Goal: Task Accomplishment & Management: Use online tool/utility

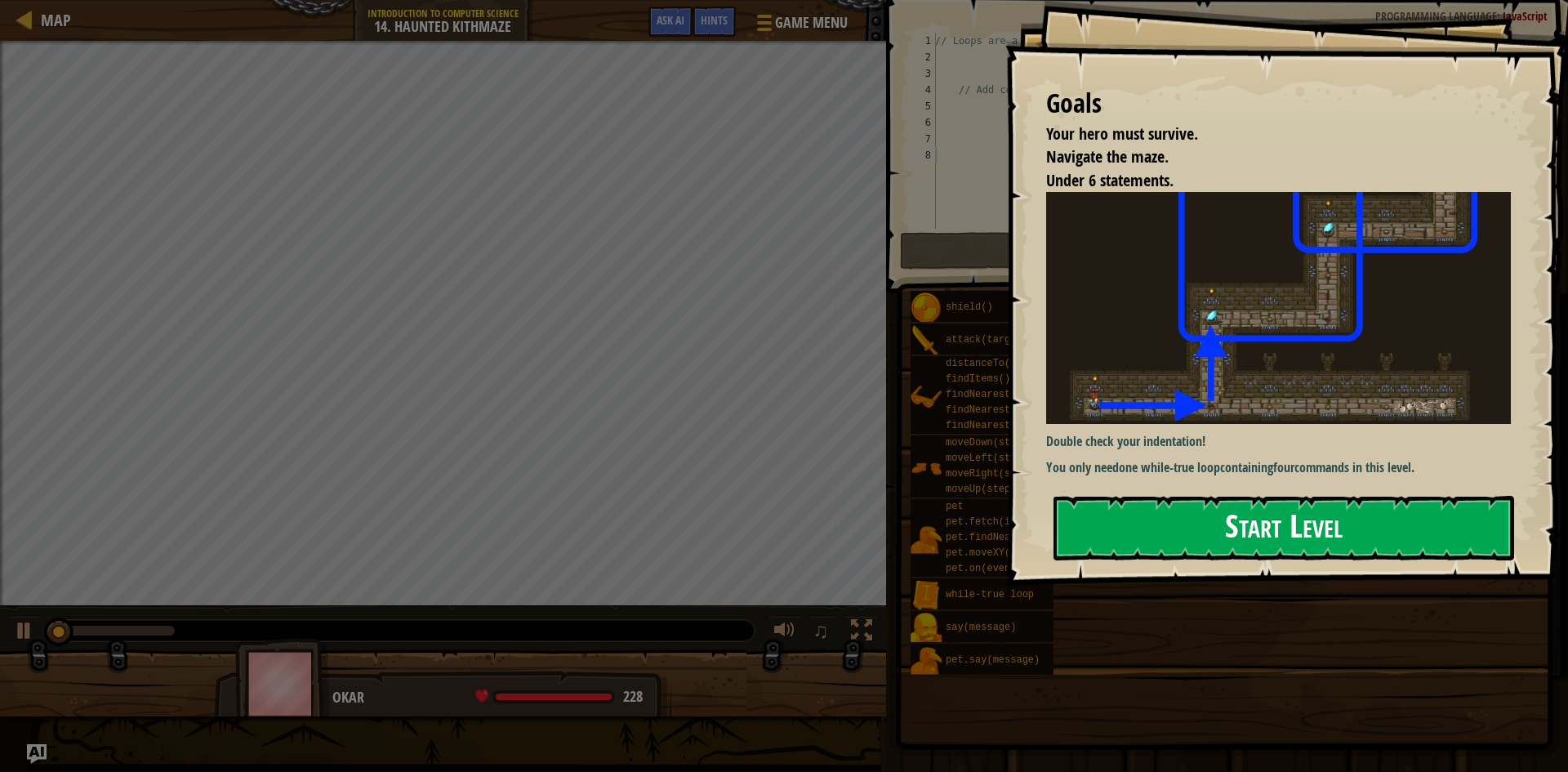
click at [1423, 540] on button "Start Level" at bounding box center [1284, 528] width 460 height 65
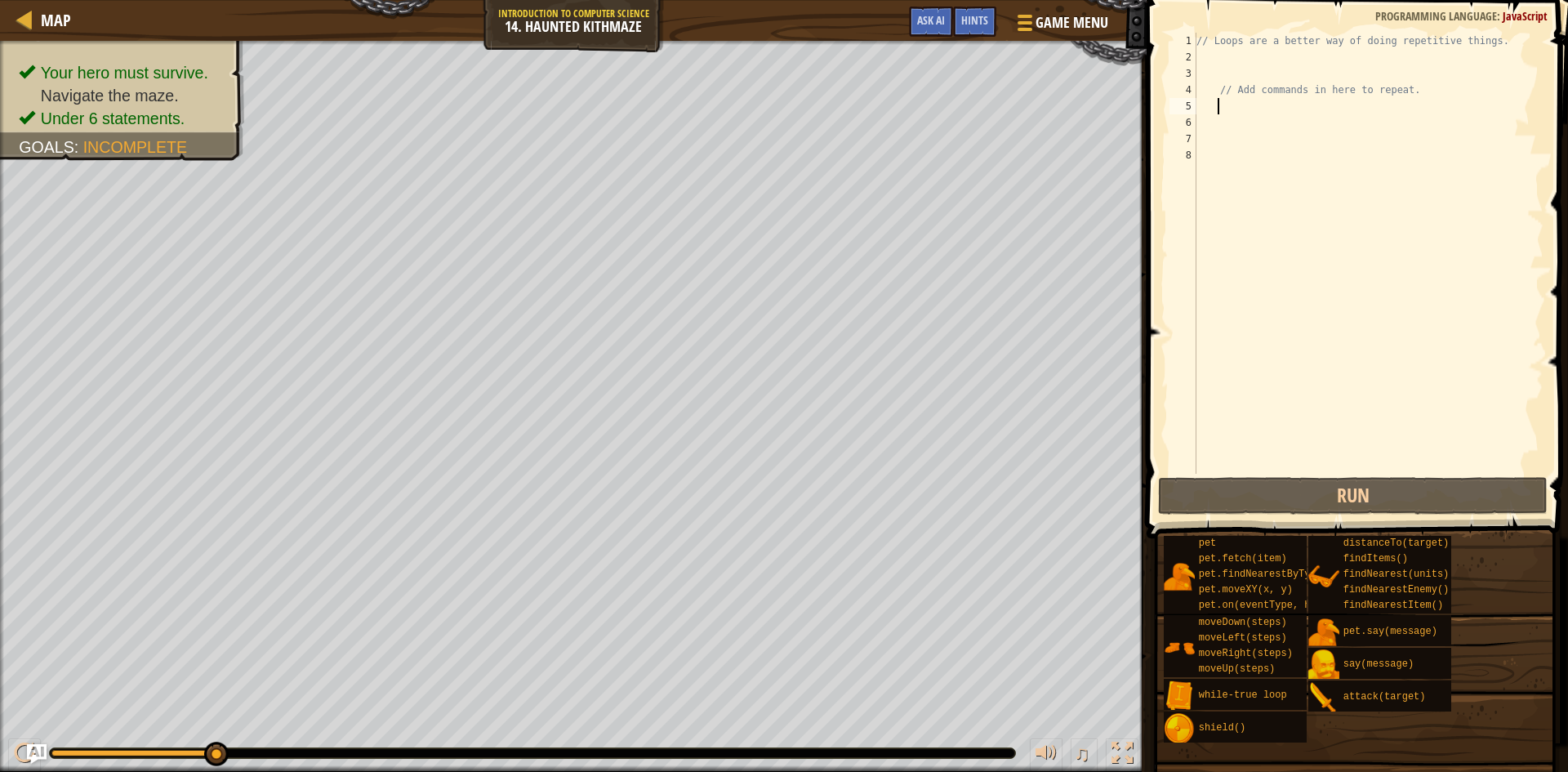
click at [1240, 101] on div "// Loops are a better way of doing repetitive things. // Add commands in here t…" at bounding box center [1369, 270] width 351 height 474
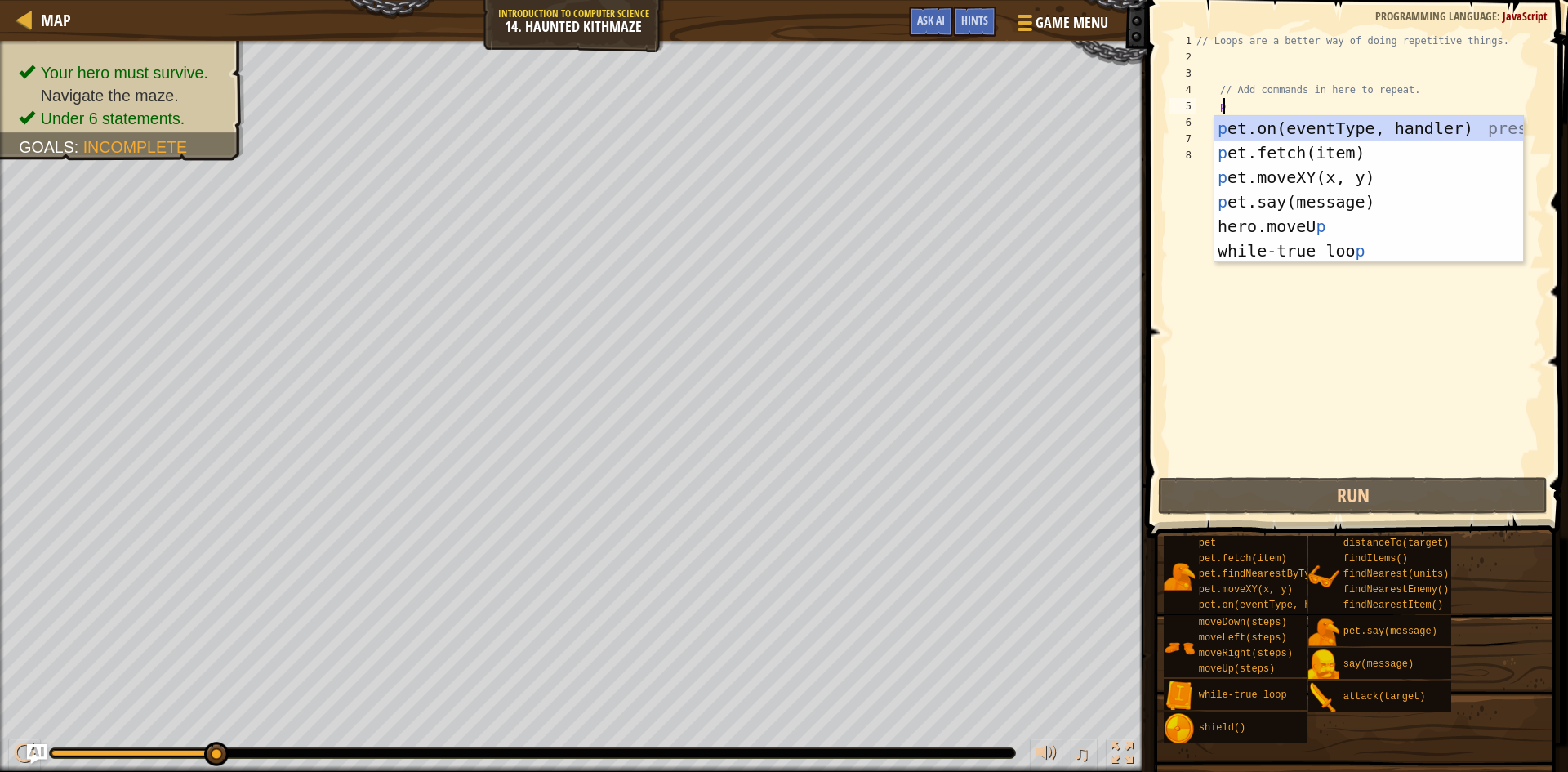
scroll to position [7, 2]
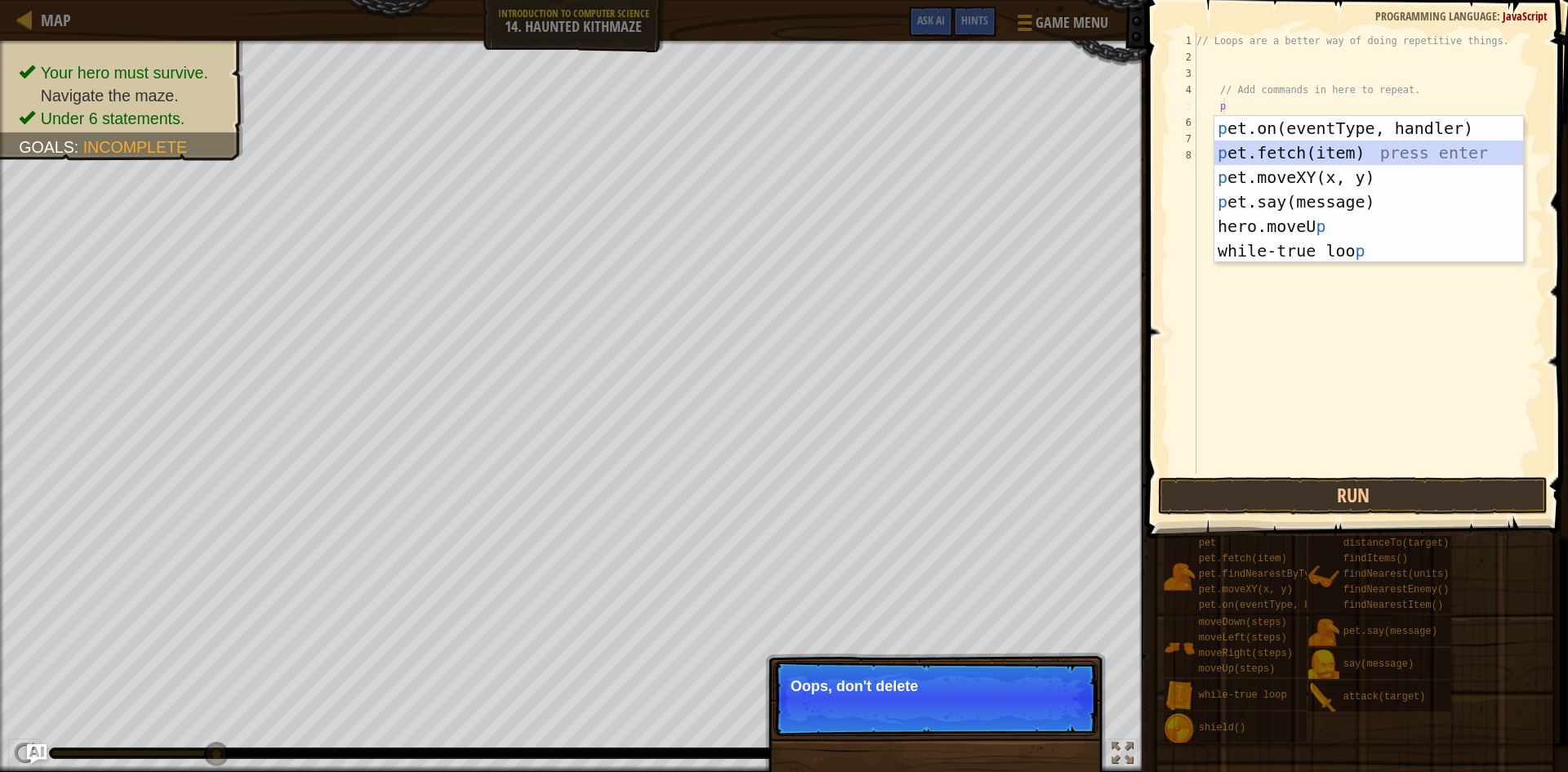
click at [1268, 142] on div "p et.on(eventType, handler) press enter p et.fetch(item) press enter p et.moveX…" at bounding box center [1369, 213] width 309 height 196
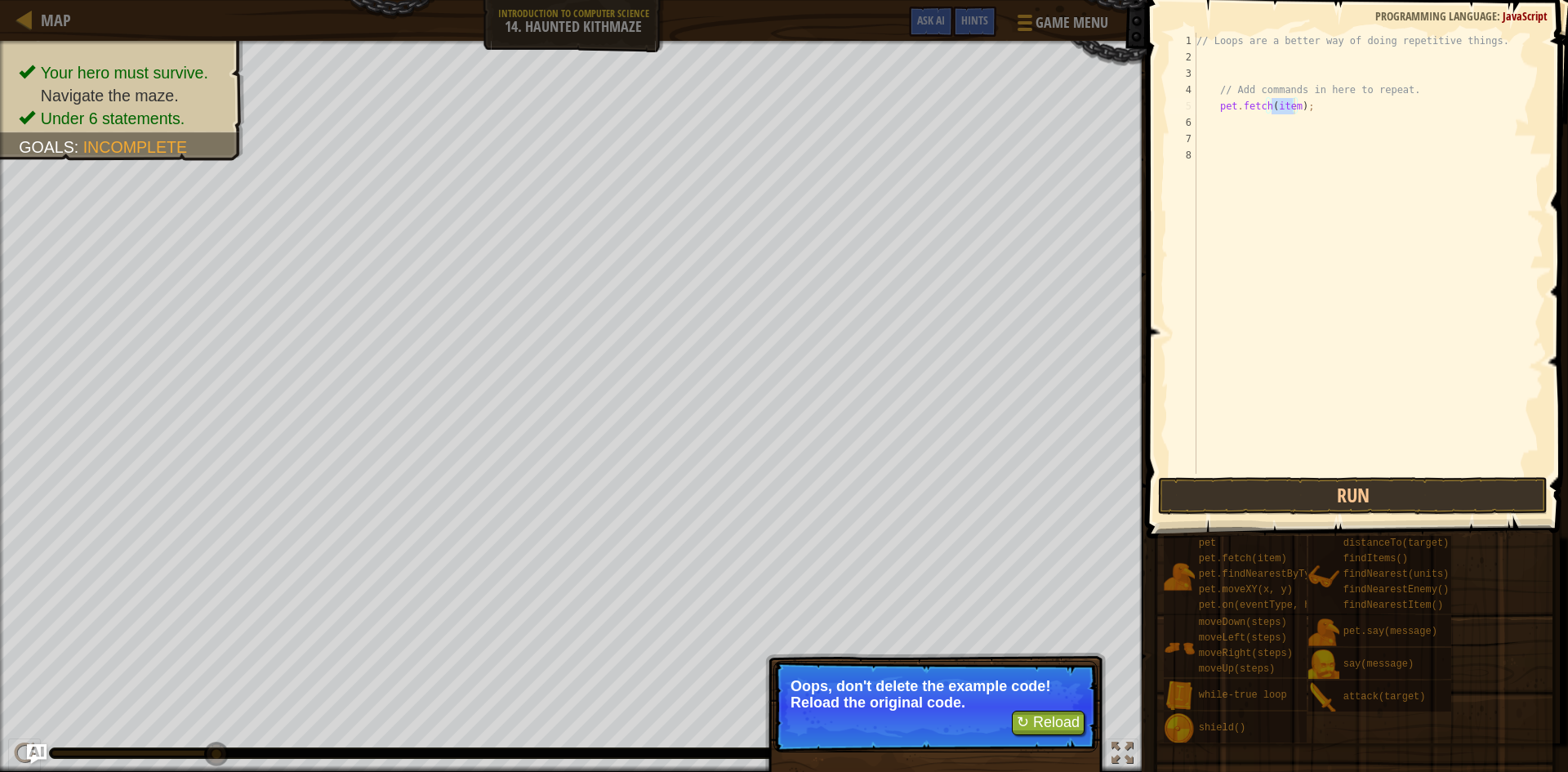
click at [1296, 101] on div "// Loops are a better way of doing repetitive things. // Add commands in here t…" at bounding box center [1369, 253] width 351 height 441
click at [1294, 102] on div "// Loops are a better way of doing repetitive things. // Add commands in here t…" at bounding box center [1369, 270] width 351 height 474
click at [1289, 105] on div "// Loops are a better way of doing repetitive things. // Add commands in here t…" at bounding box center [1369, 270] width 351 height 474
click at [1296, 104] on div "// Loops are a better way of doing repetitive things. // Add commands in here t…" at bounding box center [1369, 270] width 351 height 474
click at [1249, 93] on div "// Loops are a better way of doing repetitive things. // Add commands in here t…" at bounding box center [1369, 270] width 351 height 474
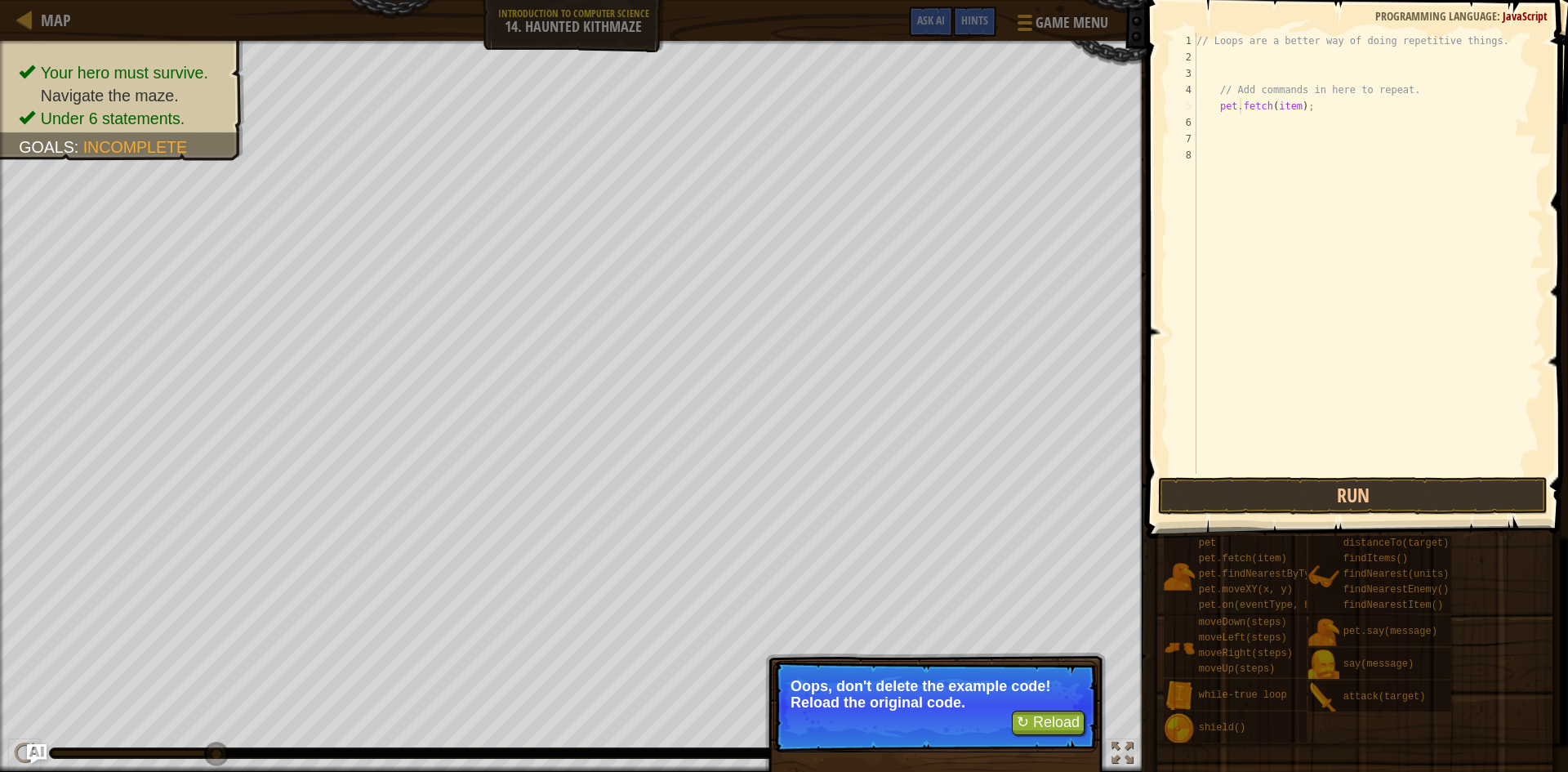
click at [1242, 107] on div "// Loops are a better way of doing repetitive things. // Add commands in here t…" at bounding box center [1369, 270] width 351 height 474
click at [1290, 107] on div "// Loops are a better way of doing repetitive things. // Add commands in here t…" at bounding box center [1369, 270] width 351 height 474
click at [1292, 102] on div "// Loops are a better way of doing repetitive things. // Add commands in here t…" at bounding box center [1369, 270] width 351 height 474
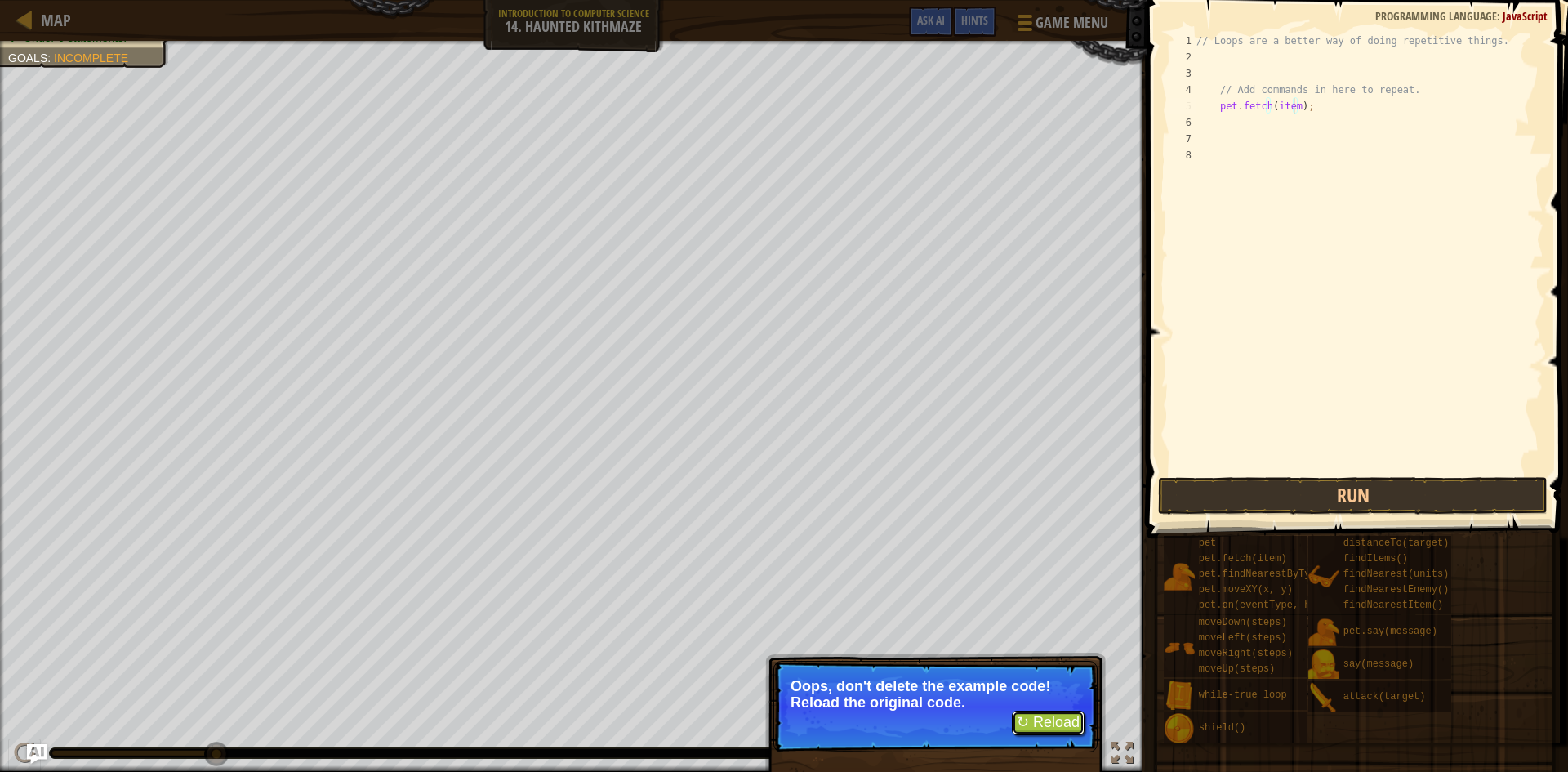
click at [1032, 719] on button "↻ Reload" at bounding box center [1048, 722] width 73 height 25
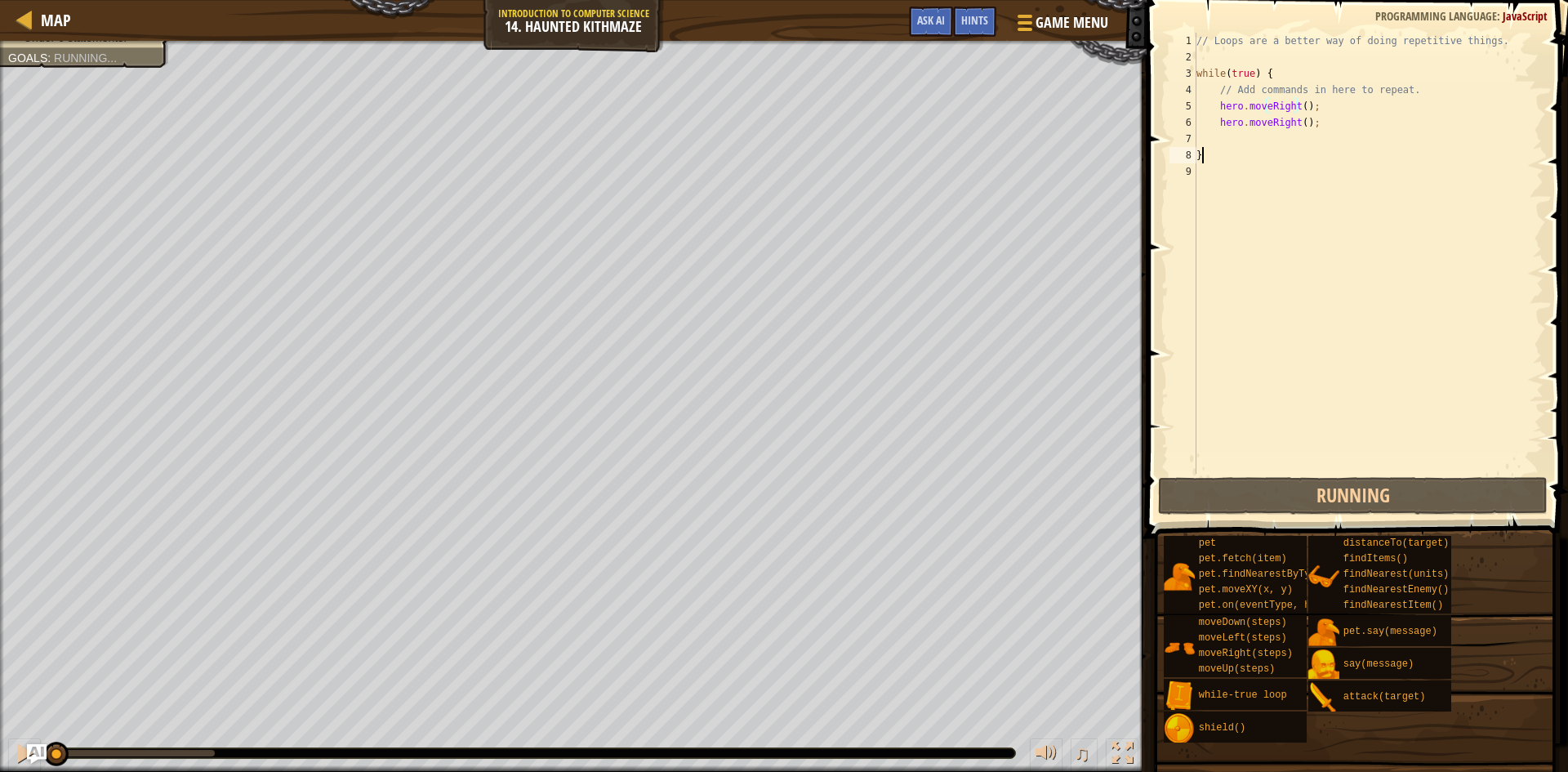
scroll to position [7, 0]
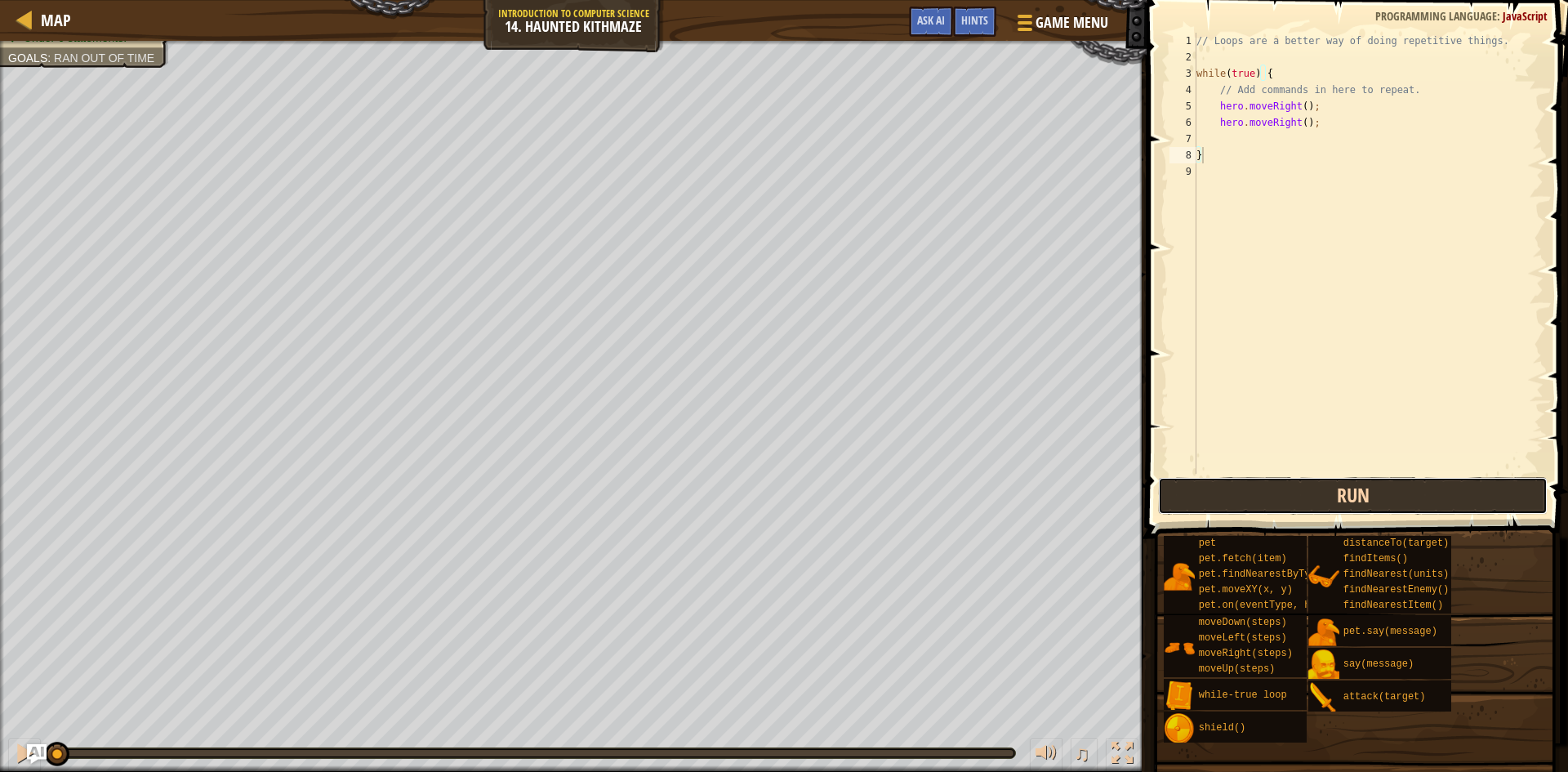
click at [1297, 484] on button "Run" at bounding box center [1353, 496] width 390 height 38
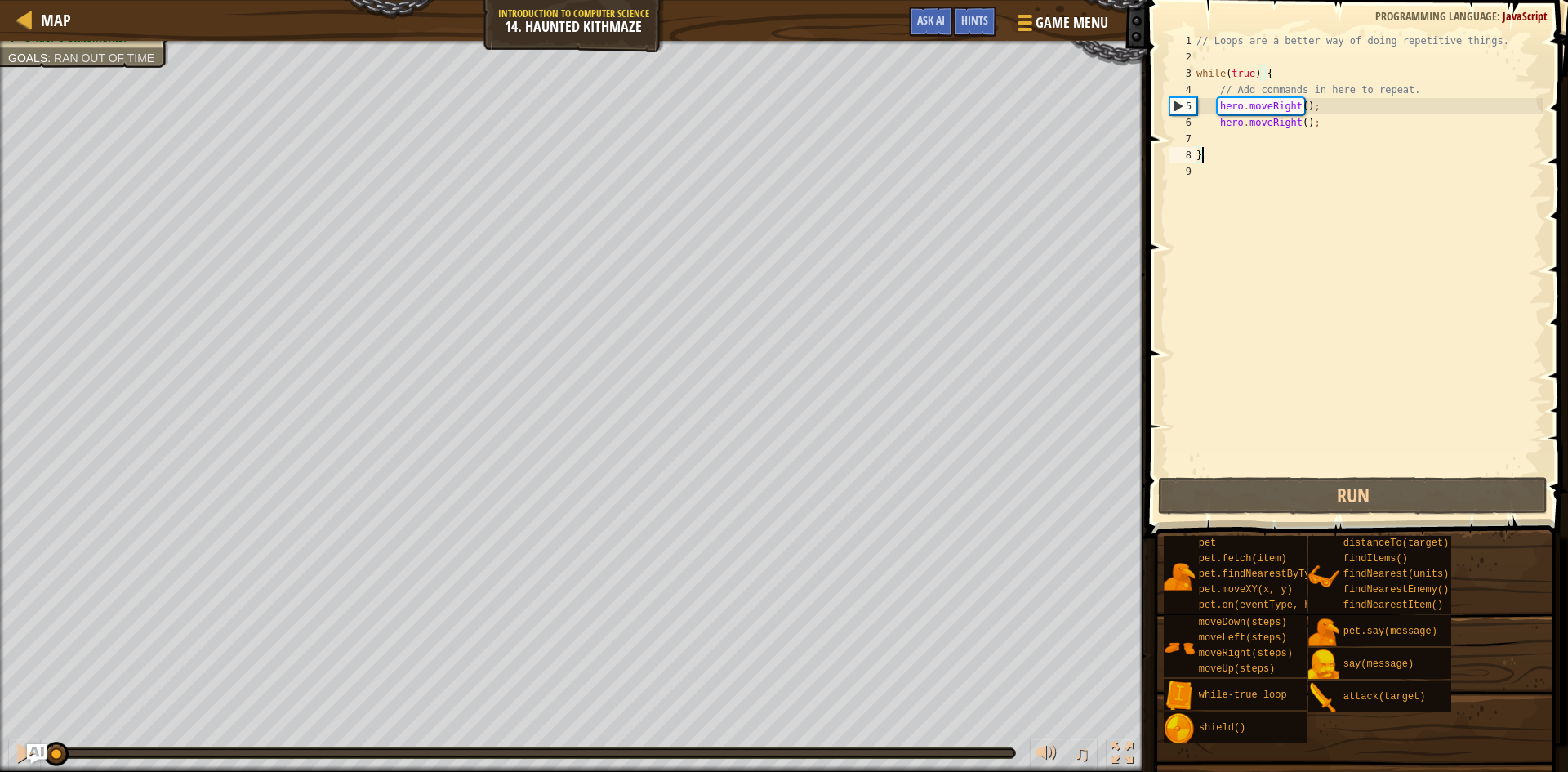
drag, startPoint x: 691, startPoint y: 749, endPoint x: 17, endPoint y: 777, distance: 674.6
click at [17, 0] on html "Map Introduction to Computer Science 14. Haunted Kithmaze Game Menu Done Hints …" at bounding box center [784, 0] width 1568 height 0
click at [18, 751] on div at bounding box center [24, 752] width 21 height 21
drag, startPoint x: 82, startPoint y: 754, endPoint x: 9, endPoint y: 758, distance: 73.1
click at [9, 758] on div "♫" at bounding box center [573, 748] width 1147 height 49
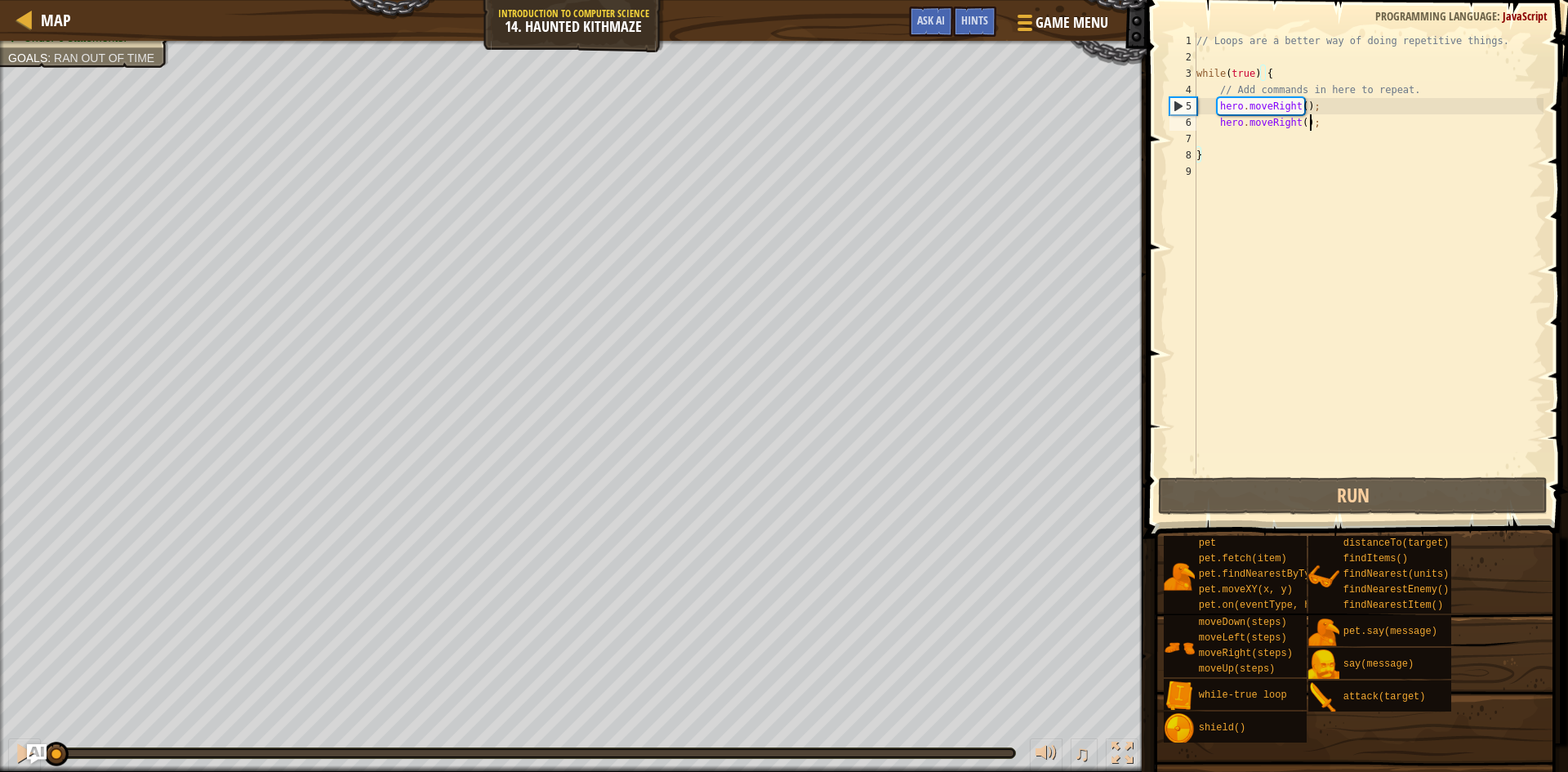
click at [1328, 126] on div "// Loops are a better way of doing repetitive things. while ( true ) { // Add c…" at bounding box center [1369, 270] width 351 height 474
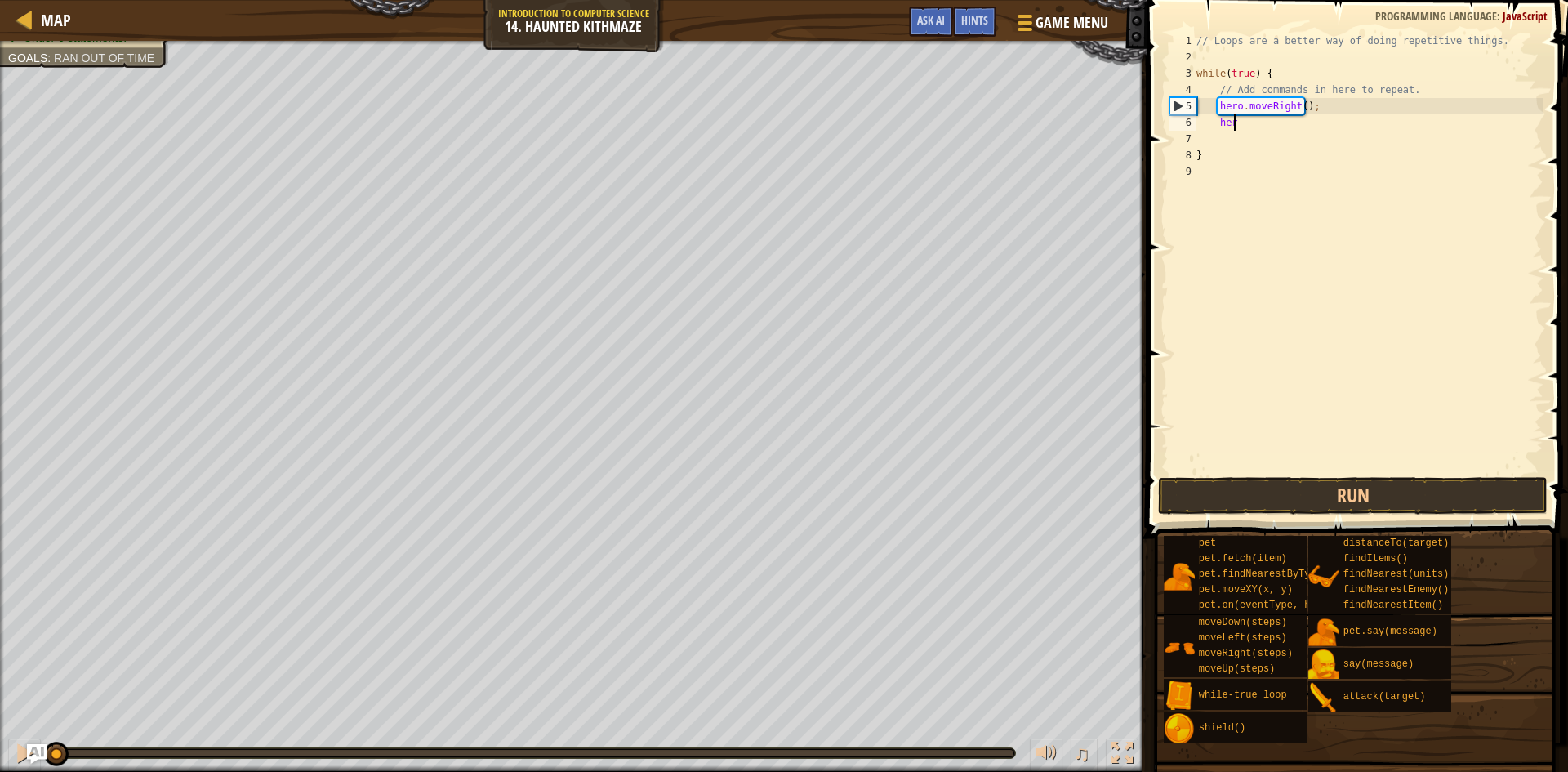
type textarea "h"
click at [1280, 475] on span at bounding box center [1359, 245] width 434 height 587
click at [1280, 483] on button "Run" at bounding box center [1353, 496] width 390 height 38
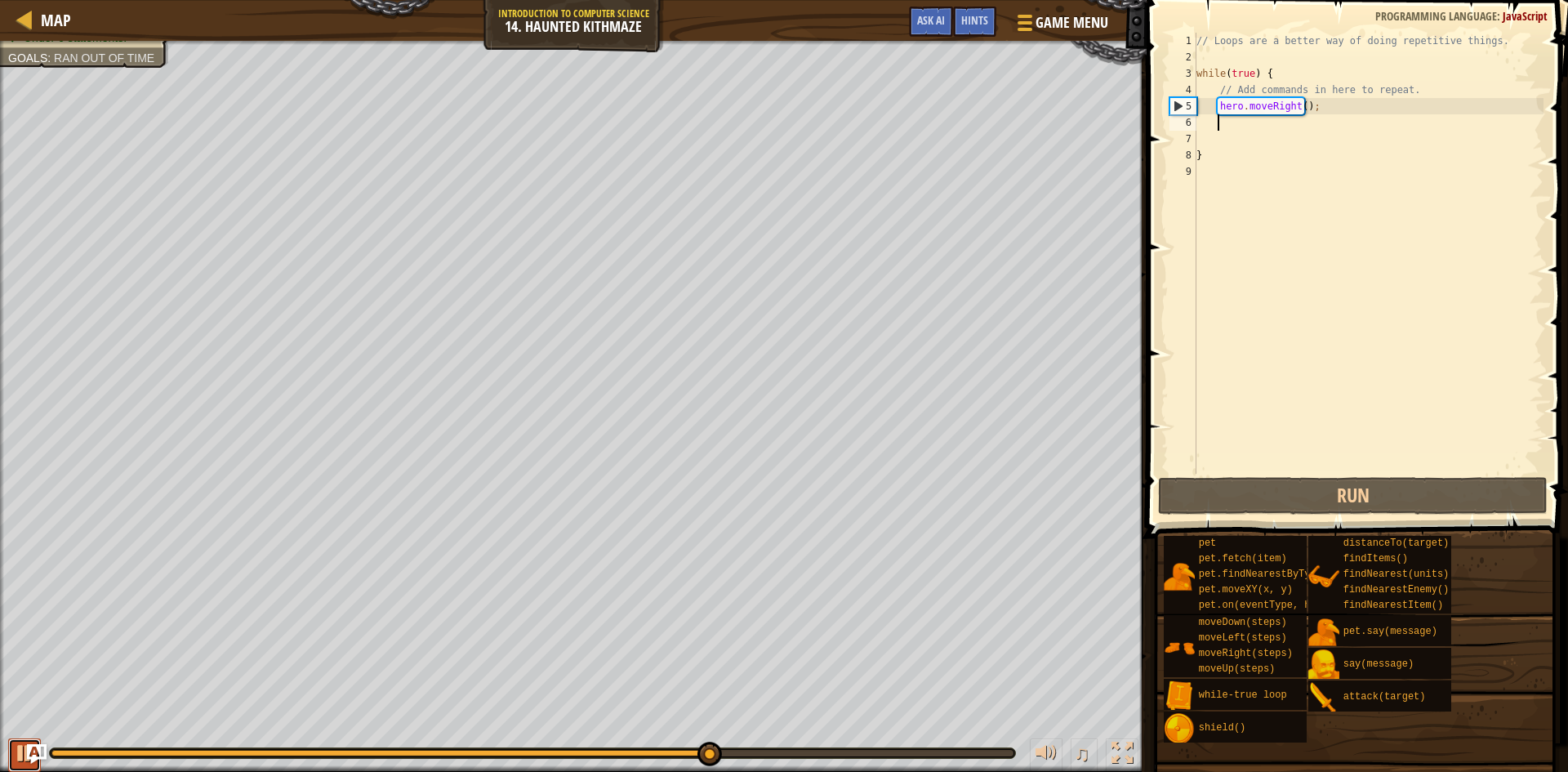
click at [21, 751] on div at bounding box center [24, 752] width 21 height 21
click at [471, 629] on div "Your hero must survive. Navigate the maze. Under 6 statements. Goals : Ran out …" at bounding box center [784, 406] width 1568 height 731
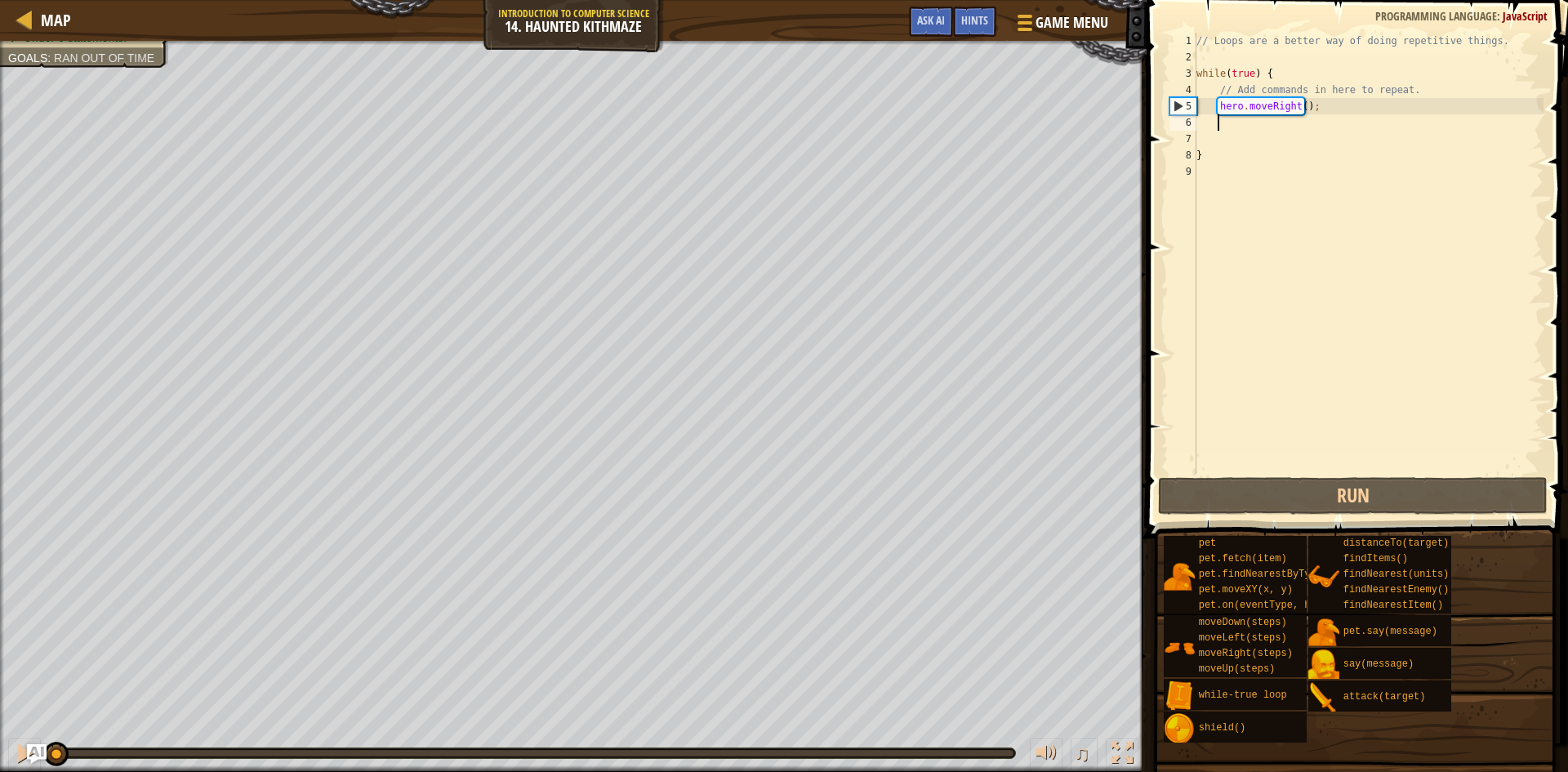
drag, startPoint x: 473, startPoint y: 764, endPoint x: 0, endPoint y: 781, distance: 473.3
click at [0, 0] on html "Map Introduction to Computer Science 14. Haunted Kithmaze Game Menu Done Hints …" at bounding box center [784, 0] width 1568 height 0
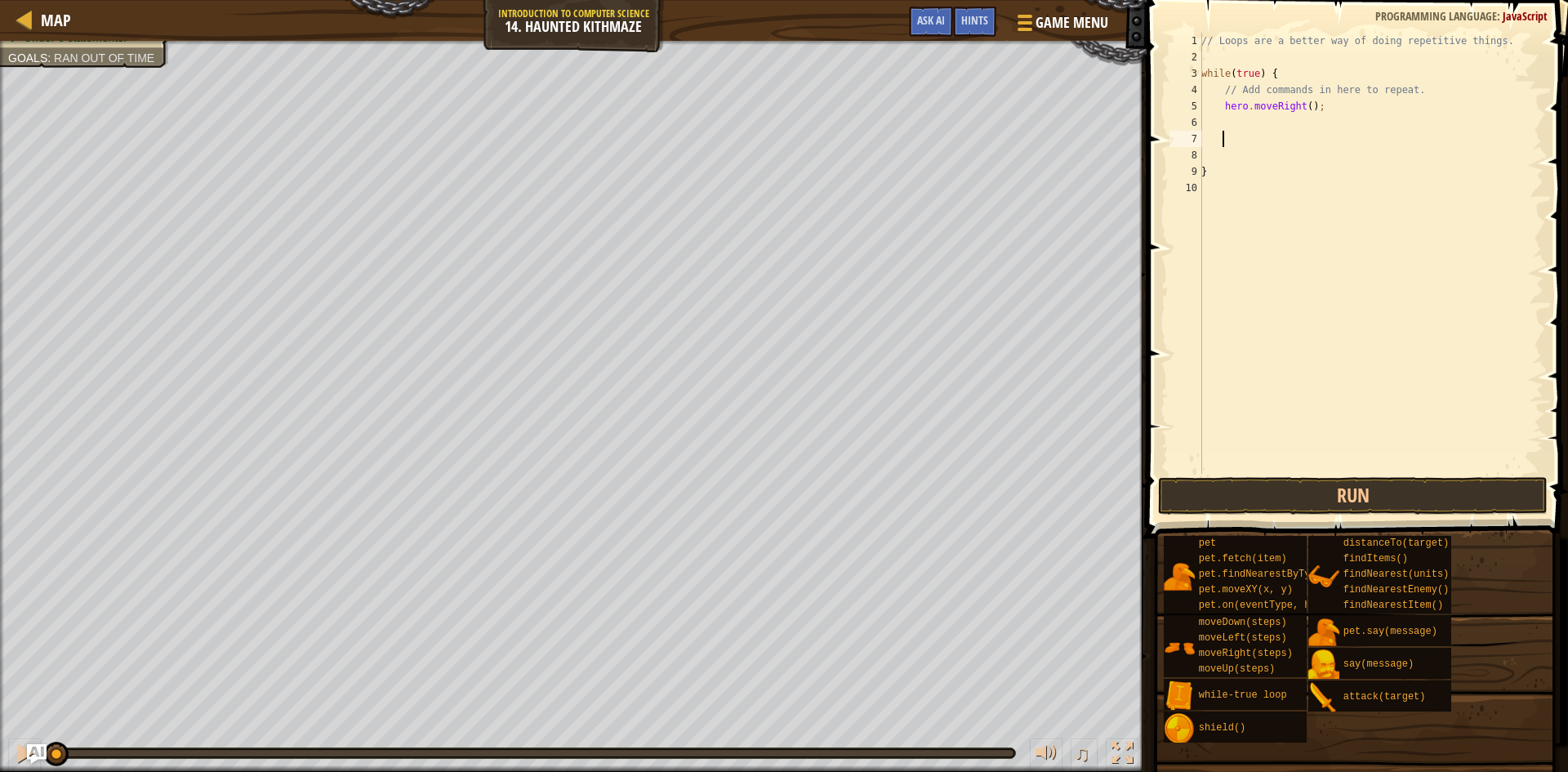
click at [1329, 106] on div "// Loops are a better way of doing repetitive things. while ( true ) { // Add c…" at bounding box center [1371, 270] width 346 height 474
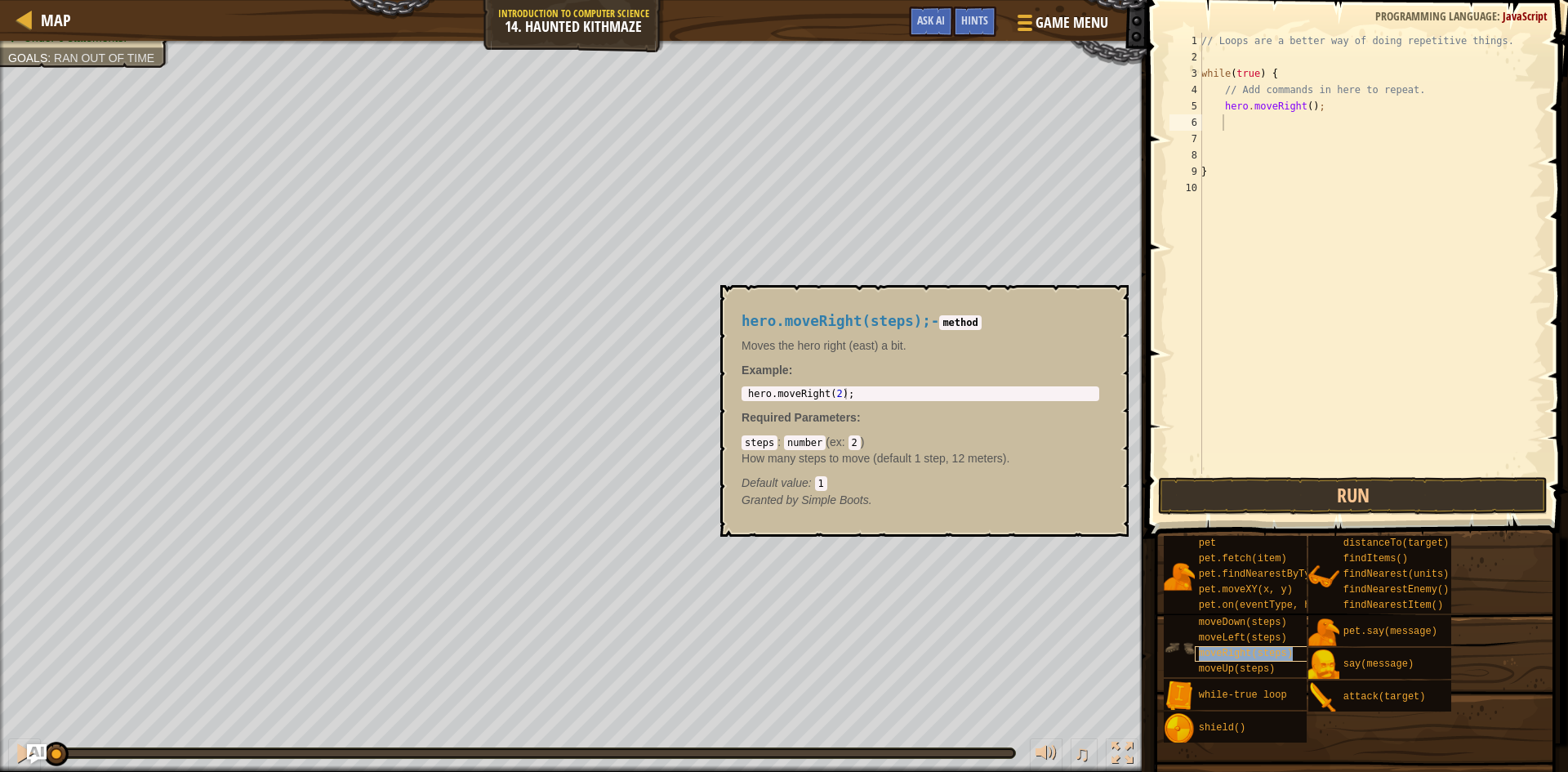
type textarea "moveRight(steps)"
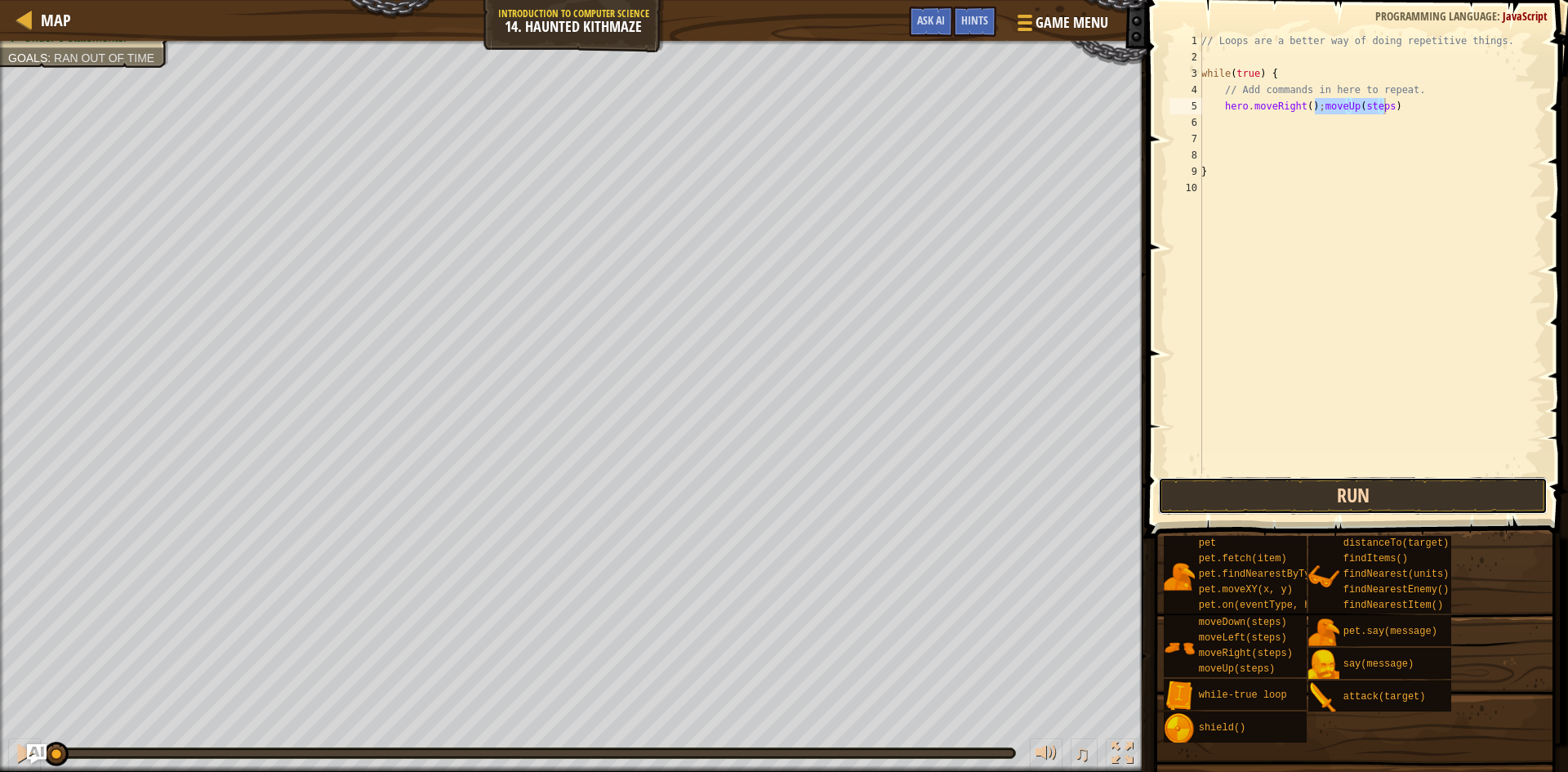
click at [1365, 493] on button "Run" at bounding box center [1353, 496] width 390 height 38
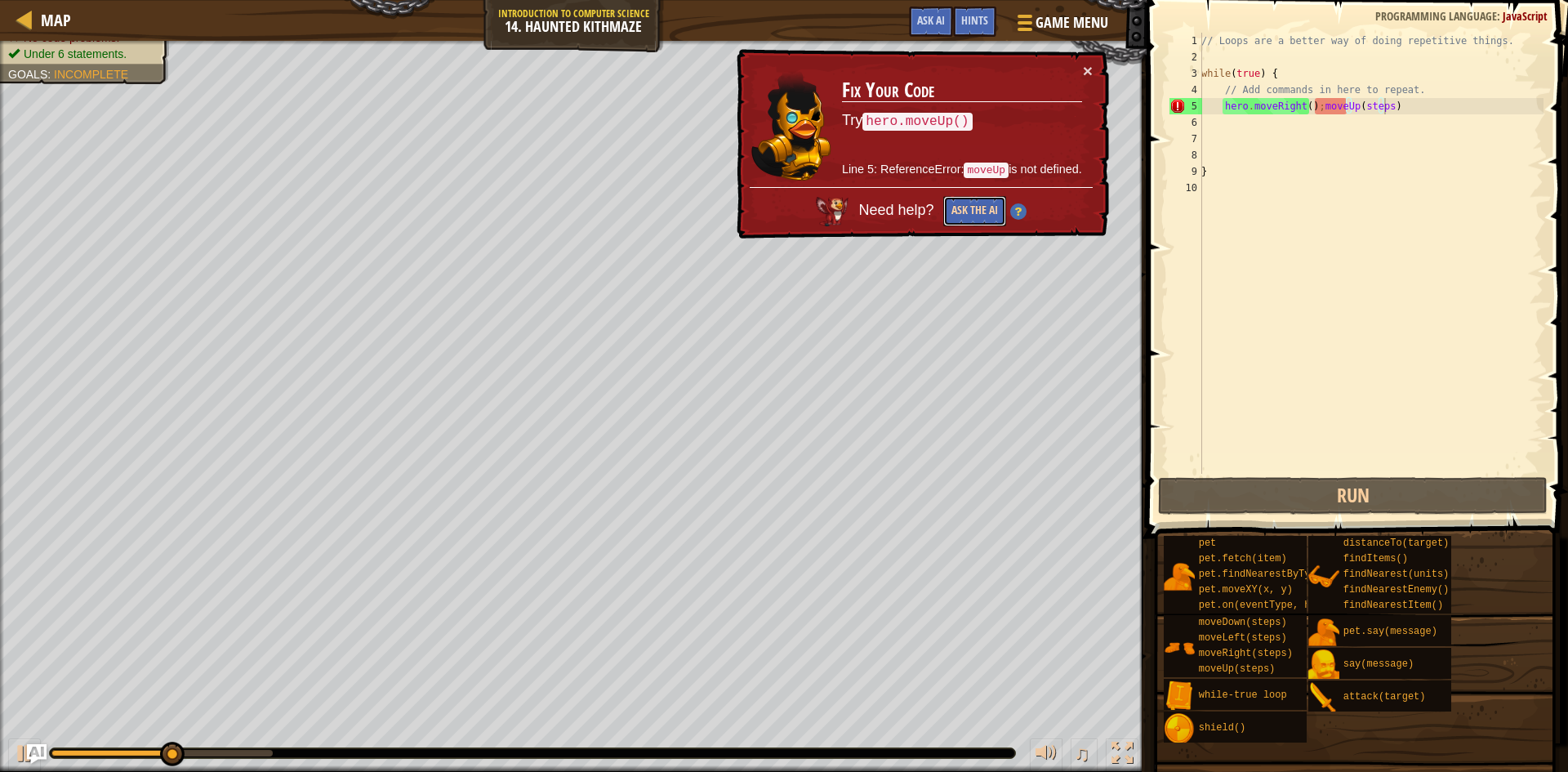
click at [964, 203] on button "Ask the AI" at bounding box center [974, 211] width 63 height 30
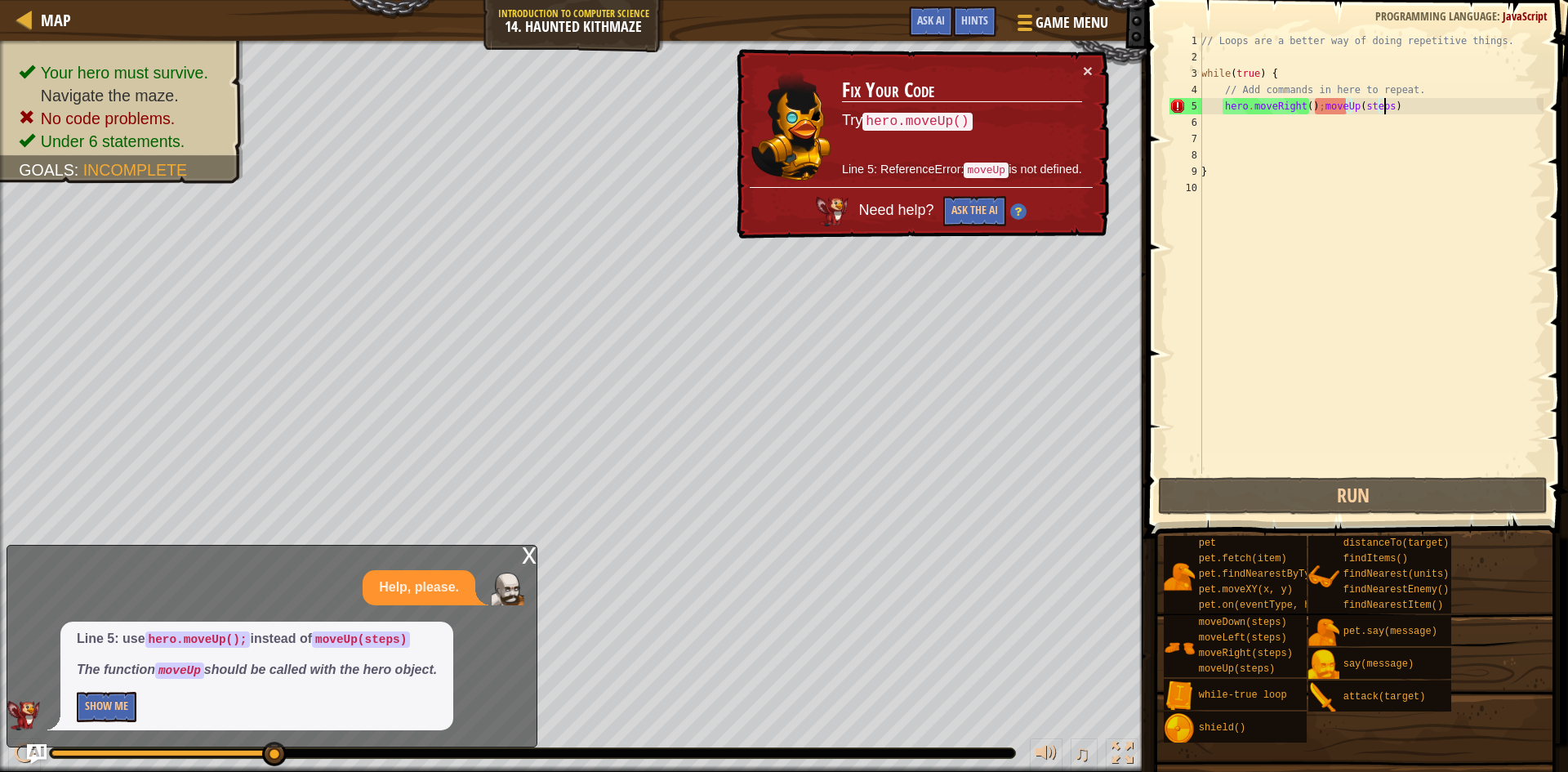
click at [1378, 102] on div "// Loops are a better way of doing repetitive things. while ( true ) { // Add c…" at bounding box center [1371, 270] width 346 height 474
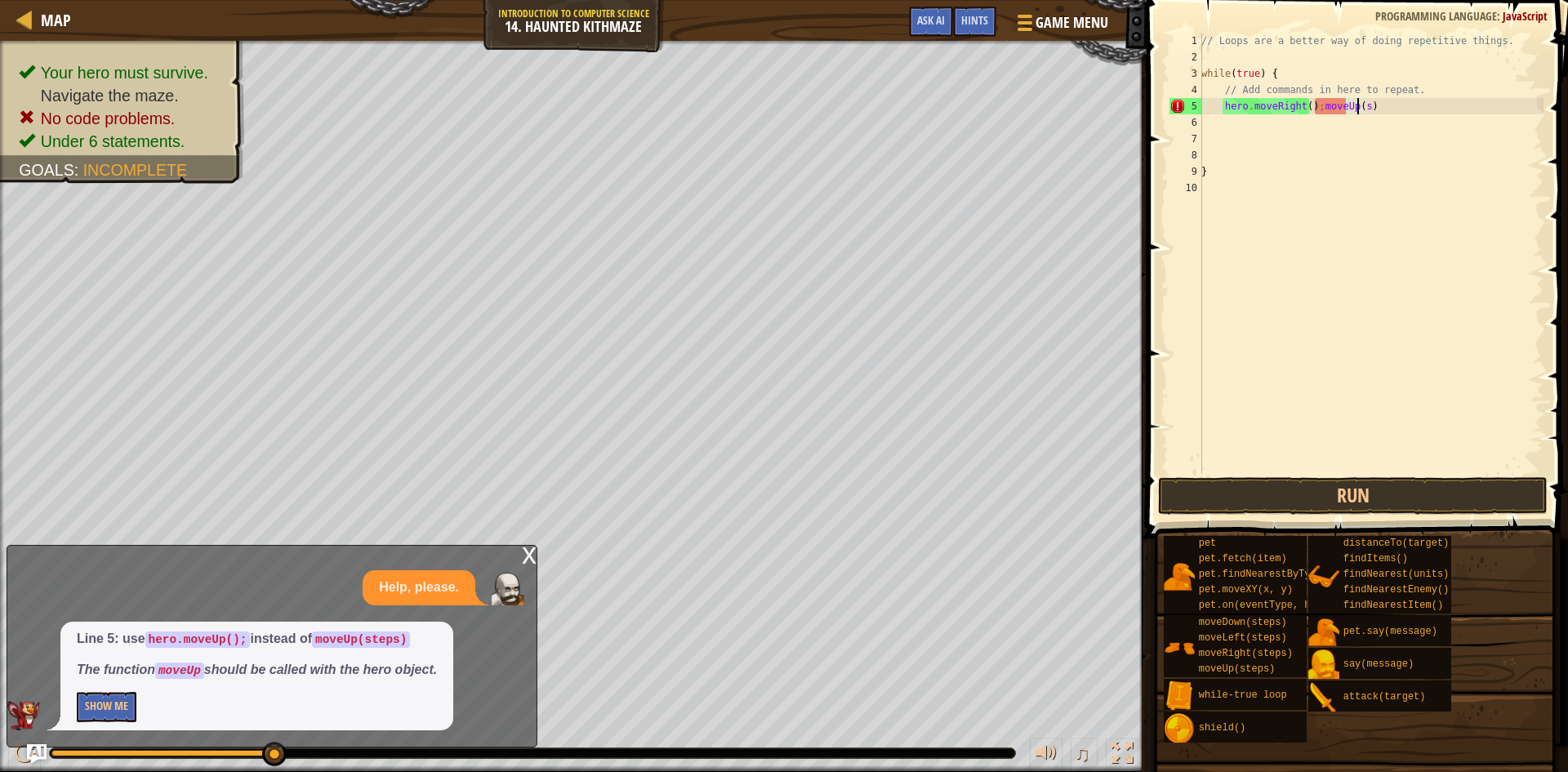
type textarea "hero.moveRight();moveUp()"
click at [1377, 493] on button "Run" at bounding box center [1353, 496] width 390 height 38
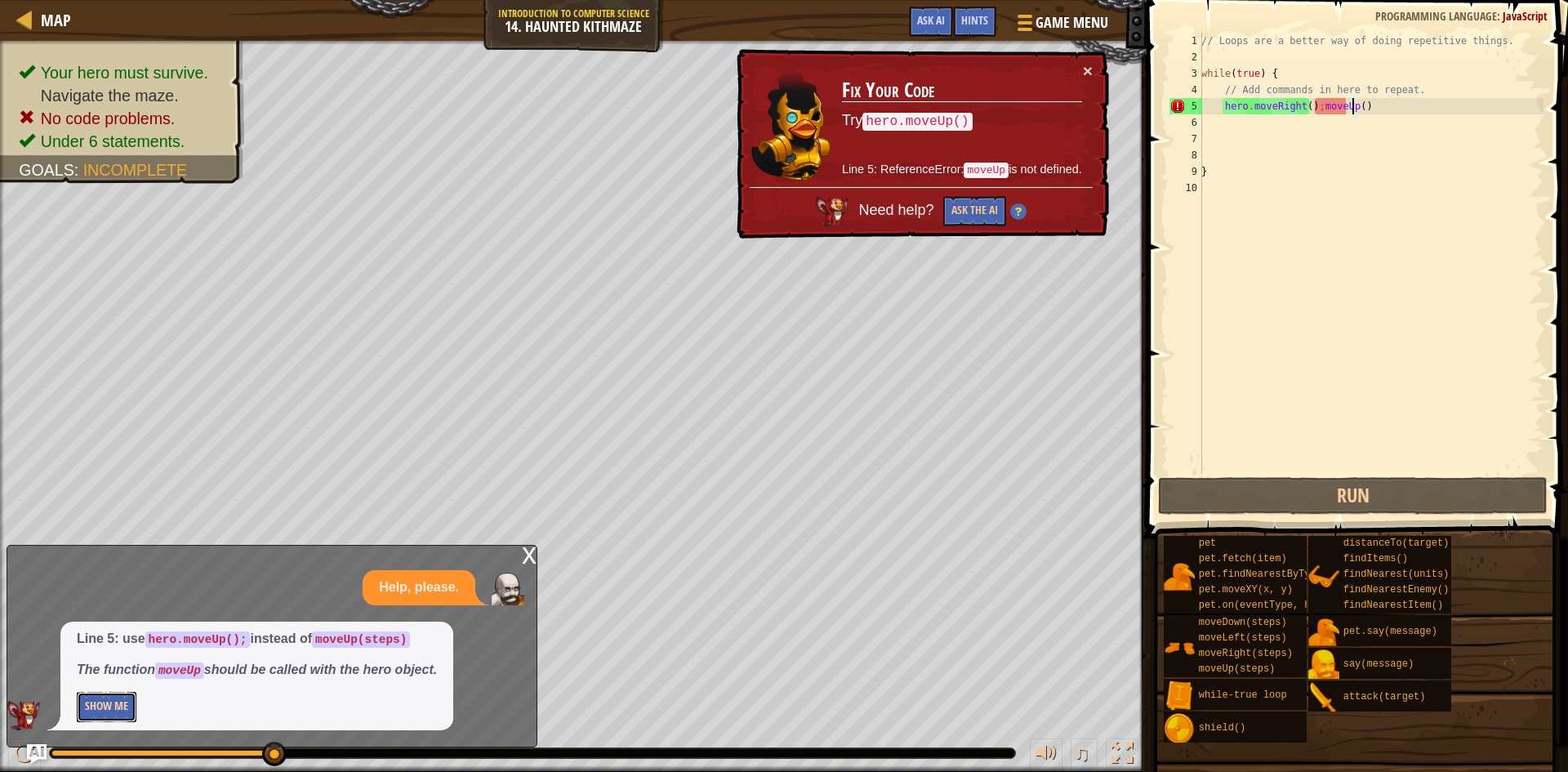
click at [128, 710] on button "Show Me" at bounding box center [107, 707] width 60 height 30
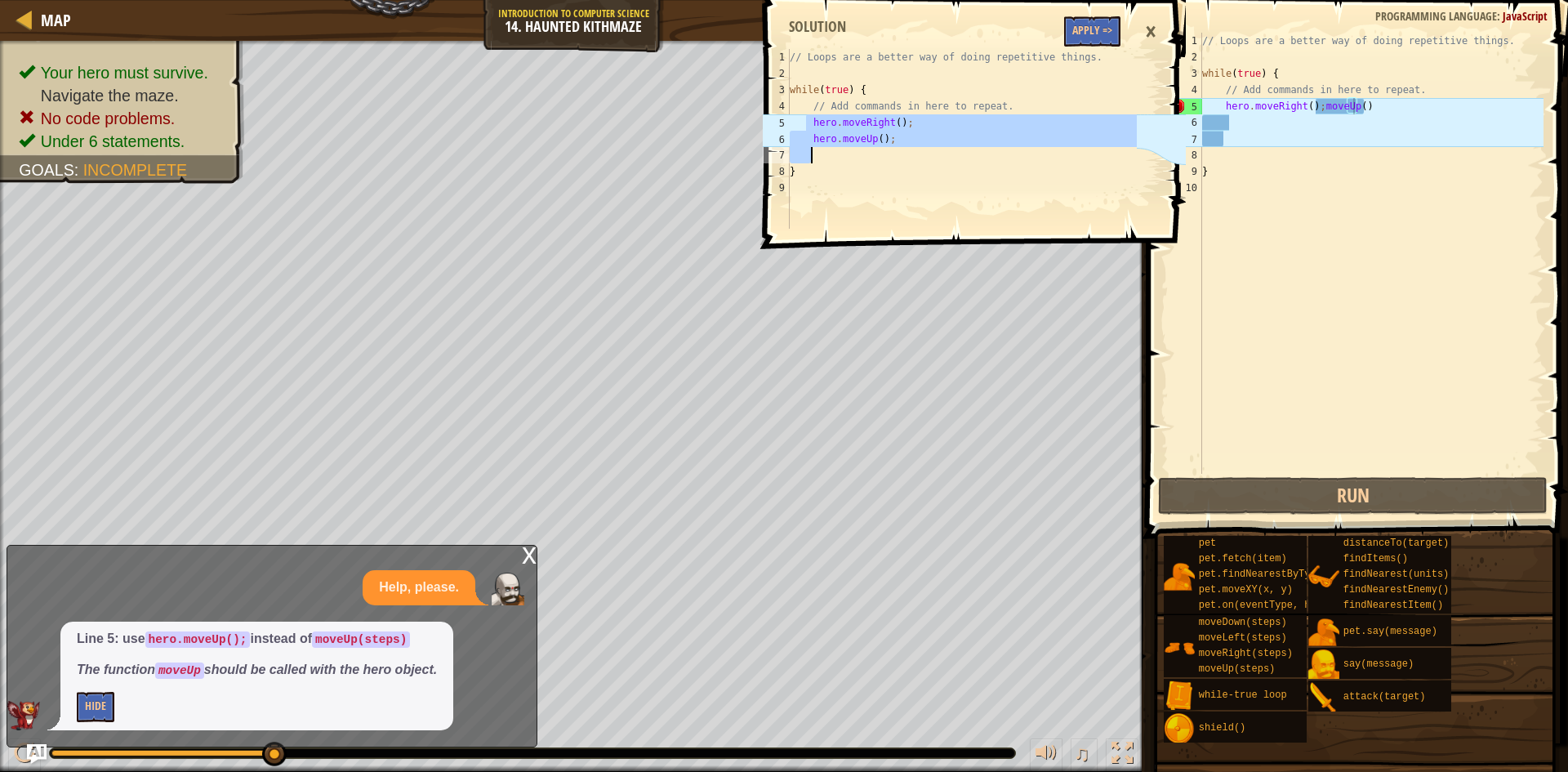
drag, startPoint x: 804, startPoint y: 118, endPoint x: 961, endPoint y: 152, distance: 160.6
click at [961, 152] on div "// Loops are a better way of doing repetitive things. while ( true ) { // Add c…" at bounding box center [962, 154] width 351 height 212
type textarea "hero.moveUp();"
click at [949, 74] on div "// Loops are a better way of doing repetitive things. while ( true ) { // Add c…" at bounding box center [962, 154] width 351 height 212
drag, startPoint x: 792, startPoint y: 83, endPoint x: 1006, endPoint y: 161, distance: 227.8
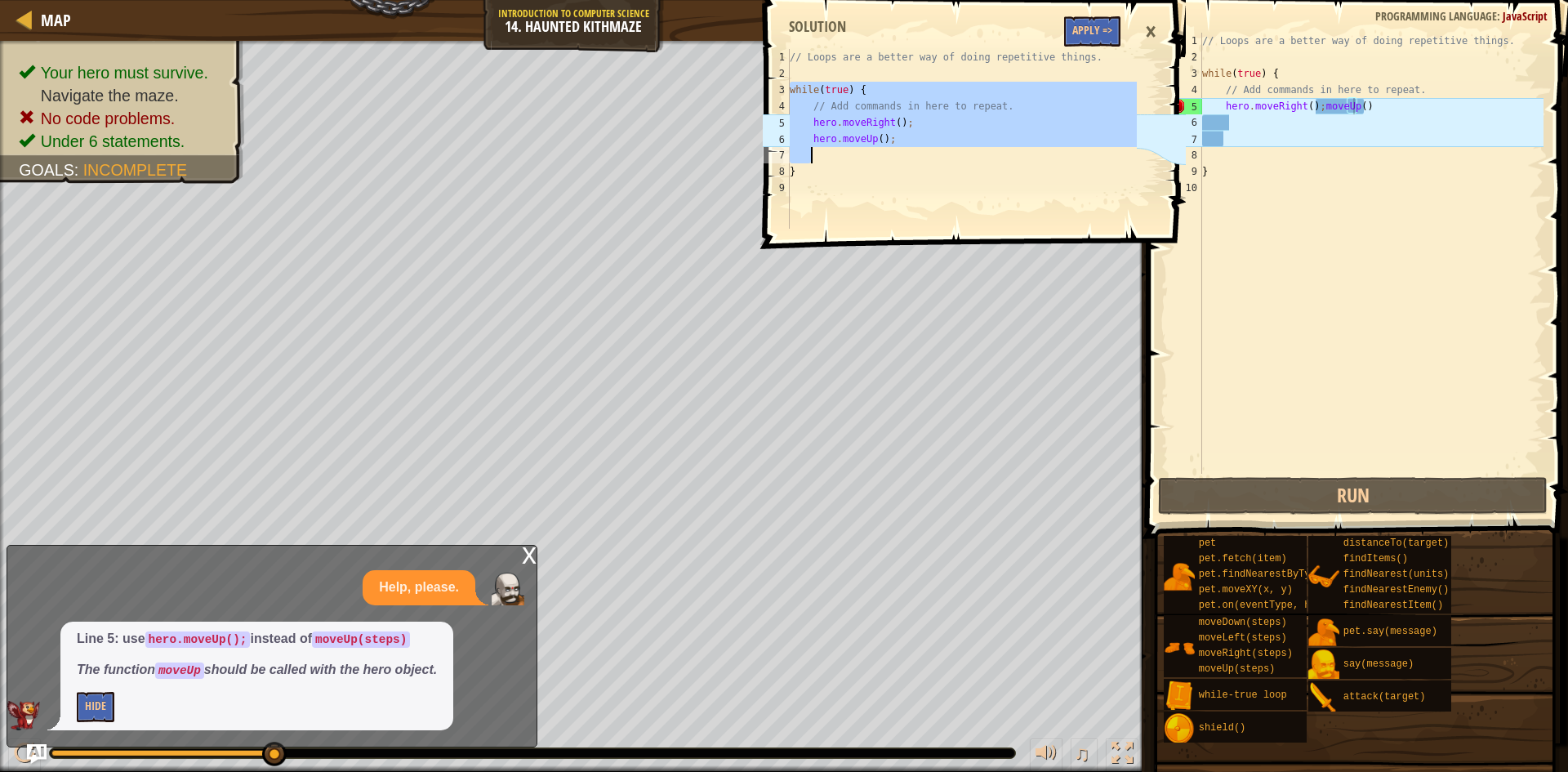
click at [1006, 161] on div "// Loops are a better way of doing repetitive things. while ( true ) { // Add c…" at bounding box center [962, 154] width 351 height 212
type textarea "hero.moveUp();"
click at [1318, 141] on div "// Loops are a better way of doing repetitive things. while ( true ) { // Add c…" at bounding box center [1372, 270] width 345 height 474
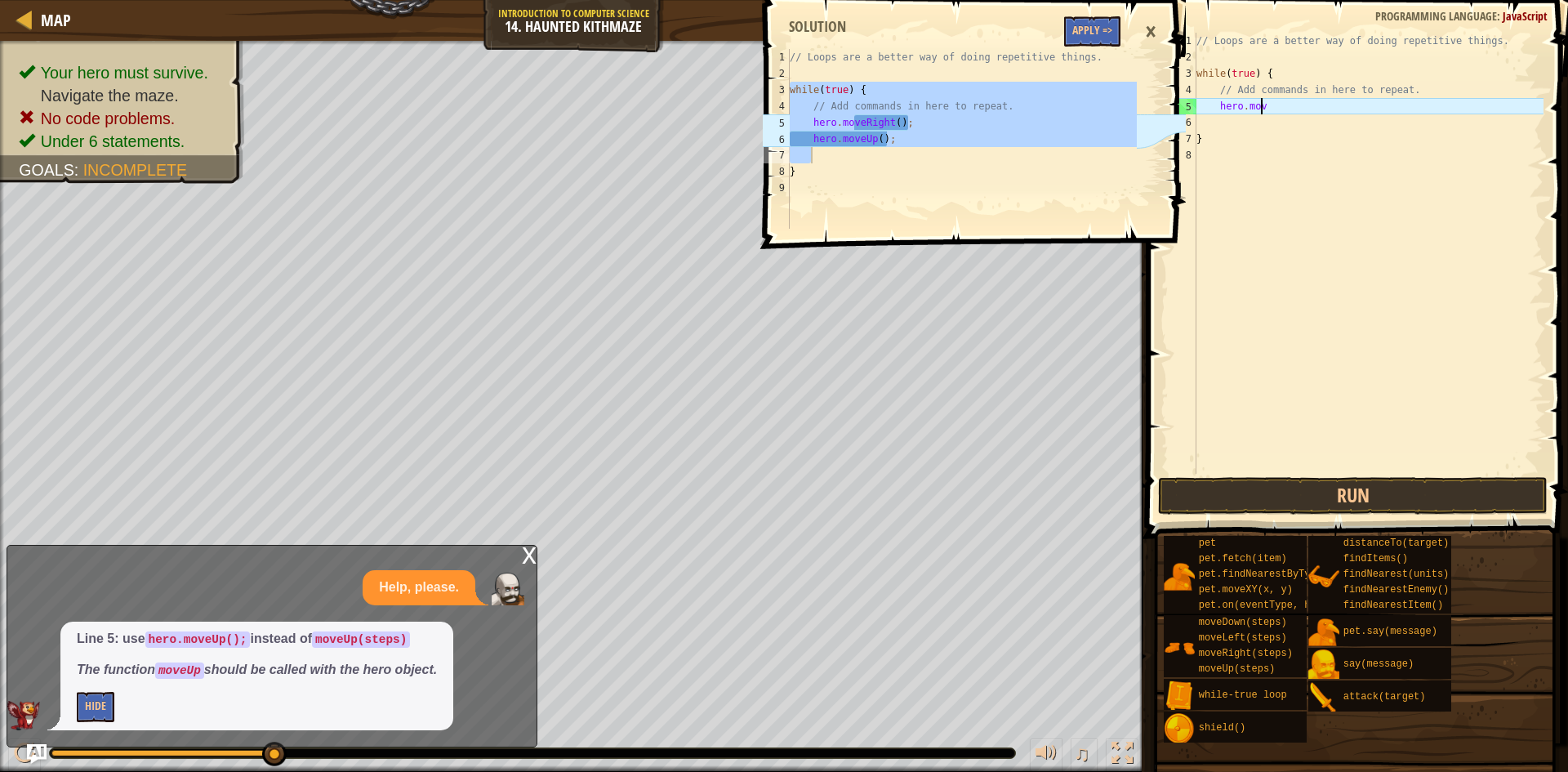
type textarea "h"
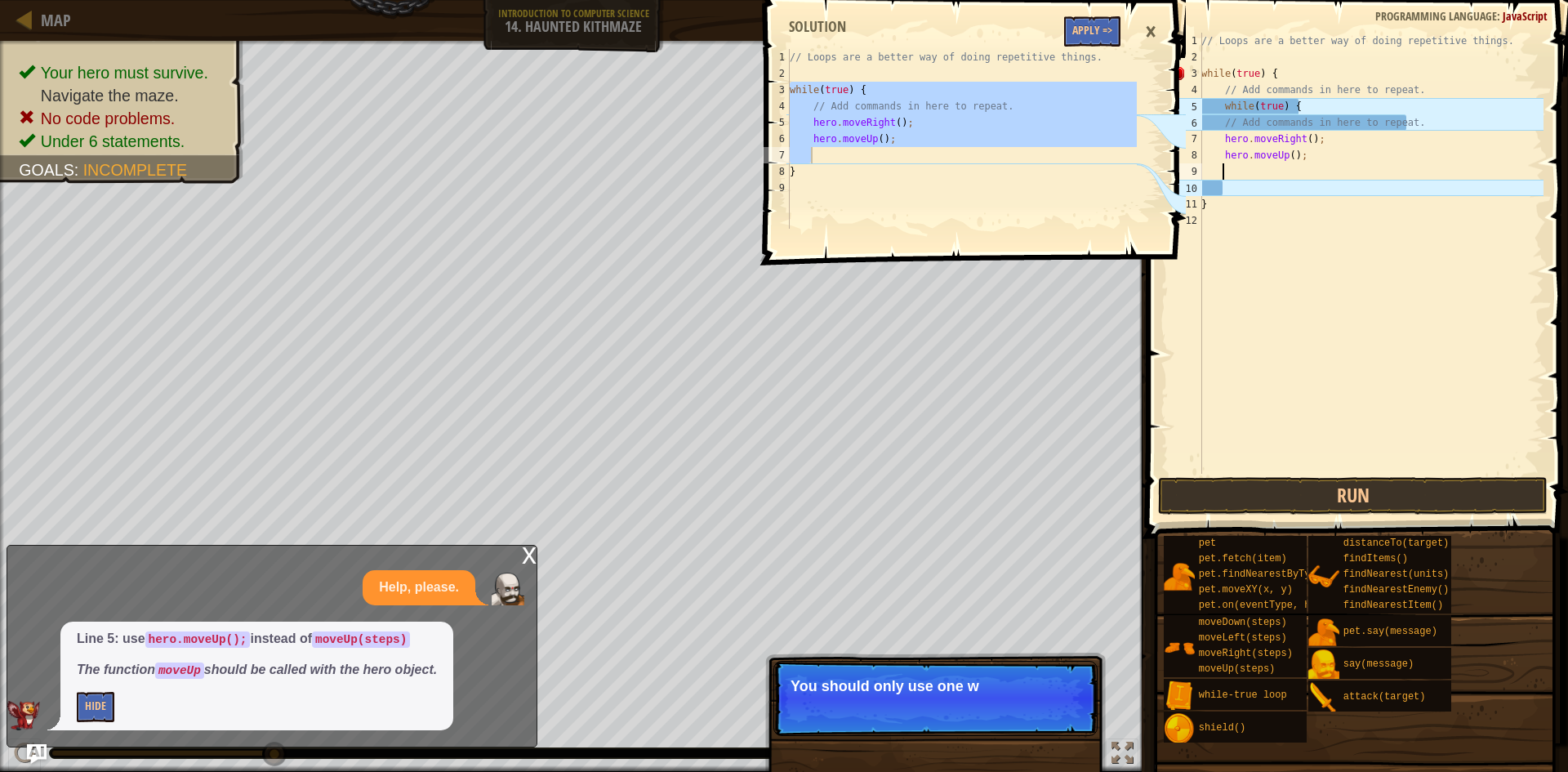
click at [1354, 474] on span at bounding box center [1359, 245] width 434 height 587
click at [1340, 497] on button "Run" at bounding box center [1353, 496] width 390 height 38
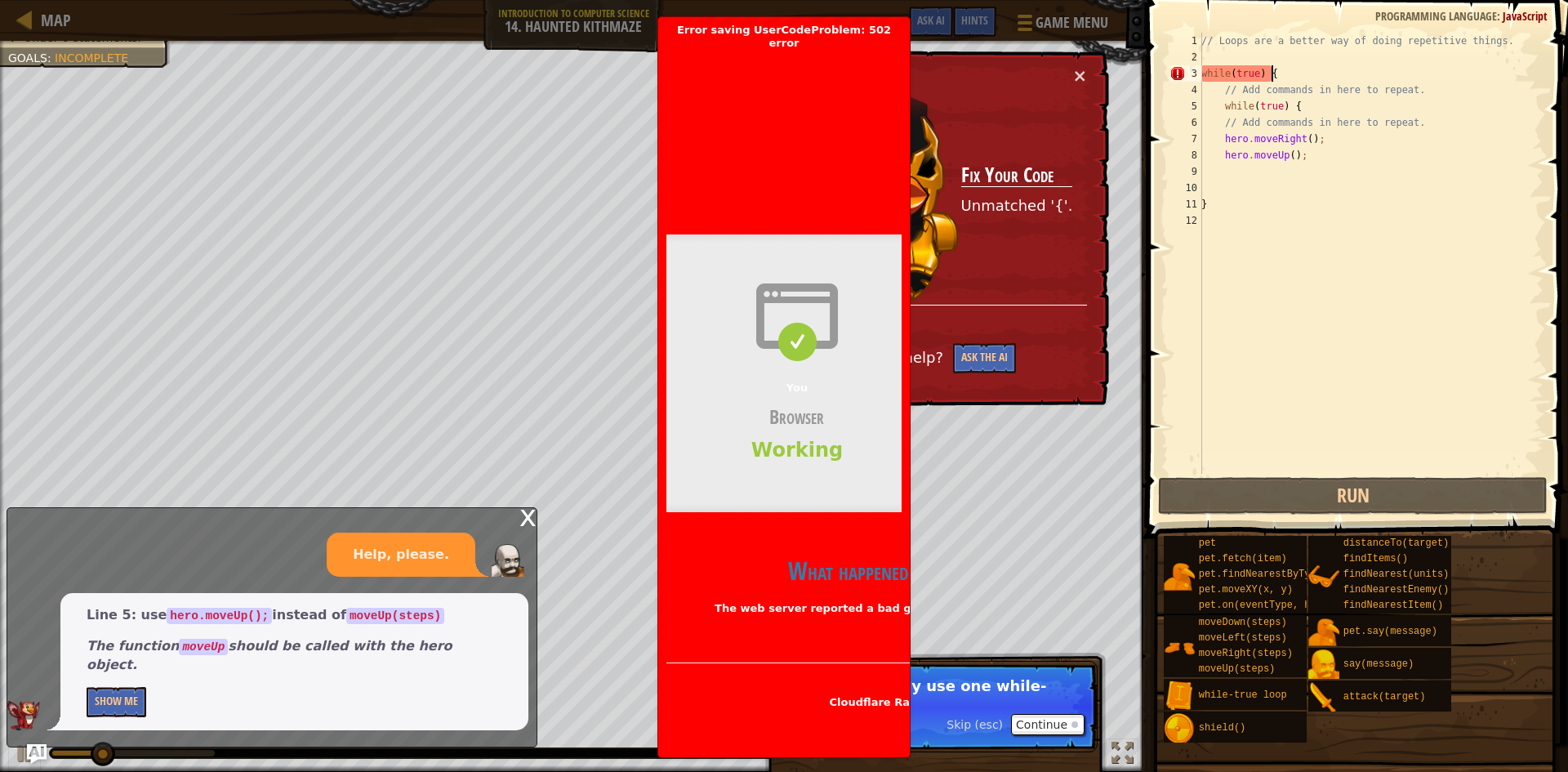
click at [1304, 66] on div "// Loops are a better way of doing repetitive things. while ( true ) { // Add c…" at bounding box center [1371, 270] width 346 height 474
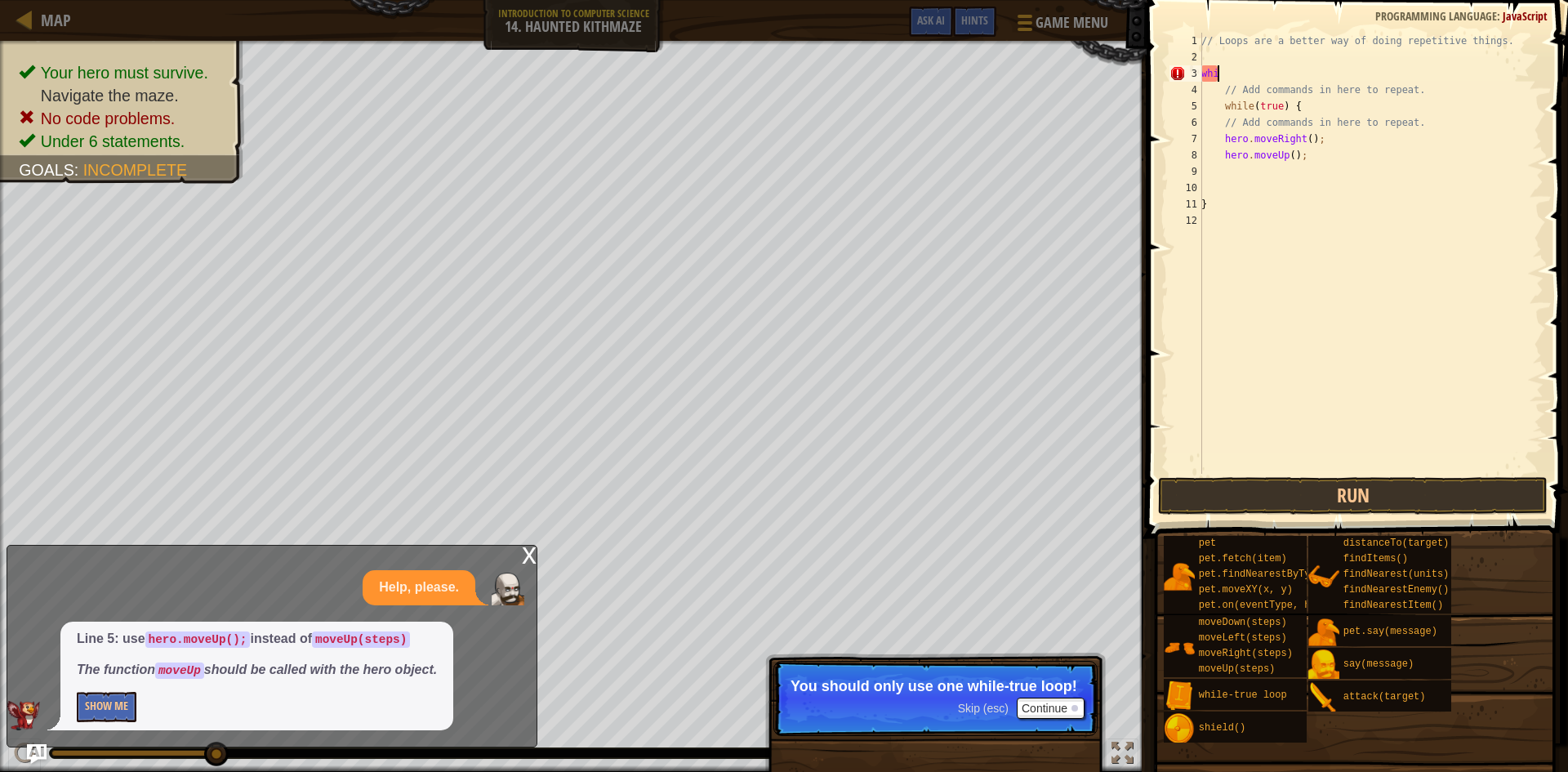
type textarea "w"
click at [1323, 496] on button "Run" at bounding box center [1353, 496] width 390 height 38
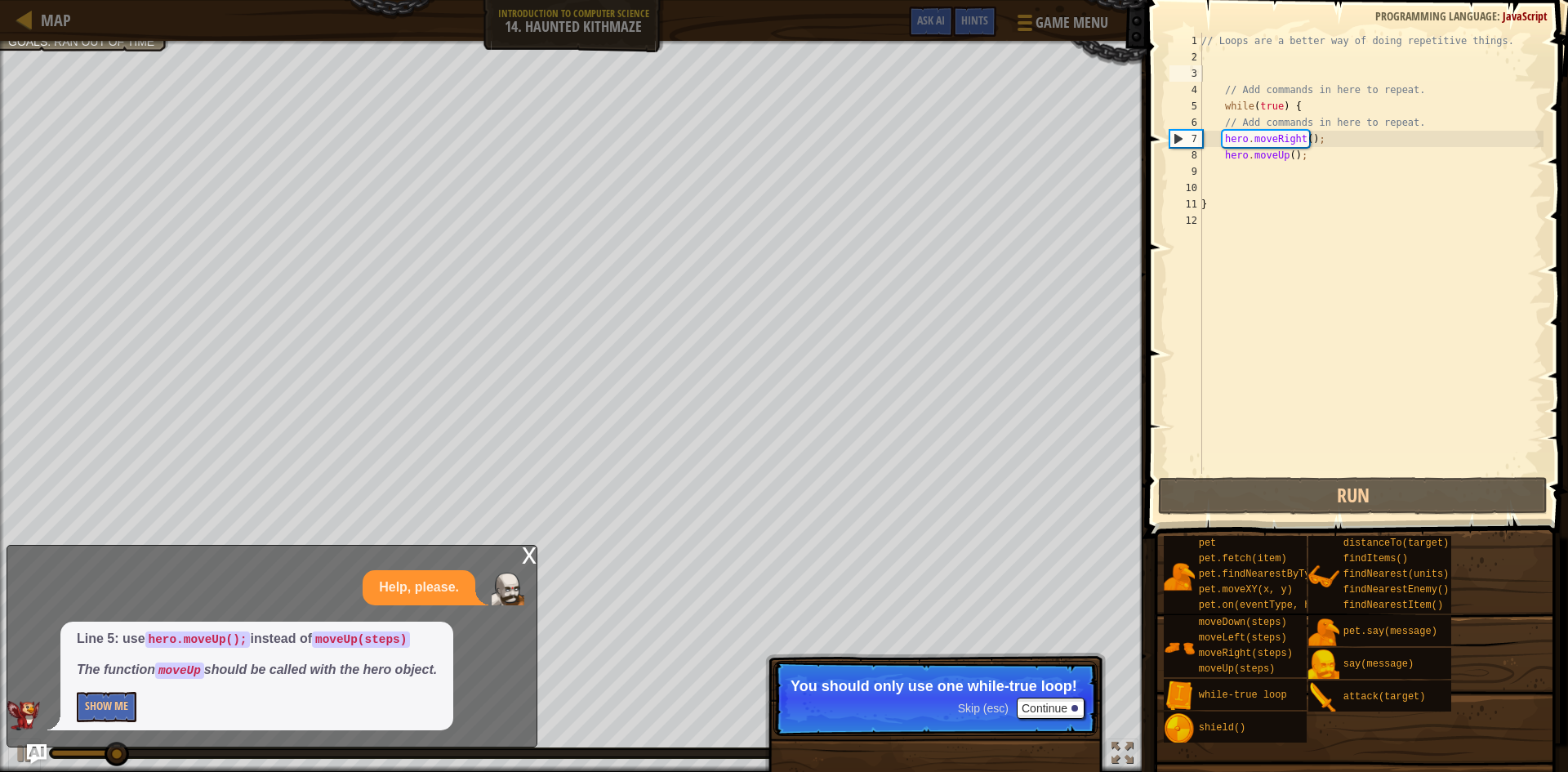
click at [533, 555] on div "x" at bounding box center [529, 554] width 15 height 16
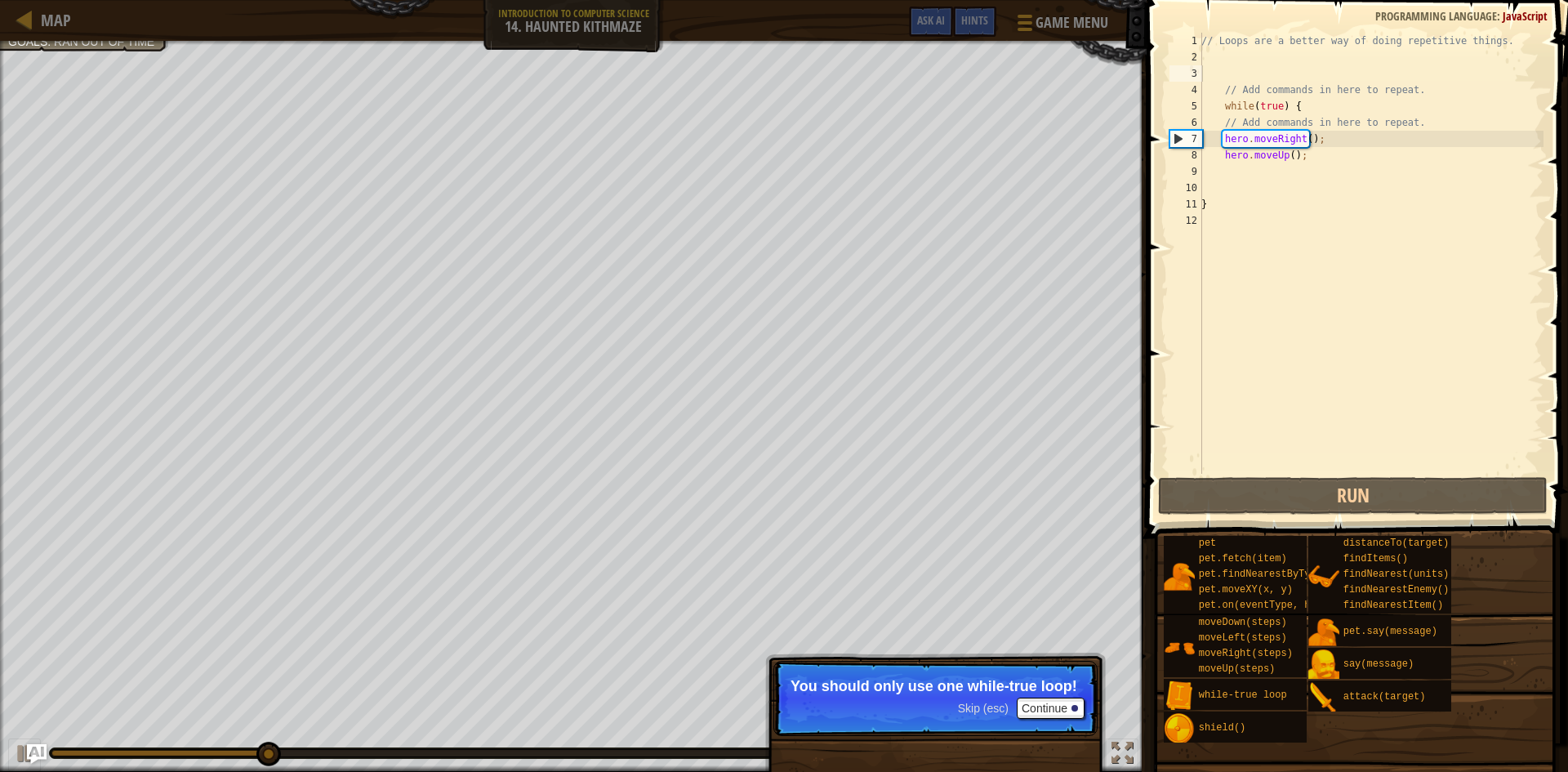
click at [1302, 138] on div "// Loops are a better way of doing repetitive things. // Add commands in here t…" at bounding box center [1371, 270] width 346 height 474
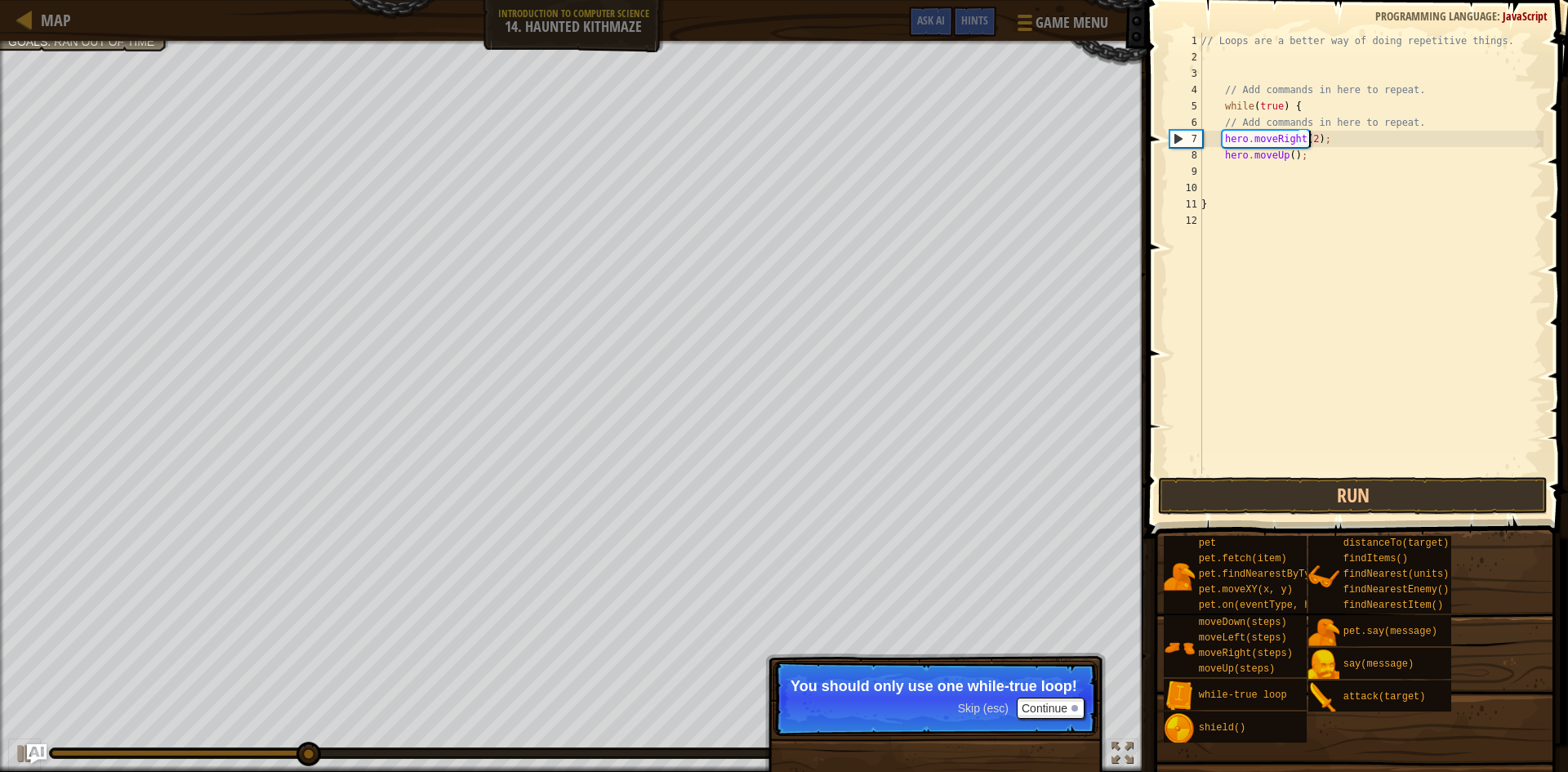
scroll to position [7, 9]
click at [1300, 492] on button "Run" at bounding box center [1353, 496] width 390 height 38
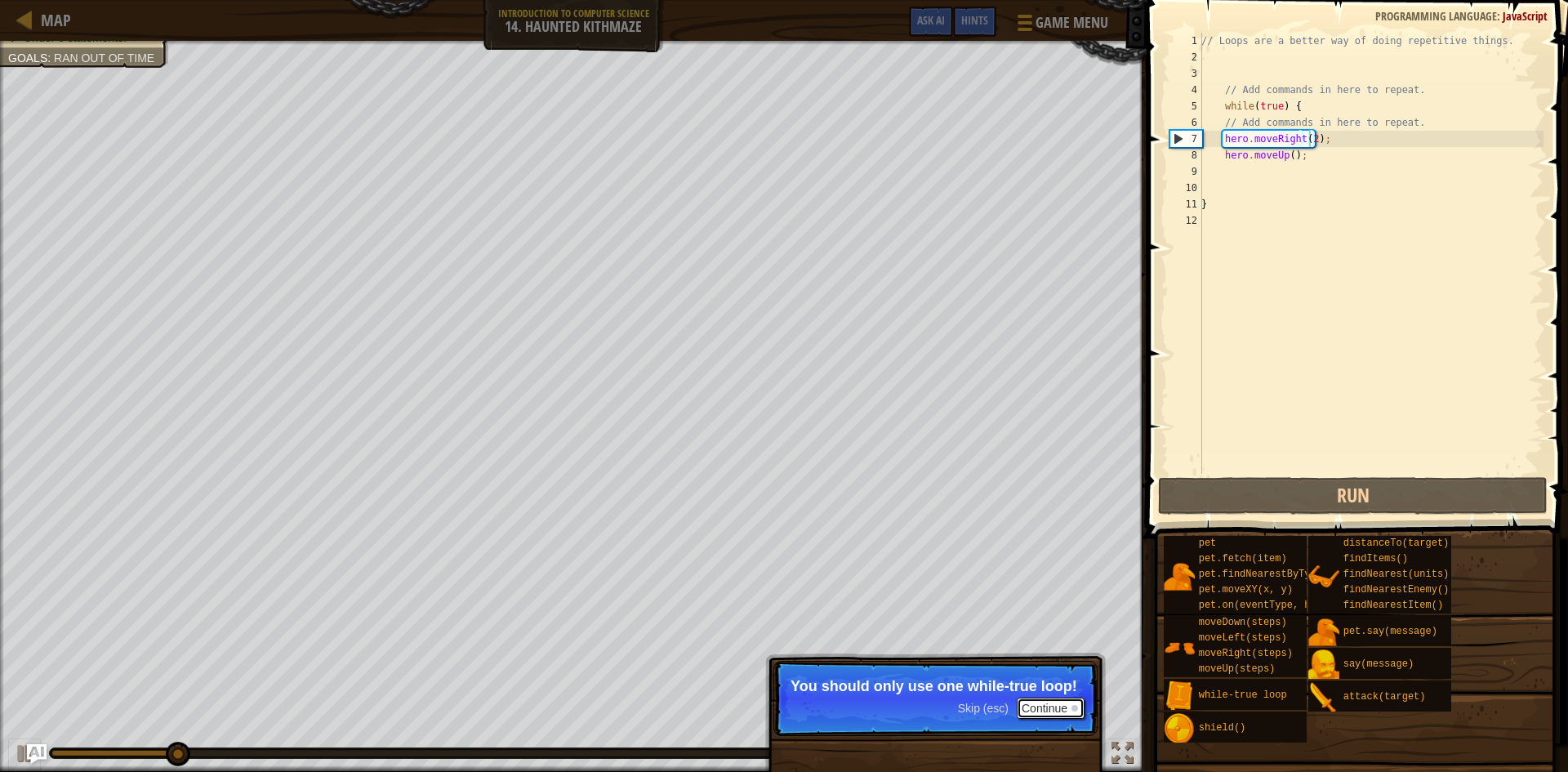
click at [1037, 709] on button "Continue" at bounding box center [1051, 707] width 68 height 21
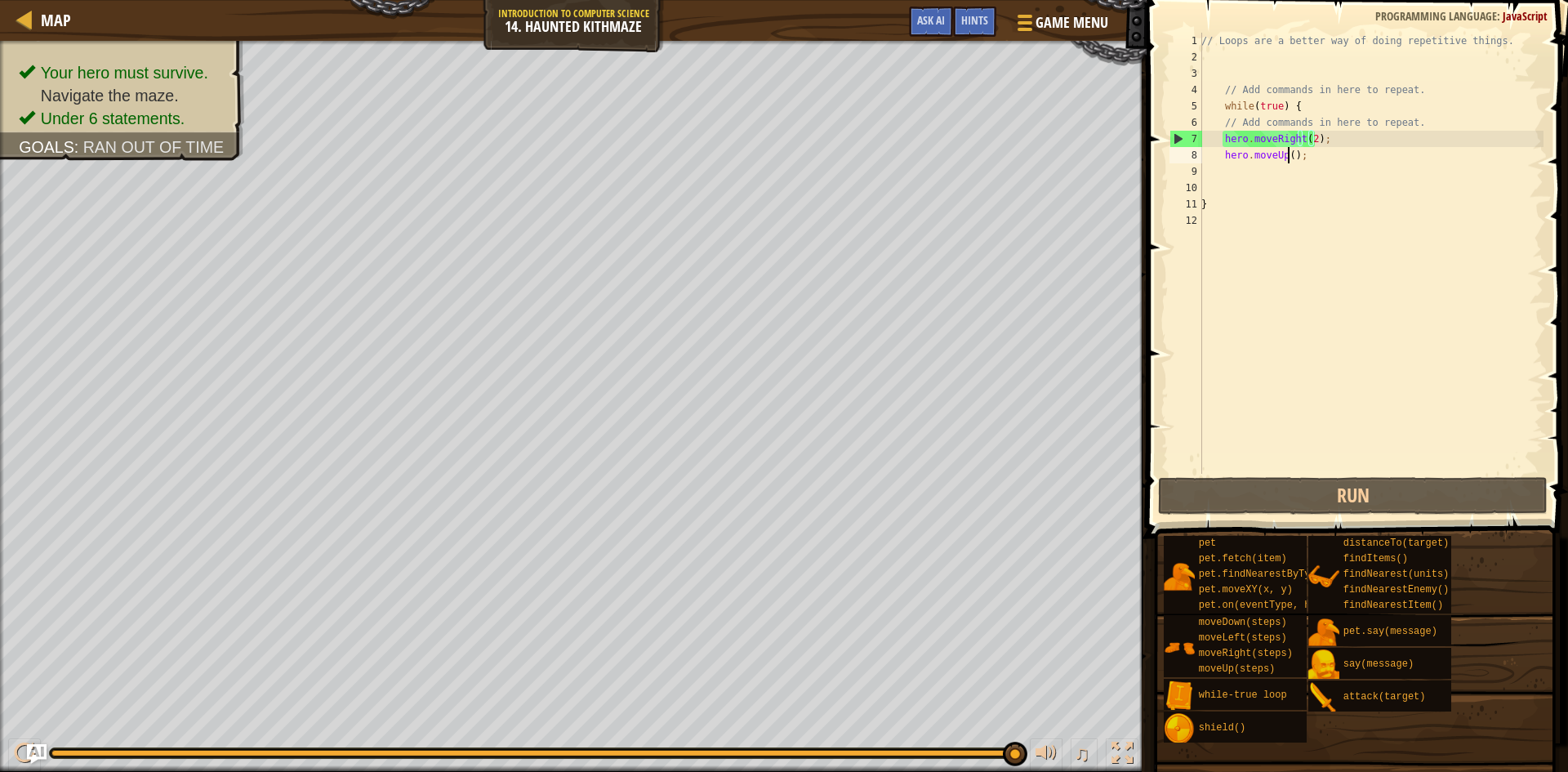
click at [1287, 156] on div "// Loops are a better way of doing repetitive things. // Add commands in here t…" at bounding box center [1371, 270] width 346 height 474
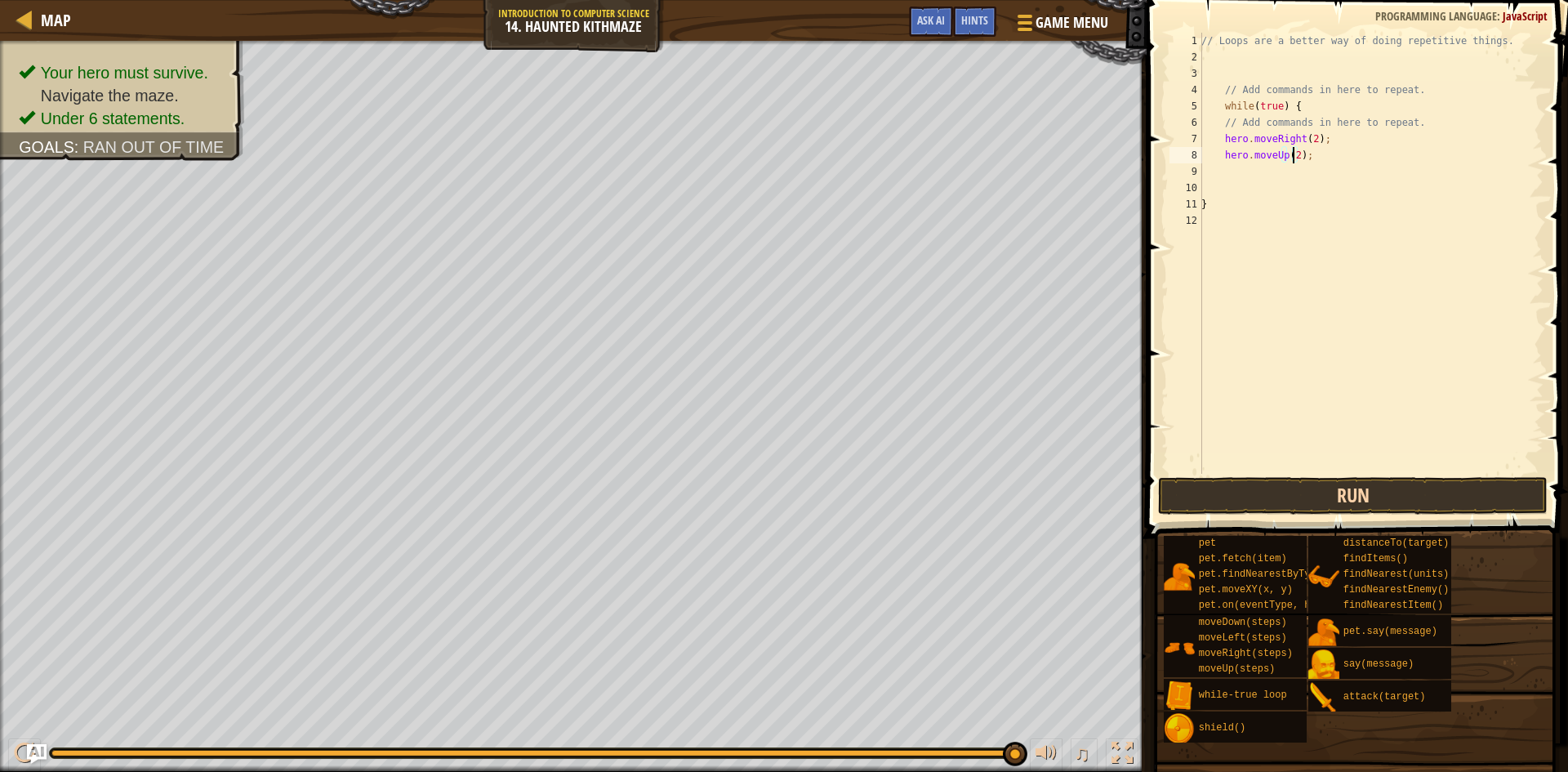
type textarea "hero.moveUp(2);"
click at [1383, 501] on button "Run" at bounding box center [1353, 496] width 390 height 38
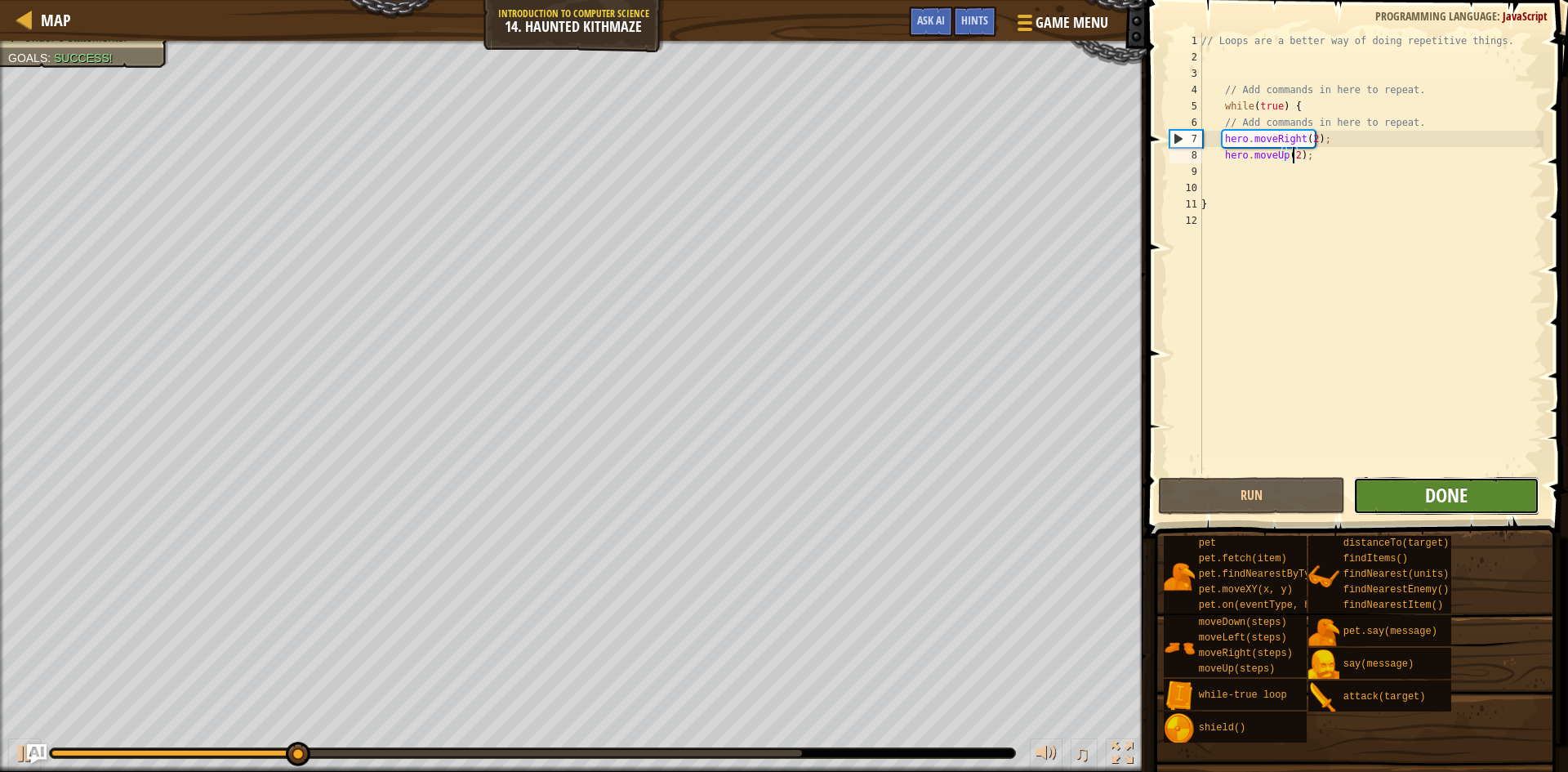
click at [1437, 498] on span "Done" at bounding box center [1446, 495] width 43 height 26
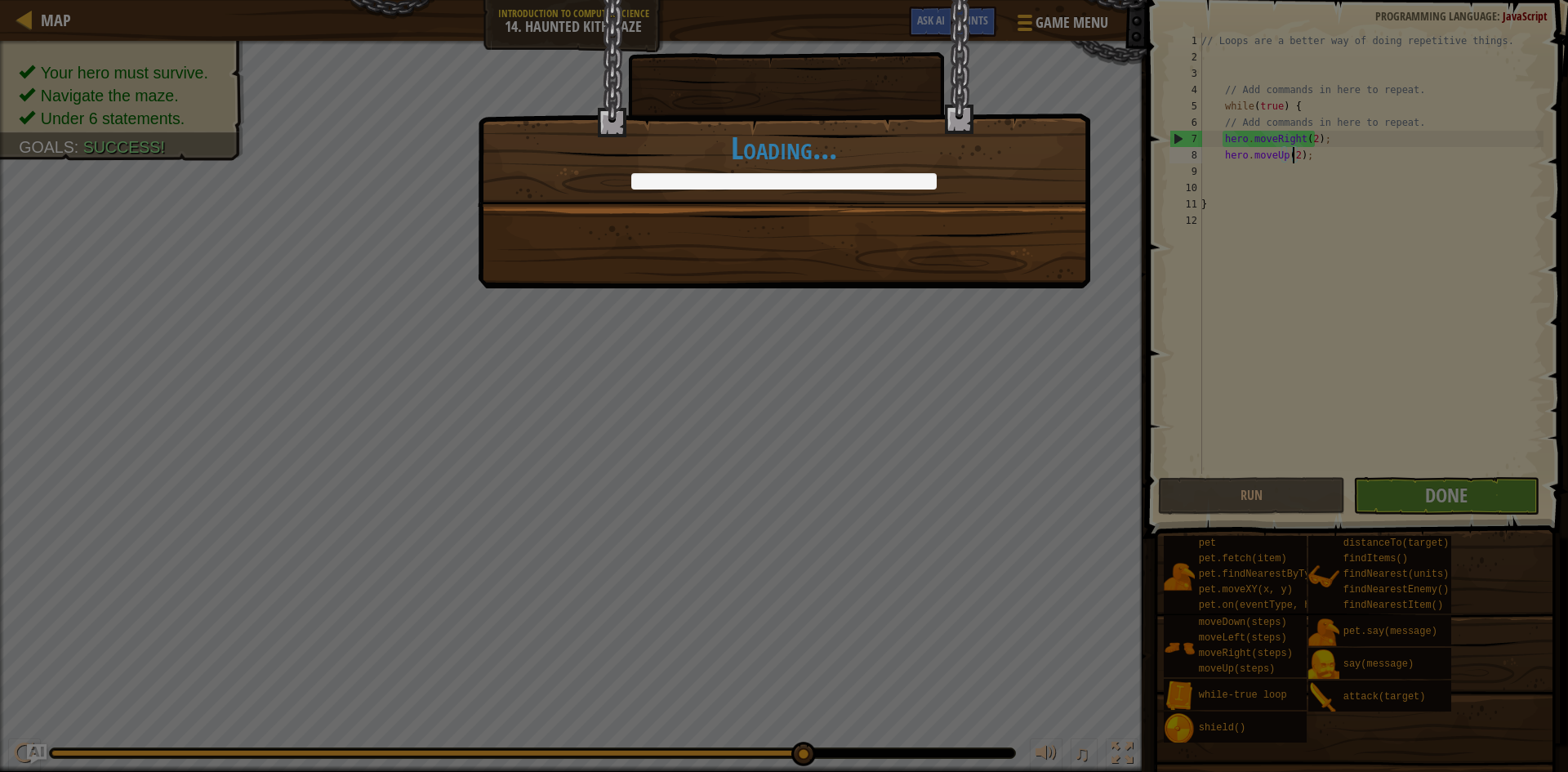
click at [798, 159] on h1 "Loading..." at bounding box center [783, 147] width 611 height 34
drag, startPoint x: 632, startPoint y: 174, endPoint x: 795, endPoint y: 126, distance: 169.9
click at [663, 176] on div at bounding box center [784, 181] width 306 height 16
drag, startPoint x: 244, startPoint y: 27, endPoint x: 119, endPoint y: 43, distance: 126.0
click at [163, 42] on div "Done in fewer than 6 code statements. +6 +9 Clean code: no code errors or warni…" at bounding box center [784, 386] width 1568 height 772
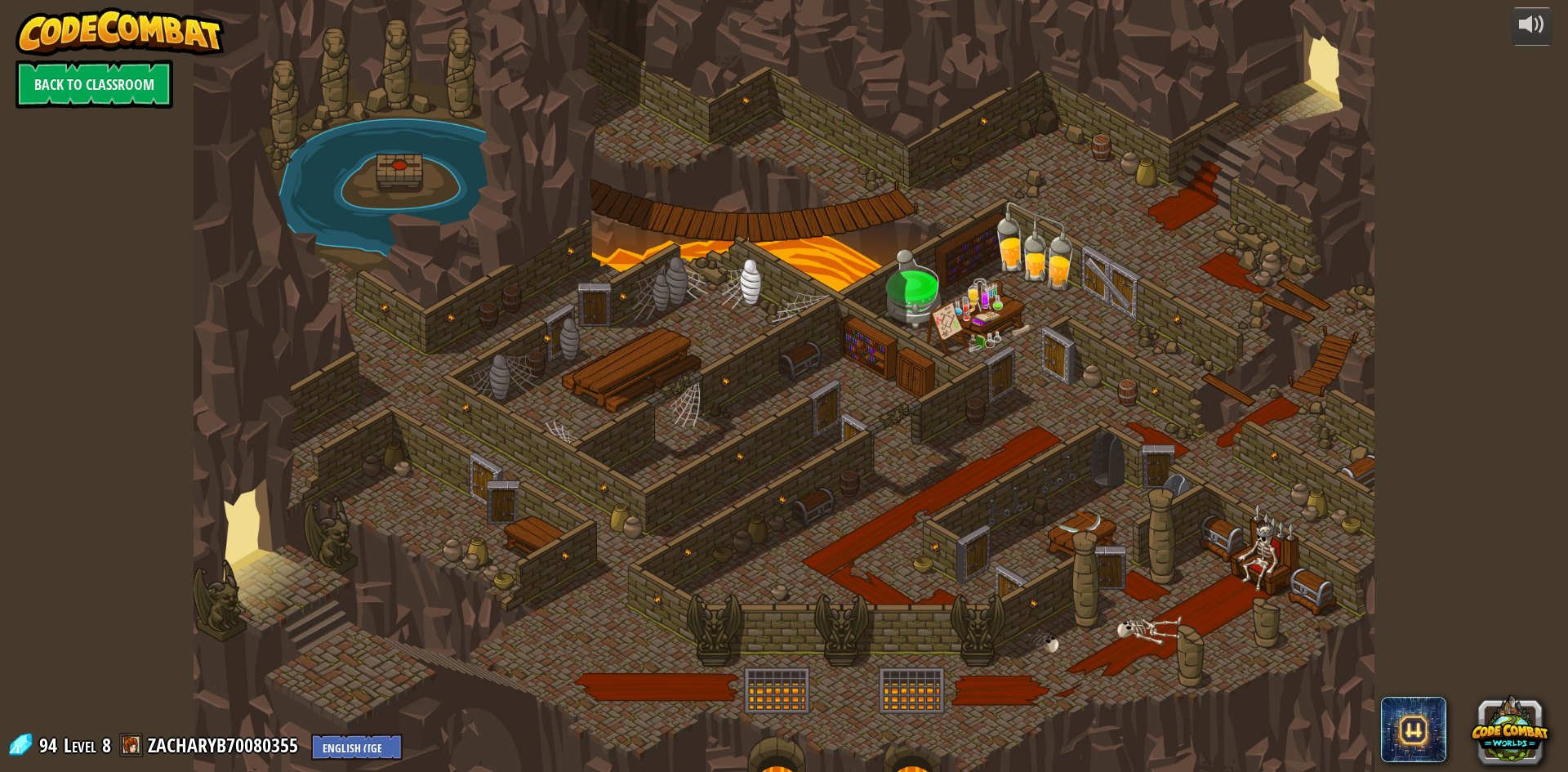
drag, startPoint x: 628, startPoint y: 529, endPoint x: 714, endPoint y: 500, distance: 90.8
click at [628, 529] on div at bounding box center [784, 386] width 1181 height 772
click at [840, 465] on div at bounding box center [784, 386] width 1181 height 772
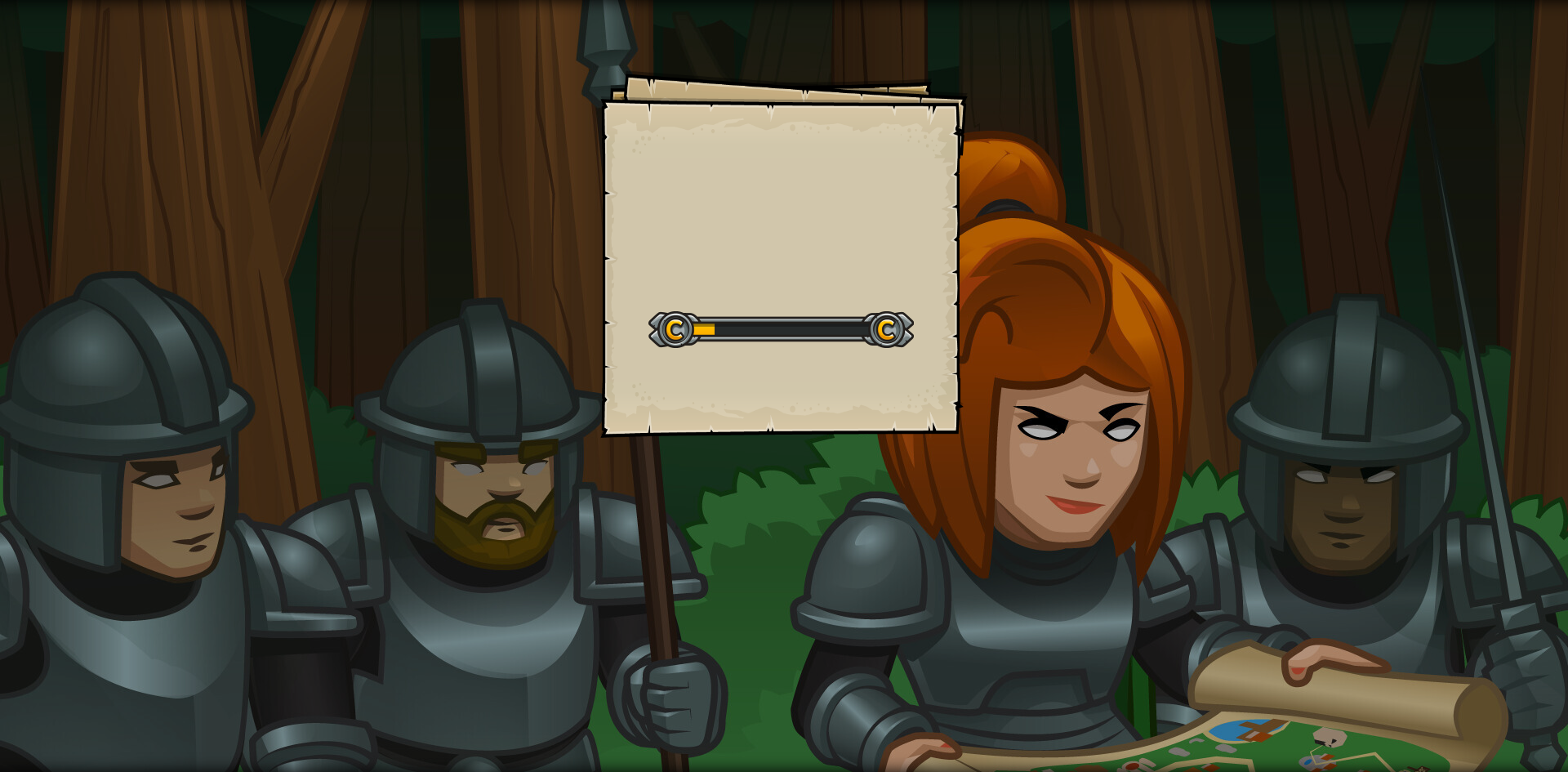
click at [714, 325] on div at bounding box center [781, 329] width 265 height 37
click at [711, 325] on div at bounding box center [781, 329] width 265 height 37
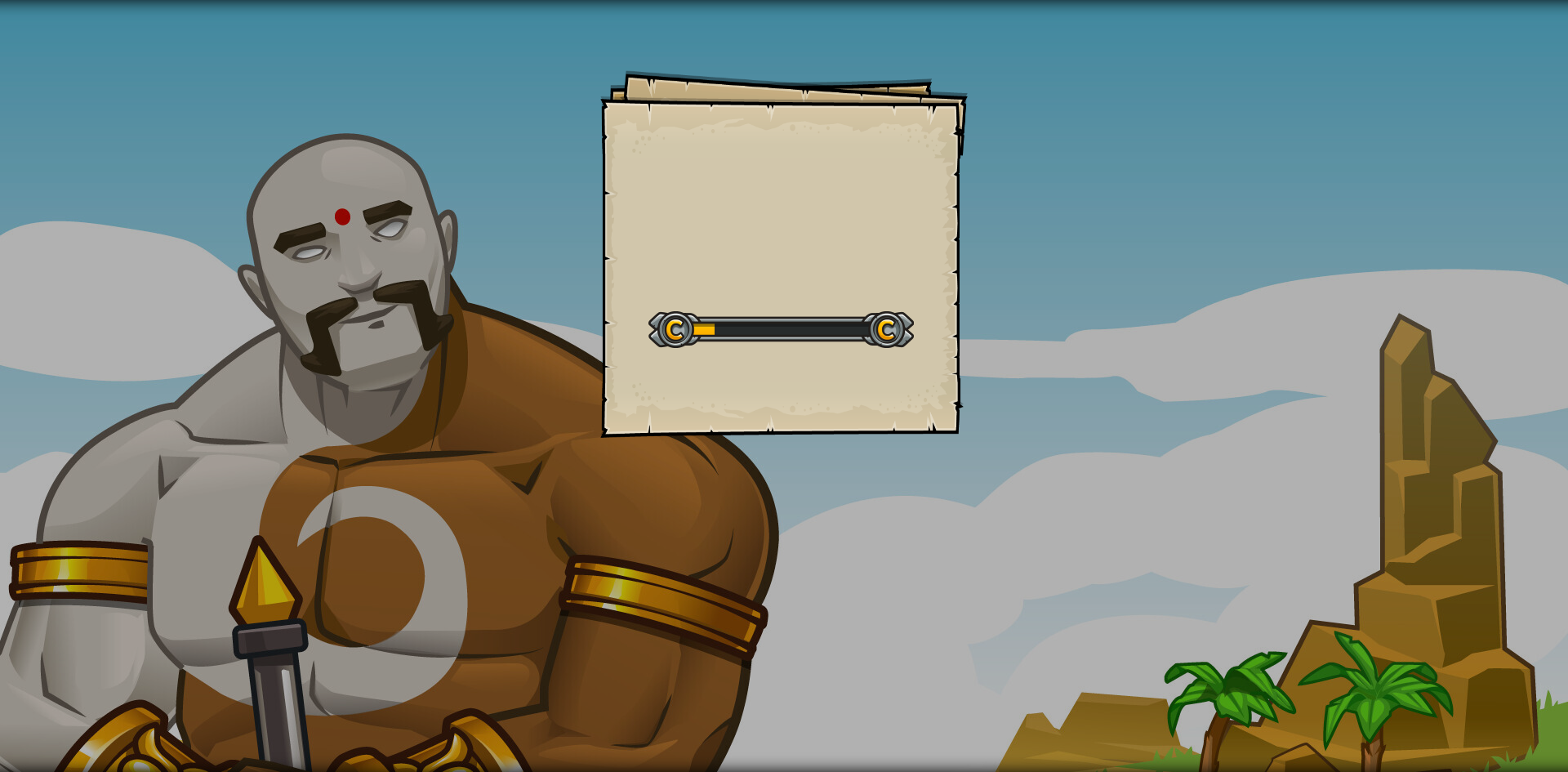
click at [414, 432] on div "Goals Start Level Error loading from server. Try refreshing the page. You'll ne…" at bounding box center [784, 386] width 1568 height 772
click at [719, 331] on div at bounding box center [781, 329] width 265 height 37
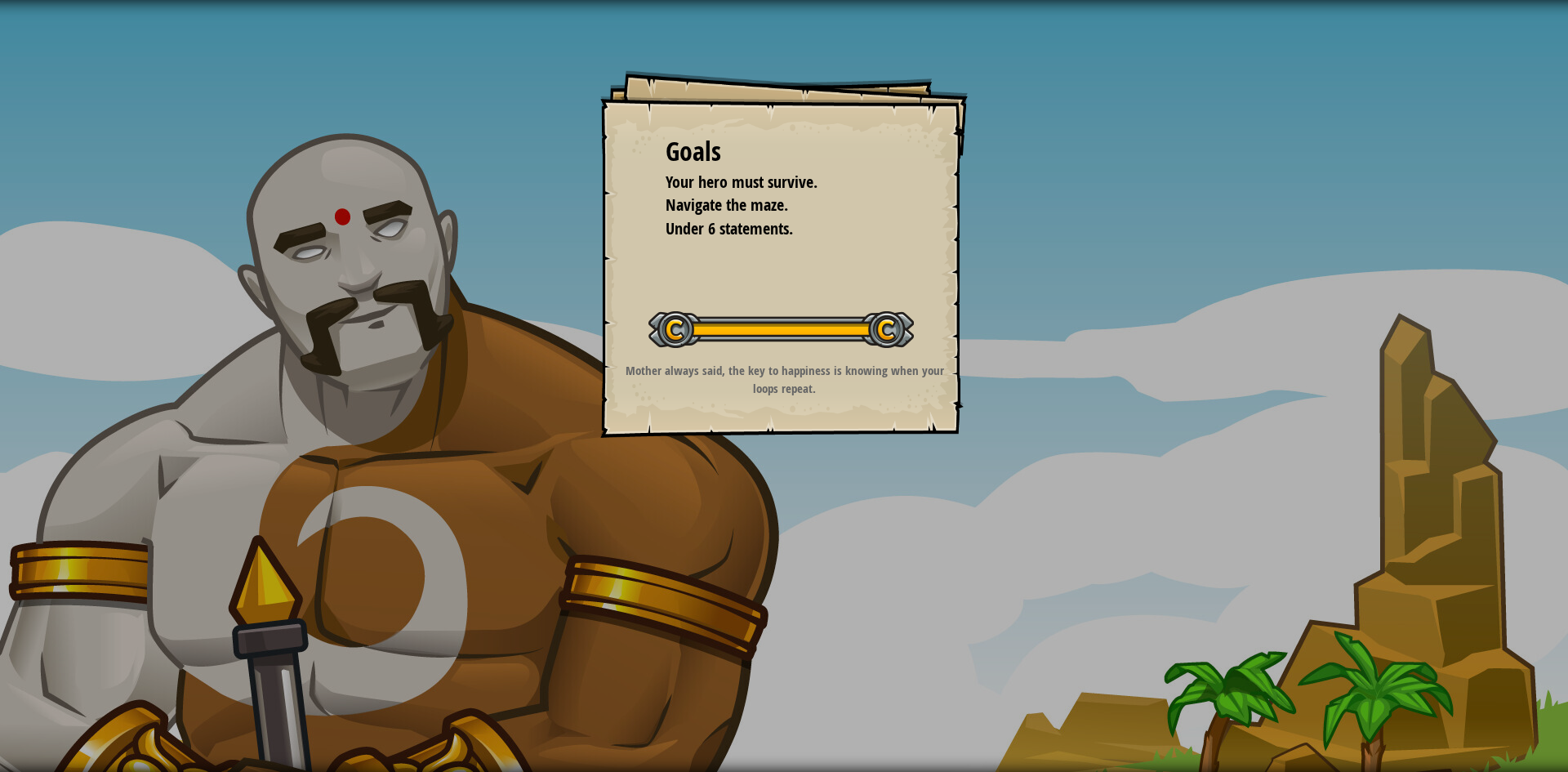
click at [344, 215] on div "Goals Your hero must survive. Navigate the maze. Under 6 statements. Start Leve…" at bounding box center [784, 386] width 1568 height 772
click at [422, 556] on div "Goals Your hero must survive. Navigate the maze. Under 6 statements. Start Leve…" at bounding box center [784, 386] width 1568 height 772
drag, startPoint x: 146, startPoint y: 529, endPoint x: 235, endPoint y: 577, distance: 101.1
click at [146, 529] on div "Goals Your hero must survive. Navigate the maze. Under 6 statements. Start Leve…" at bounding box center [784, 386] width 1568 height 772
click at [474, 627] on div "Goals Your hero must survive. Navigate the maze. Under 6 statements. Start Leve…" at bounding box center [784, 386] width 1568 height 772
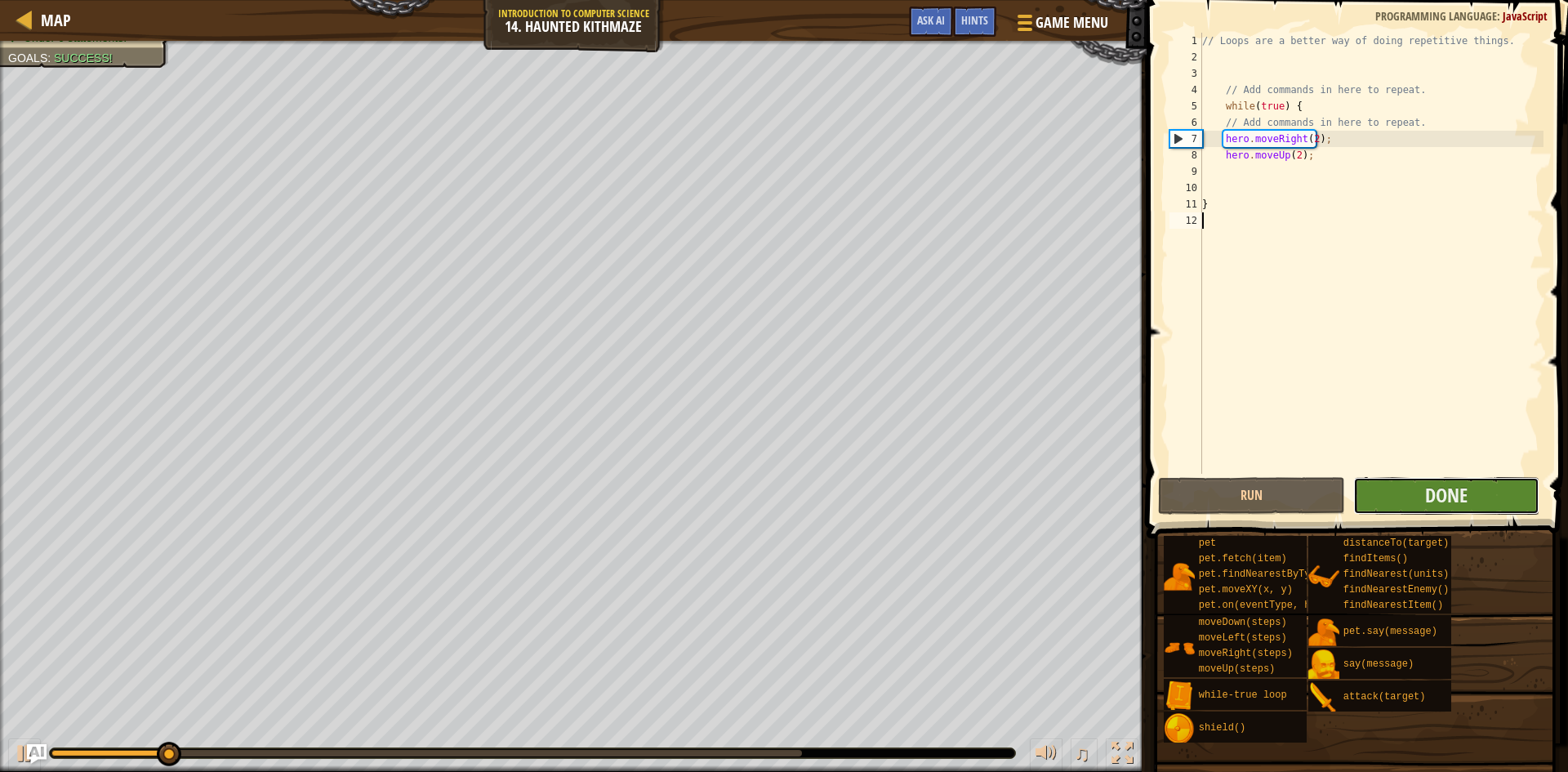
click at [1486, 508] on button "Done" at bounding box center [1447, 496] width 187 height 38
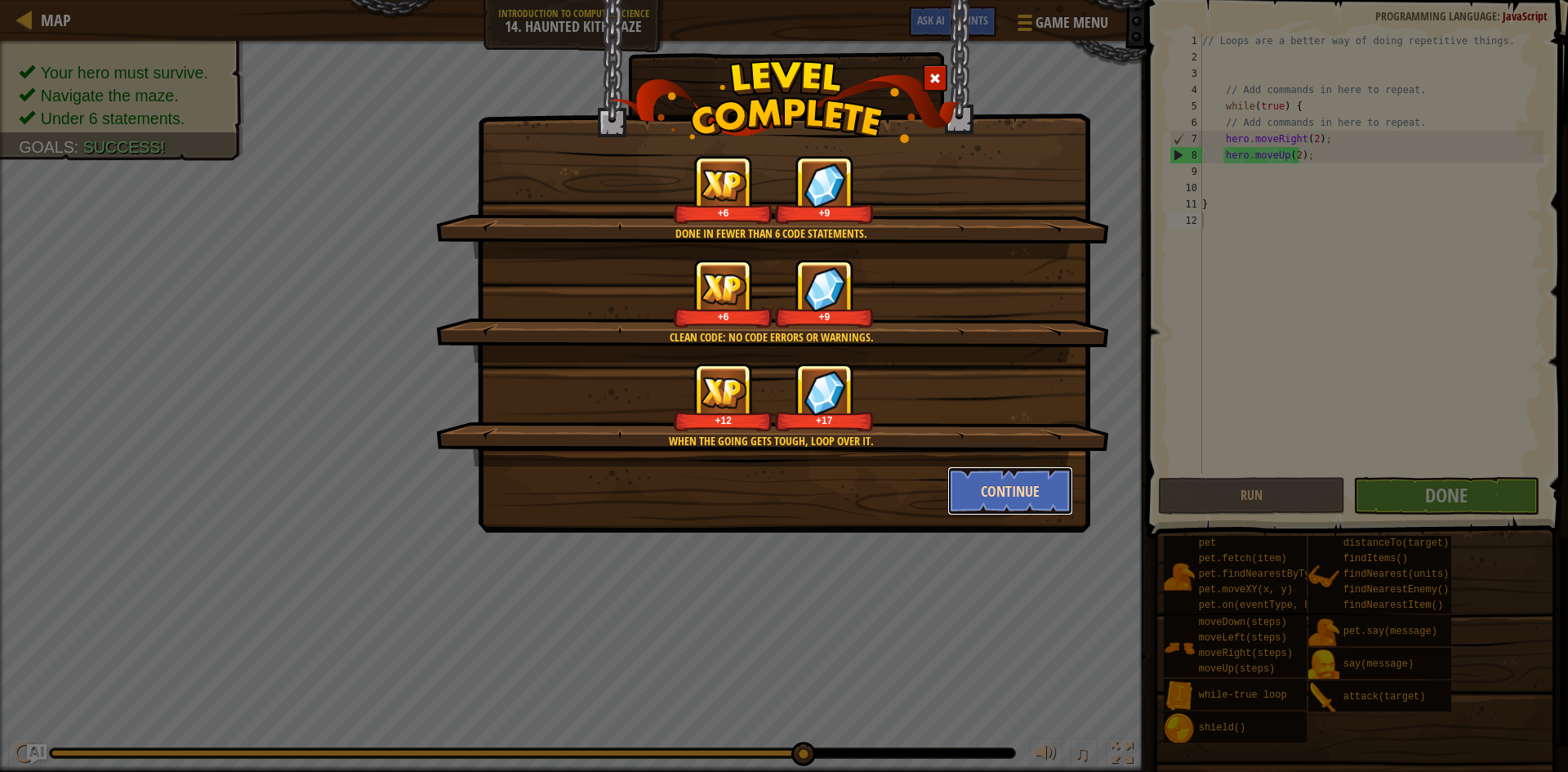
click at [1005, 492] on button "Continue" at bounding box center [1010, 490] width 127 height 49
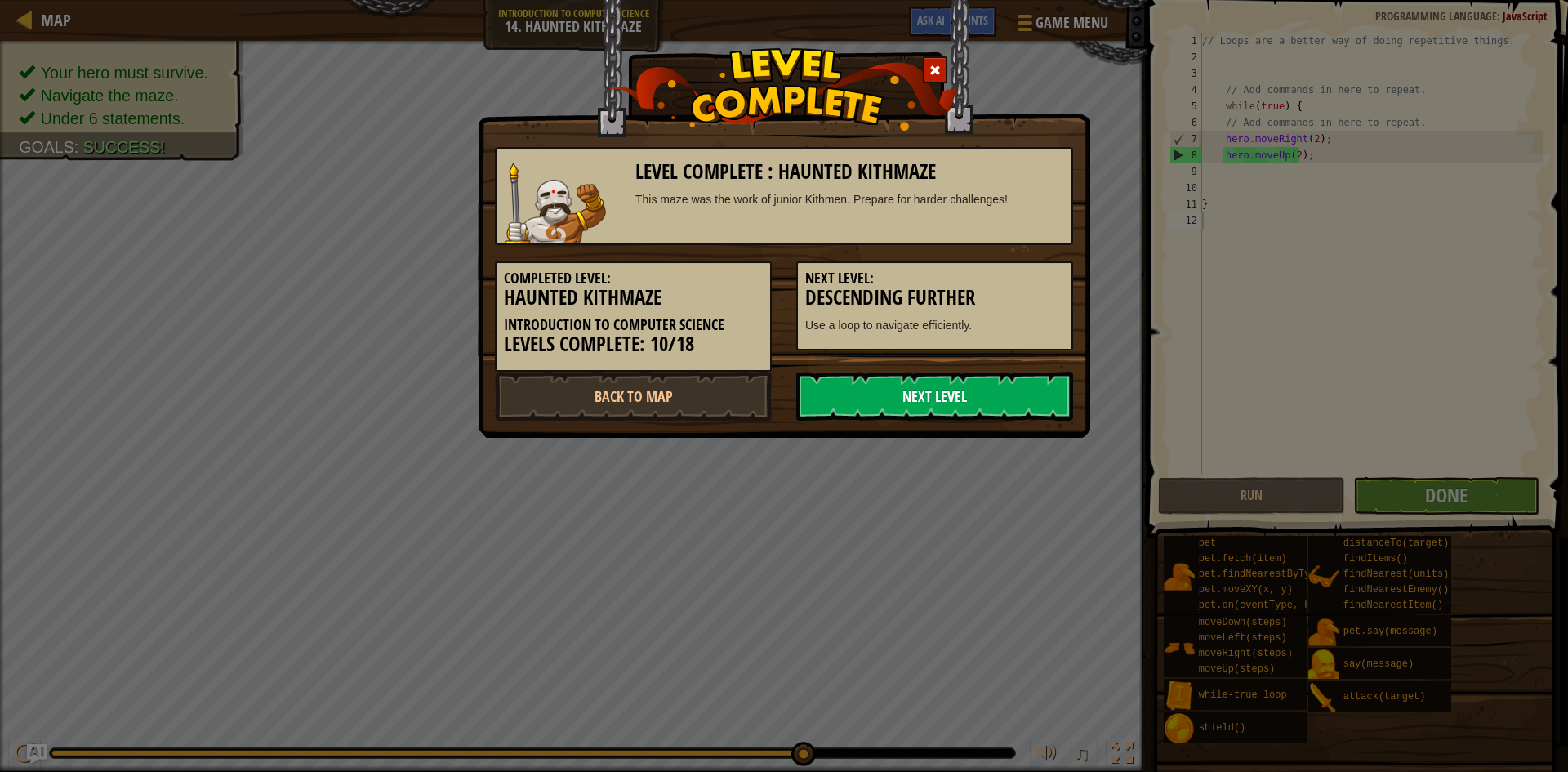
click at [889, 385] on link "Next Level" at bounding box center [934, 395] width 277 height 49
click at [896, 398] on link "Next Level" at bounding box center [934, 395] width 277 height 49
click at [899, 403] on link "Next Level" at bounding box center [934, 395] width 277 height 49
click at [901, 402] on link "Next Level" at bounding box center [934, 395] width 277 height 49
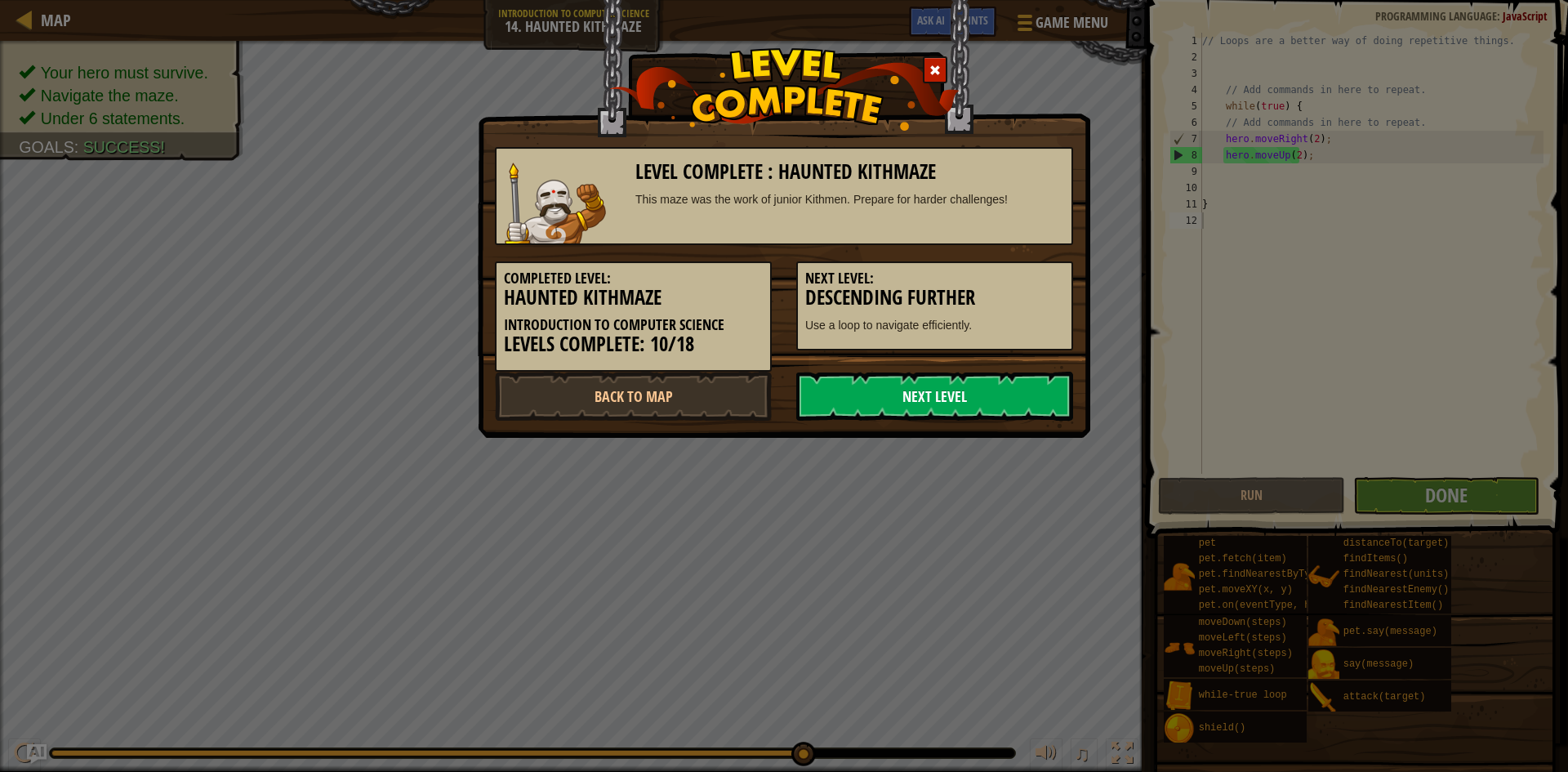
click at [901, 402] on link "Next Level" at bounding box center [934, 395] width 277 height 49
click at [901, 403] on link "Next Level" at bounding box center [934, 395] width 277 height 49
click at [903, 407] on link "Next Level" at bounding box center [934, 395] width 277 height 49
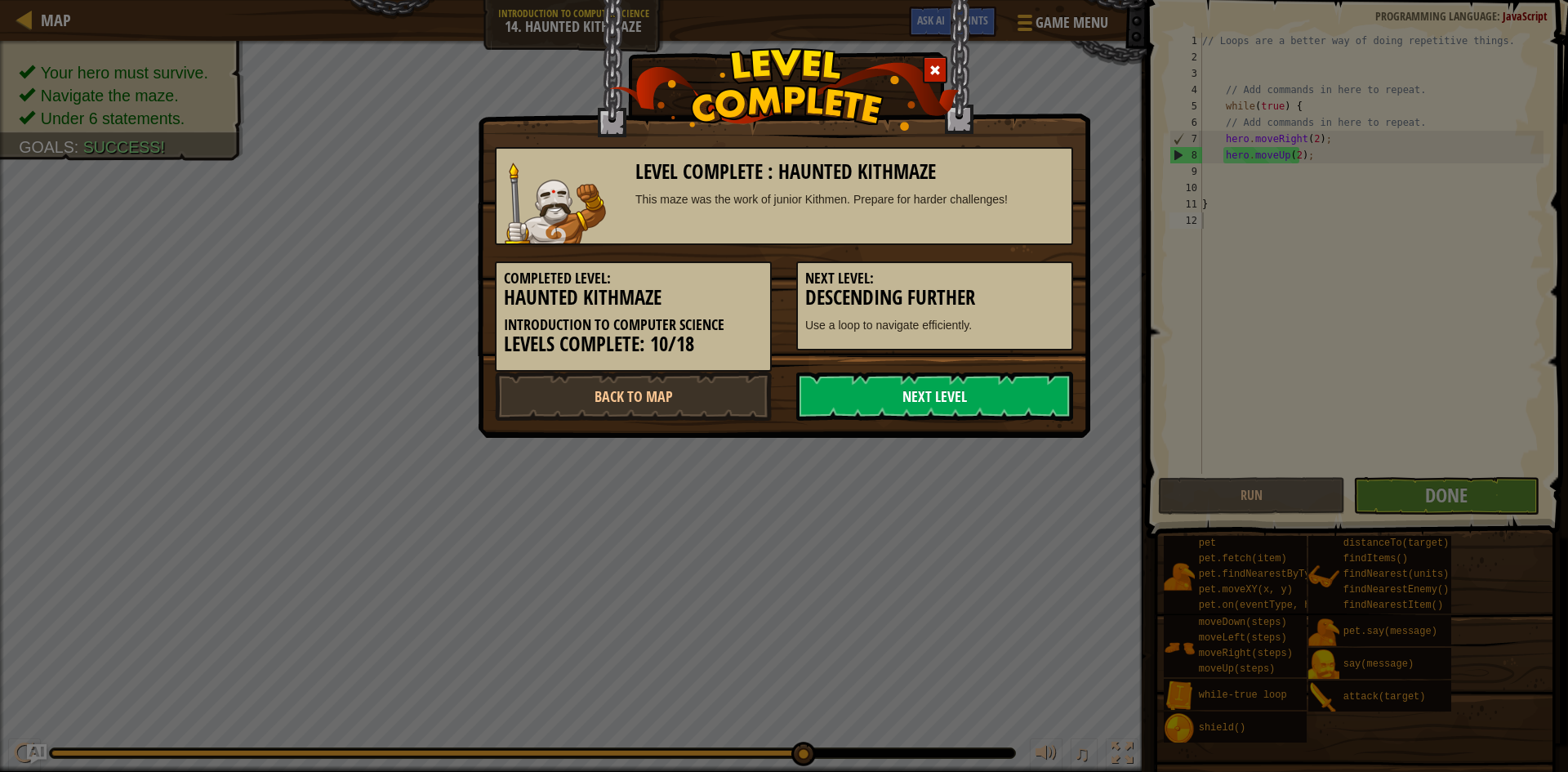
click at [903, 407] on link "Next Level" at bounding box center [934, 395] width 277 height 49
click at [896, 388] on link "Next Level" at bounding box center [934, 395] width 277 height 49
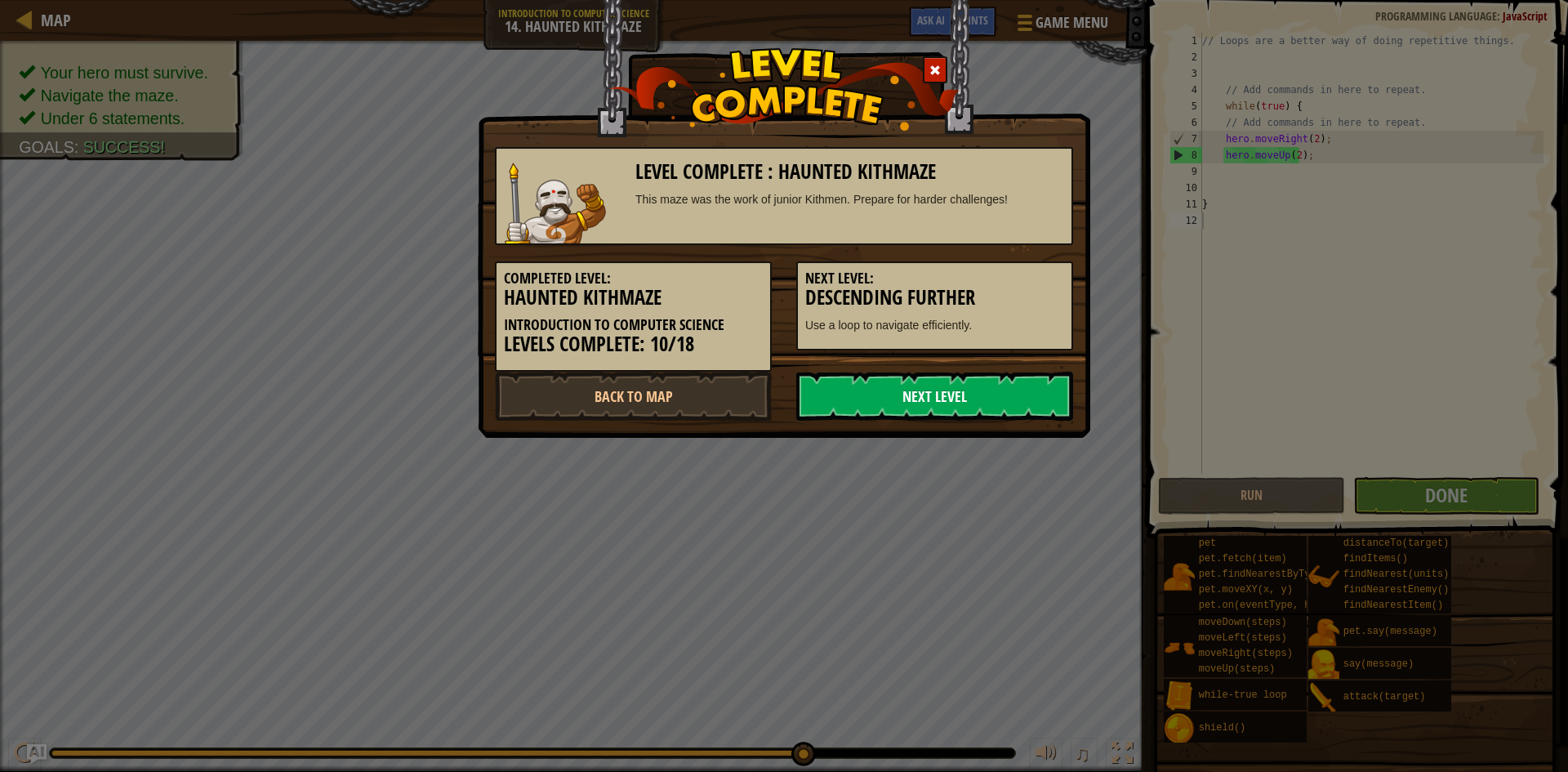
click at [896, 388] on link "Next Level" at bounding box center [934, 395] width 277 height 49
drag, startPoint x: 887, startPoint y: 390, endPoint x: 801, endPoint y: 393, distance: 86.1
click at [878, 392] on link "Next Level" at bounding box center [934, 395] width 277 height 49
click at [716, 397] on link "Back to Map" at bounding box center [634, 395] width 277 height 49
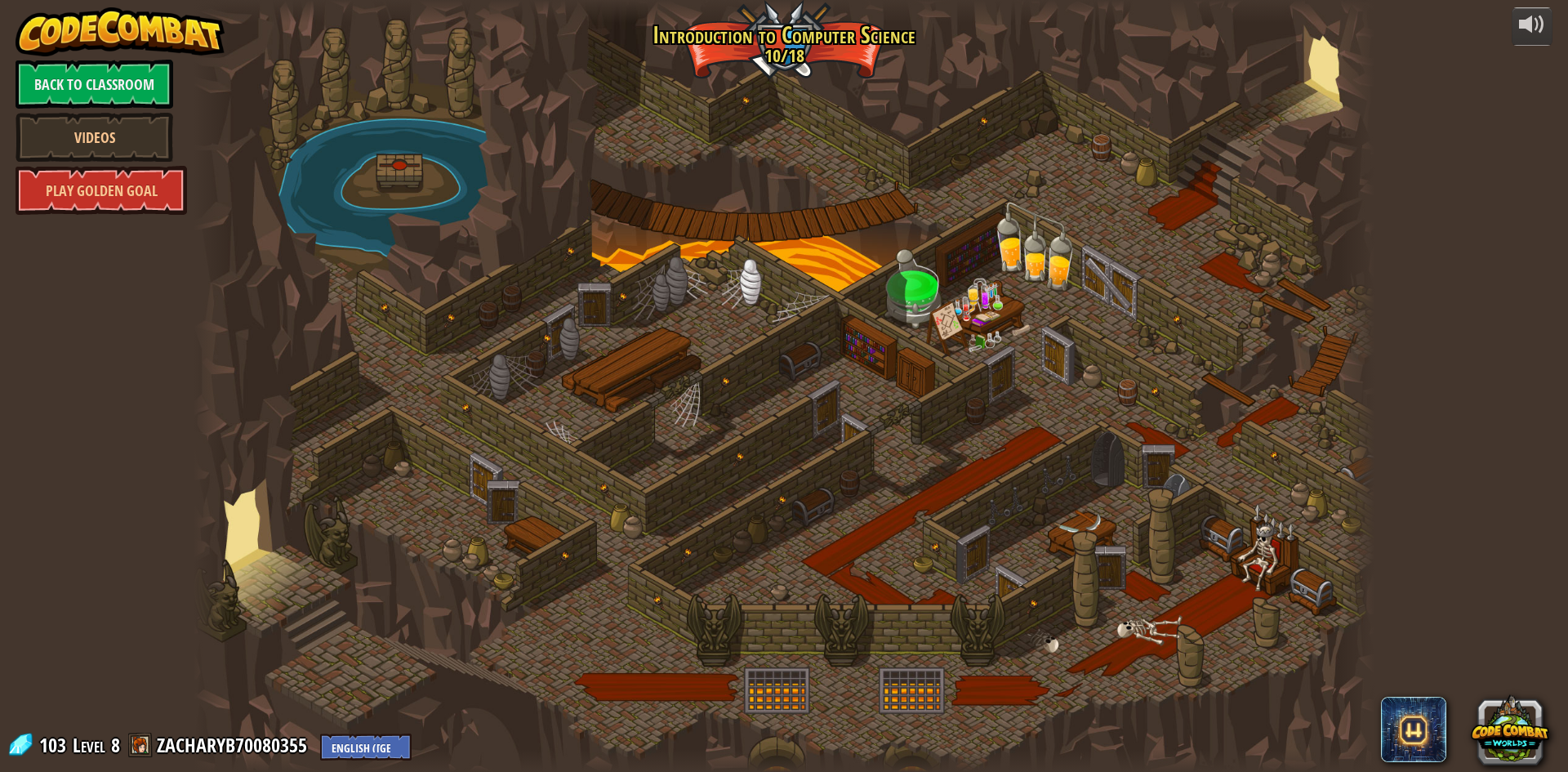
click at [647, 503] on div at bounding box center [784, 386] width 1181 height 772
drag, startPoint x: 804, startPoint y: 417, endPoint x: 390, endPoint y: 169, distance: 482.6
click at [458, 215] on div at bounding box center [784, 386] width 1181 height 772
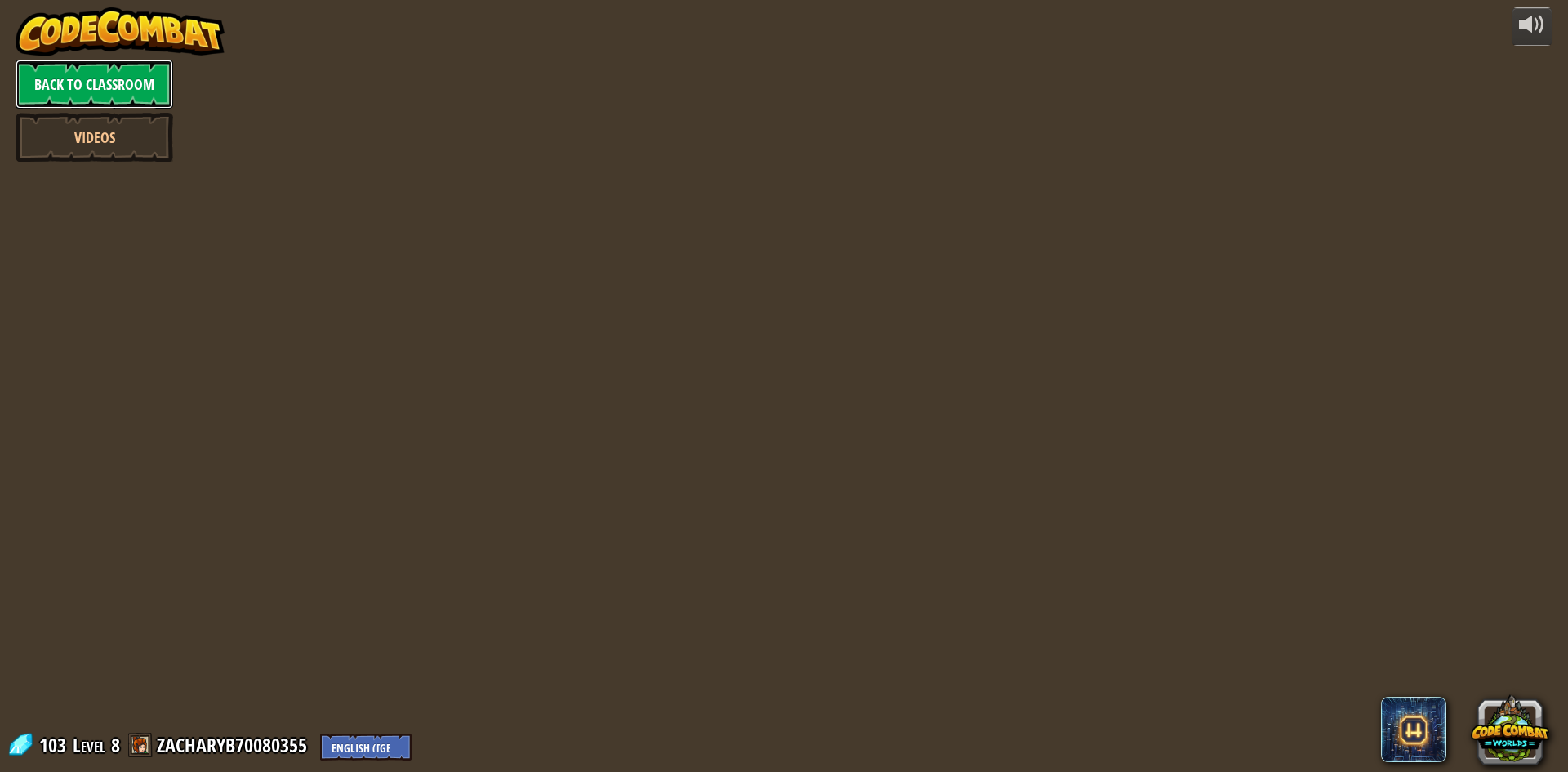
click at [119, 77] on link "Back to Classroom" at bounding box center [95, 84] width 157 height 49
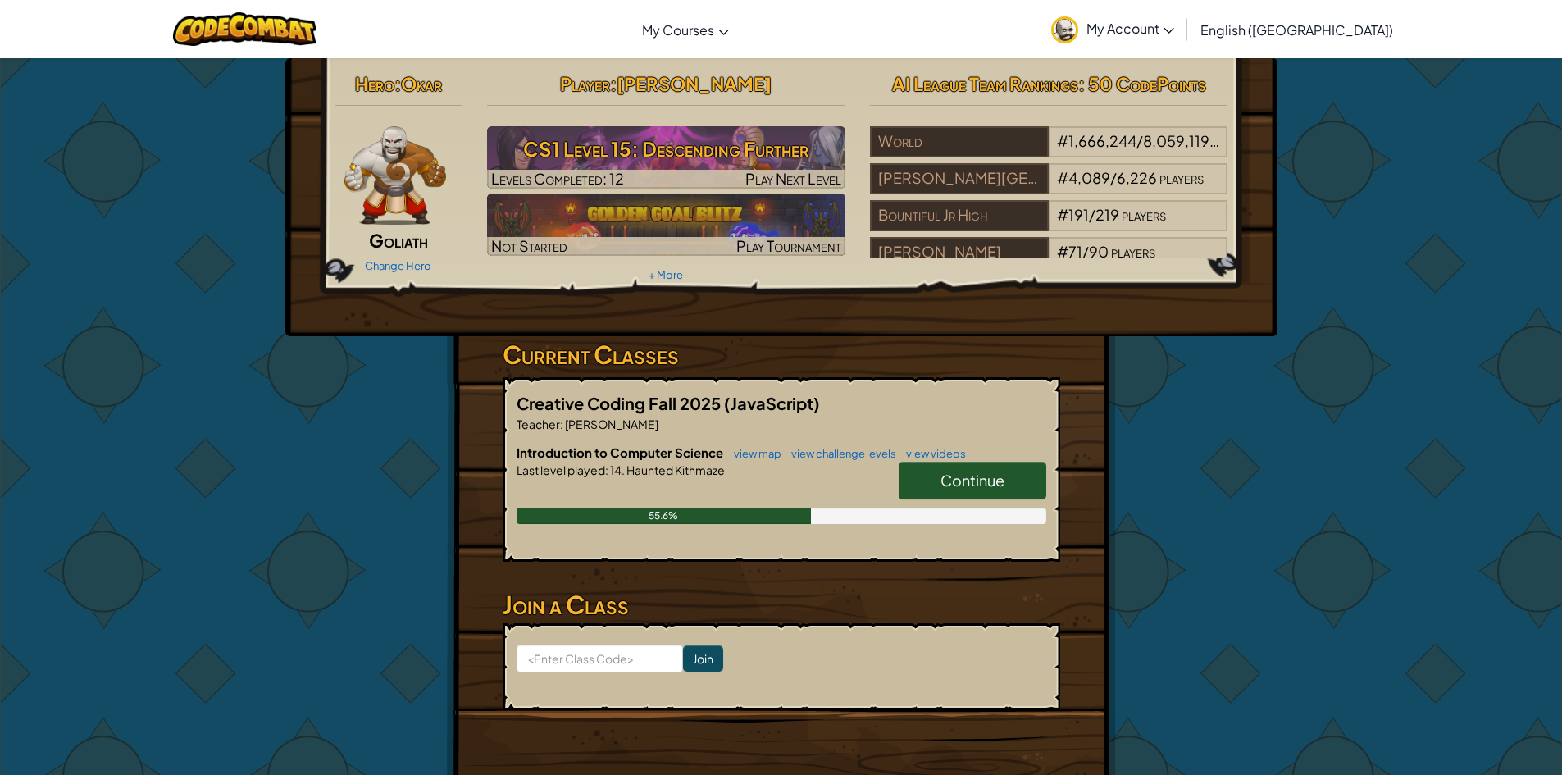
click at [953, 489] on span "Continue" at bounding box center [972, 480] width 64 height 19
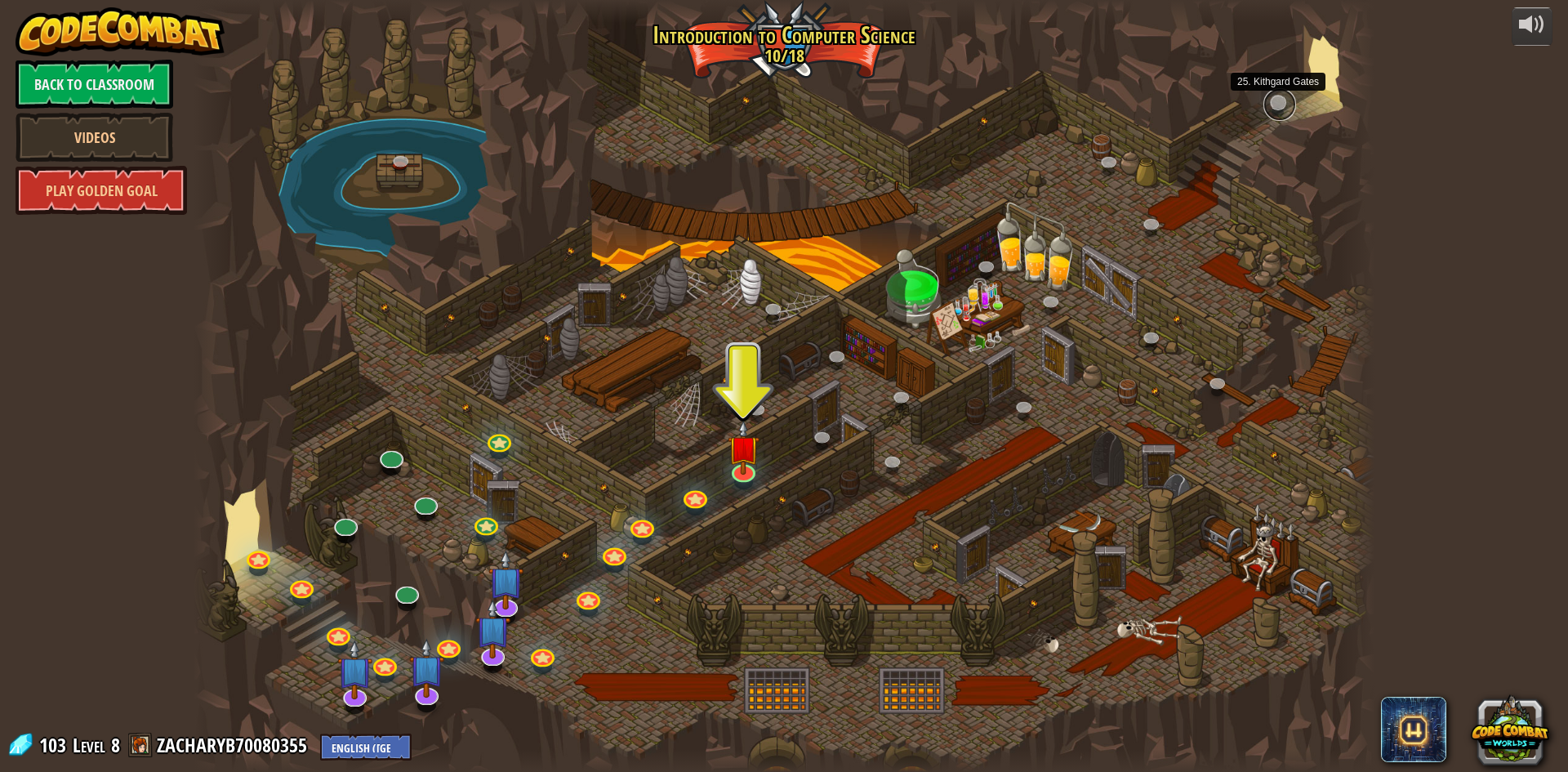
click at [1273, 101] on link at bounding box center [1279, 105] width 33 height 33
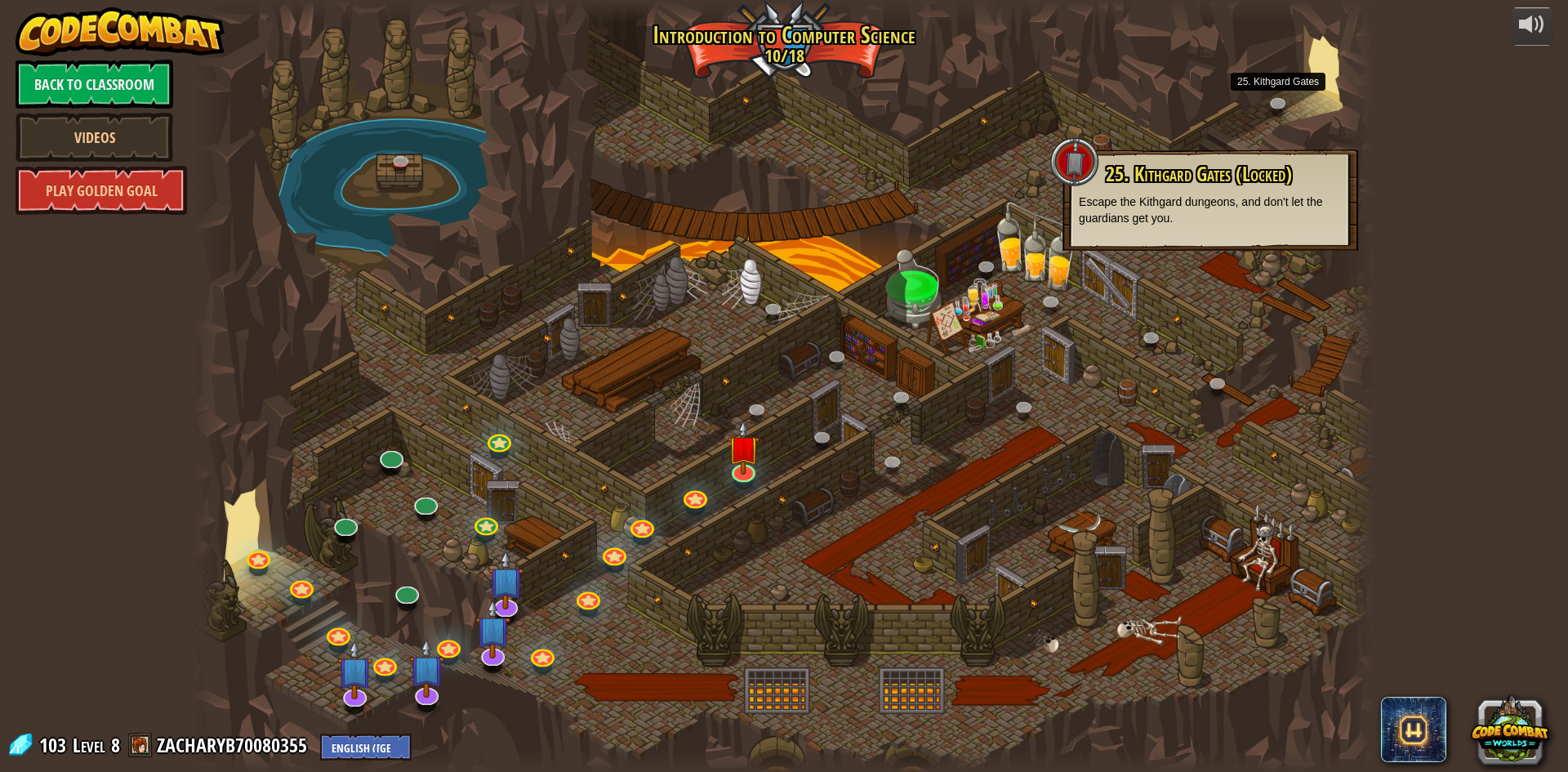
click at [723, 472] on div at bounding box center [784, 386] width 1181 height 772
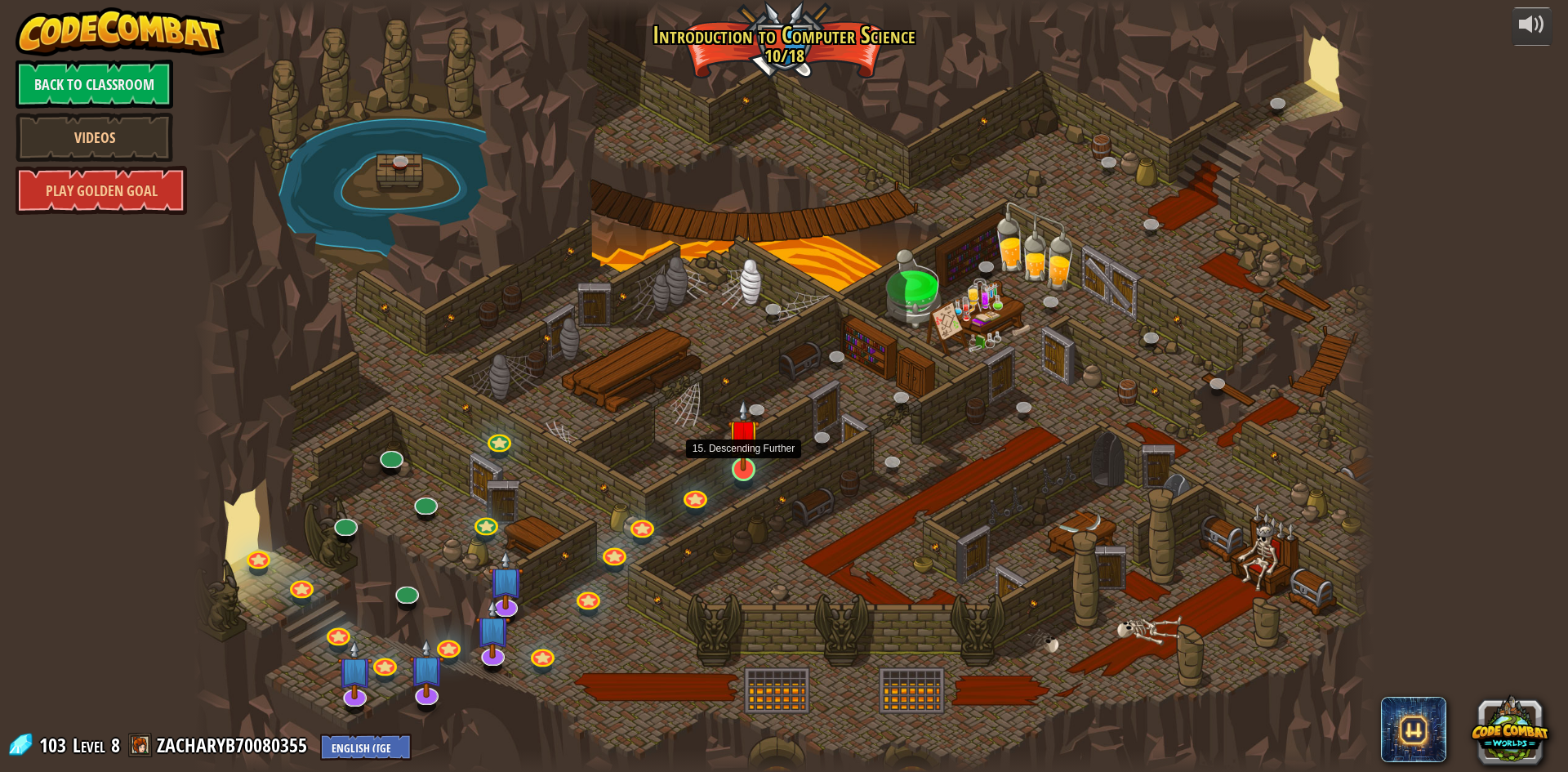
click at [739, 460] on img at bounding box center [744, 434] width 32 height 73
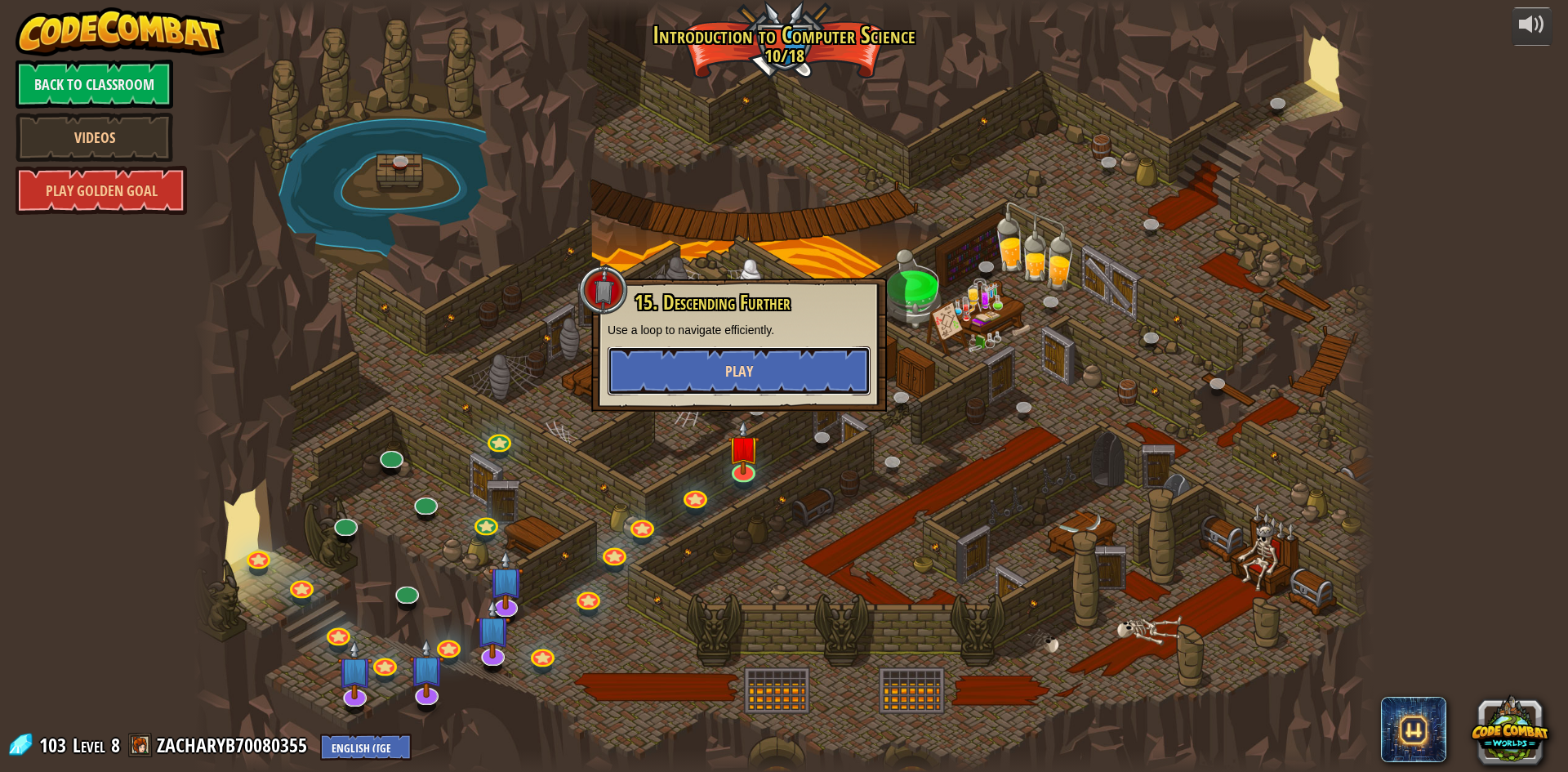
click at [769, 384] on button "Play" at bounding box center [739, 371] width 263 height 49
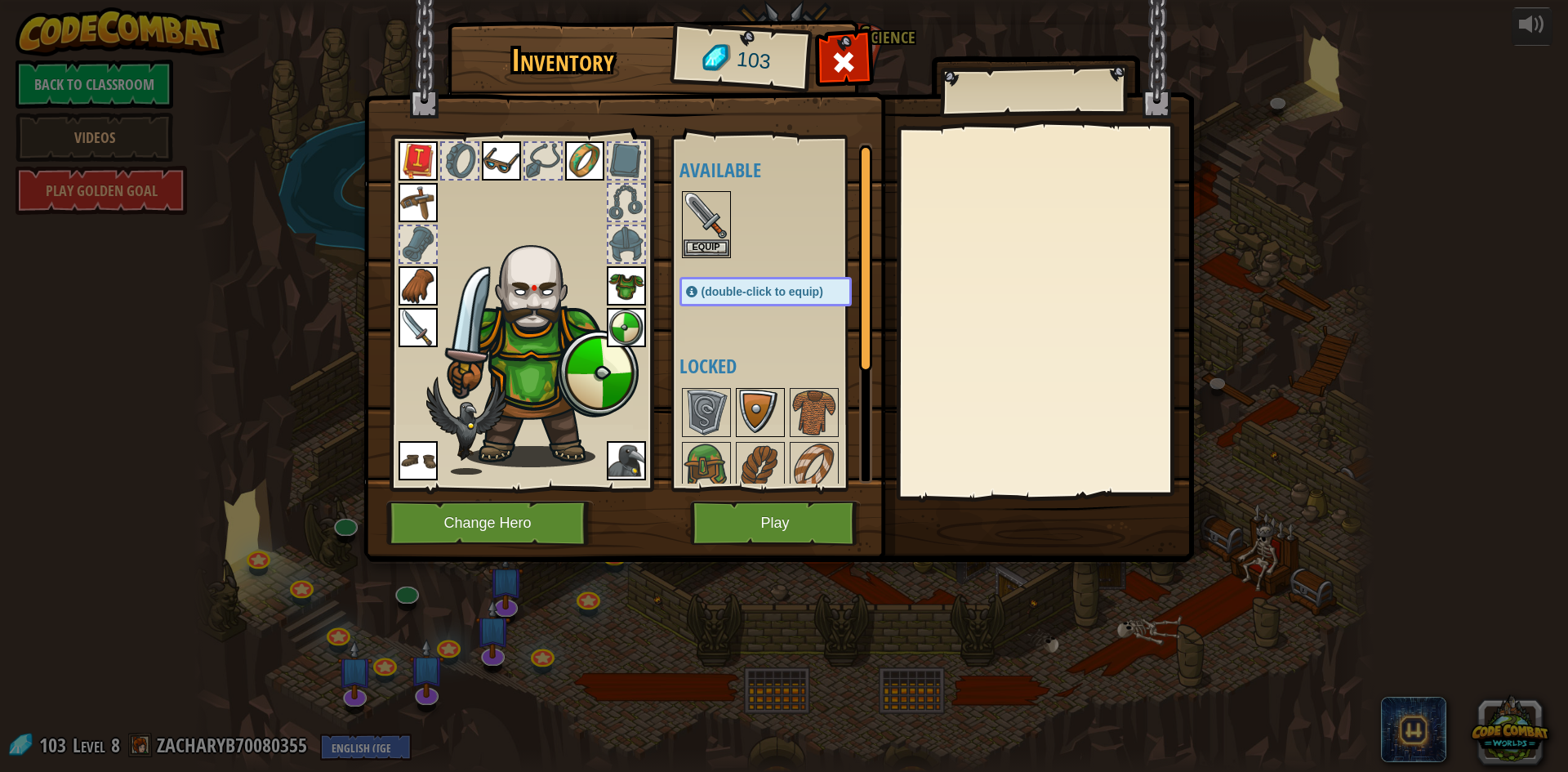
click at [746, 431] on img at bounding box center [760, 412] width 46 height 46
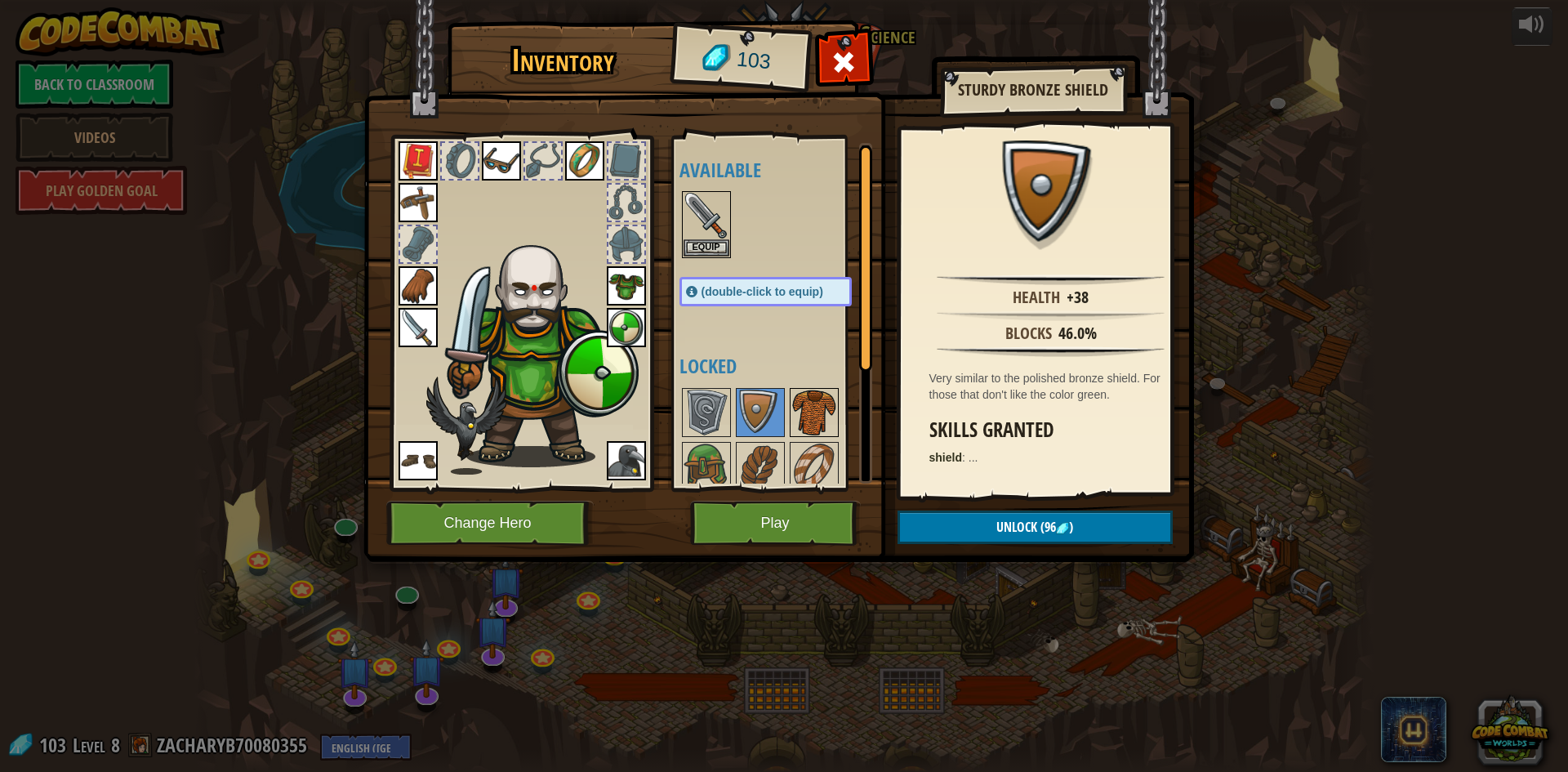
click at [819, 432] on img at bounding box center [815, 412] width 46 height 46
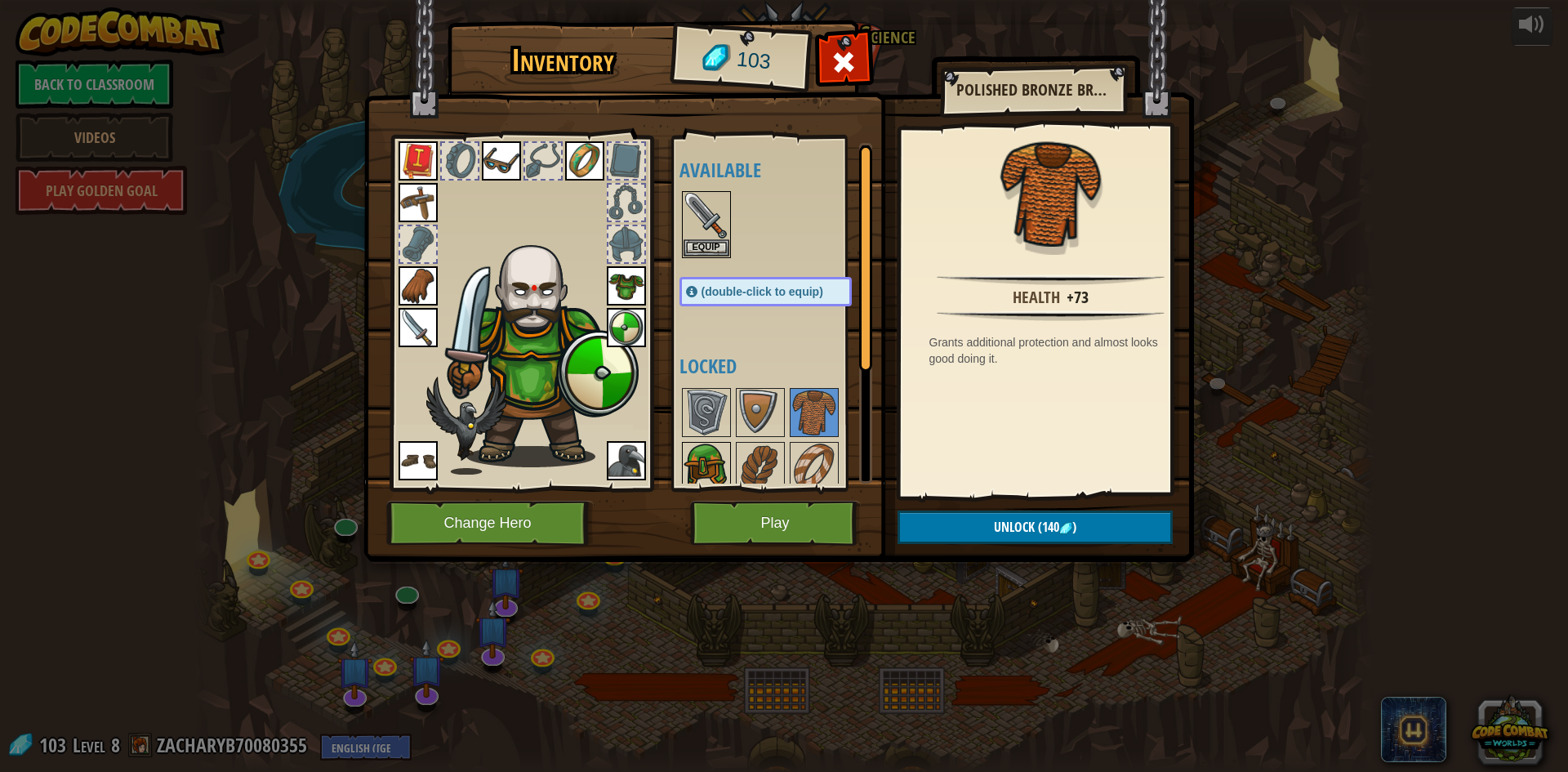
click at [714, 466] on img at bounding box center [706, 466] width 46 height 46
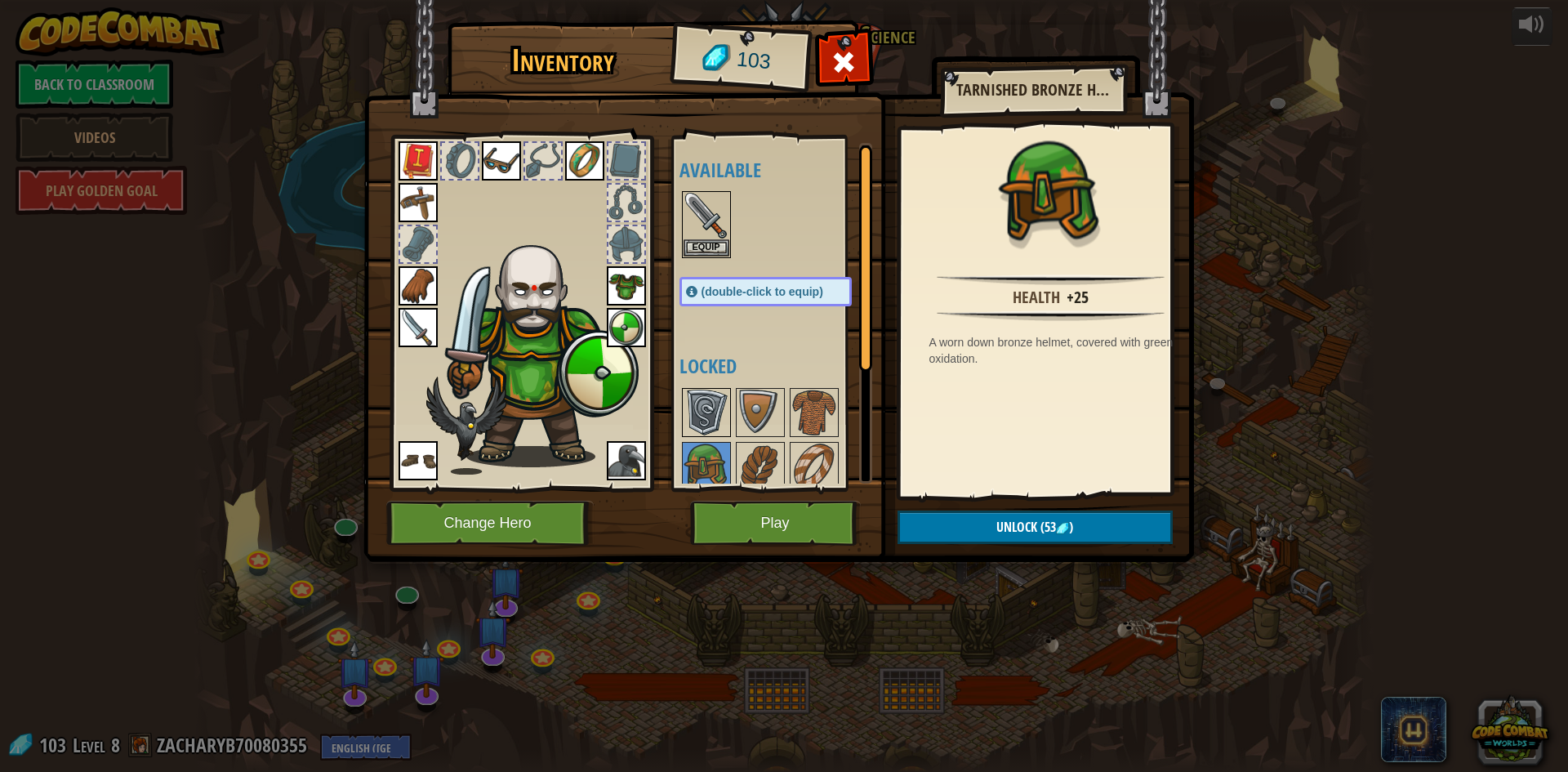
scroll to position [163, 0]
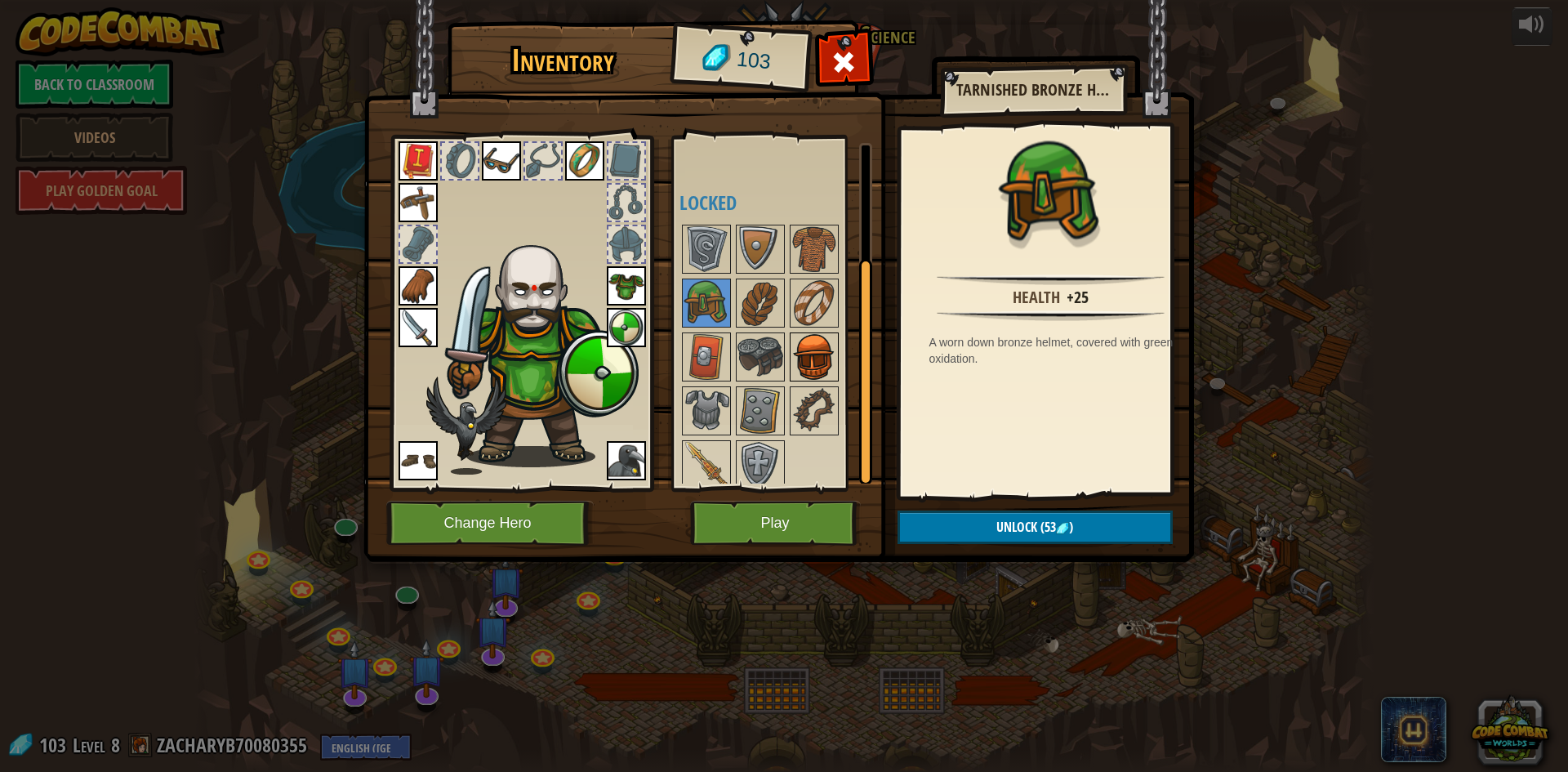
click at [796, 353] on img at bounding box center [815, 357] width 46 height 46
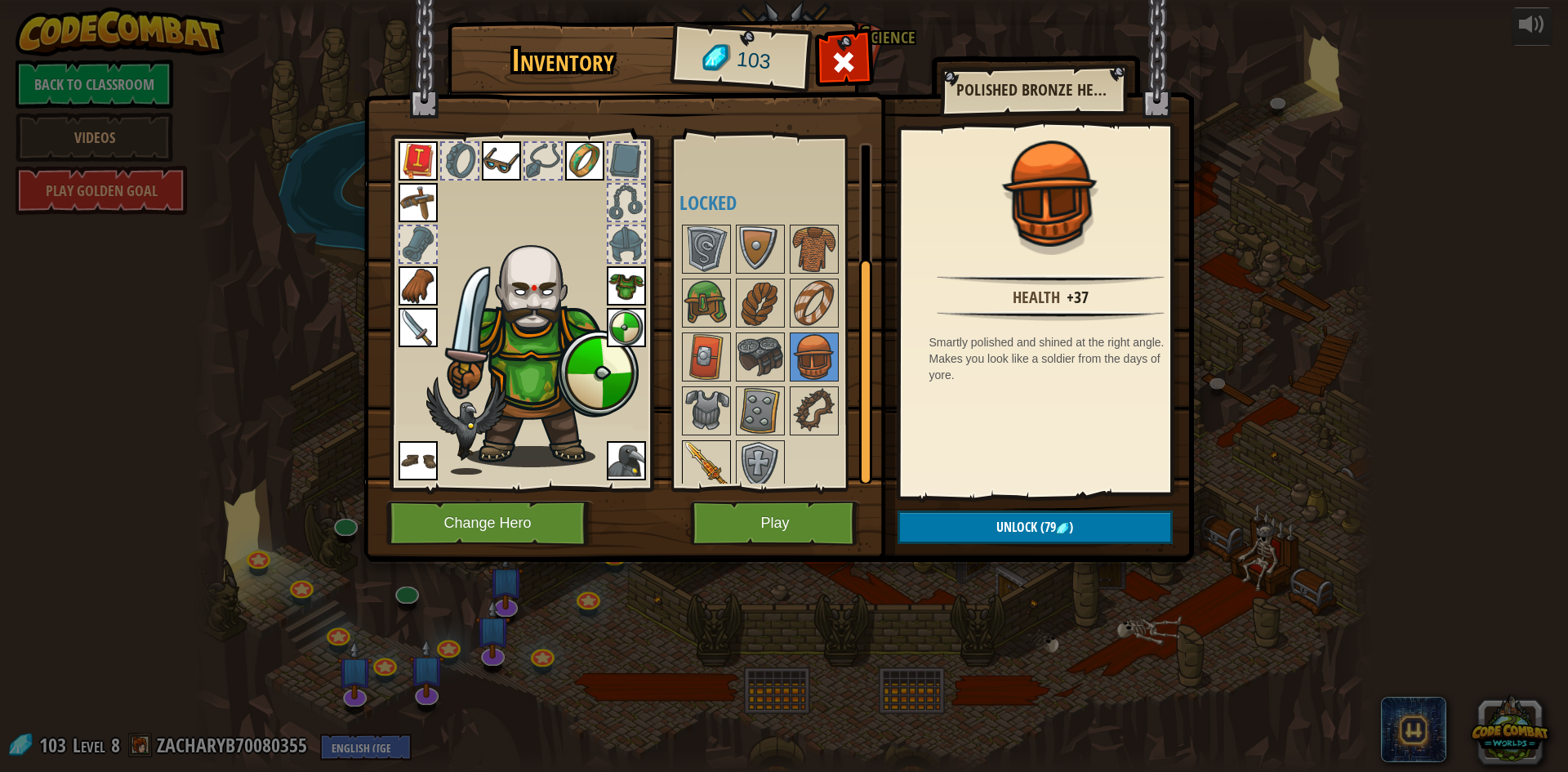
click at [710, 449] on img at bounding box center [706, 465] width 46 height 46
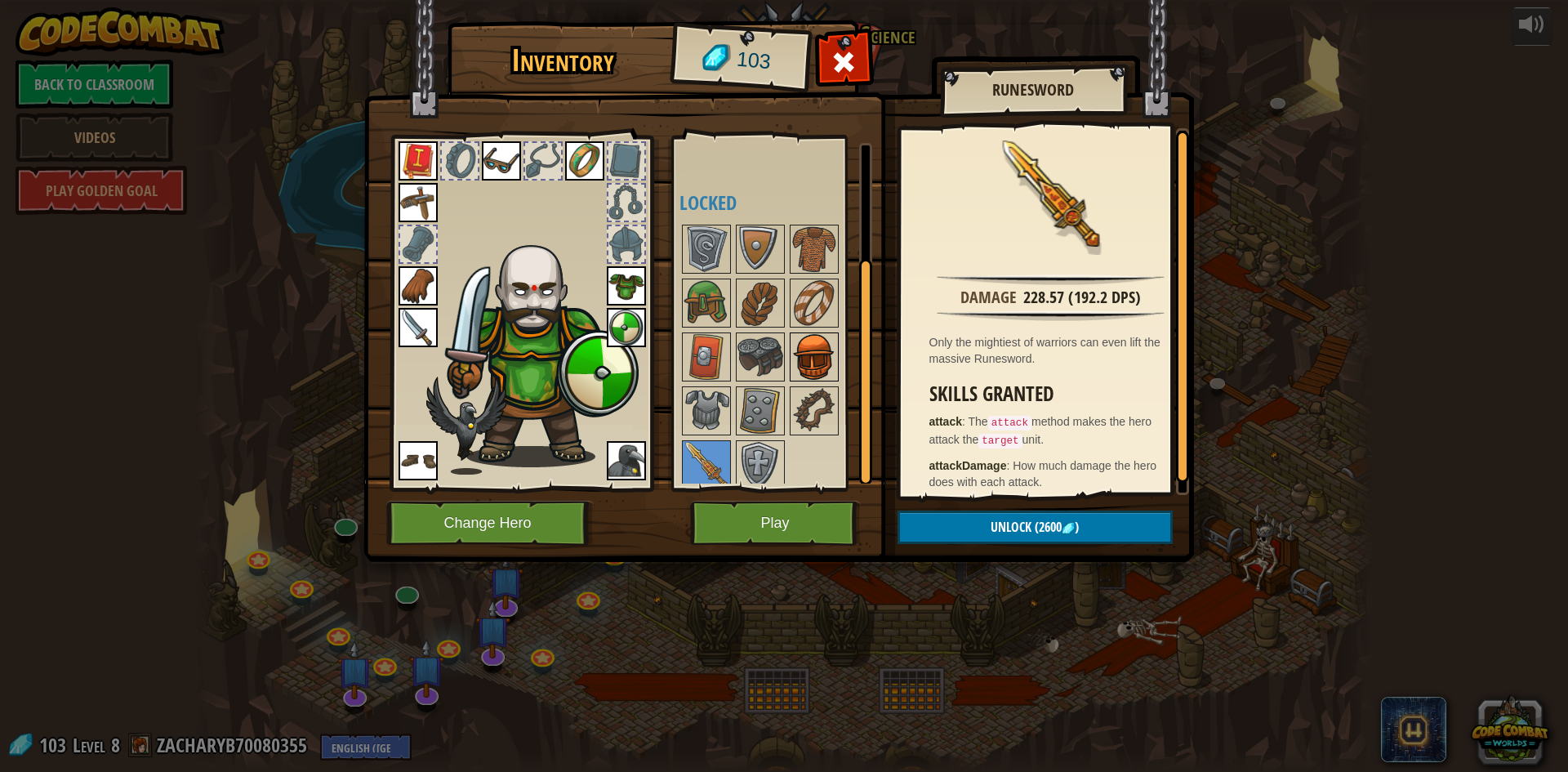
click at [807, 368] on img at bounding box center [815, 357] width 46 height 46
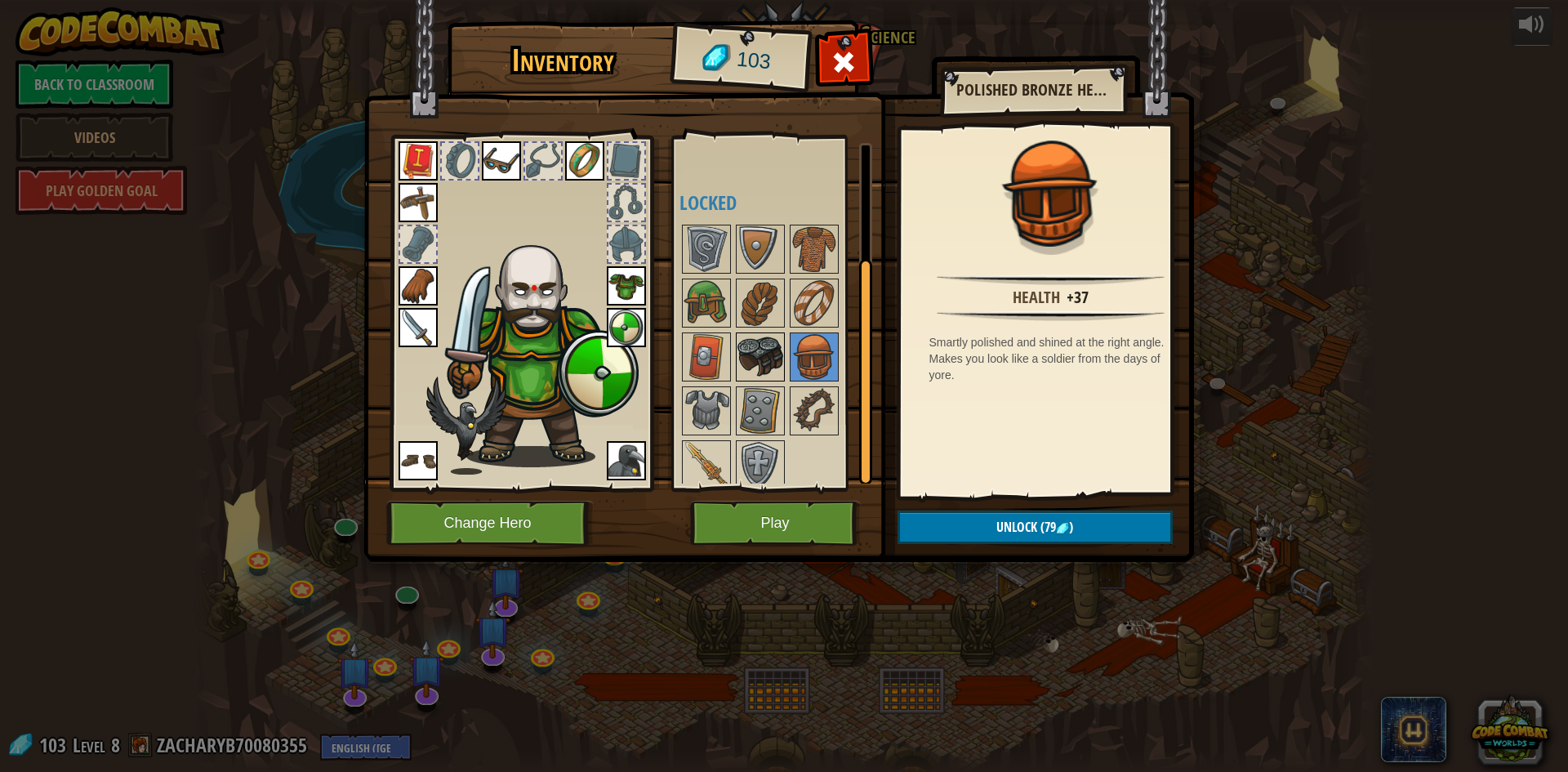
click at [763, 372] on img at bounding box center [760, 357] width 46 height 46
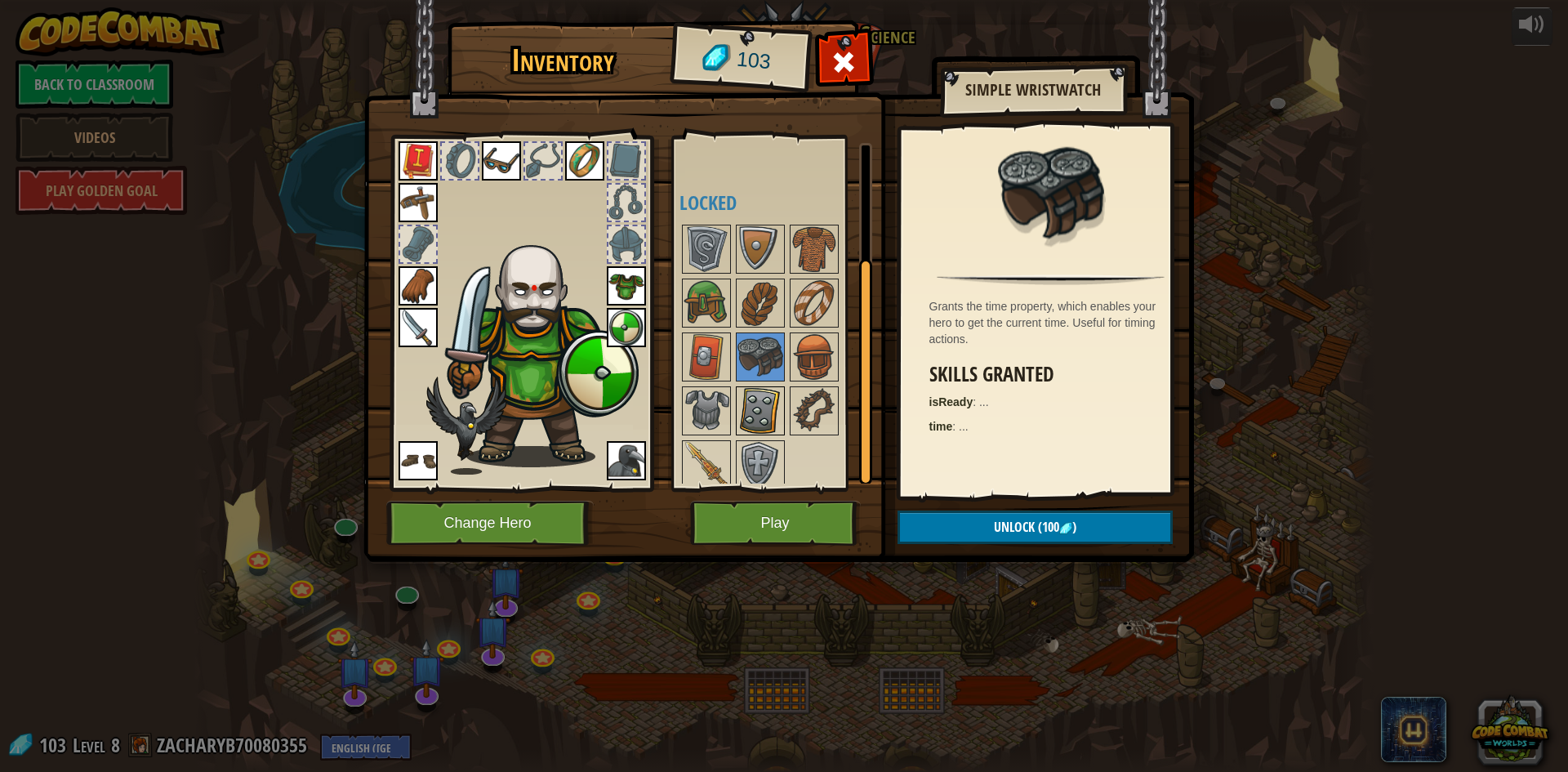
click at [751, 423] on img at bounding box center [760, 410] width 46 height 46
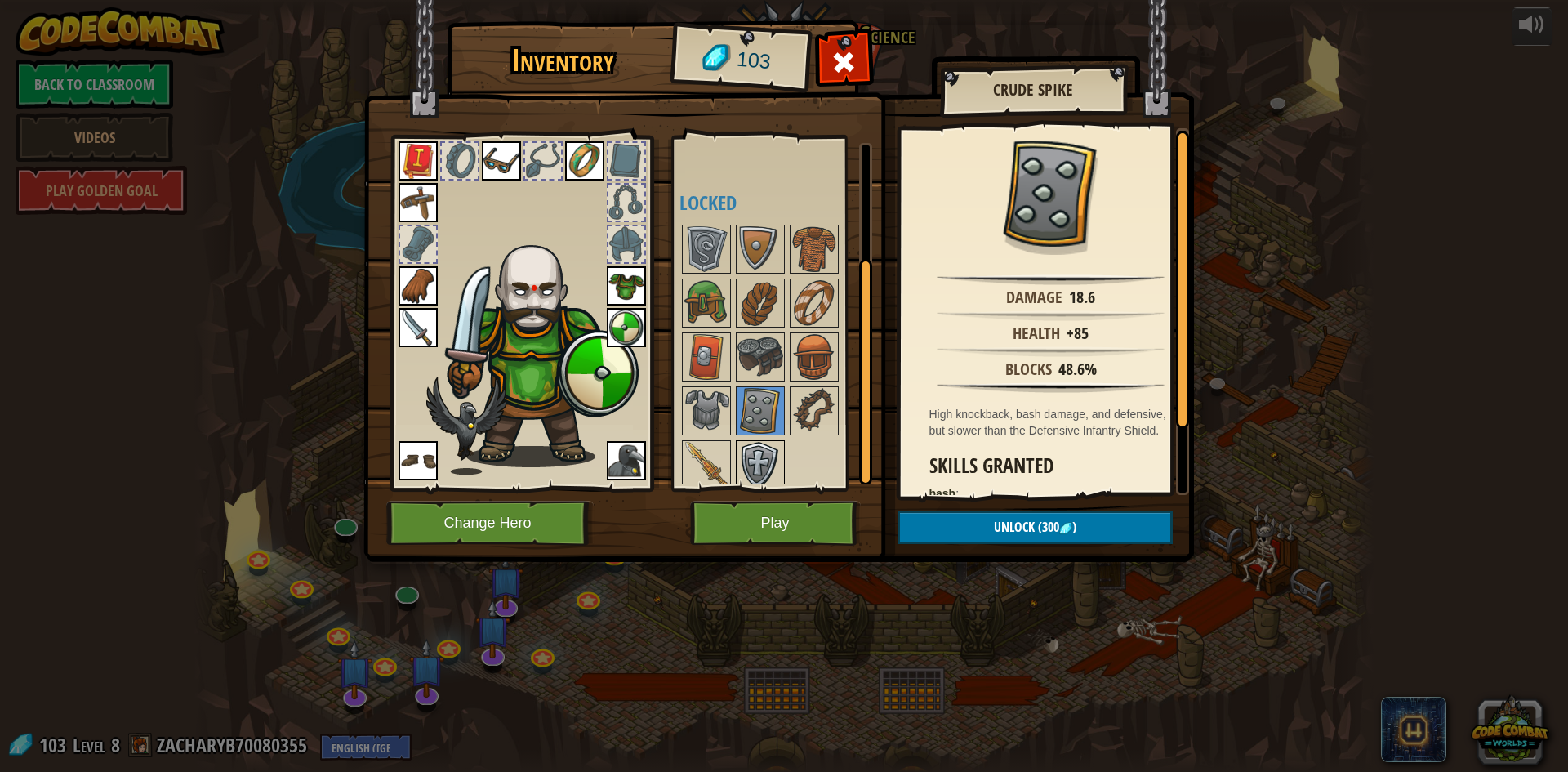
click at [755, 457] on img at bounding box center [760, 465] width 46 height 46
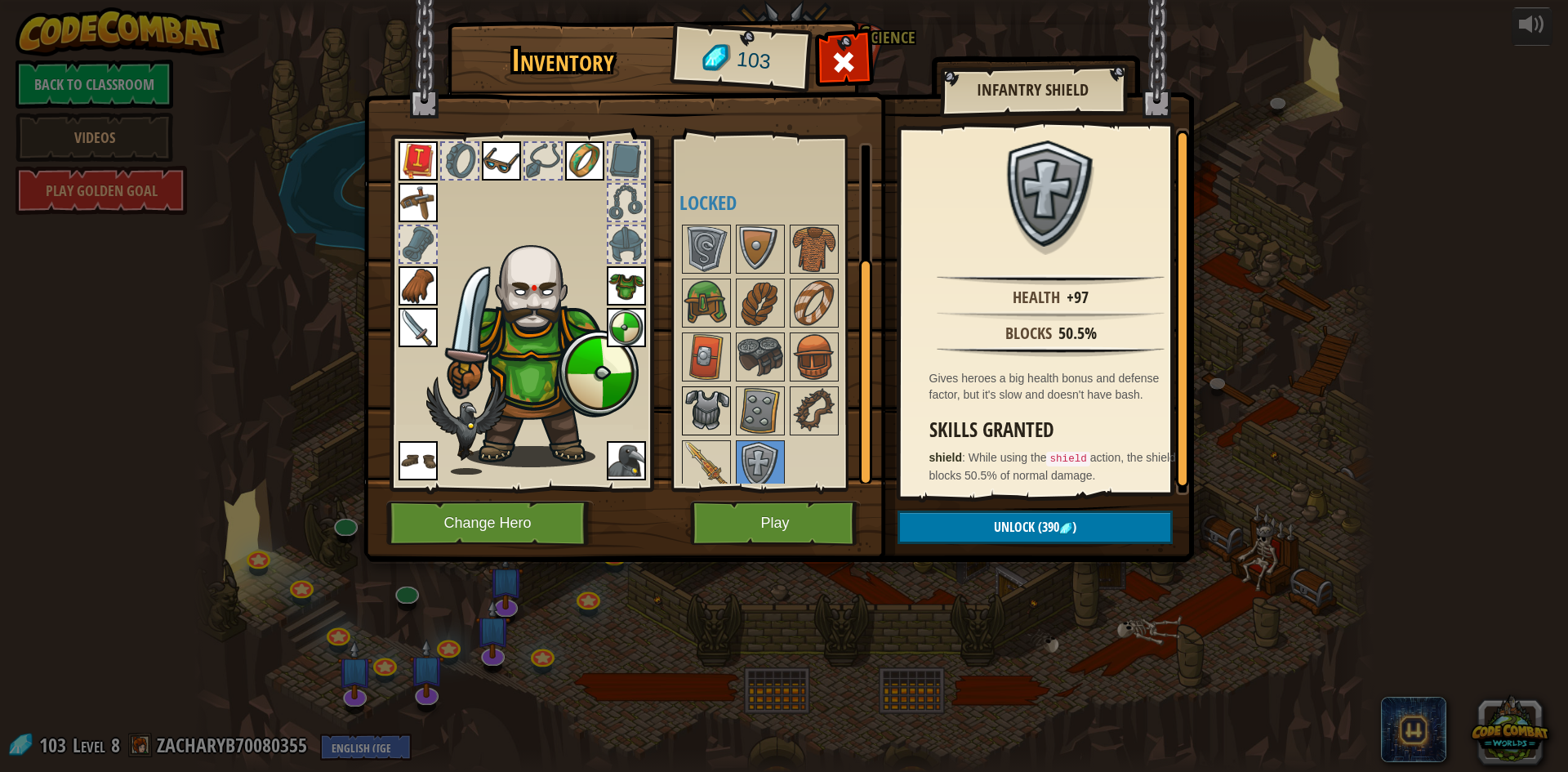
click at [710, 407] on img at bounding box center [706, 410] width 46 height 46
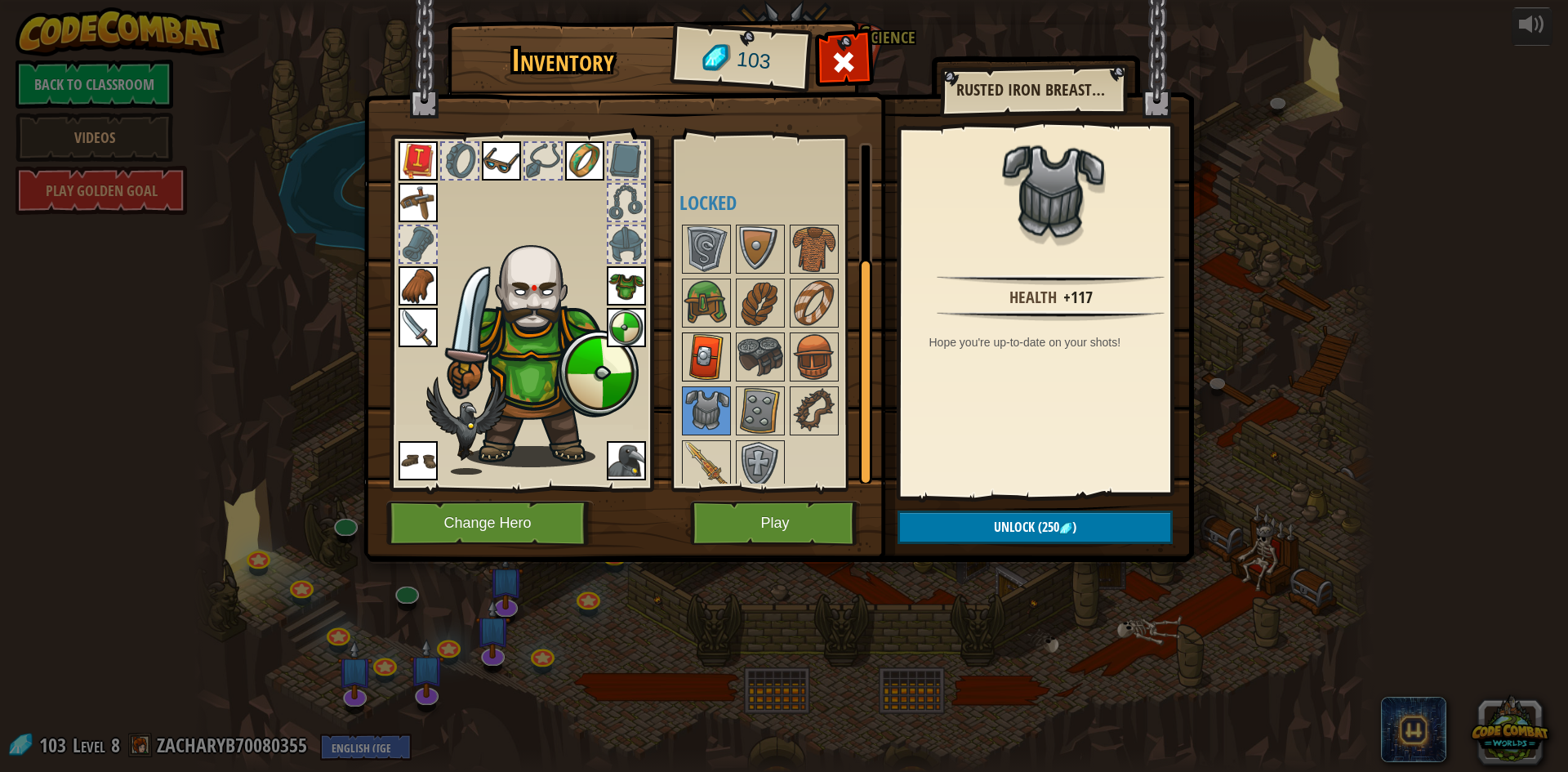
click at [710, 370] on img at bounding box center [706, 357] width 46 height 46
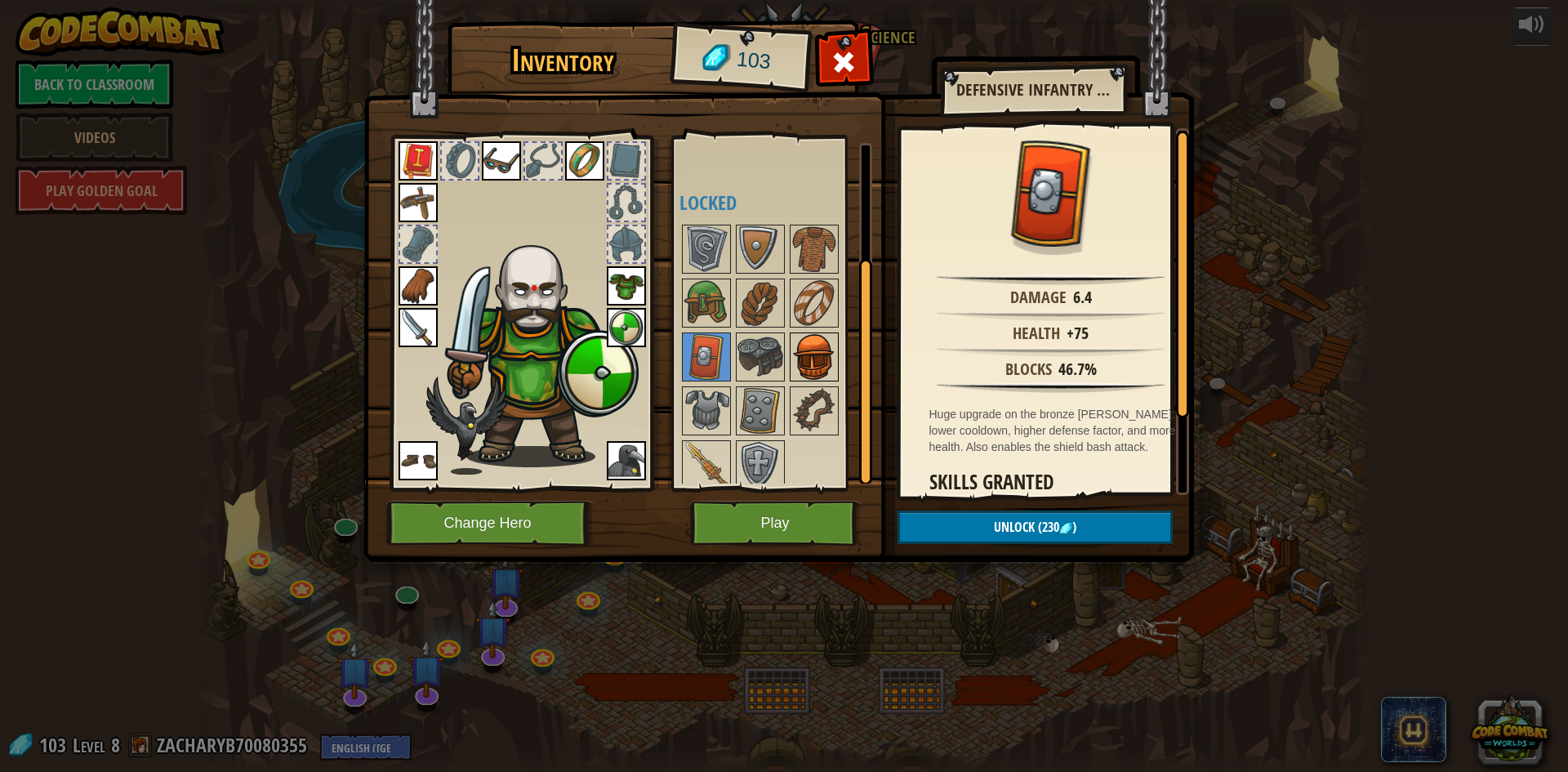
click at [808, 365] on img at bounding box center [815, 357] width 46 height 46
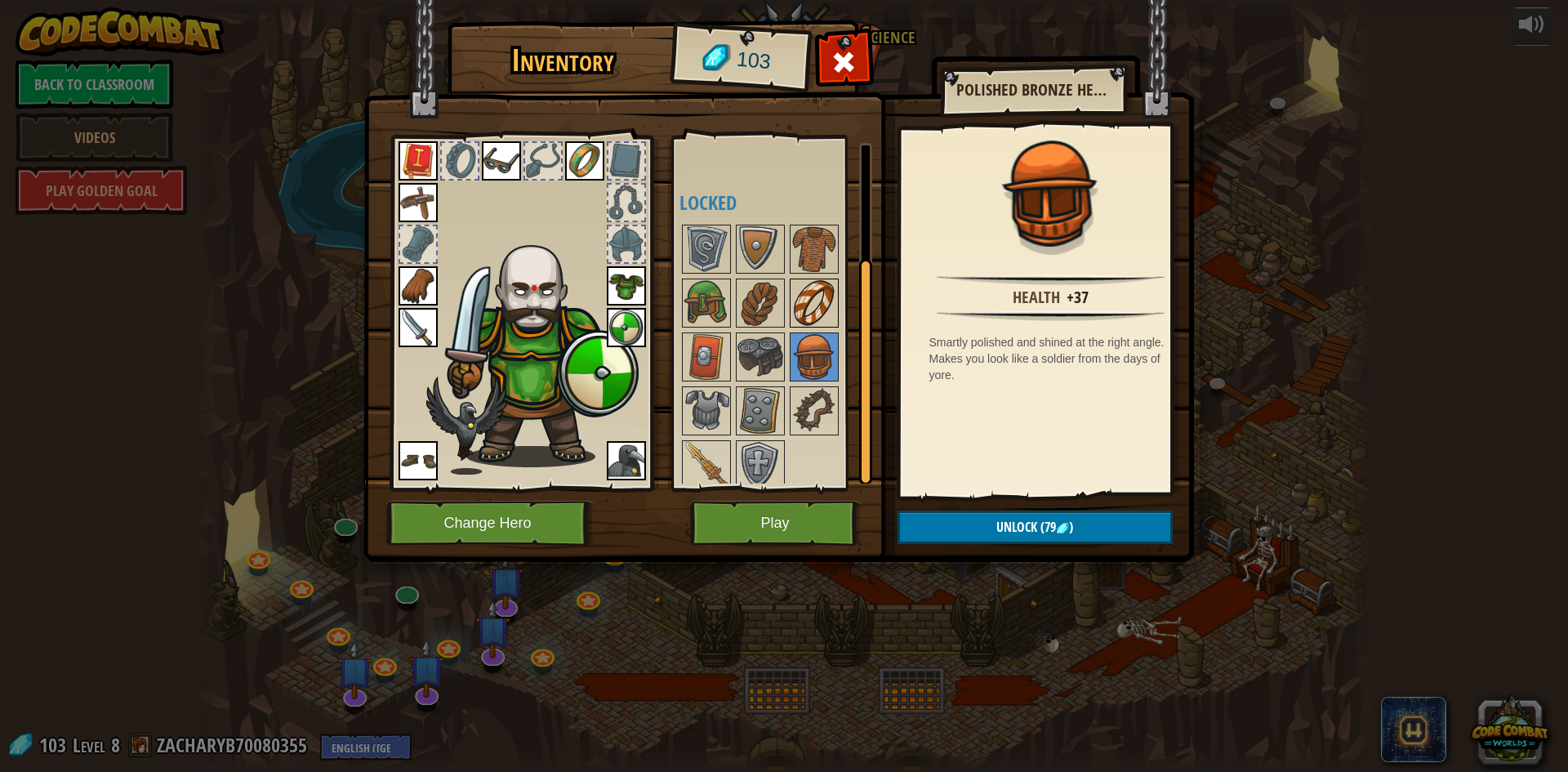
click at [816, 316] on img at bounding box center [815, 303] width 46 height 46
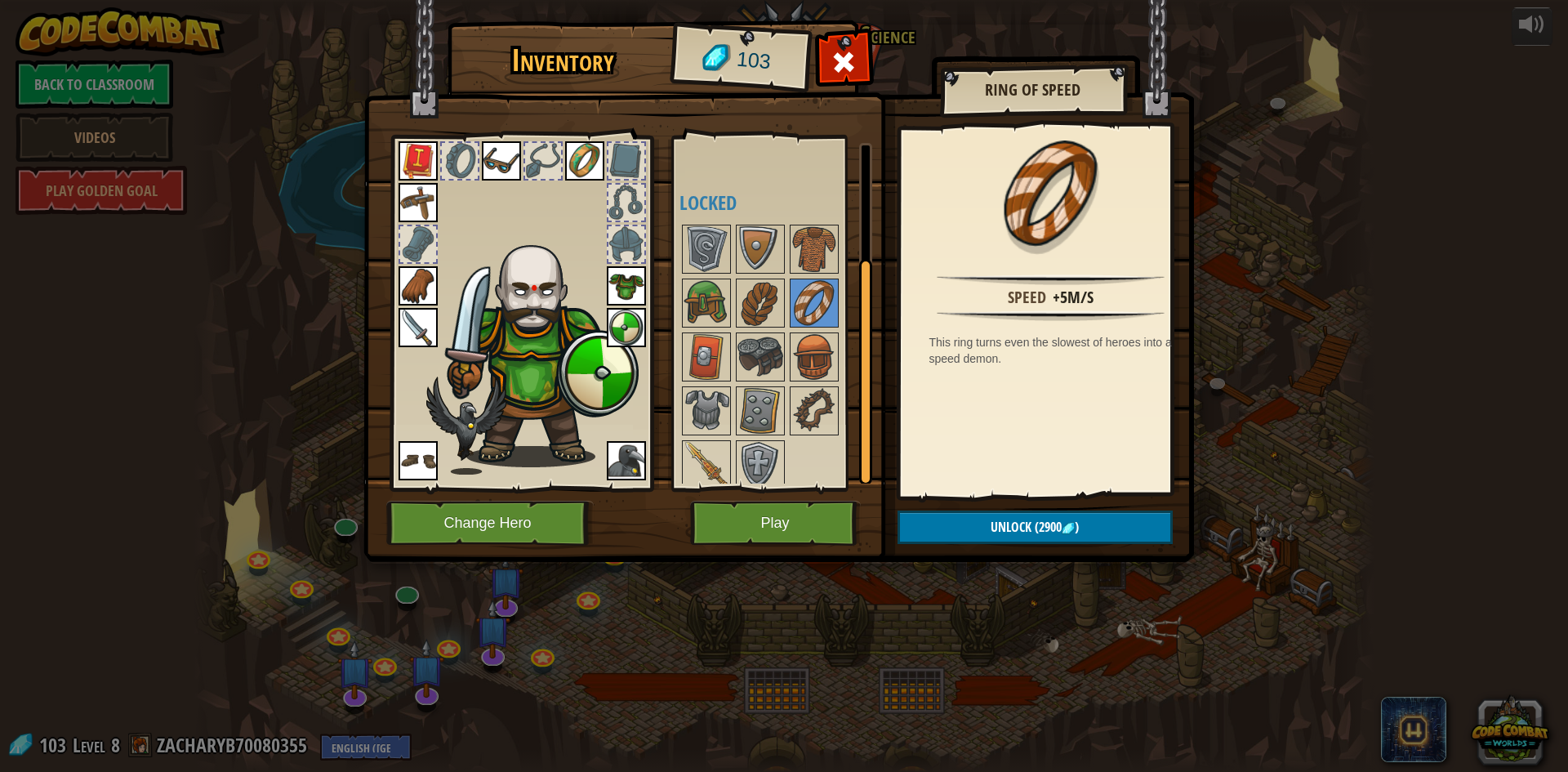
drag, startPoint x: 815, startPoint y: 376, endPoint x: 875, endPoint y: 441, distance: 88.5
click at [816, 381] on div at bounding box center [814, 357] width 49 height 49
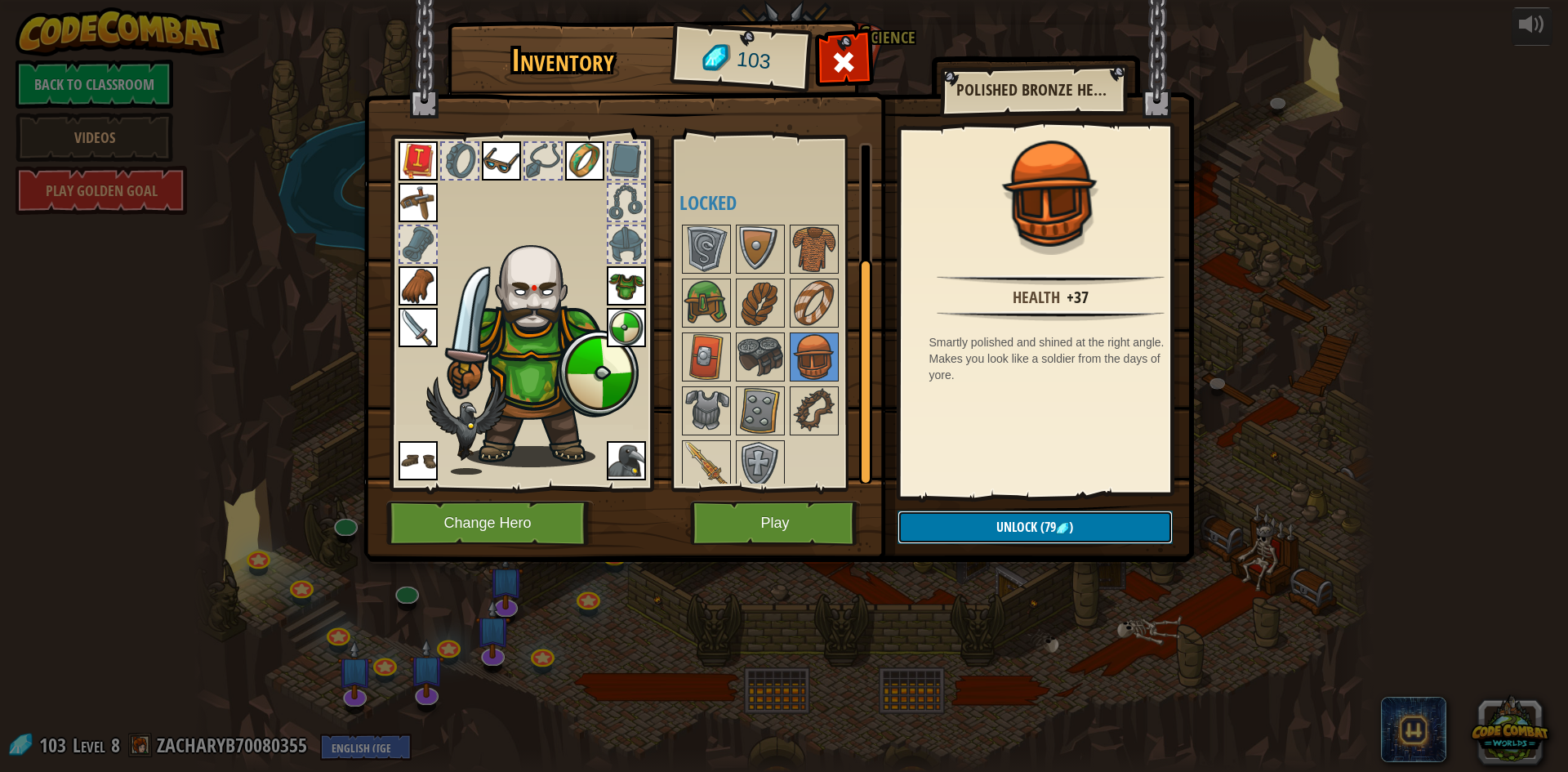
click at [1002, 518] on span "Unlock" at bounding box center [1016, 527] width 41 height 18
drag, startPoint x: 714, startPoint y: 315, endPoint x: 916, endPoint y: 443, distance: 239.1
click at [754, 337] on div "Available Equip Equip Equip Equip Equip Equip Equip Equip Equip Equip (double-c…" at bounding box center [782, 313] width 205 height 341
click at [980, 515] on button "Unlock" at bounding box center [1035, 527] width 275 height 34
click at [992, 517] on button "Confirm" at bounding box center [1035, 527] width 275 height 34
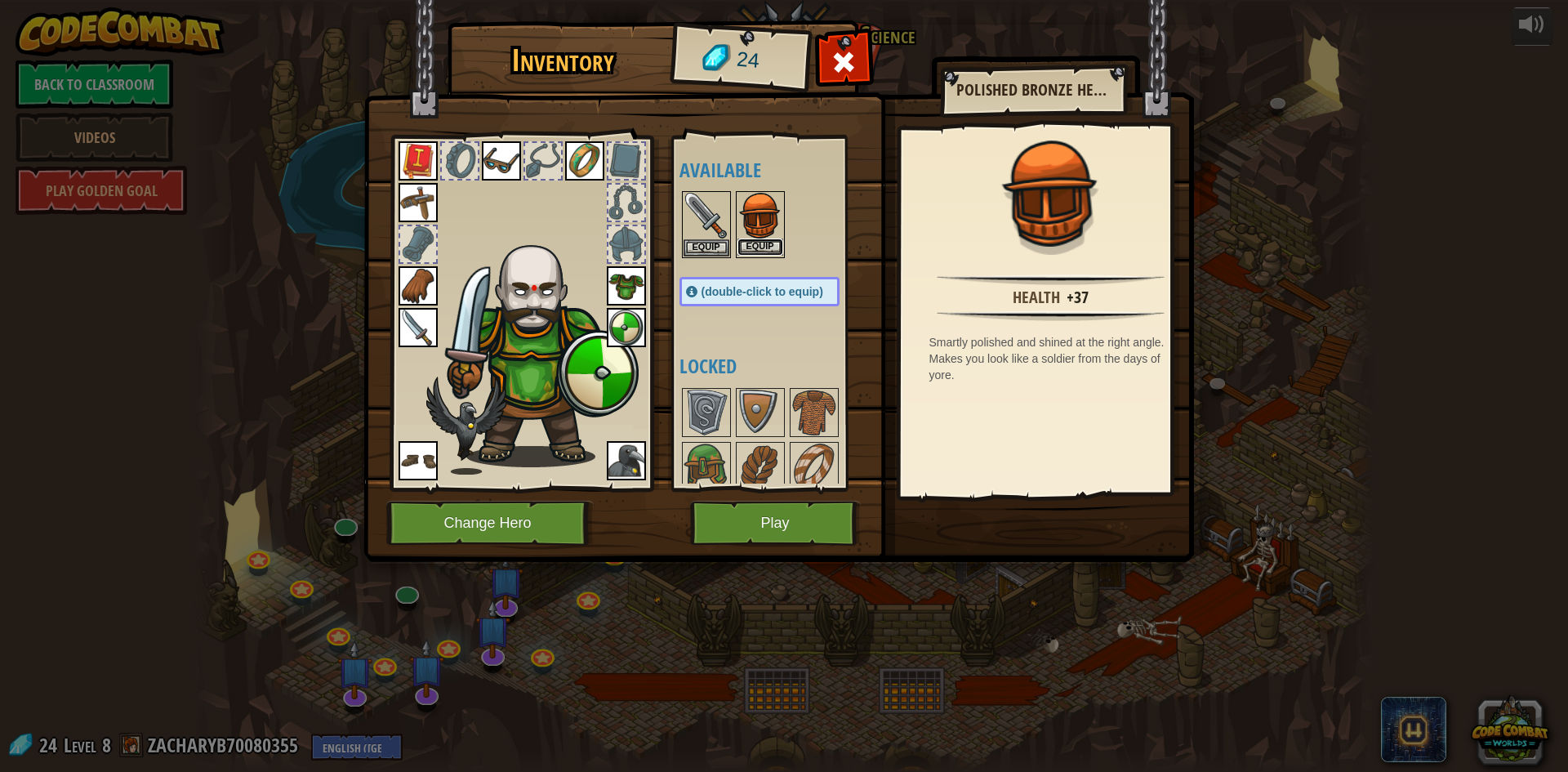
click at [766, 244] on button "Equip" at bounding box center [760, 246] width 46 height 17
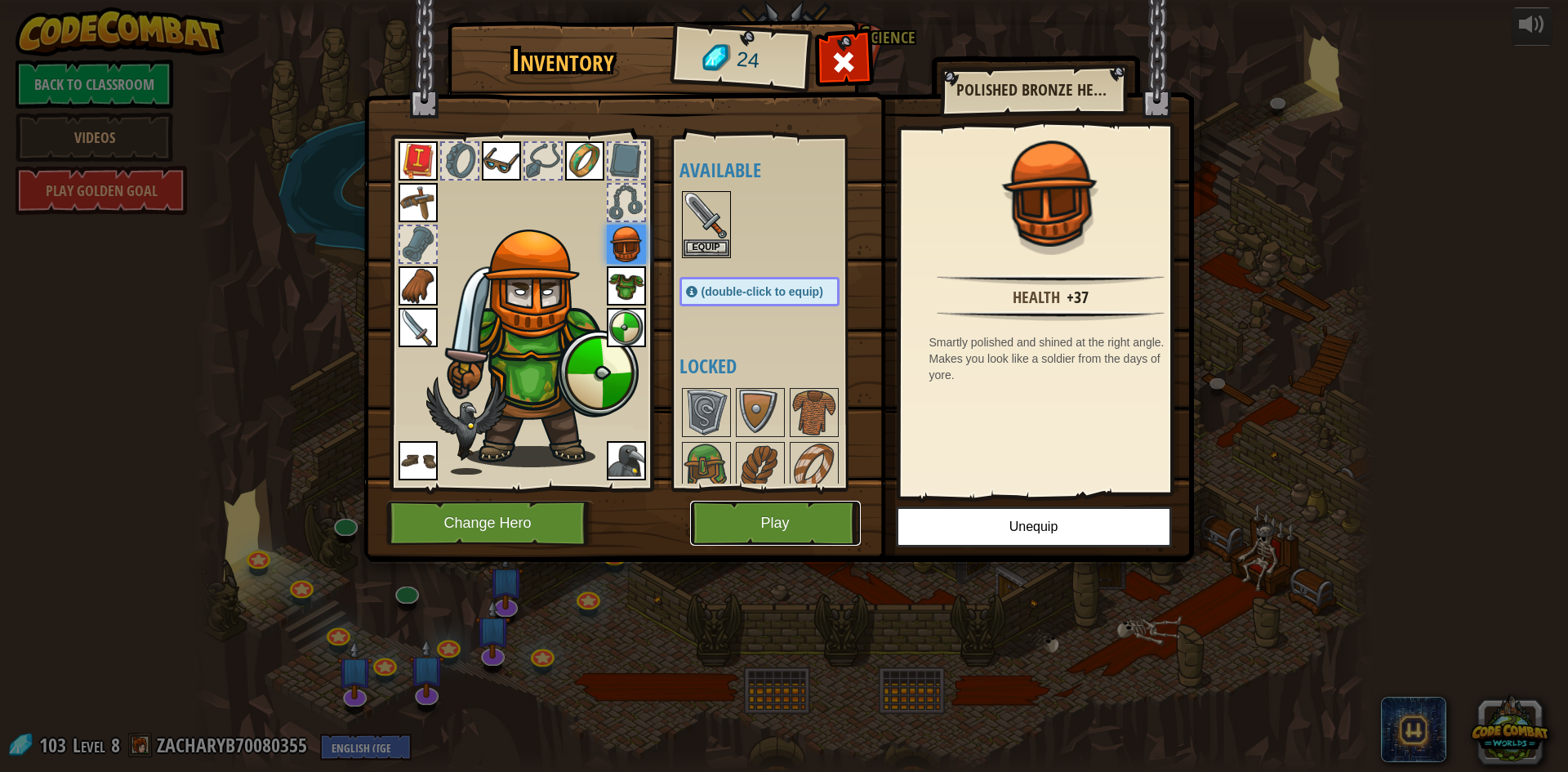
click at [815, 527] on button "Play" at bounding box center [775, 523] width 170 height 45
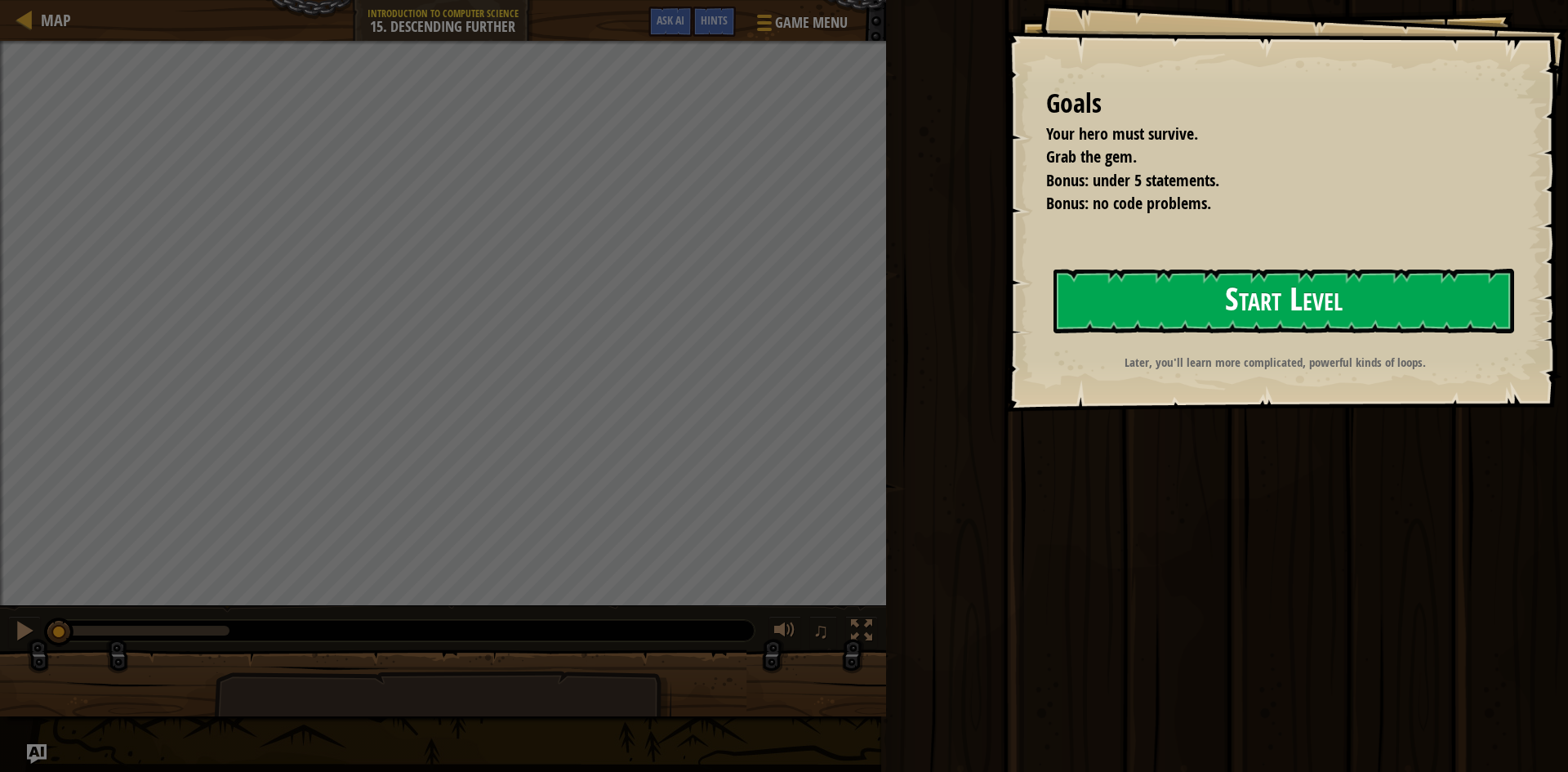
click at [1254, 301] on button "Start Level" at bounding box center [1284, 301] width 460 height 65
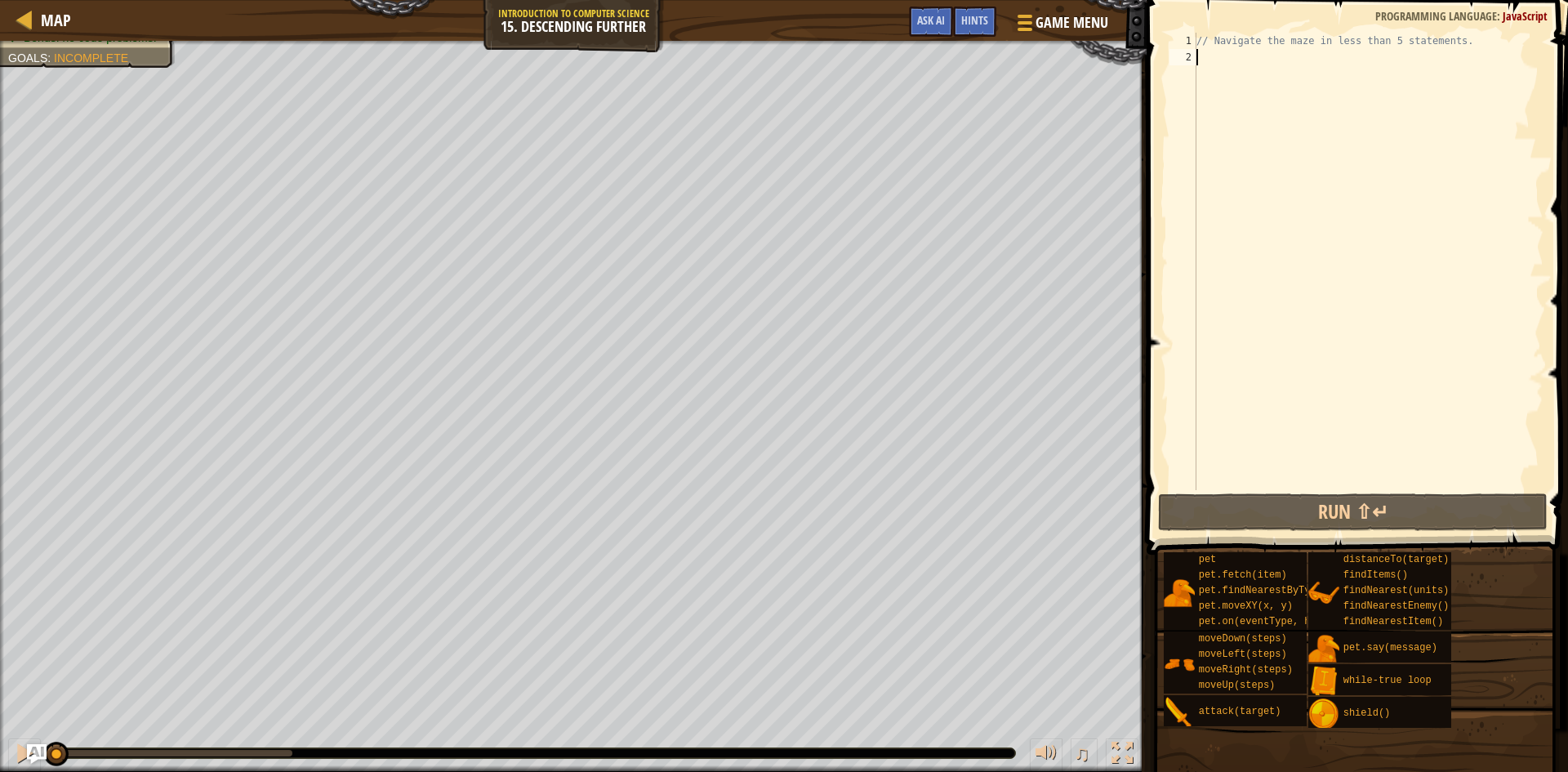
type textarea "h"
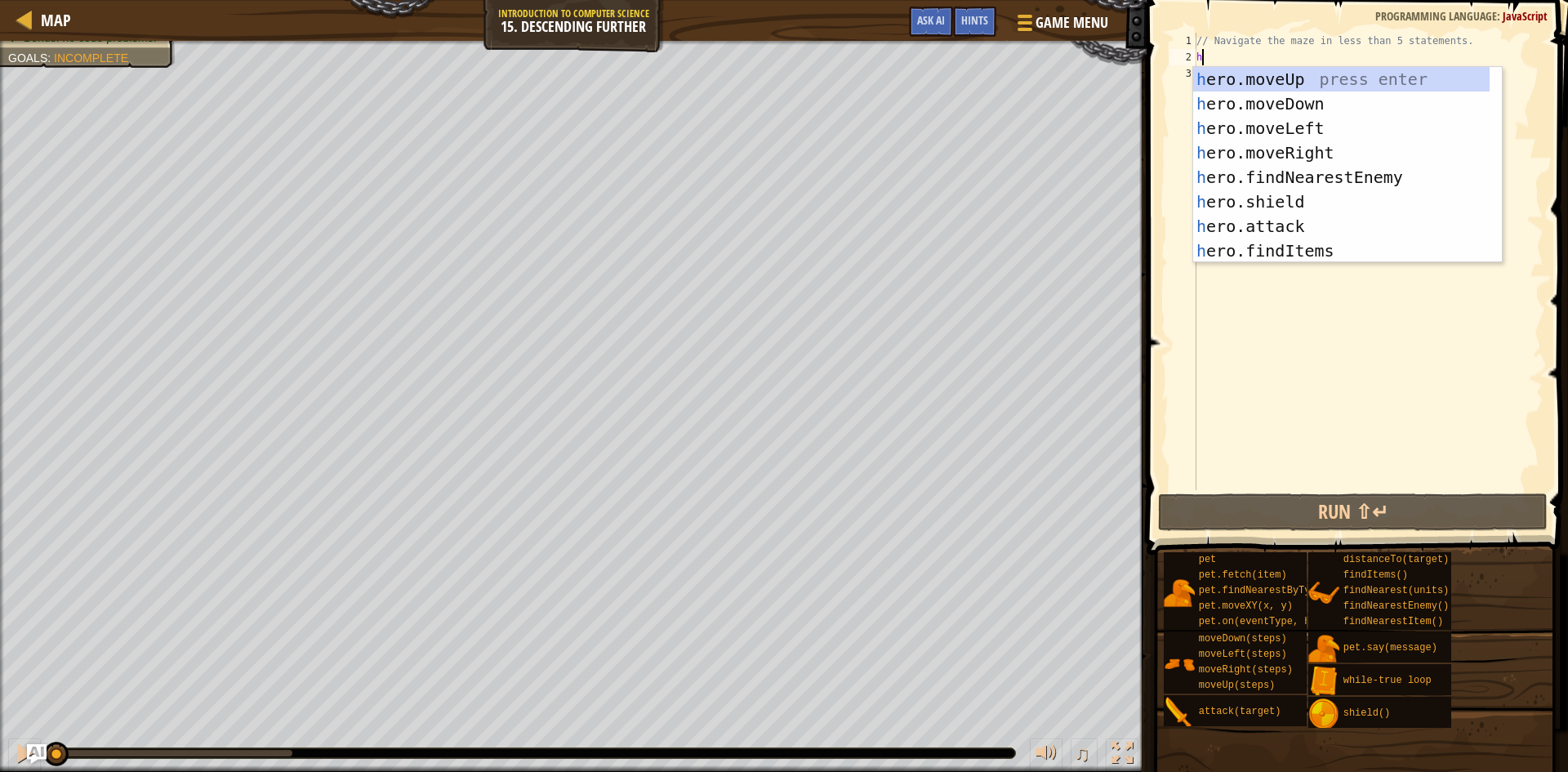
scroll to position [7, 0]
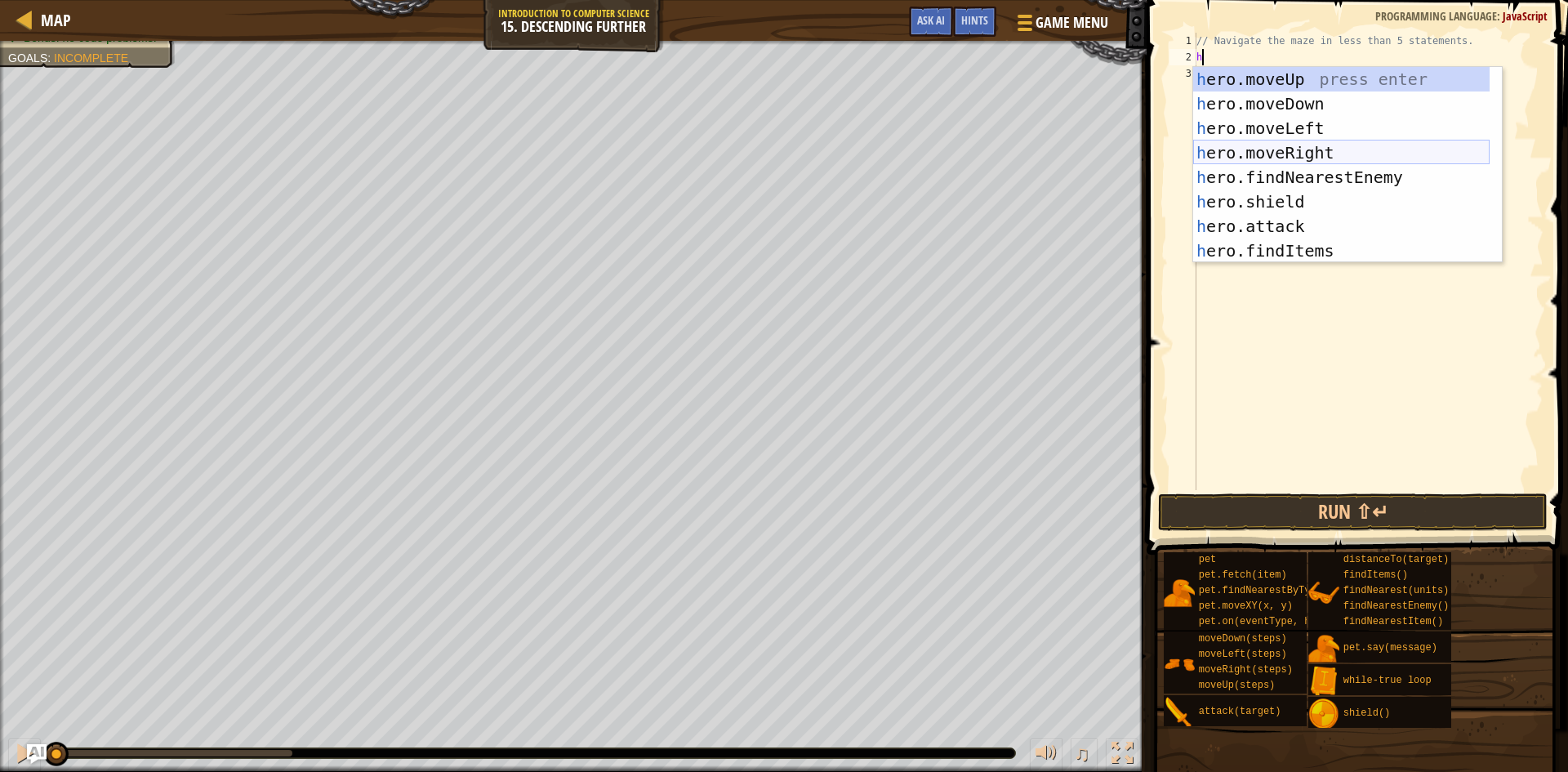
click at [1261, 157] on div "h ero.moveUp press enter h ero.moveDown press enter h ero.moveLeft press enter …" at bounding box center [1342, 189] width 297 height 245
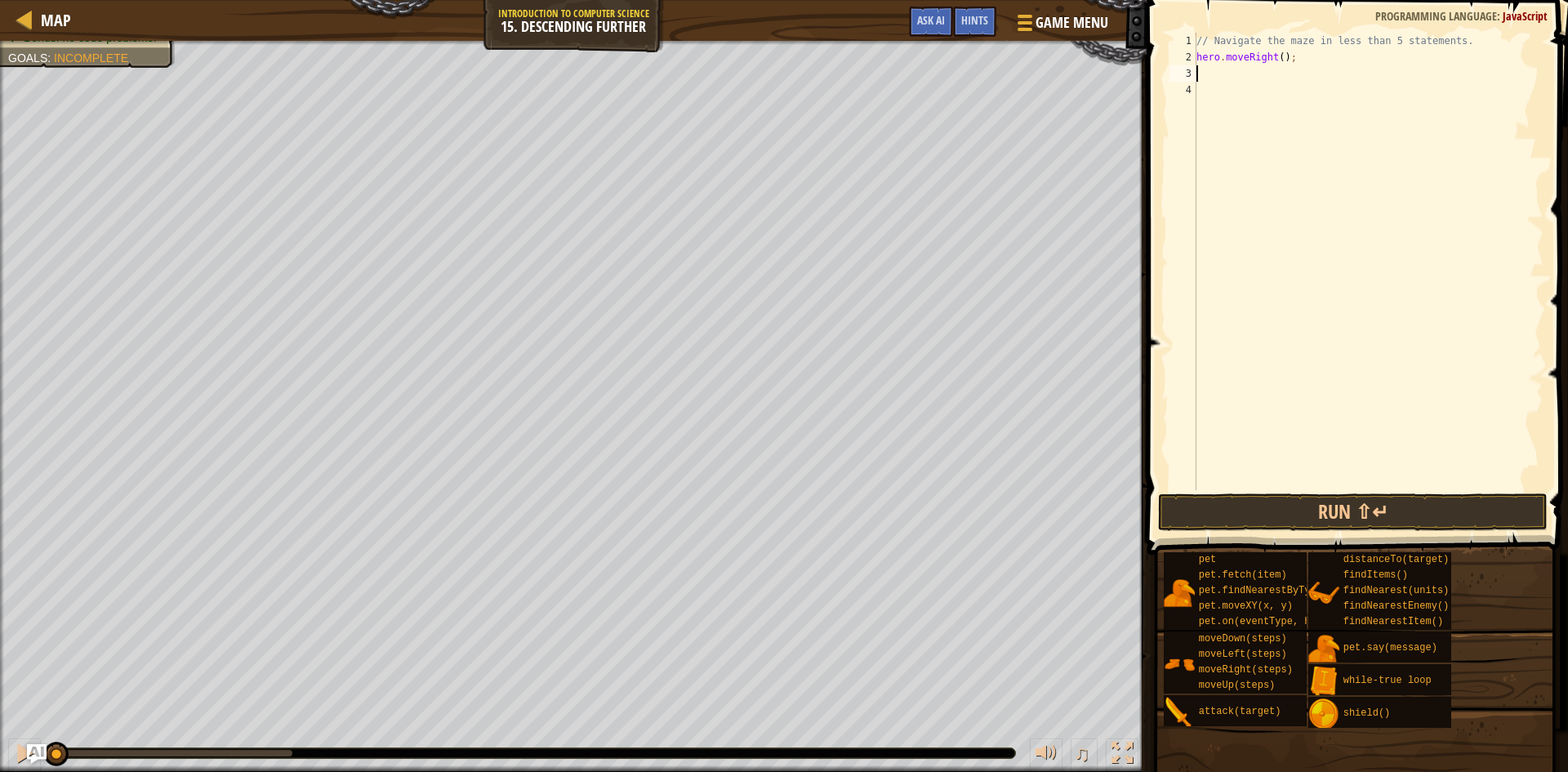
click at [1277, 59] on div "// Navigate the maze in less than 5 statements. hero . moveRight ( ) ;" at bounding box center [1369, 278] width 351 height 490
click at [1239, 41] on div "// Navigate the maze in less than 5 statements. hero . moveRight ( 2 ) ;" at bounding box center [1369, 278] width 351 height 490
click at [1457, 41] on div "// Navigate the maze in less than 5 statements. hero . moveRight ( 2 ) ;" at bounding box center [1369, 278] width 351 height 490
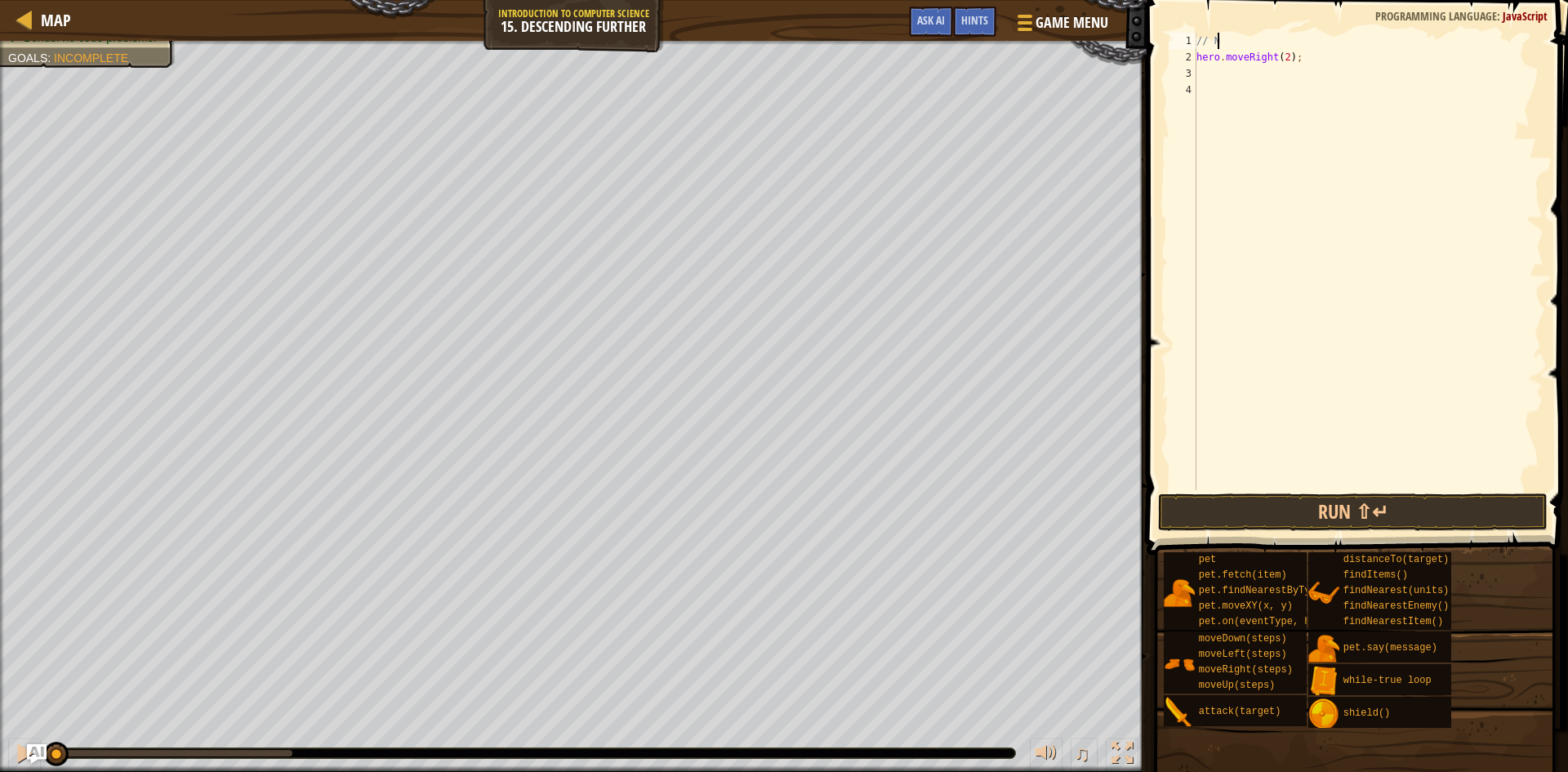
type textarea "/"
click at [1376, 506] on button "Run ⇧↵" at bounding box center [1353, 512] width 390 height 38
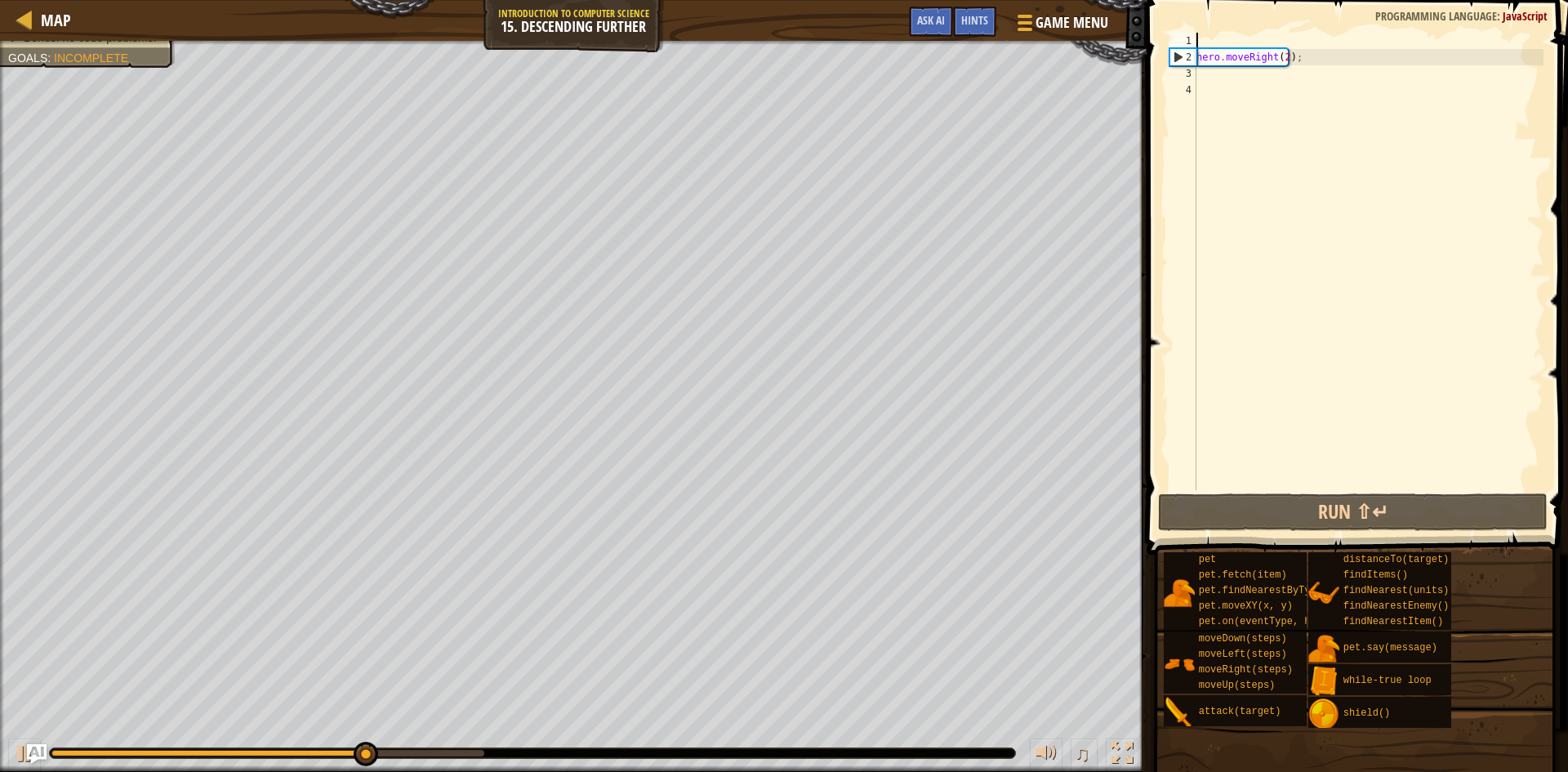
type textarea "w"
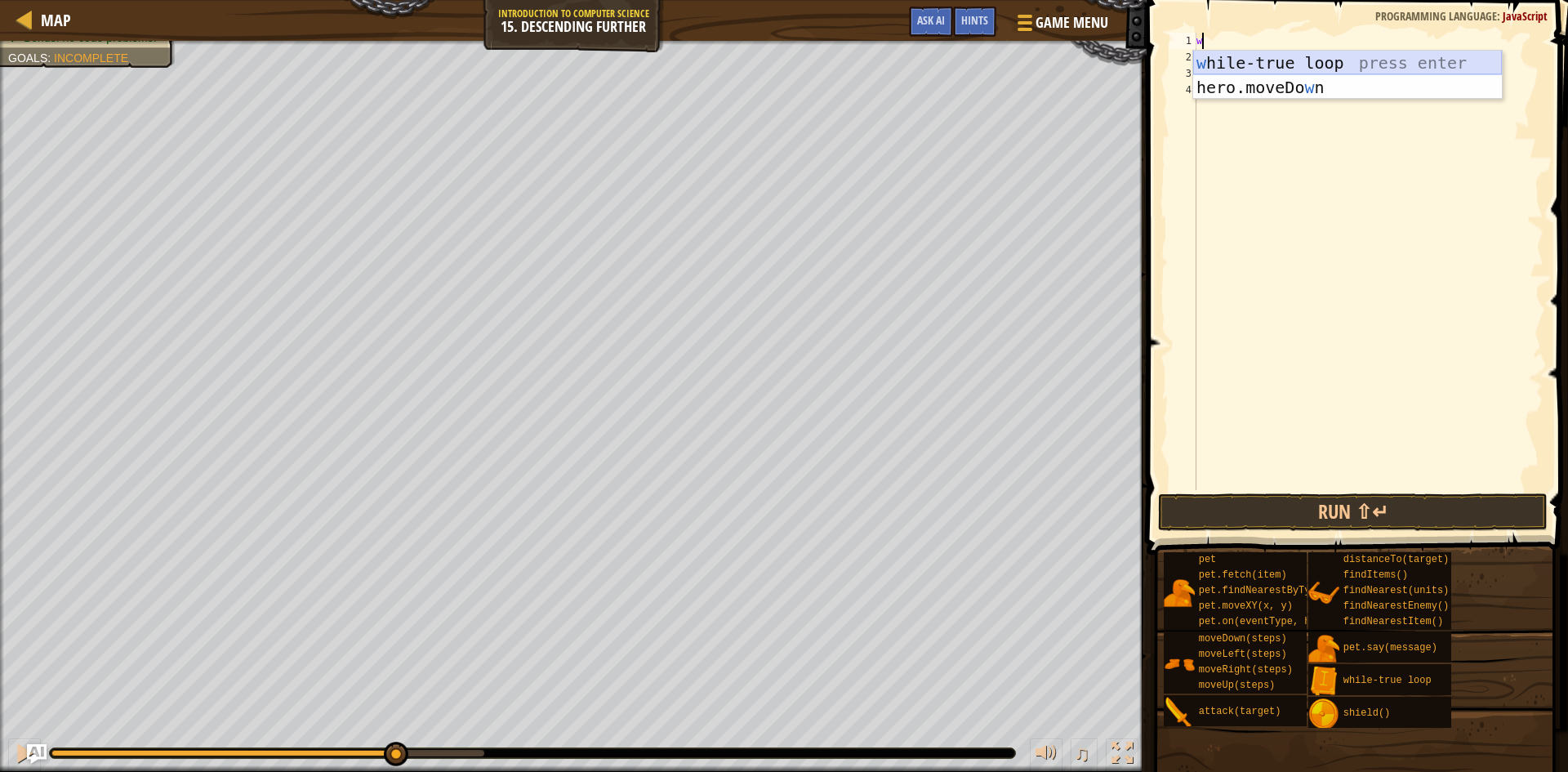
click at [1323, 55] on div "w hile-true loop press enter hero.moveDo w n press enter" at bounding box center [1348, 100] width 309 height 98
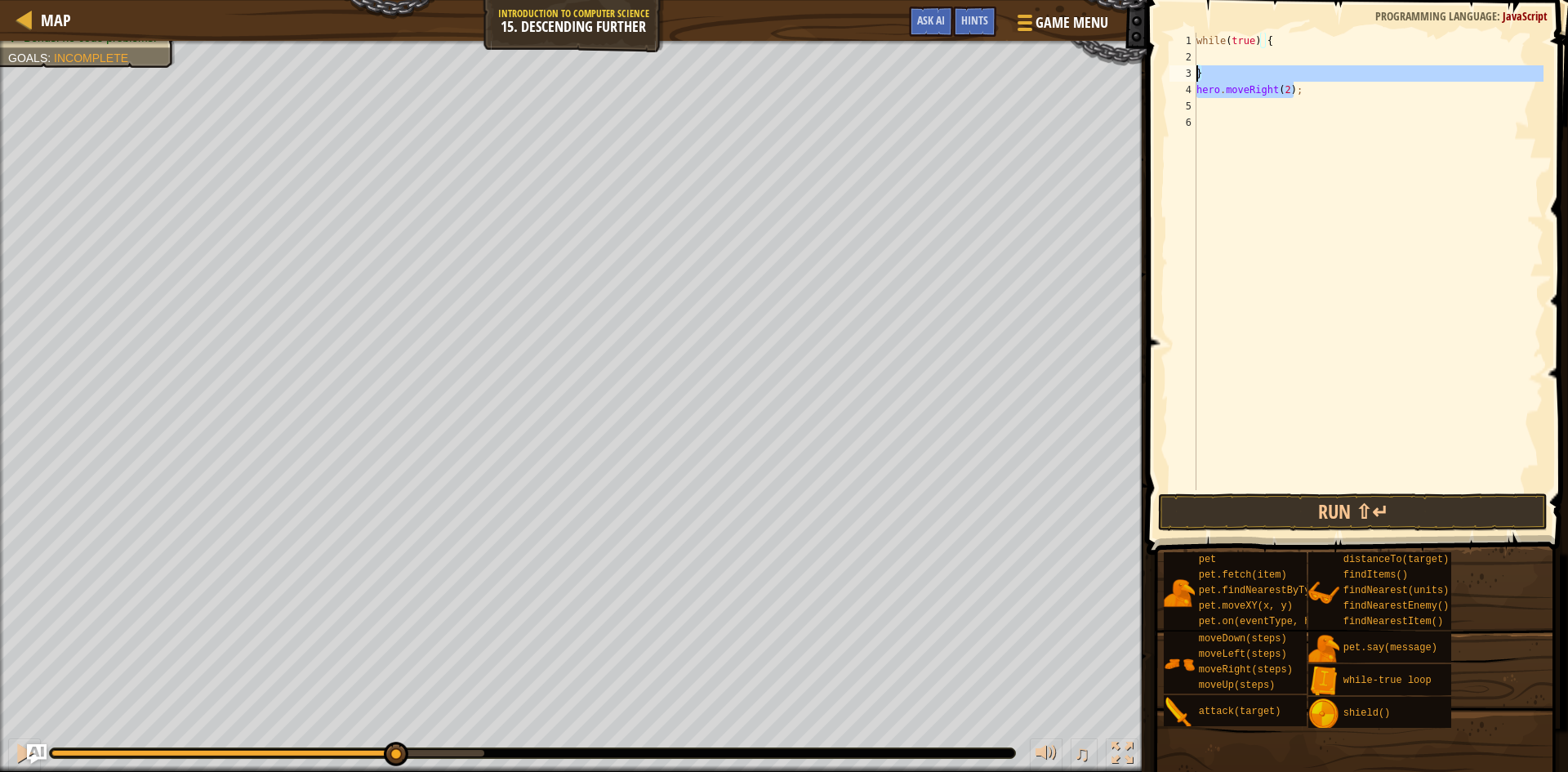
drag, startPoint x: 1295, startPoint y: 92, endPoint x: 1177, endPoint y: 80, distance: 118.6
click at [1177, 80] on div "1 2 3 4 5 6 while ( true ) { } hero . moveRight ( 2 ) ; ההההההההההההההההההההההה…" at bounding box center [1355, 261] width 378 height 457
type textarea "} hero.moveRight(2);"
drag, startPoint x: 1268, startPoint y: 108, endPoint x: 1306, endPoint y: 91, distance: 41.6
click at [1274, 106] on div "while ( true ) { } hero . moveRight ( 2 ) ;" at bounding box center [1369, 278] width 351 height 490
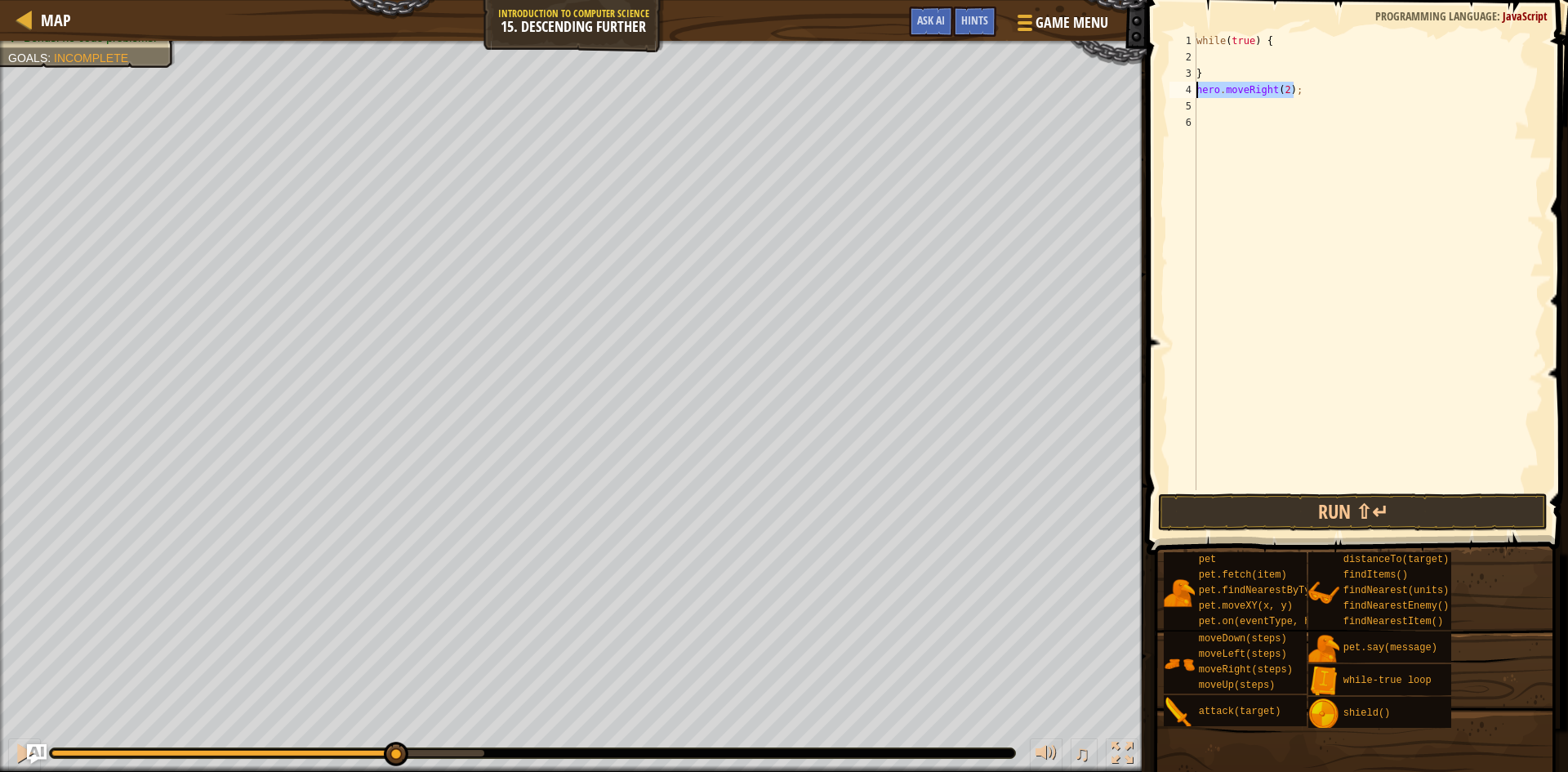
drag, startPoint x: 1306, startPoint y: 91, endPoint x: 1190, endPoint y: 97, distance: 116.2
click at [1190, 97] on div "1 2 3 4 5 6 while ( true ) { } hero . moveRight ( 2 ) ; ההההההההההההההההההההההה…" at bounding box center [1355, 261] width 378 height 457
type textarea "h"
click at [1226, 45] on div "while ( true ) { }" at bounding box center [1369, 278] width 351 height 490
type textarea "while(true) {"
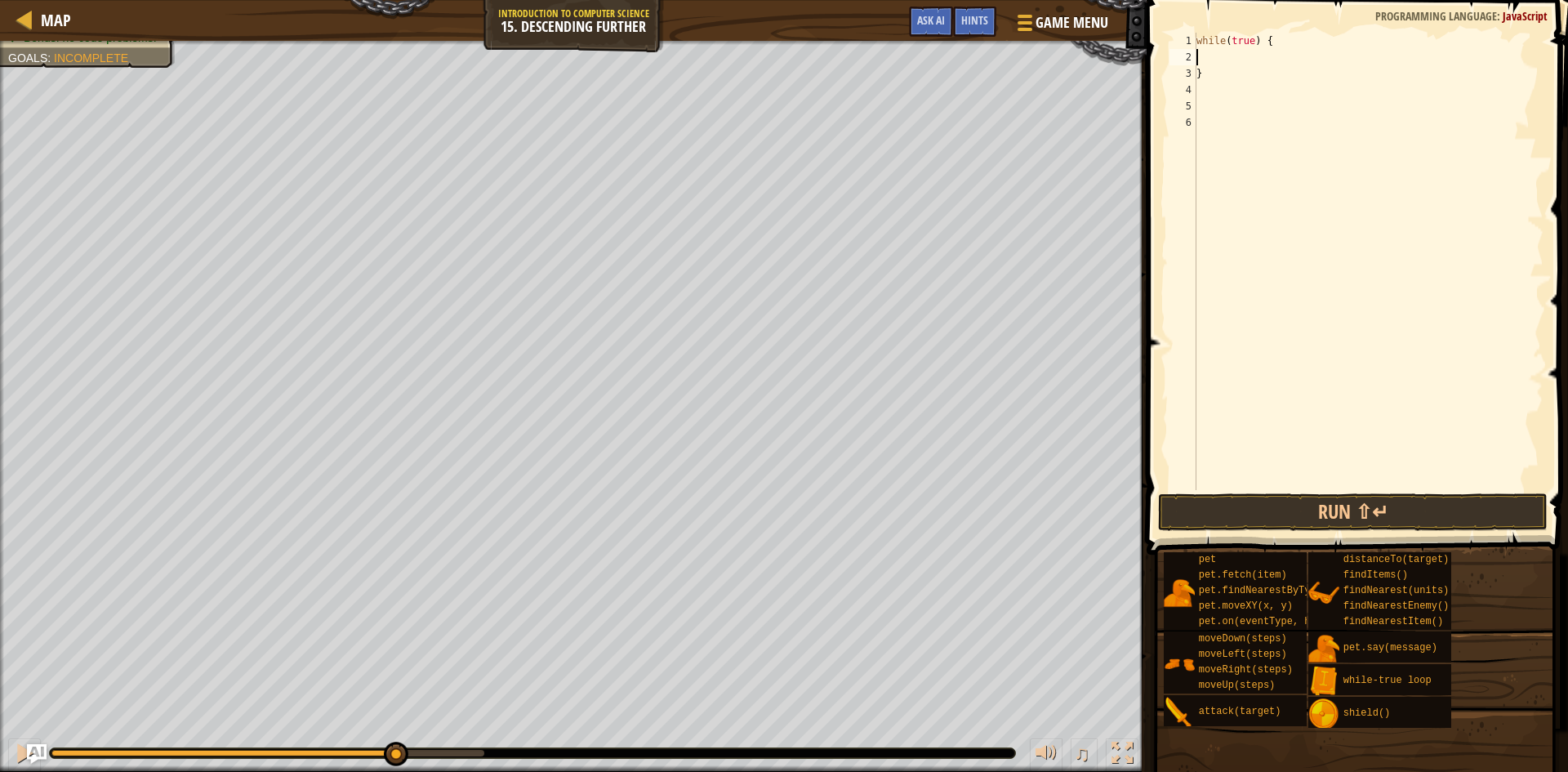
click at [1226, 51] on div "while ( true ) { }" at bounding box center [1369, 278] width 351 height 490
type textarea "h"
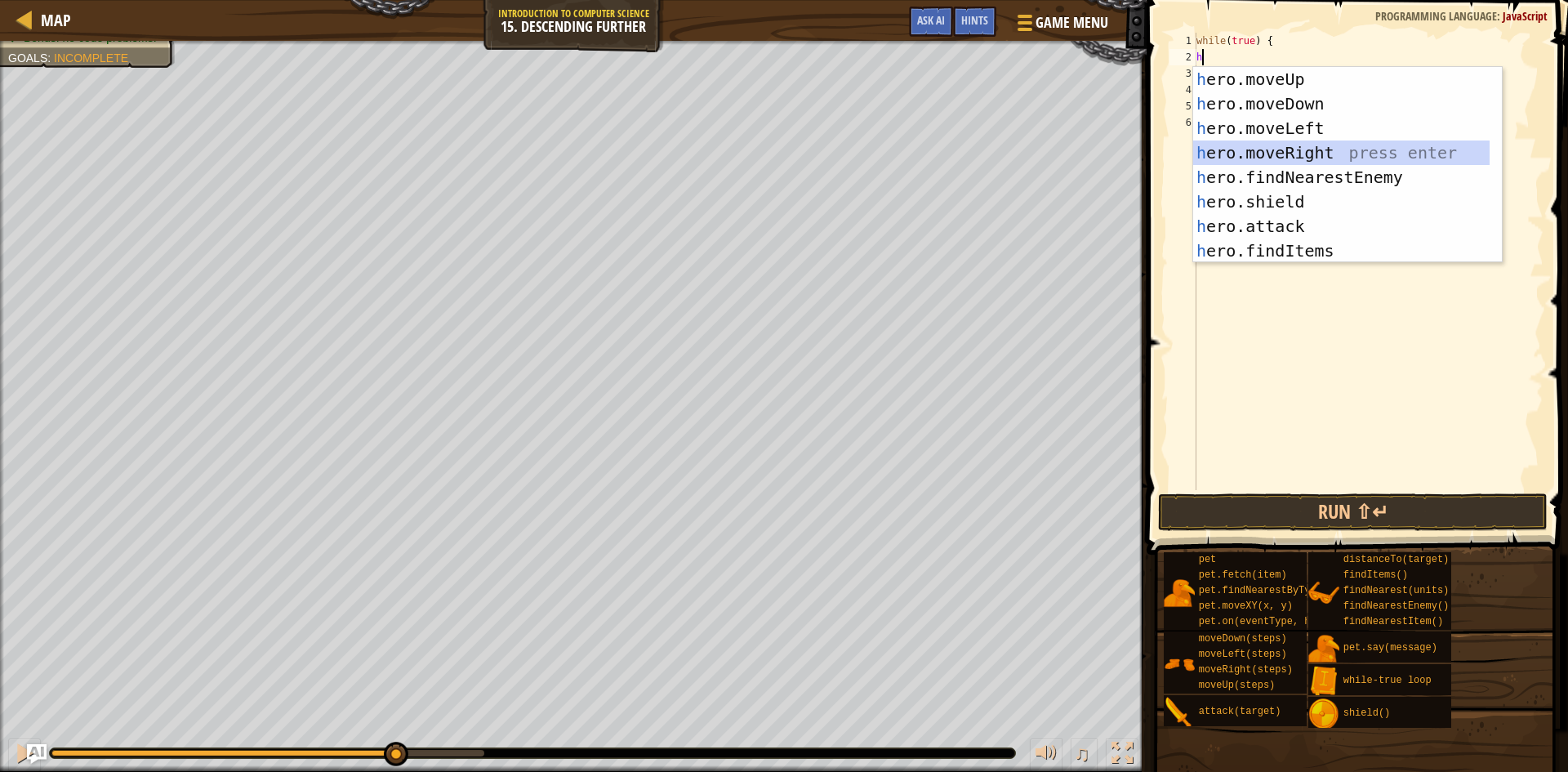
click at [1313, 155] on div "h ero.moveUp press enter h ero.moveDown press enter h ero.moveLeft press enter …" at bounding box center [1342, 189] width 297 height 245
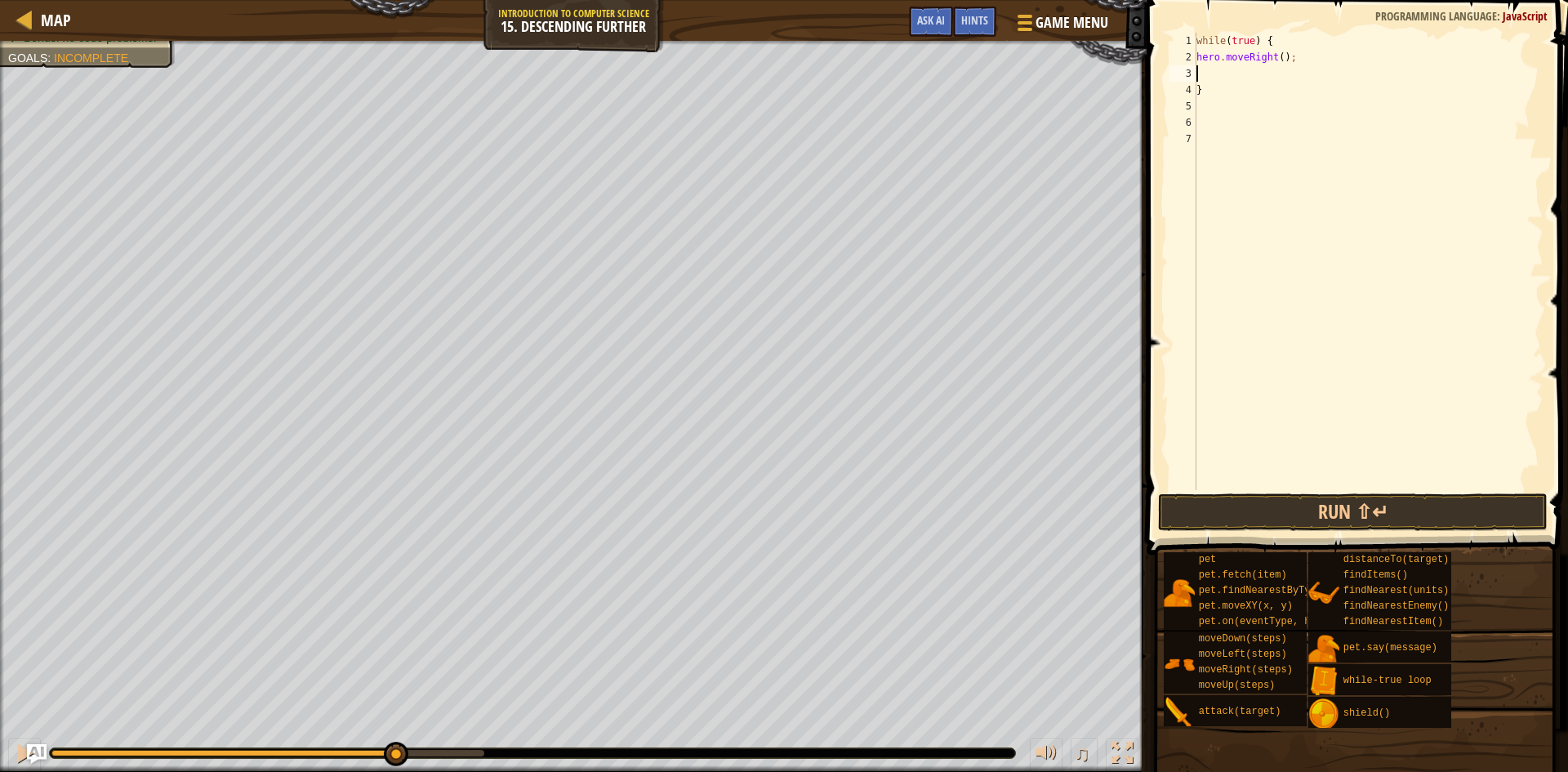
click at [1279, 57] on div "while ( true ) { hero . moveRight ( ) ; }" at bounding box center [1369, 278] width 351 height 490
type textarea "hero.moveRight(2);"
click at [1269, 71] on div "while ( true ) { hero . moveRight ( 2 ) ; }" at bounding box center [1369, 278] width 351 height 490
type textarea "h"
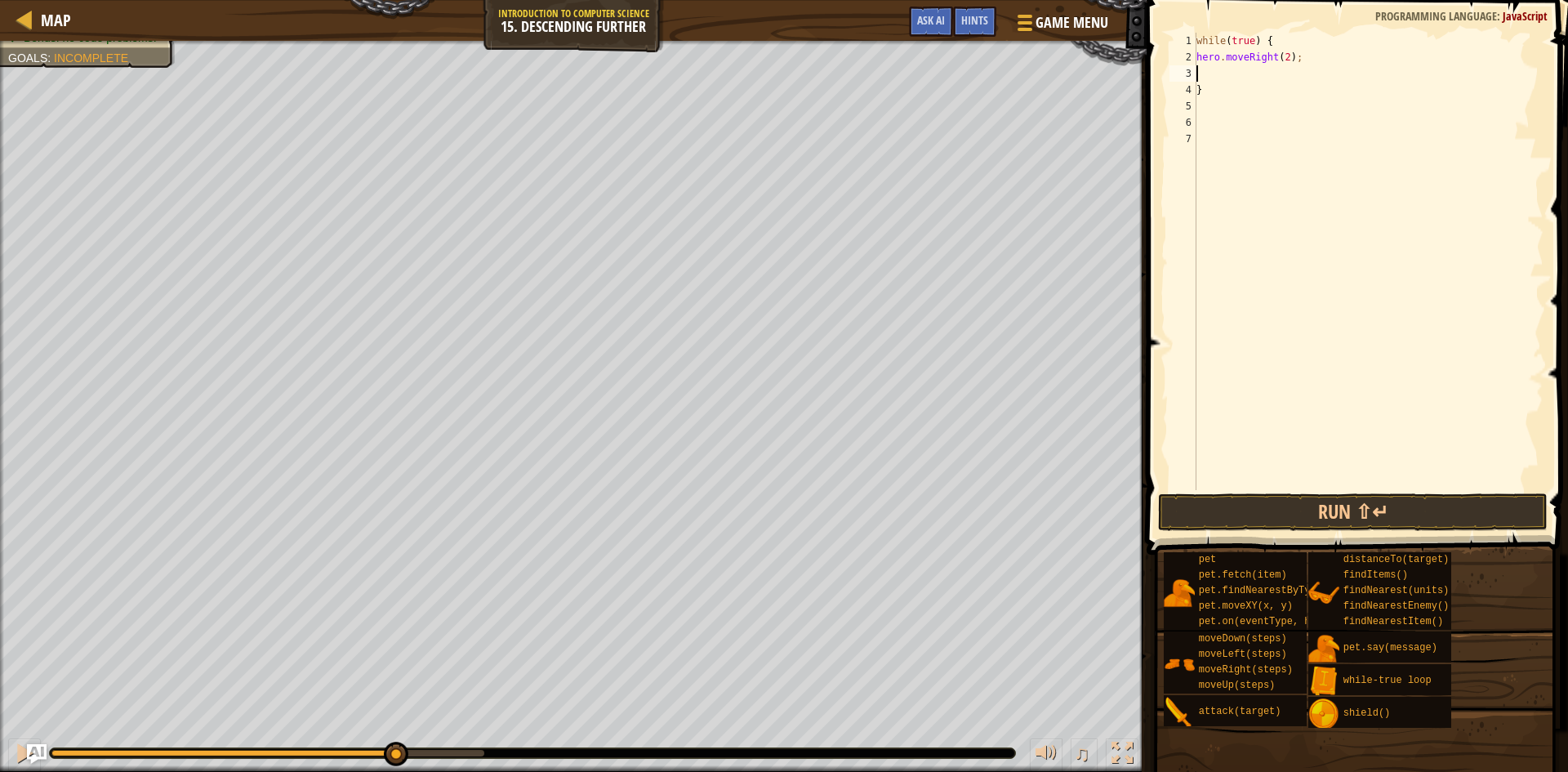
scroll to position [7, 0]
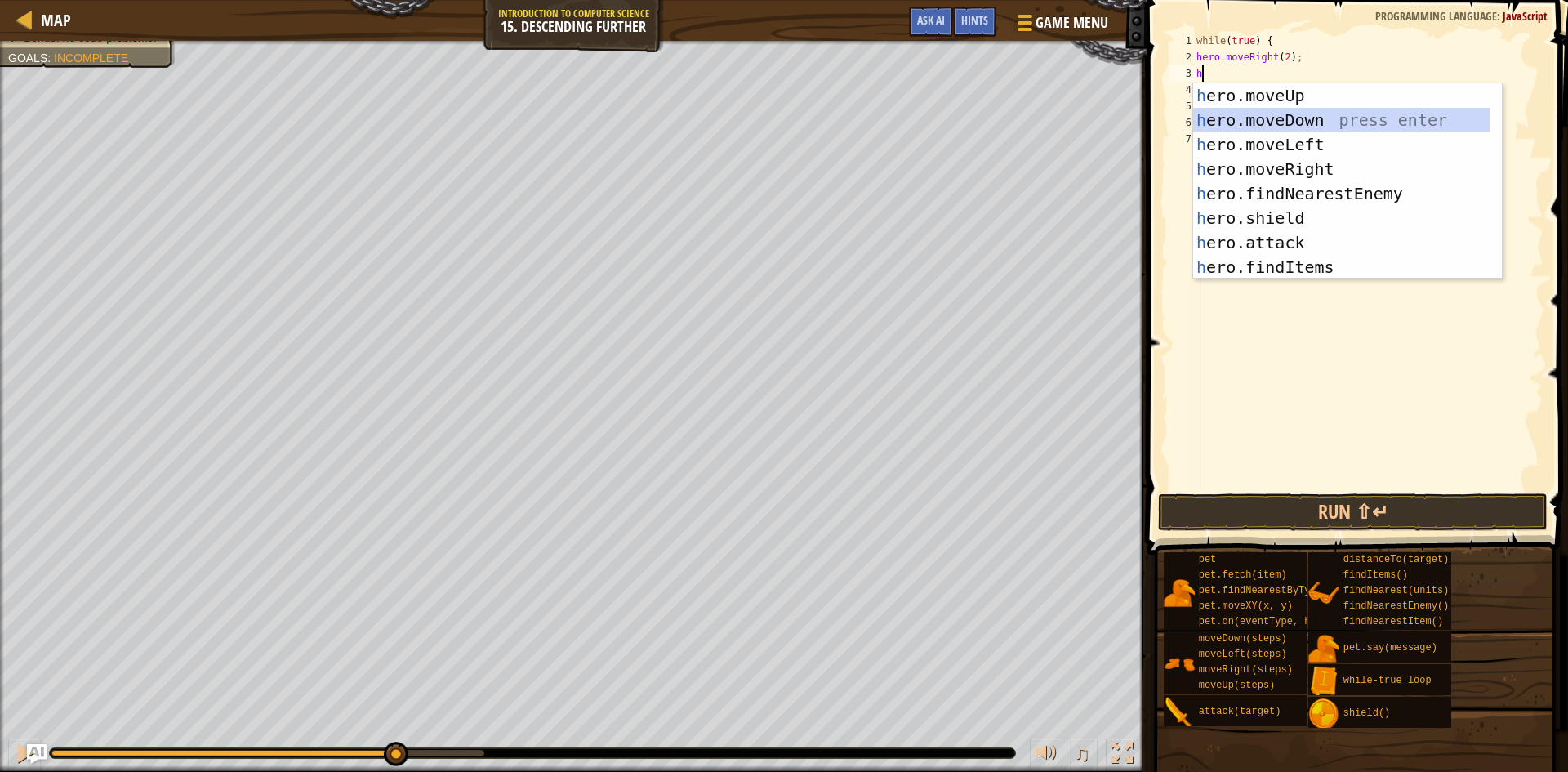
click at [1303, 124] on div "h ero.moveUp press enter h ero.moveDown press enter h ero.moveLeft press enter …" at bounding box center [1342, 206] width 297 height 245
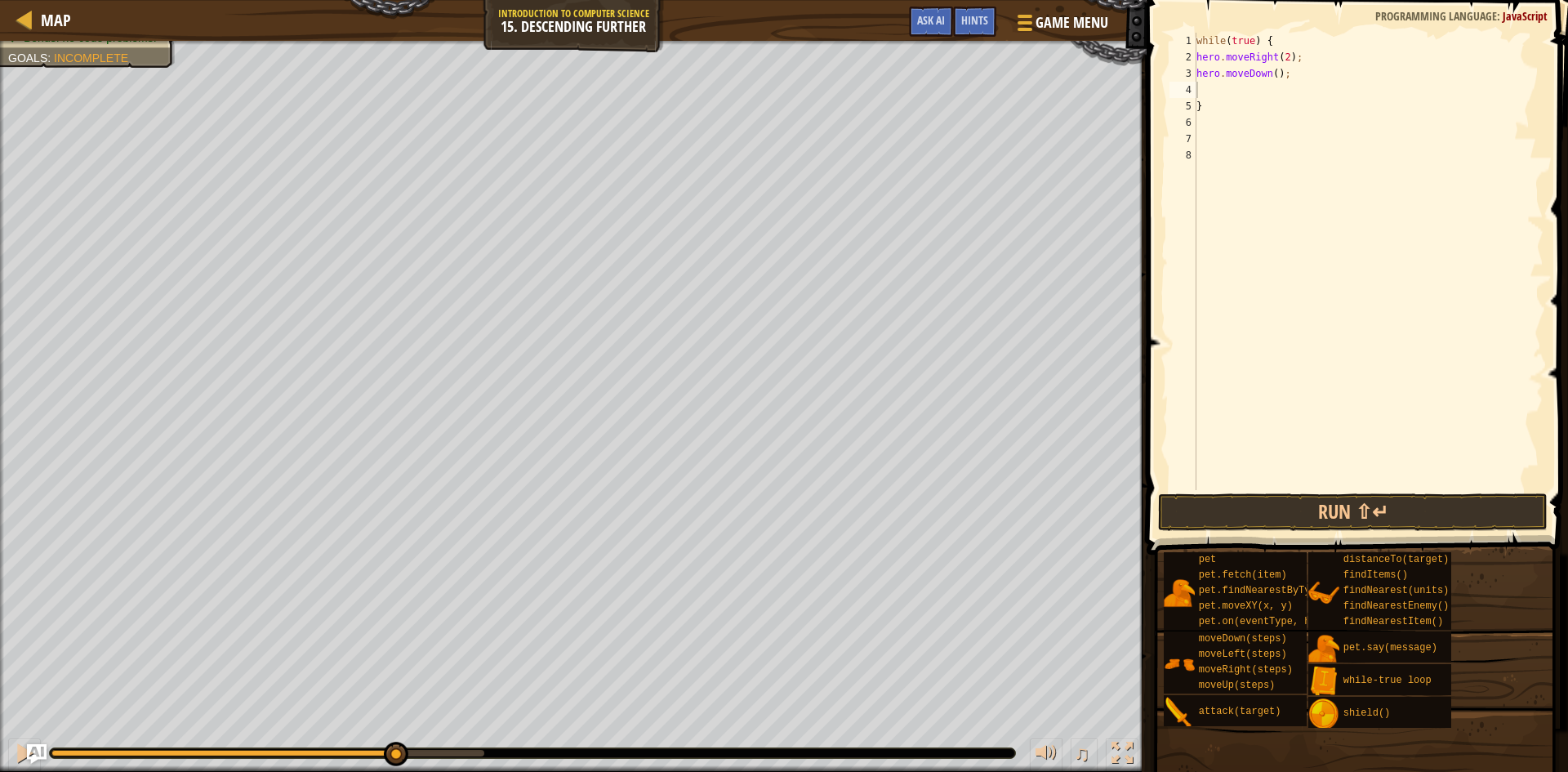
click at [1440, 492] on span at bounding box center [1359, 253] width 434 height 603
click at [1451, 510] on button "Run ⇧↵" at bounding box center [1353, 512] width 390 height 38
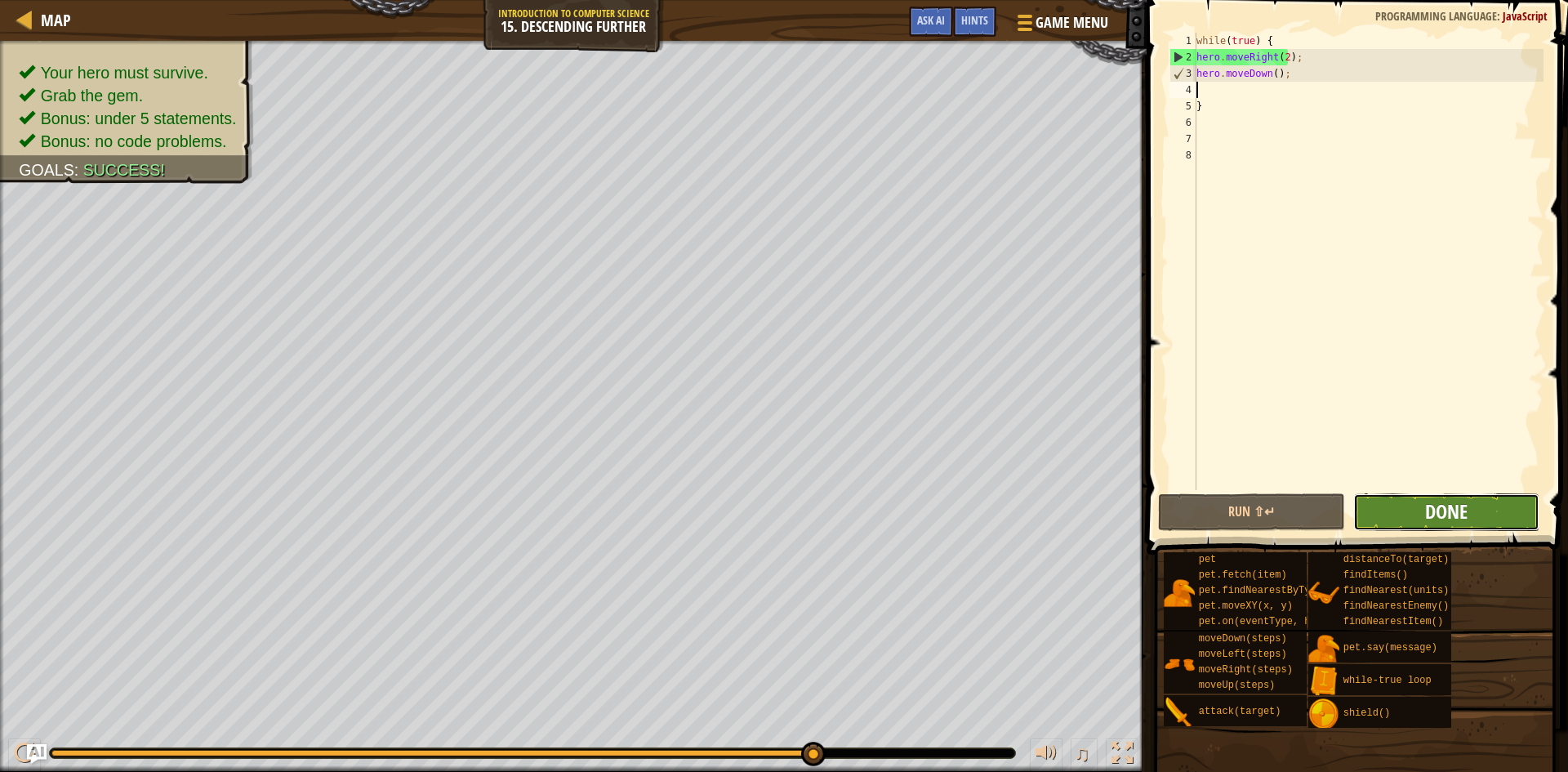
click at [1440, 513] on span "Done" at bounding box center [1446, 511] width 43 height 26
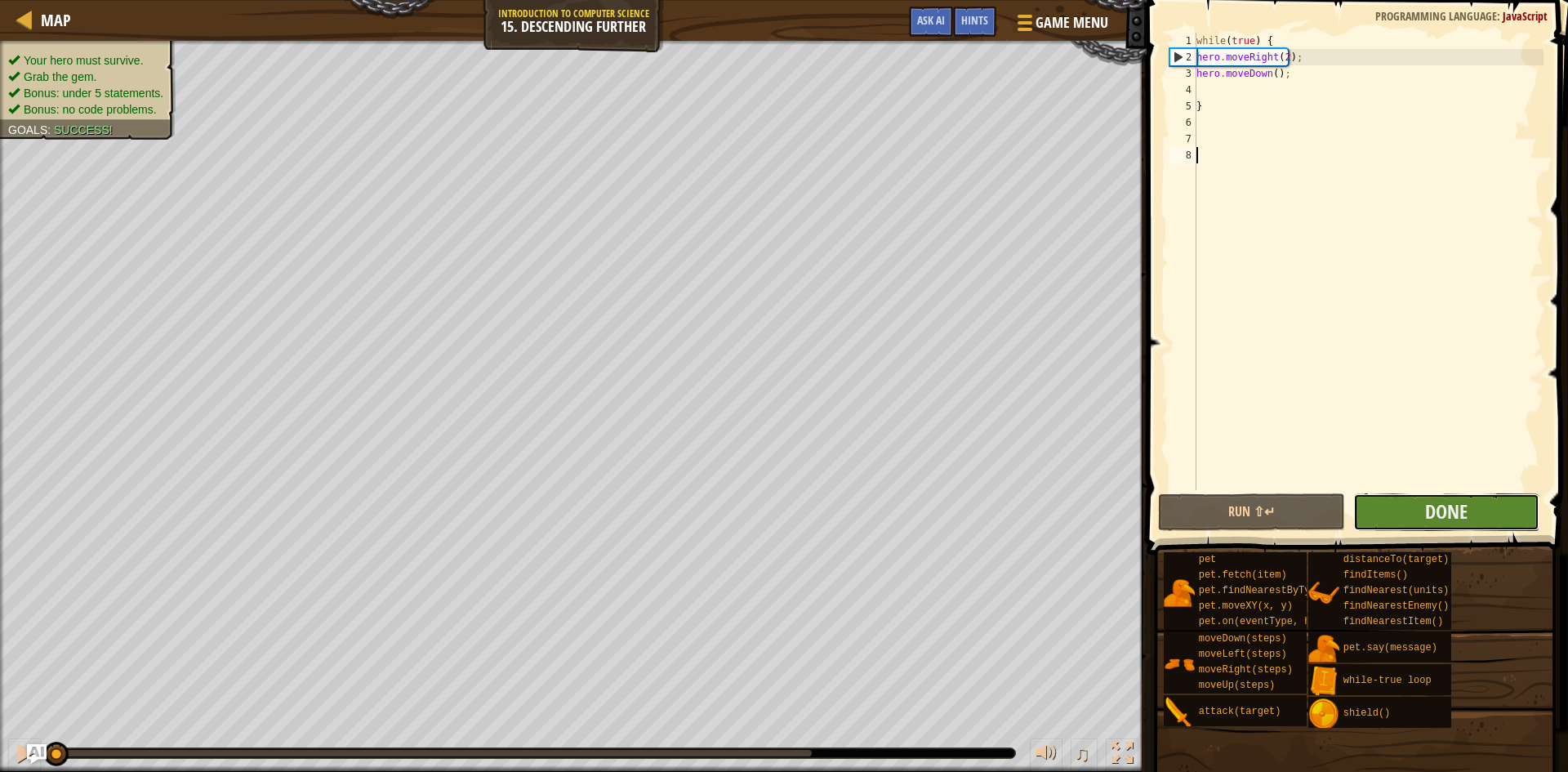
click at [1476, 524] on button "Done" at bounding box center [1447, 512] width 187 height 38
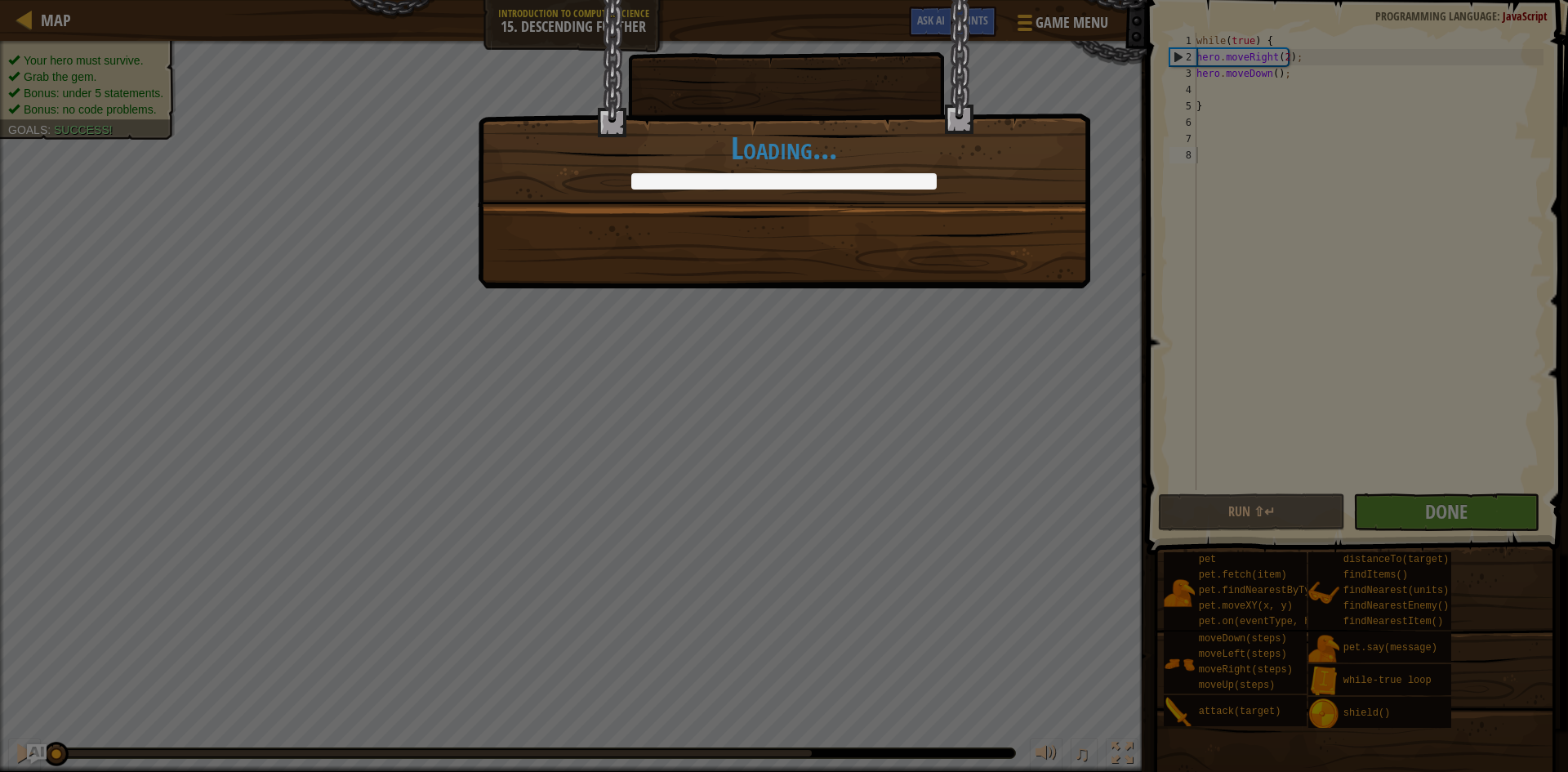
click at [653, 181] on div at bounding box center [784, 181] width 306 height 16
drag, startPoint x: 922, startPoint y: 205, endPoint x: 1048, endPoint y: 121, distance: 151.4
click at [960, 334] on div "Clean code: no code errors or warnings. +6 +9 Into the depths! +12 +18 Done in …" at bounding box center [784, 386] width 1568 height 772
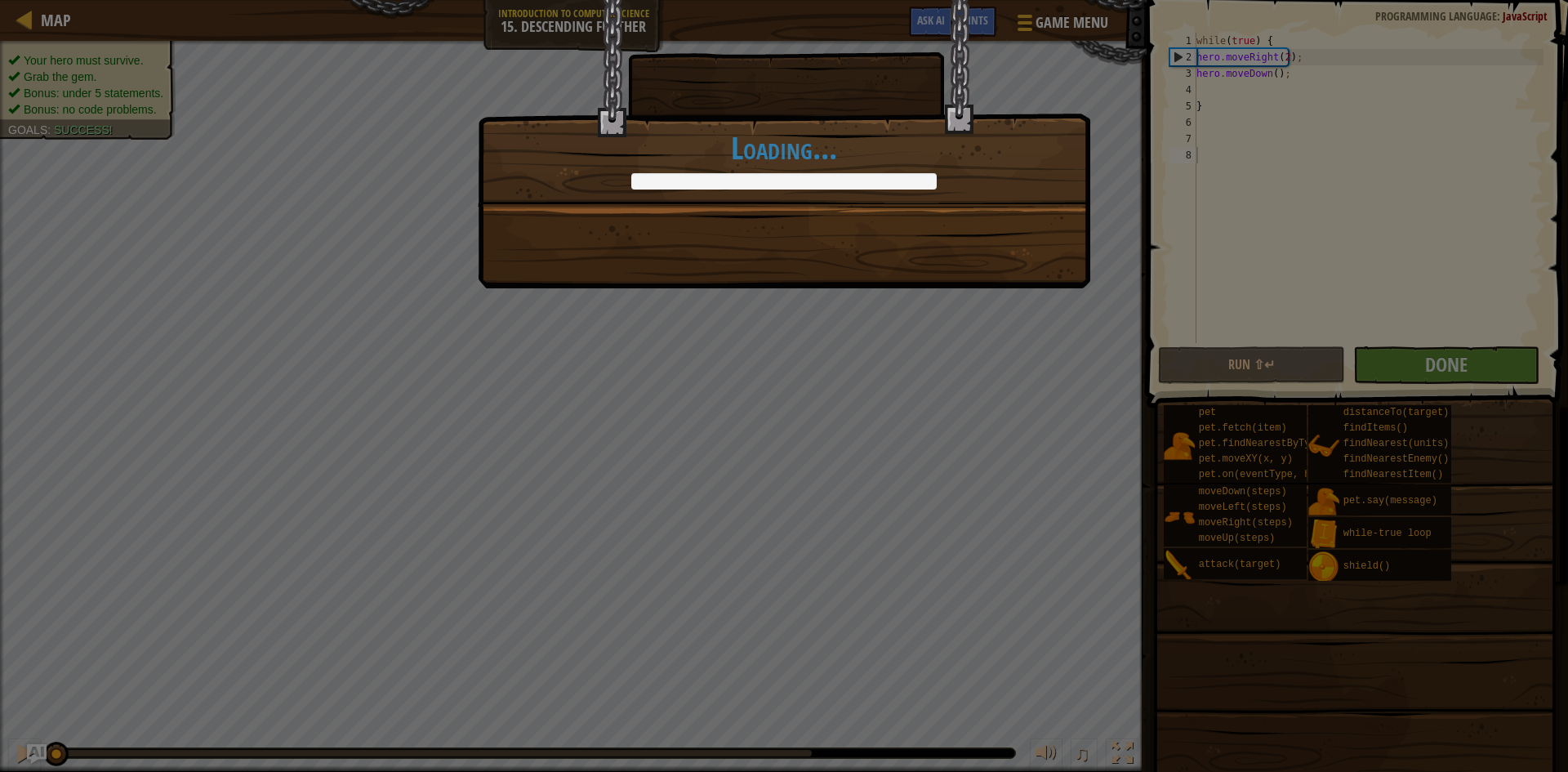
click at [1262, 205] on div "Clean code: no code errors or warnings. +6 +9 Into the depths! +12 +18 Done in …" at bounding box center [784, 386] width 1568 height 772
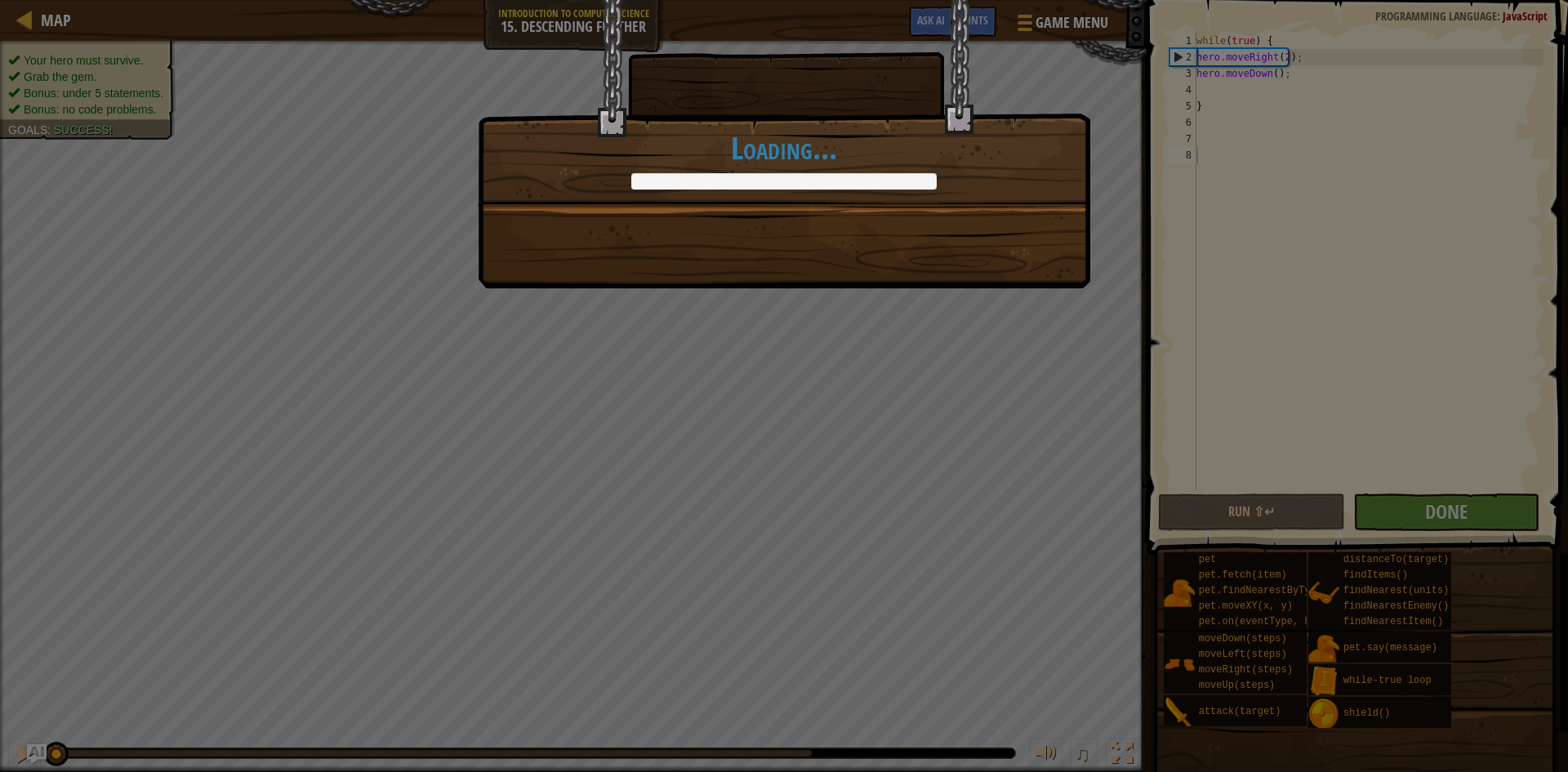
click at [1023, 491] on div "Clean code: no code errors or warnings. +6 +9 Into the depths! +12 +18 Done in …" at bounding box center [784, 386] width 1568 height 772
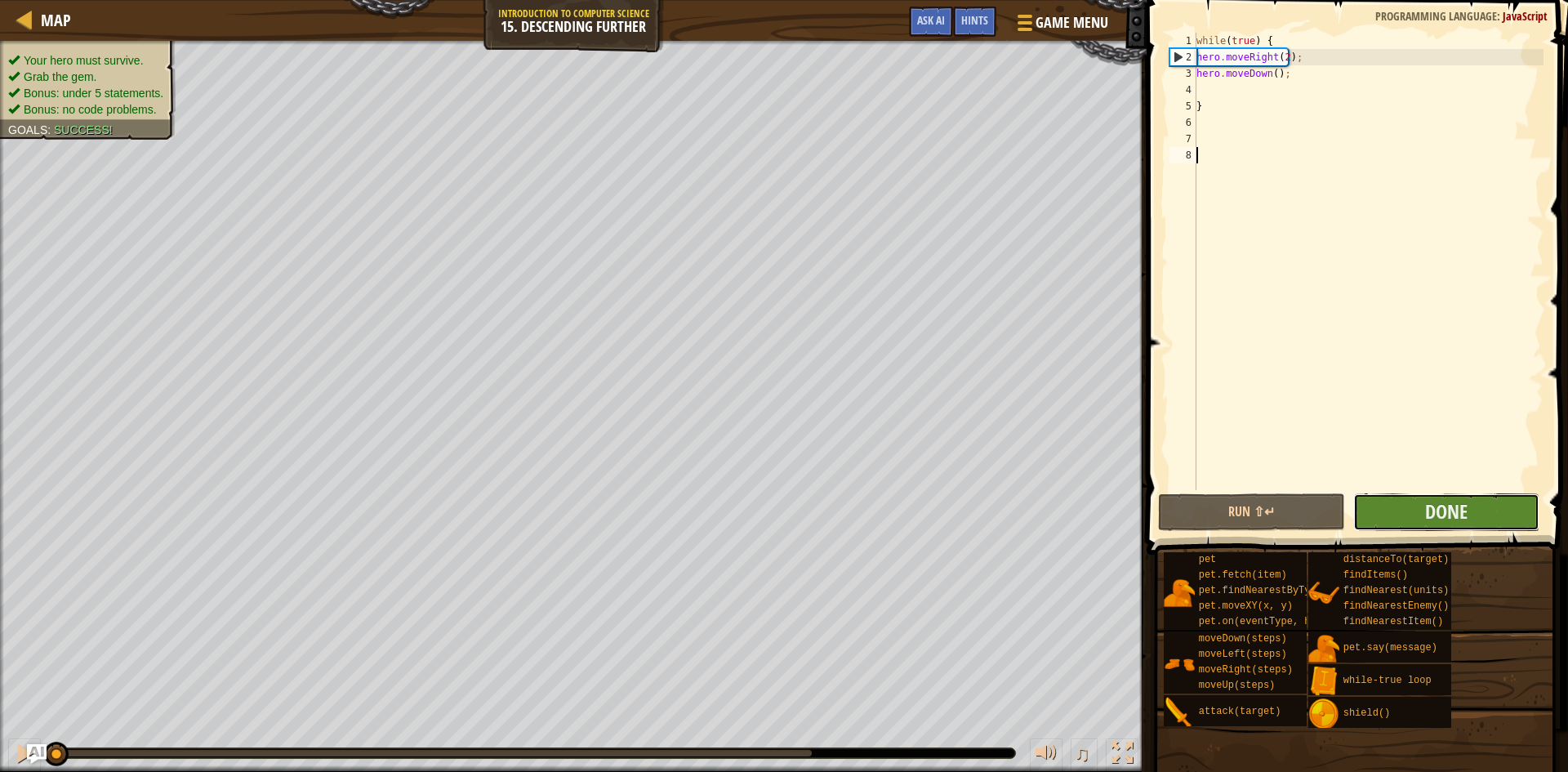
click at [1472, 513] on button "Done" at bounding box center [1447, 512] width 187 height 38
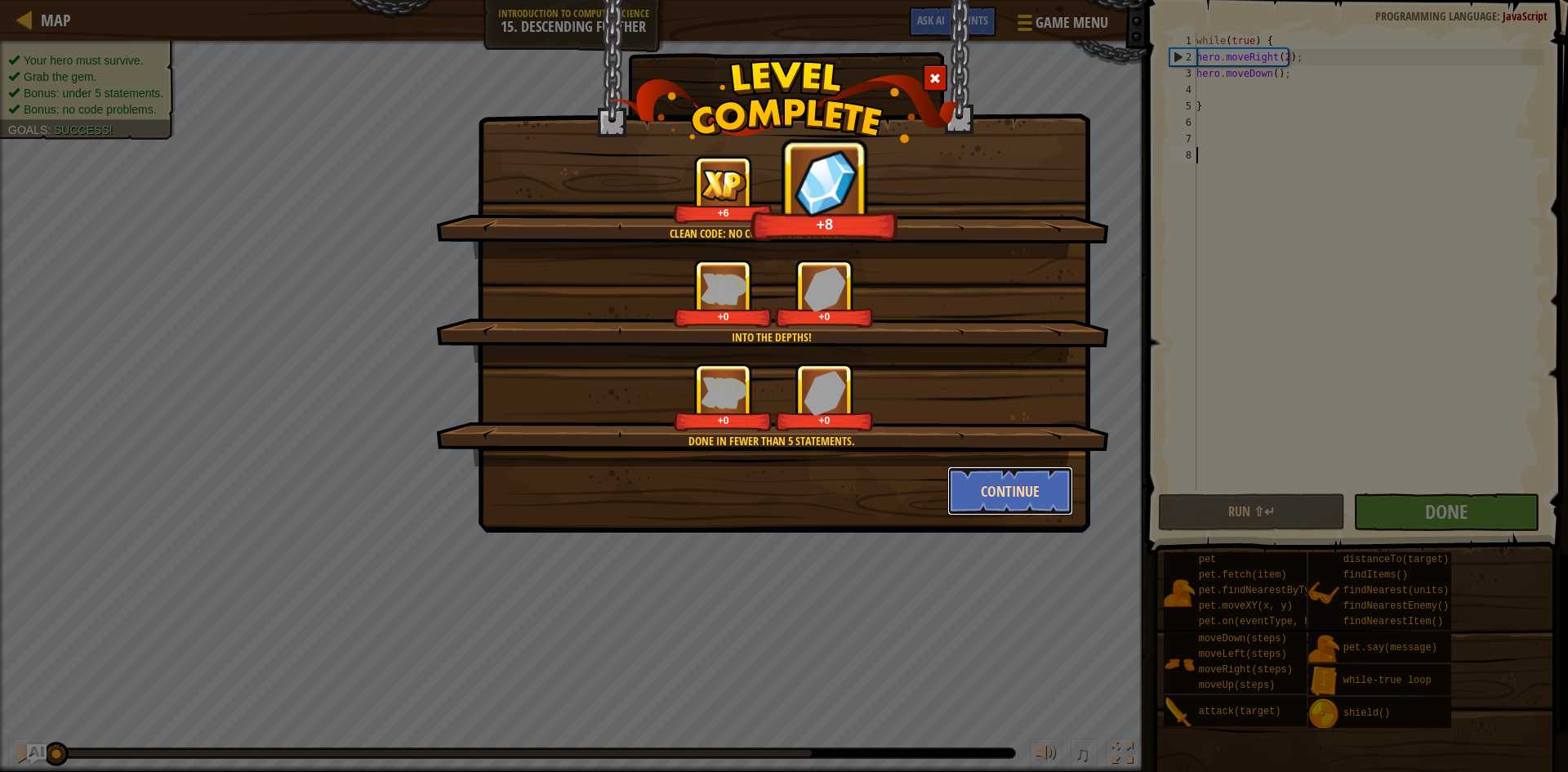
click at [1010, 488] on button "Continue" at bounding box center [1010, 490] width 127 height 49
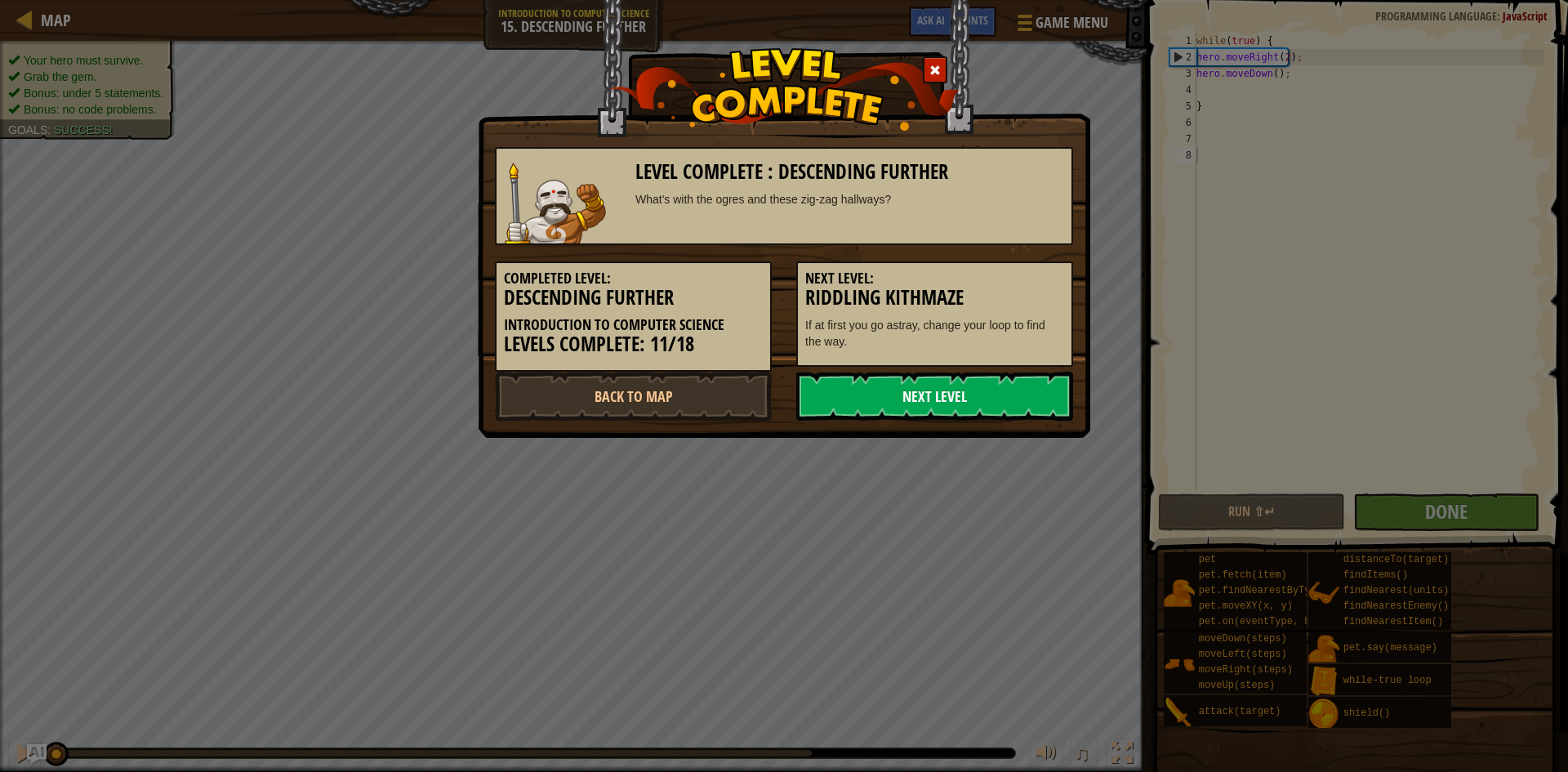
click at [976, 409] on link "Next Level" at bounding box center [934, 395] width 277 height 49
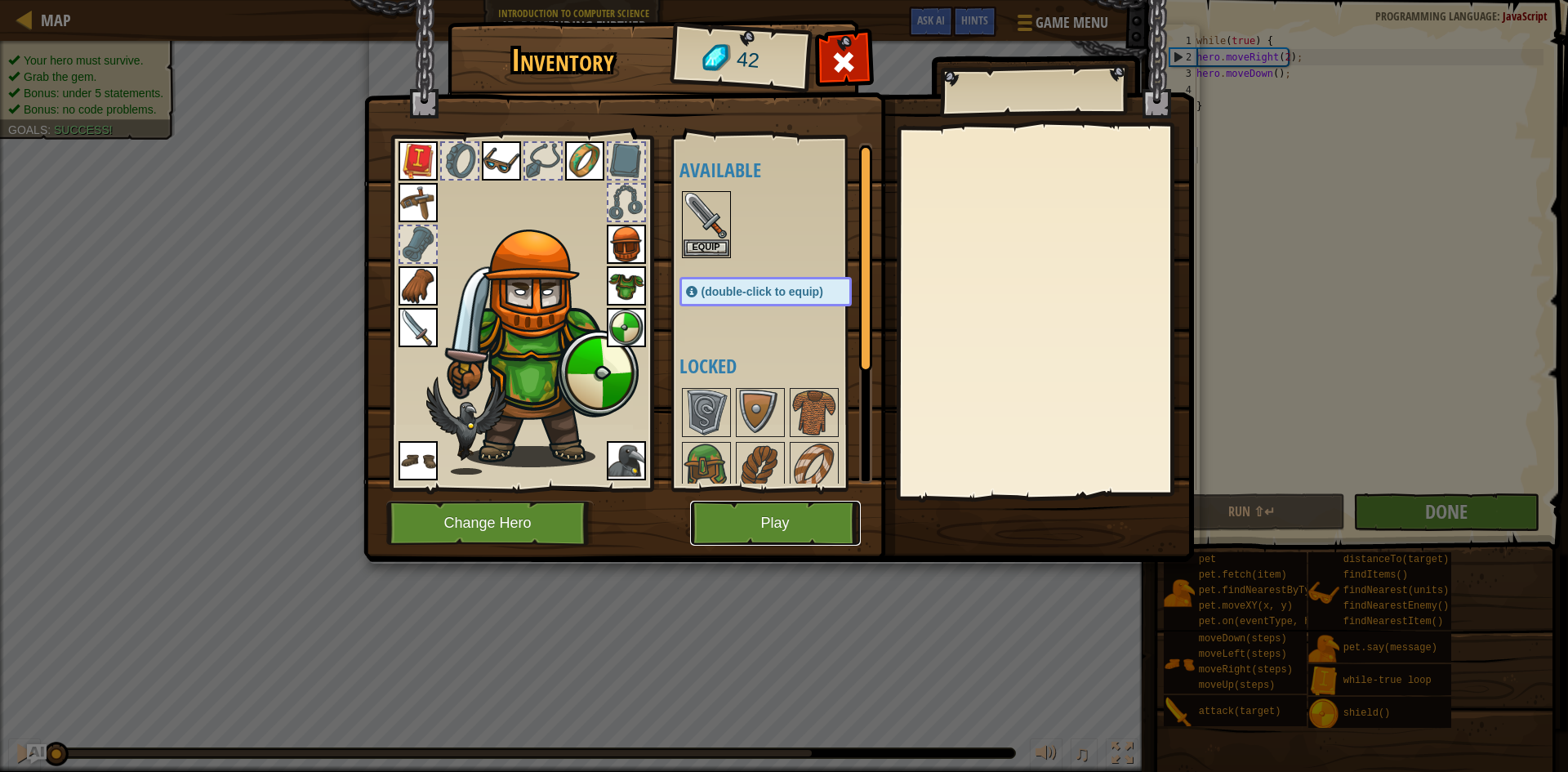
click at [837, 530] on button "Play" at bounding box center [775, 523] width 170 height 45
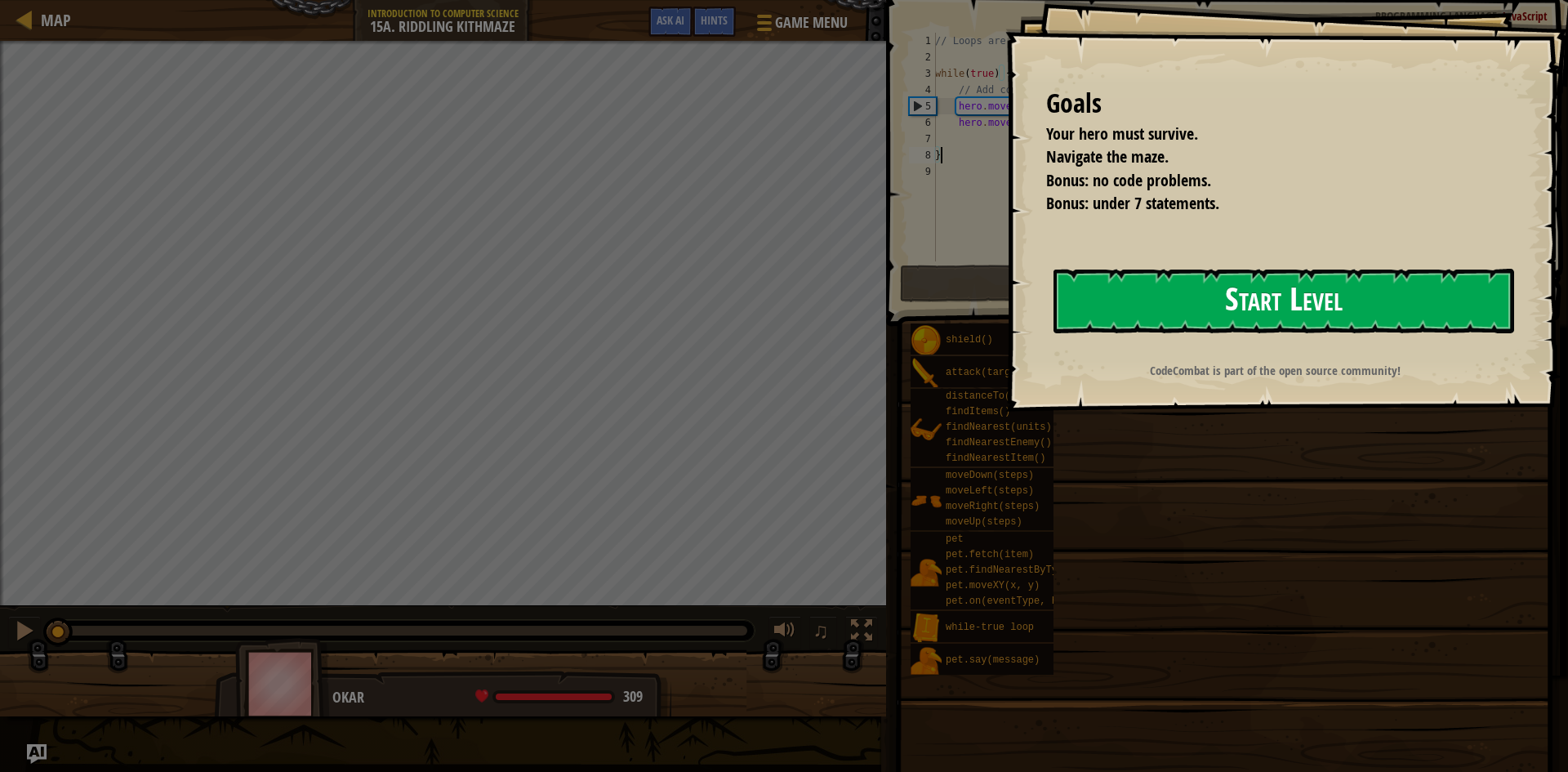
click at [1244, 294] on button "Start Level" at bounding box center [1284, 301] width 460 height 65
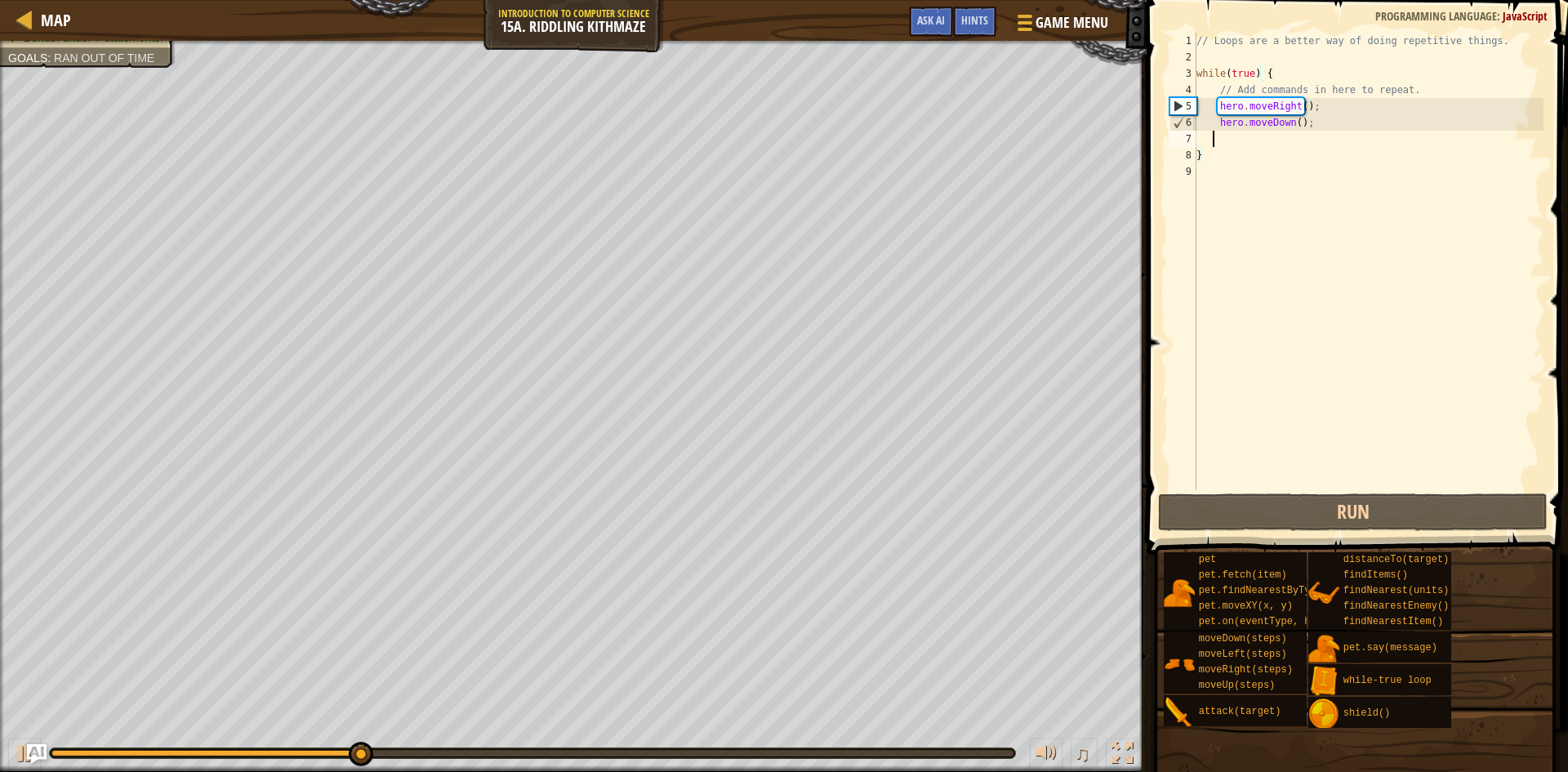
click at [1214, 142] on div "// Loops are a better way of doing repetitive things. while ( true ) { // Add c…" at bounding box center [1369, 278] width 351 height 490
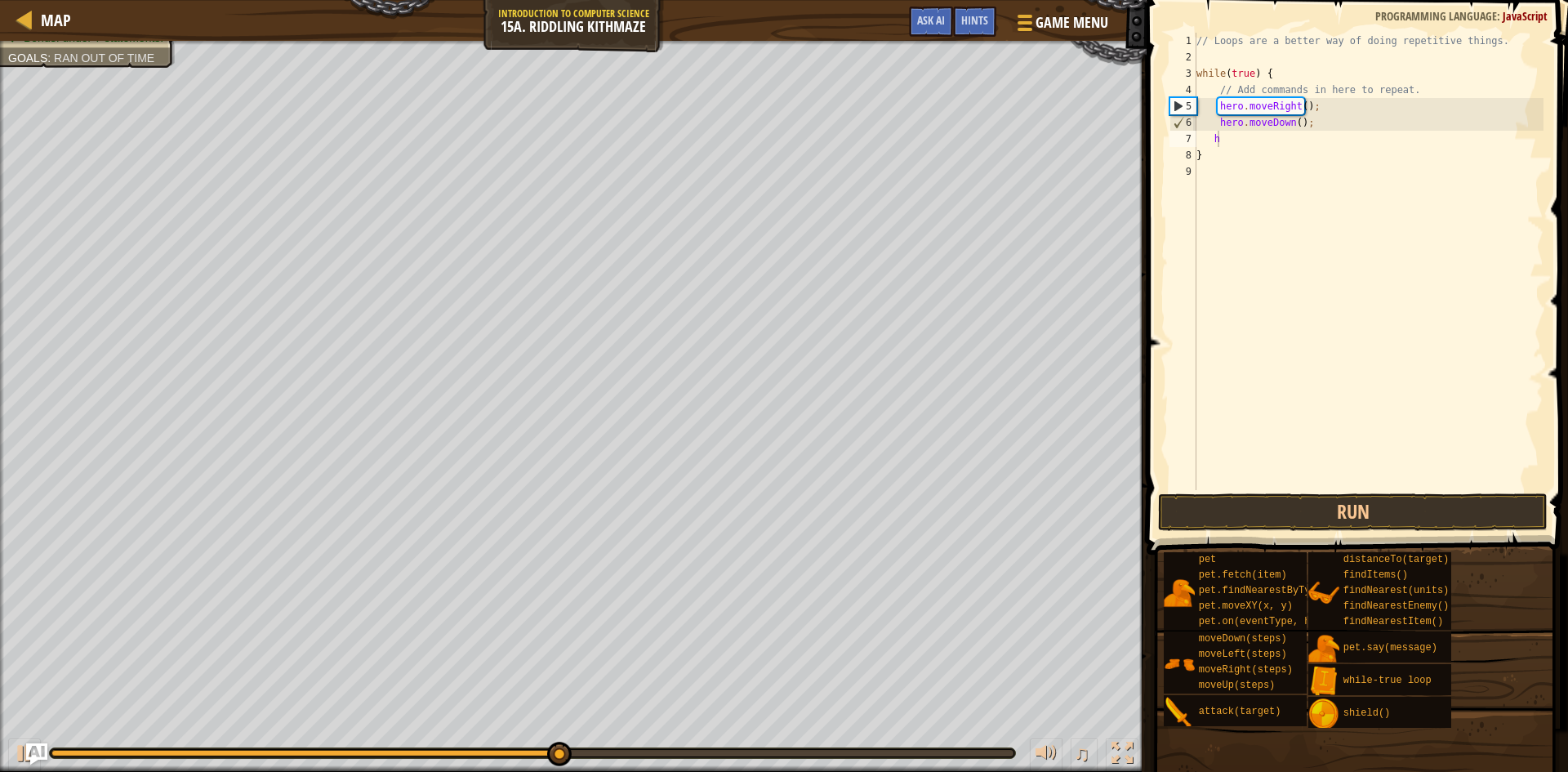
click at [32, 749] on img "Ask AI" at bounding box center [36, 753] width 21 height 21
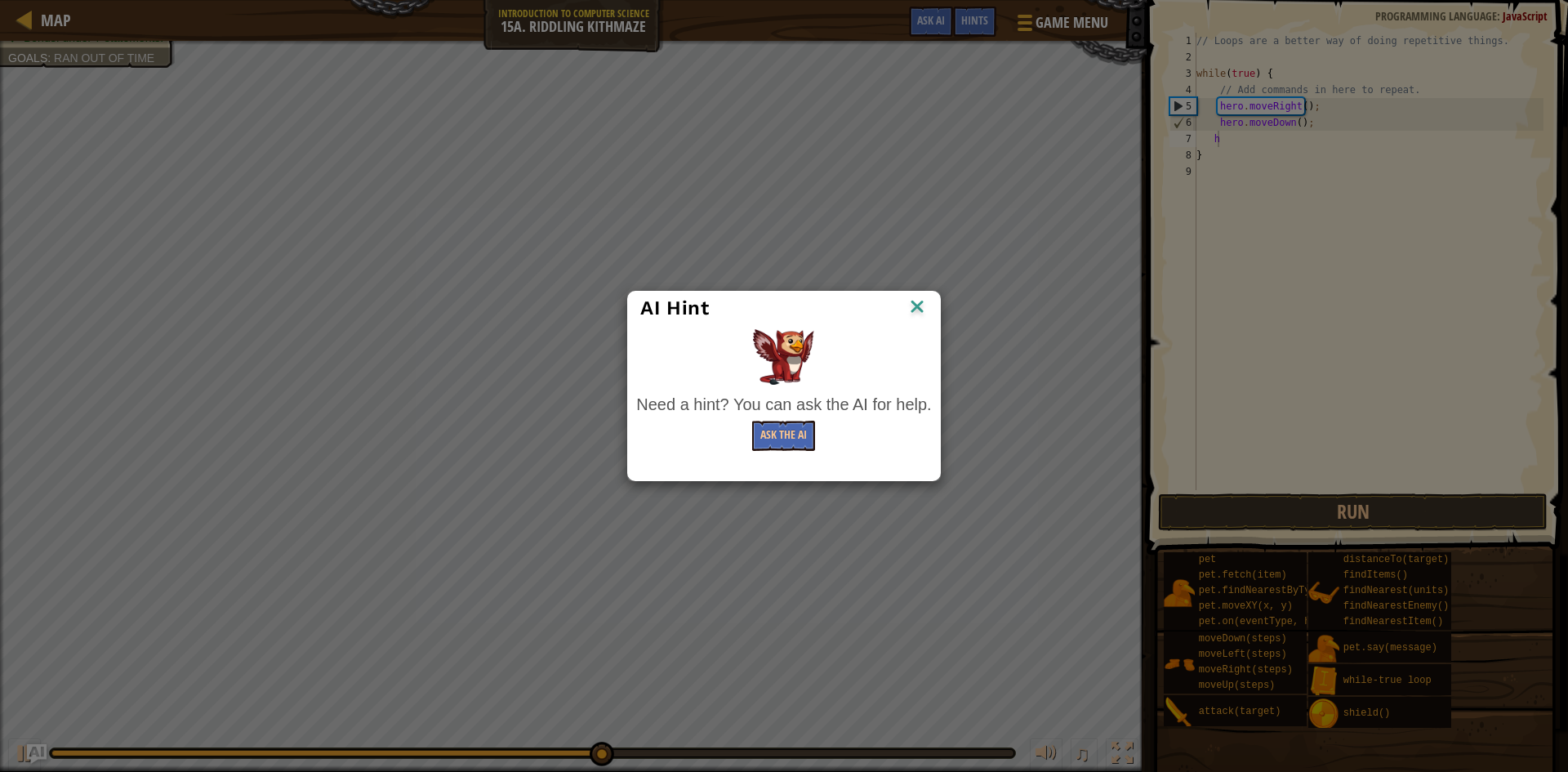
click at [925, 305] on img at bounding box center [916, 308] width 21 height 25
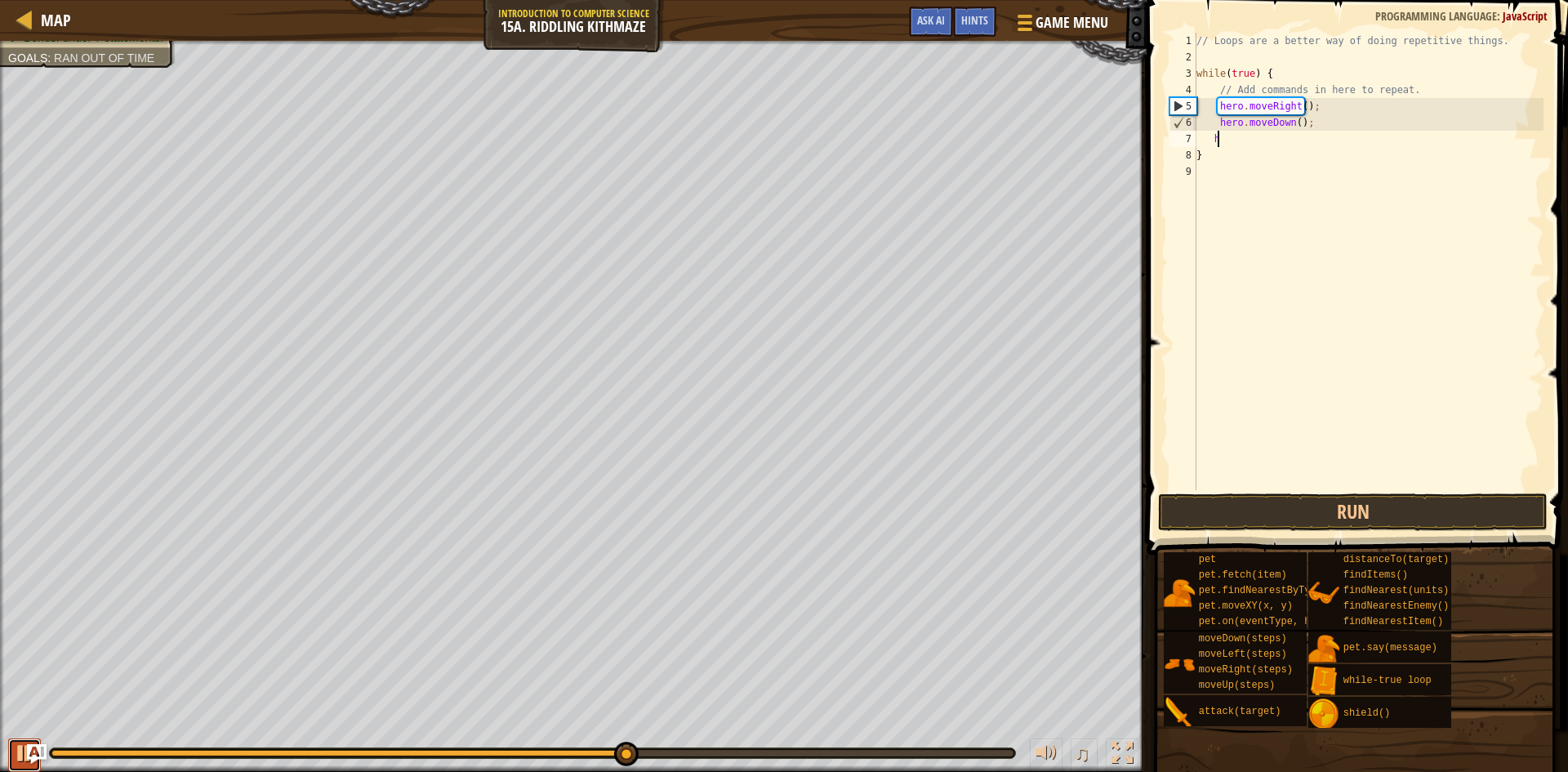
click at [17, 750] on div at bounding box center [24, 752] width 21 height 21
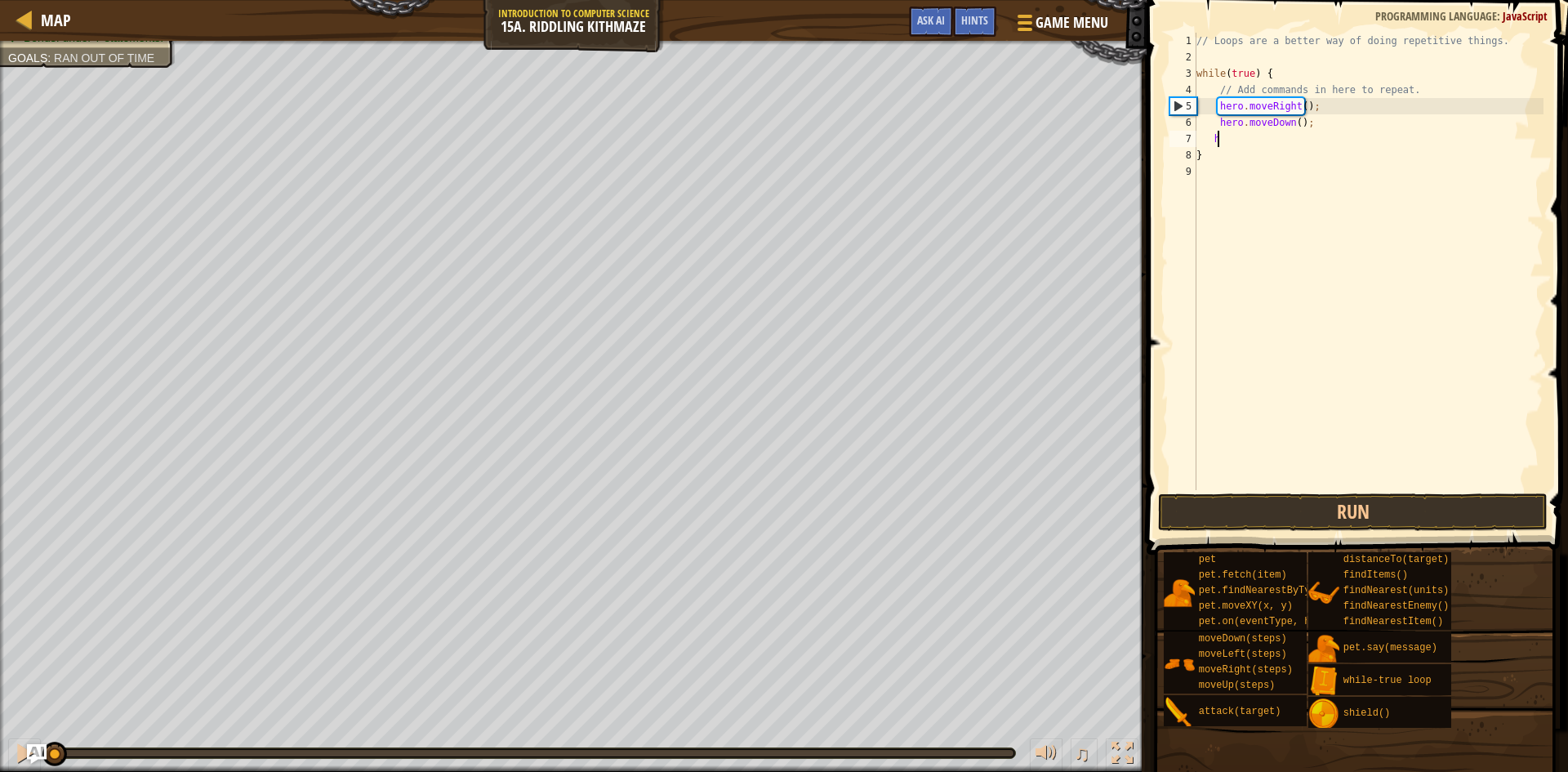
drag, startPoint x: 630, startPoint y: 750, endPoint x: 0, endPoint y: 722, distance: 630.6
click at [0, 719] on div "Your hero must survive. Navigate the maze. Bonus: no code problems. Bonus: unde…" at bounding box center [784, 406] width 1568 height 731
type textarea "hh"
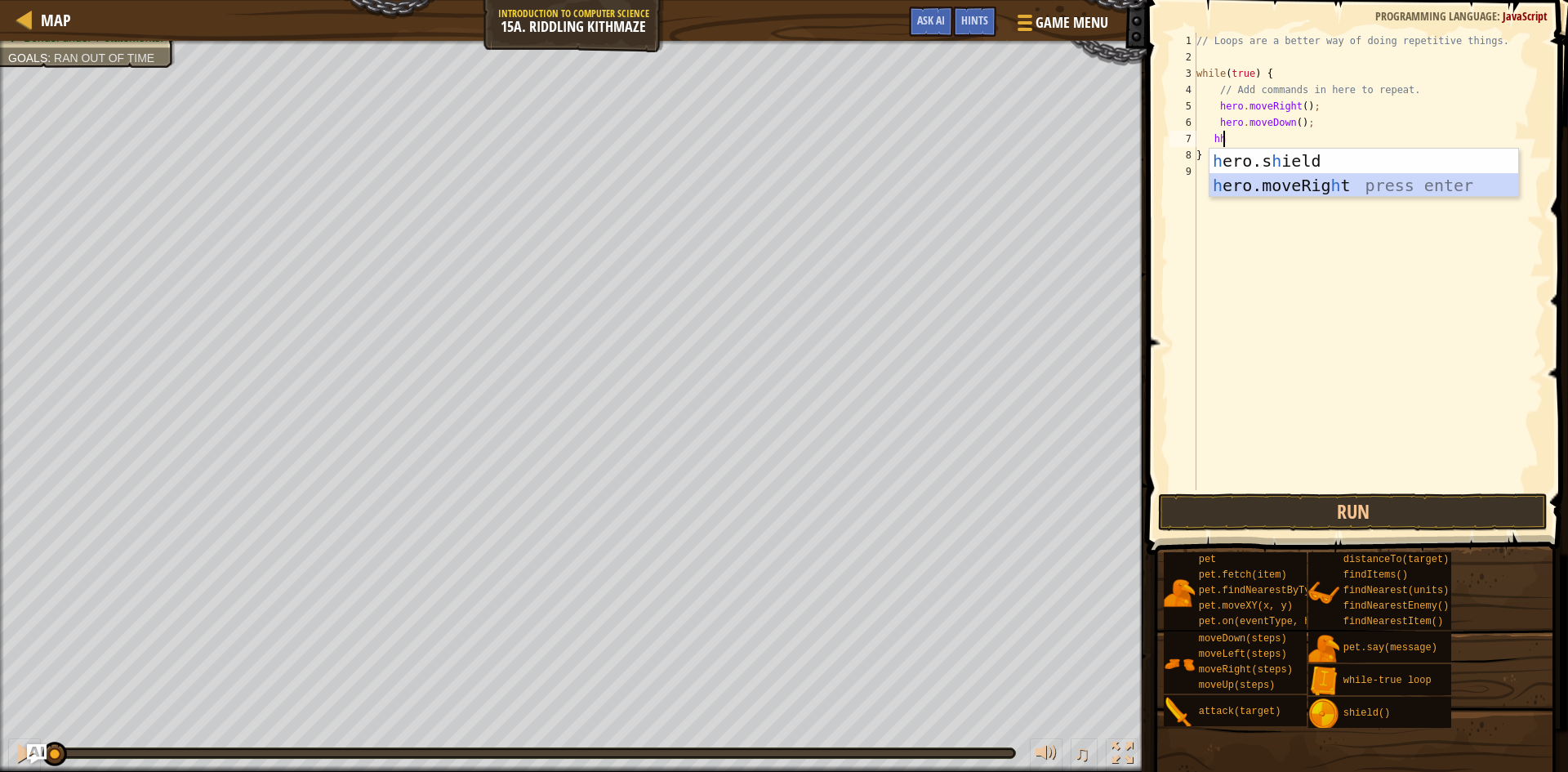
click at [1291, 183] on div "h ero.s h ield press enter h ero.moveRig h t press enter" at bounding box center [1364, 197] width 309 height 98
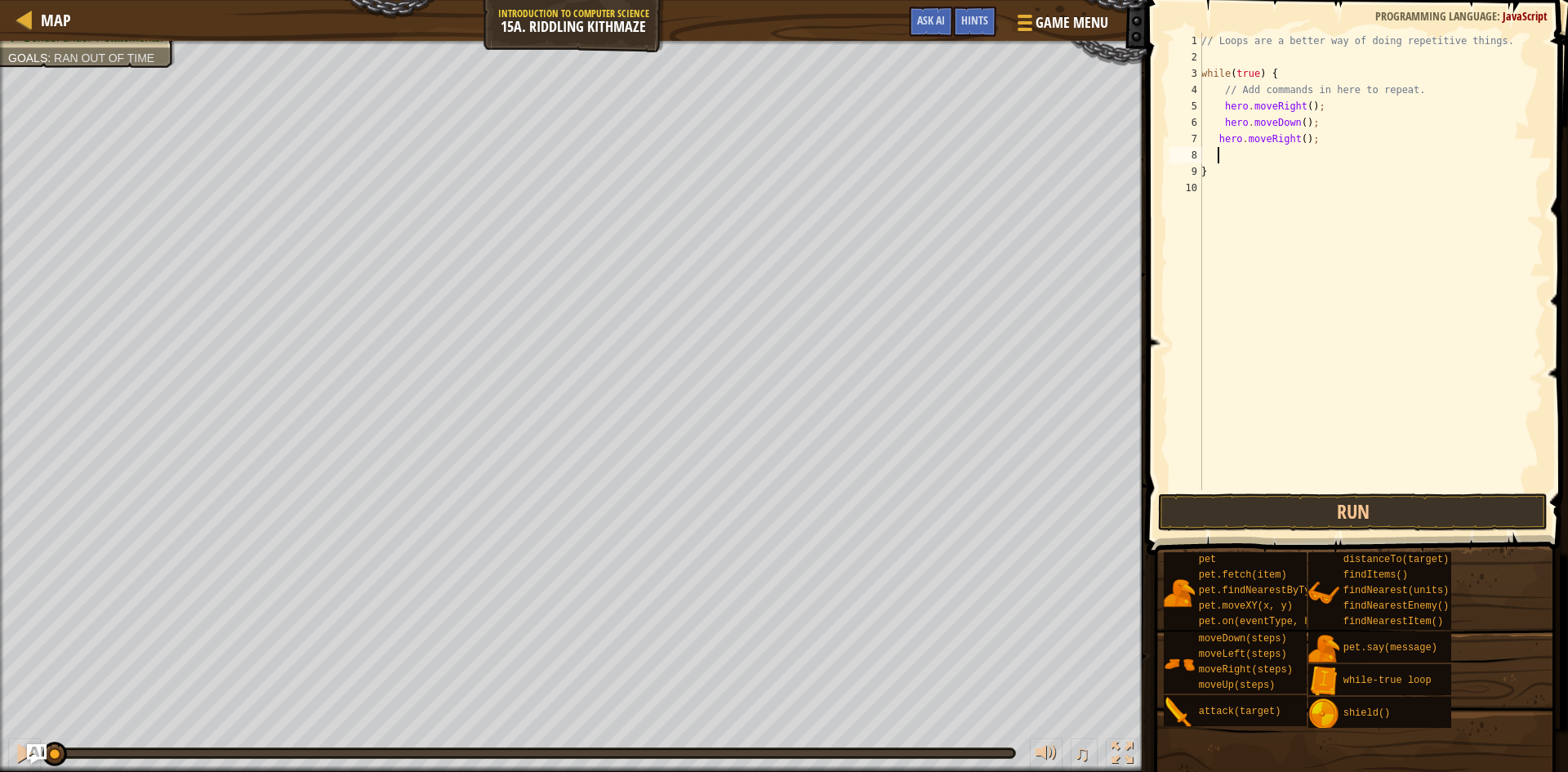
type textarea "h"
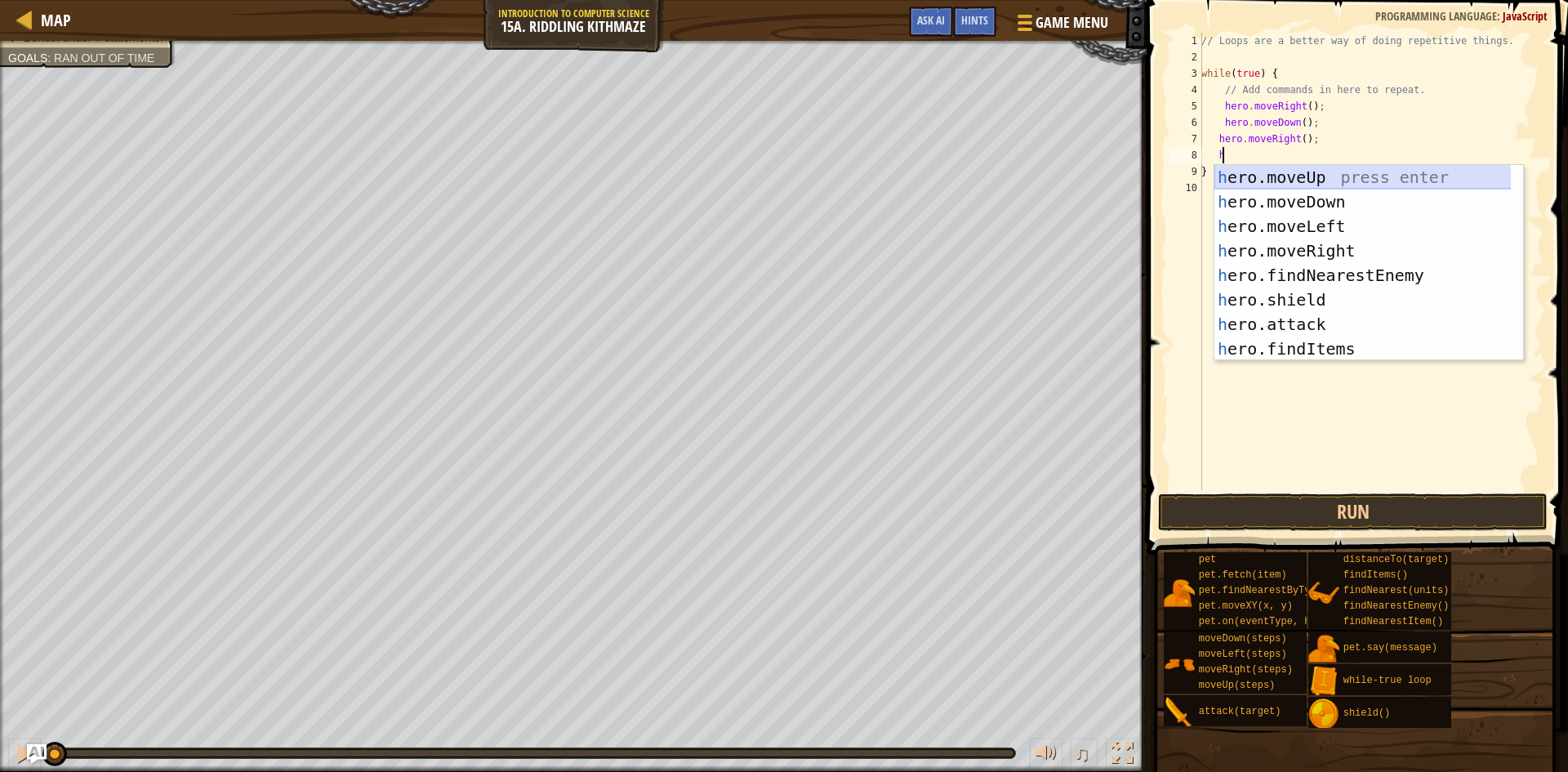
click at [1283, 182] on div "h ero.moveUp press enter h ero.moveDown press enter h ero.moveLeft press enter …" at bounding box center [1369, 288] width 309 height 245
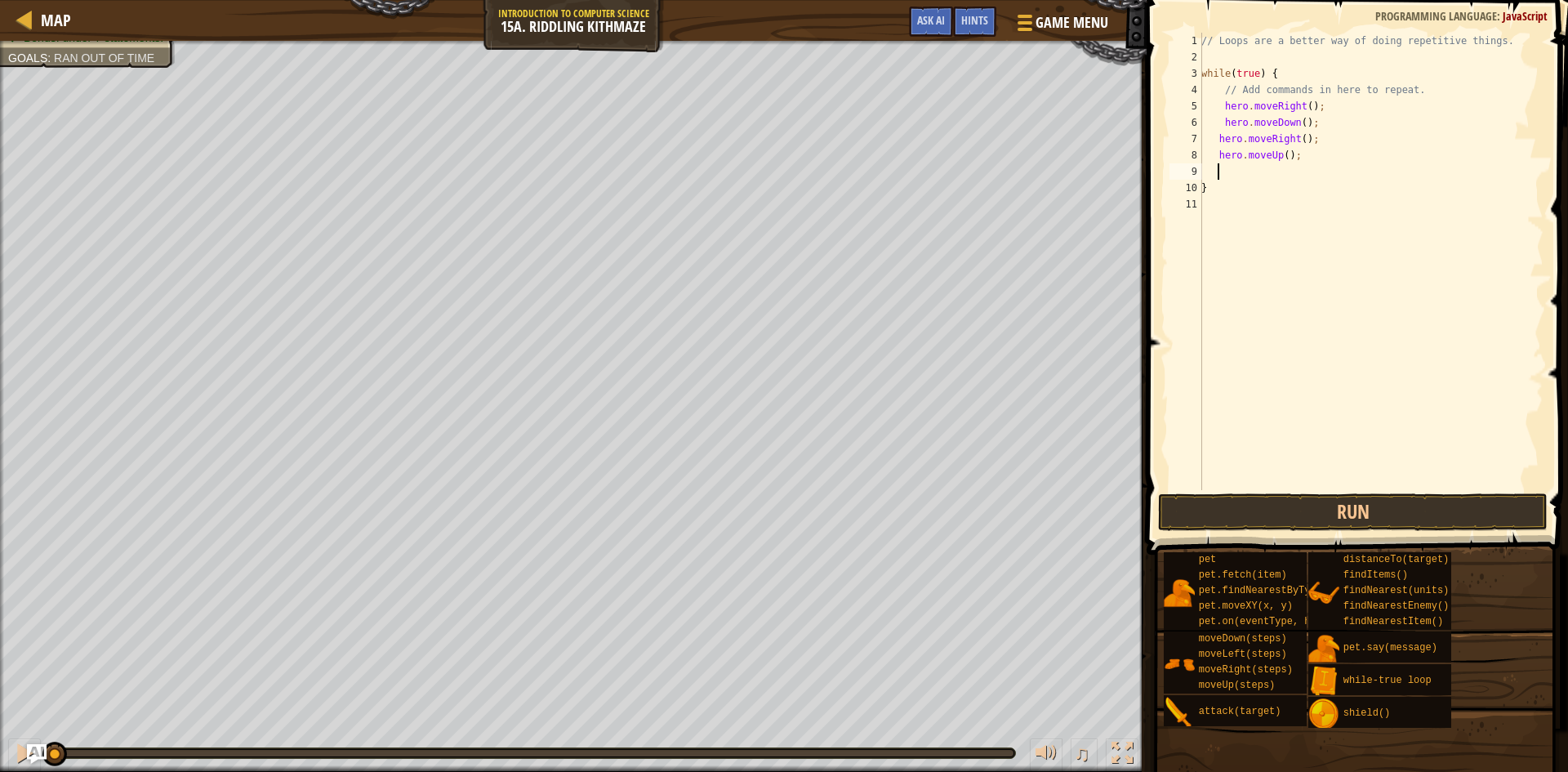
scroll to position [7, 1]
click at [1296, 514] on button "Run" at bounding box center [1353, 512] width 390 height 38
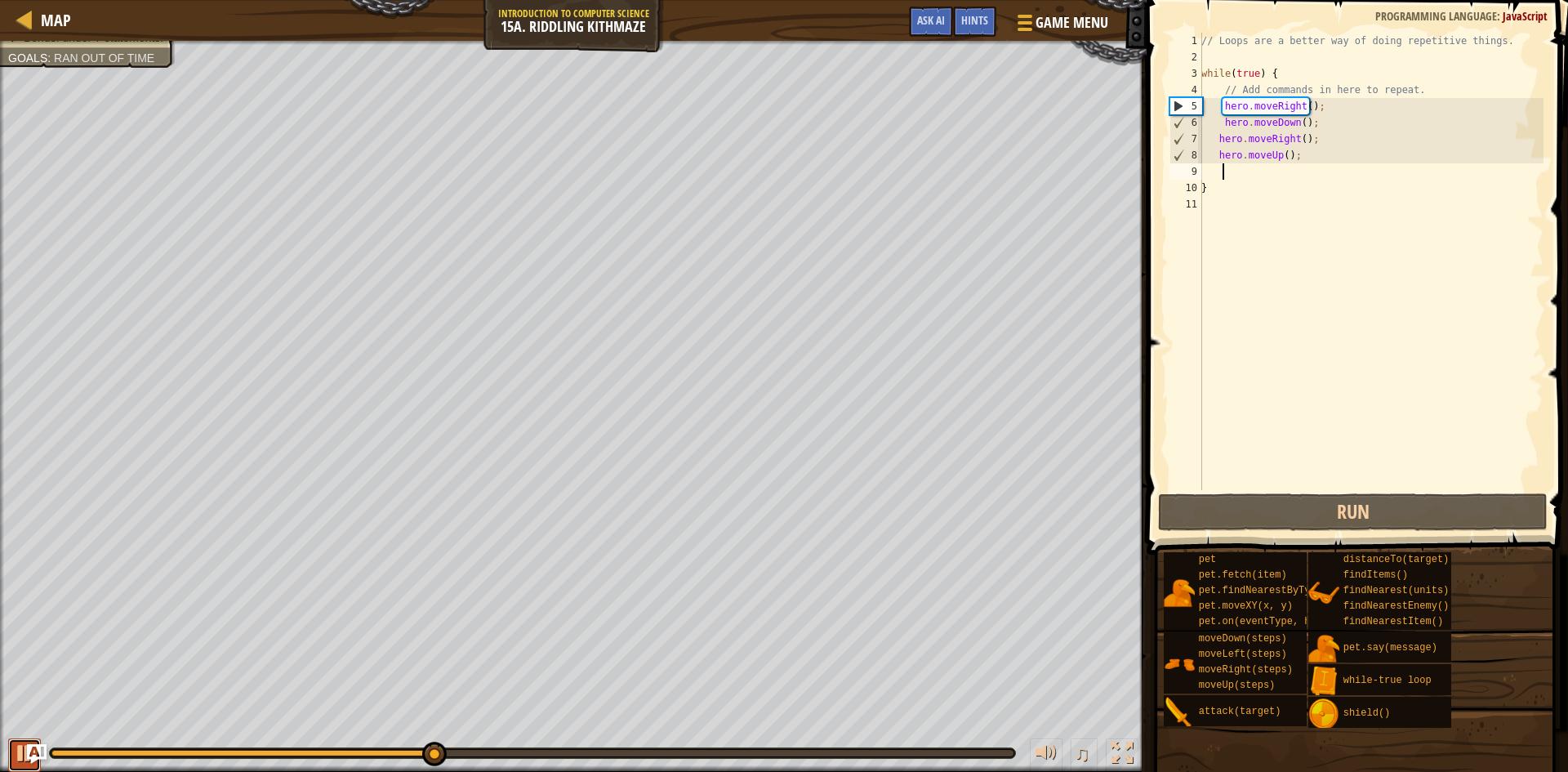
click at [9, 759] on button at bounding box center [24, 755] width 33 height 34
click at [1294, 141] on div "// Loops are a better way of doing repetitive things. while ( true ) { // Add c…" at bounding box center [1371, 278] width 346 height 490
click at [1298, 142] on div "// Loops are a better way of doing repetitive things. while ( true ) { // Add c…" at bounding box center [1371, 278] width 346 height 490
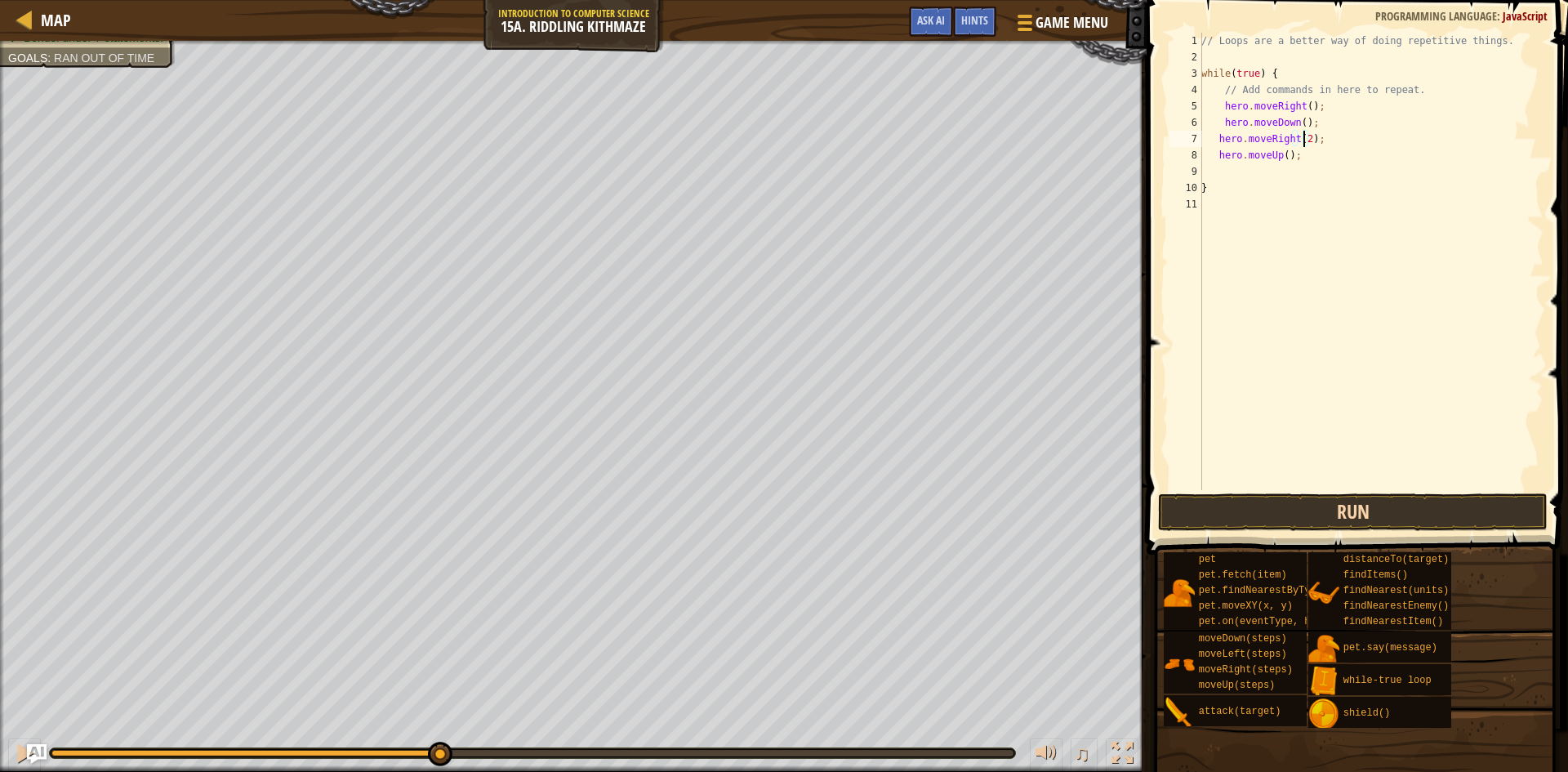
type textarea "hero.moveRight(2);"
click at [1222, 514] on button "Run" at bounding box center [1353, 512] width 390 height 38
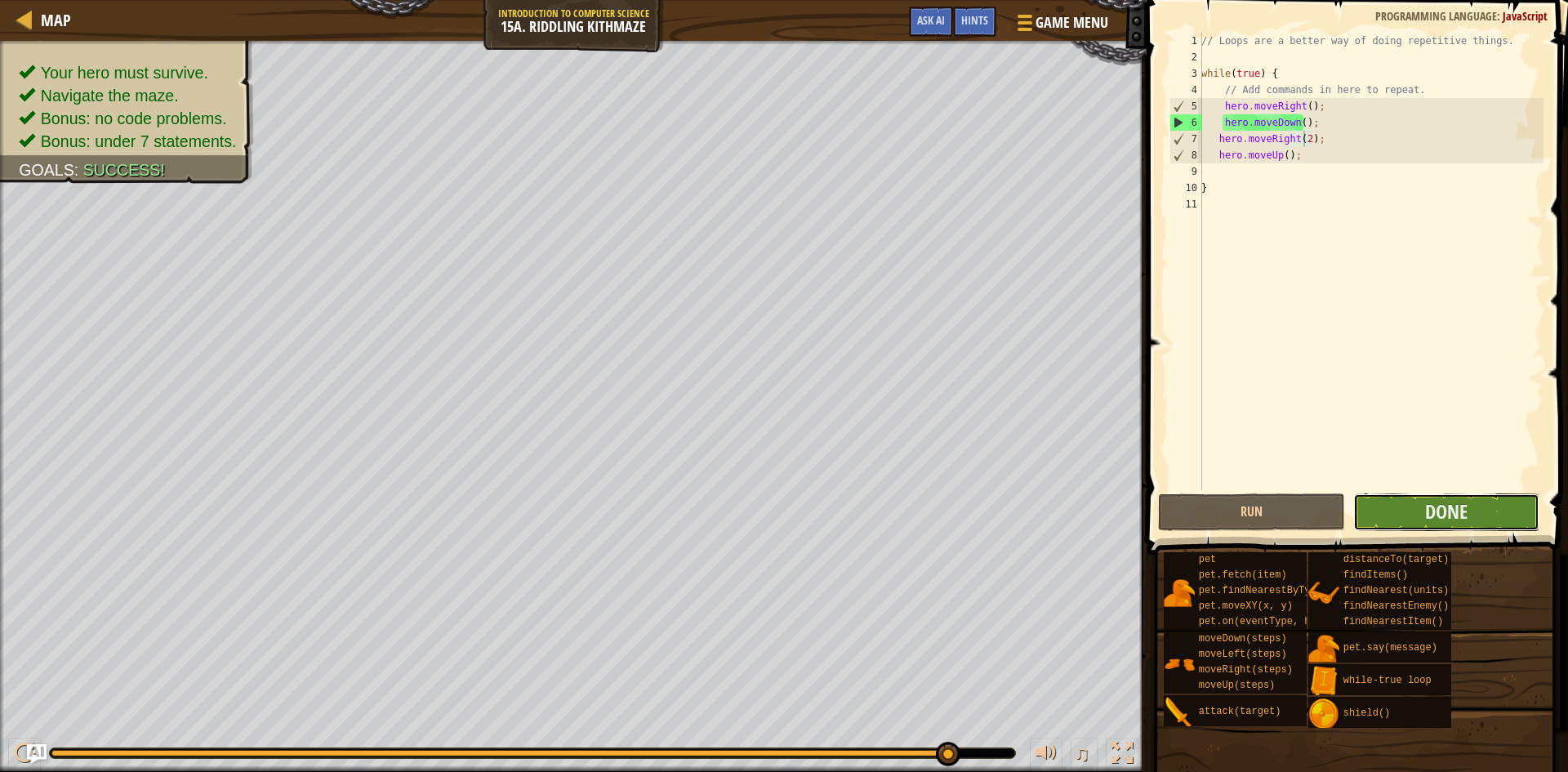
click at [1422, 511] on button "Done" at bounding box center [1447, 512] width 187 height 38
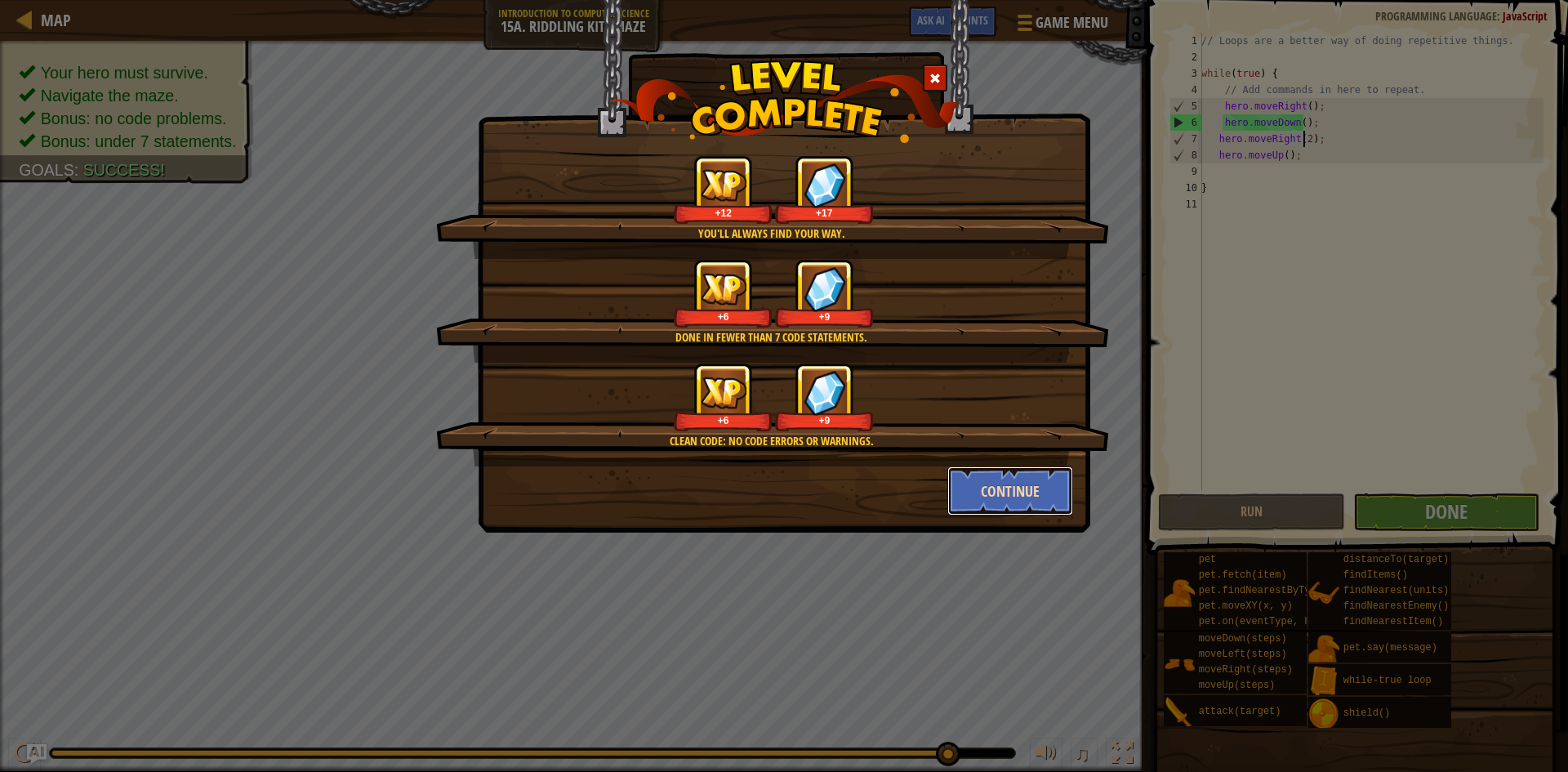
click at [1019, 489] on button "Continue" at bounding box center [1010, 490] width 127 height 49
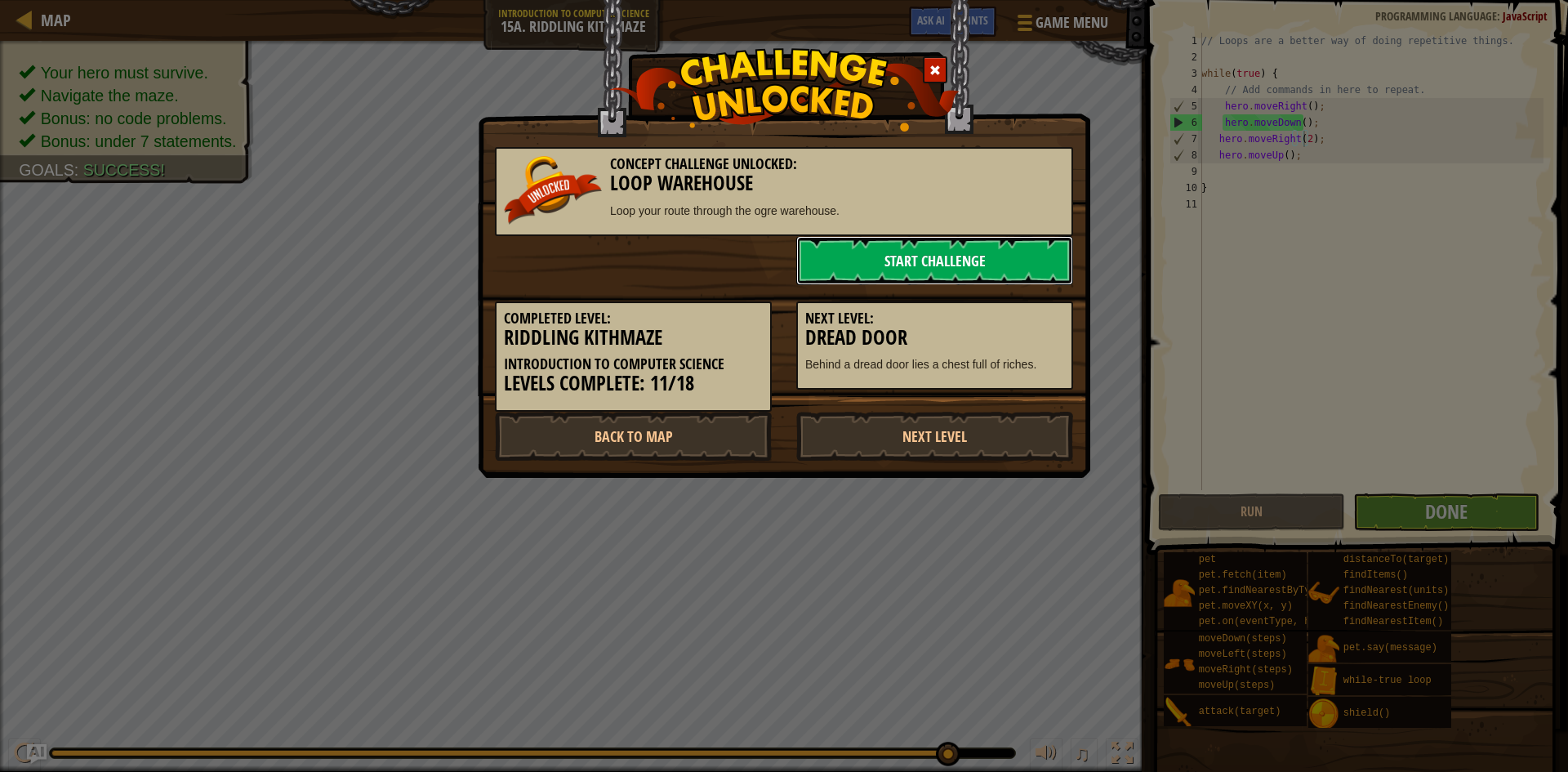
click at [963, 273] on link "Start Challenge" at bounding box center [934, 260] width 277 height 49
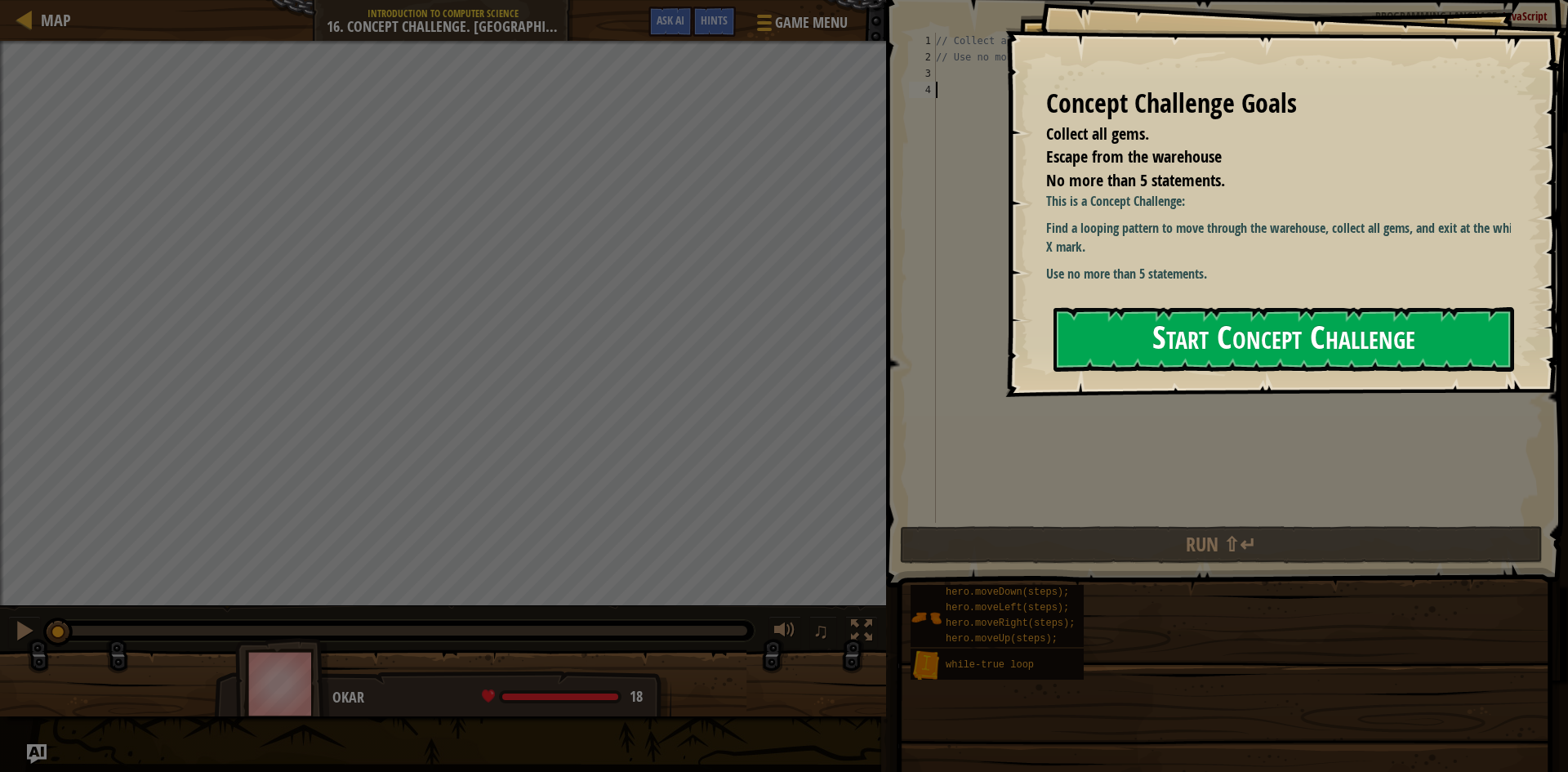
click at [1249, 336] on button "Start Concept Challenge" at bounding box center [1284, 339] width 460 height 65
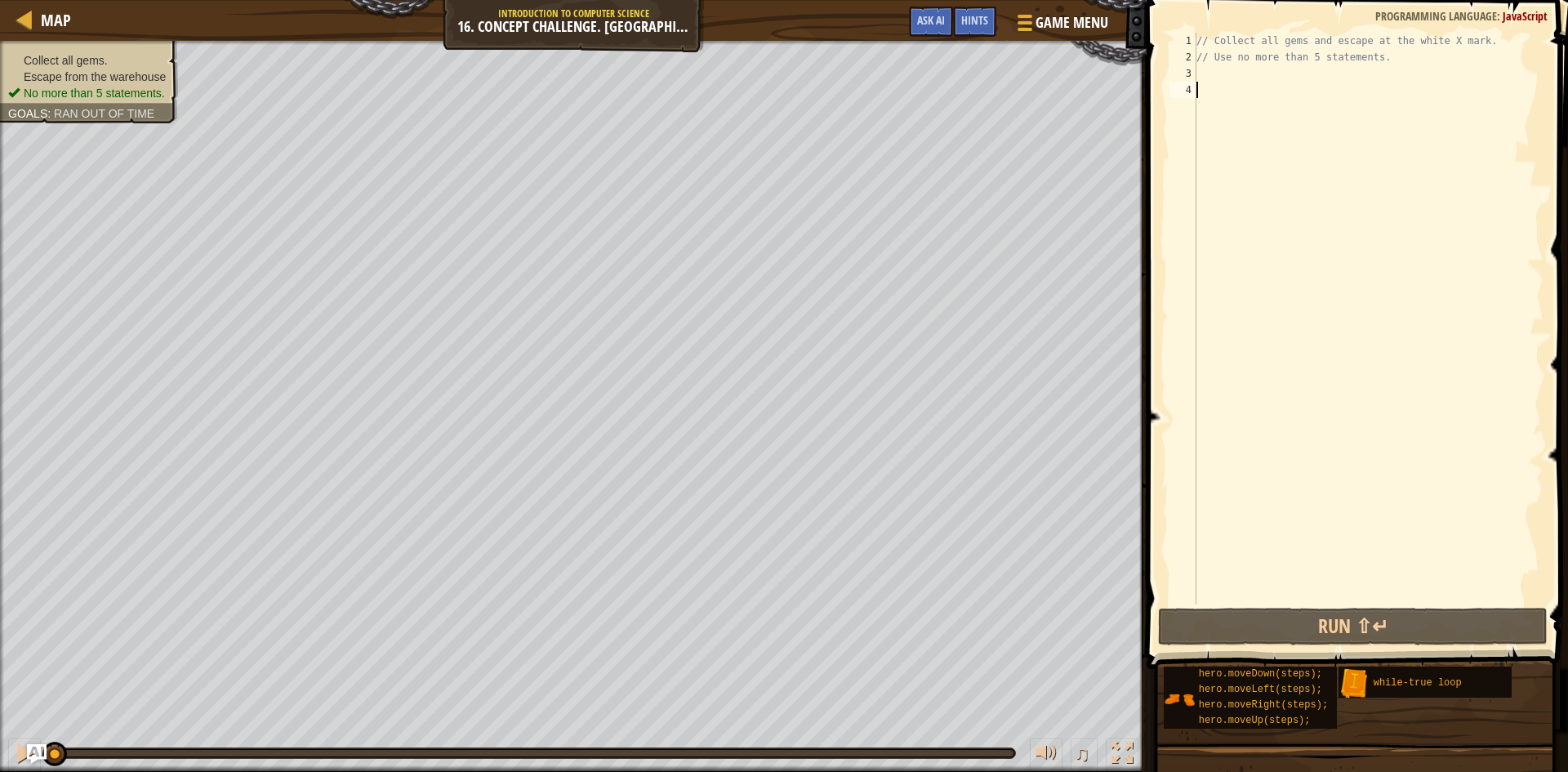
type textarea "h"
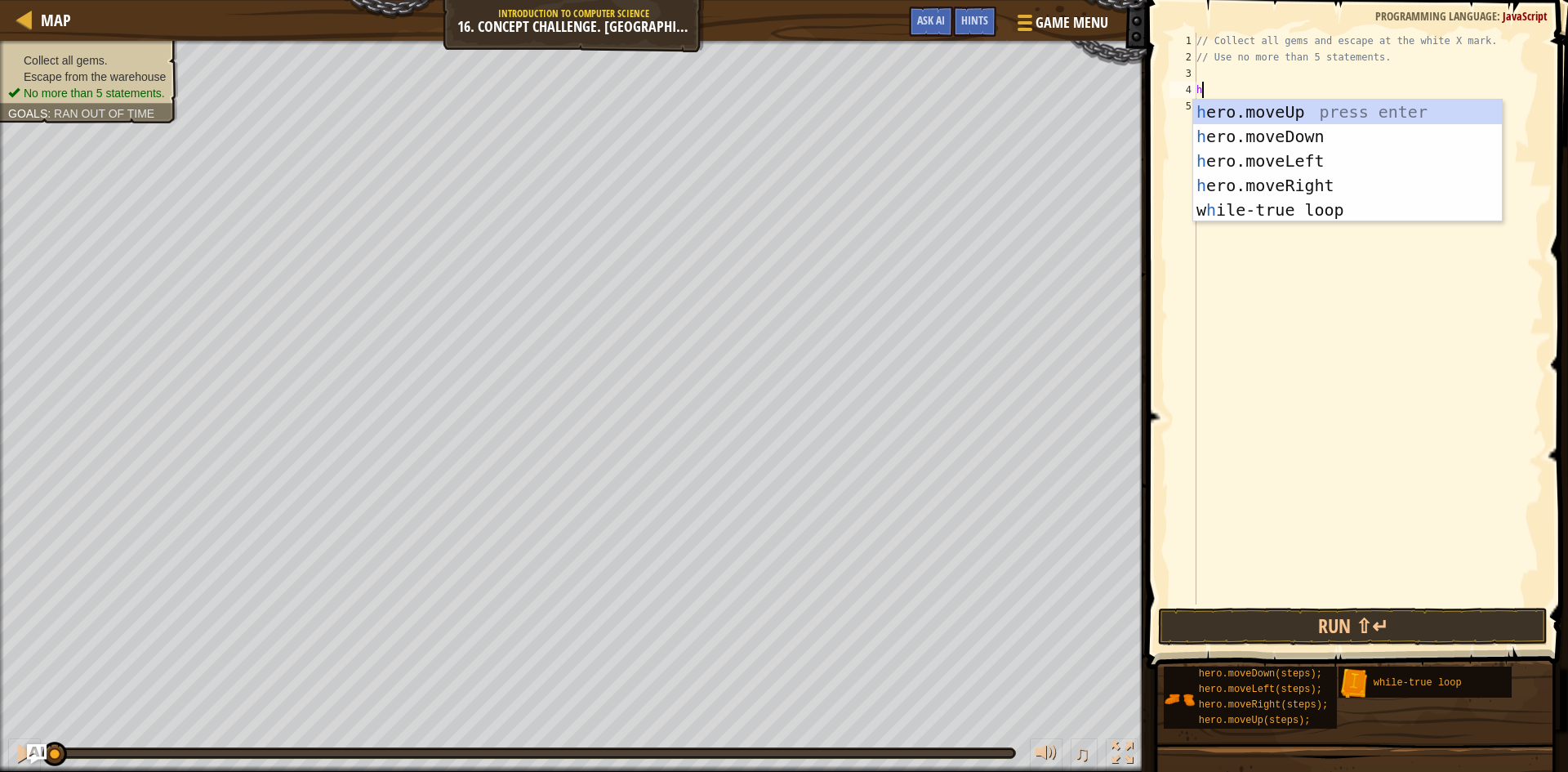
scroll to position [7, 0]
click at [1300, 119] on div "h ero.moveUp press enter h ero.moveDown press enter h ero.moveLeft press enter …" at bounding box center [1348, 185] width 309 height 171
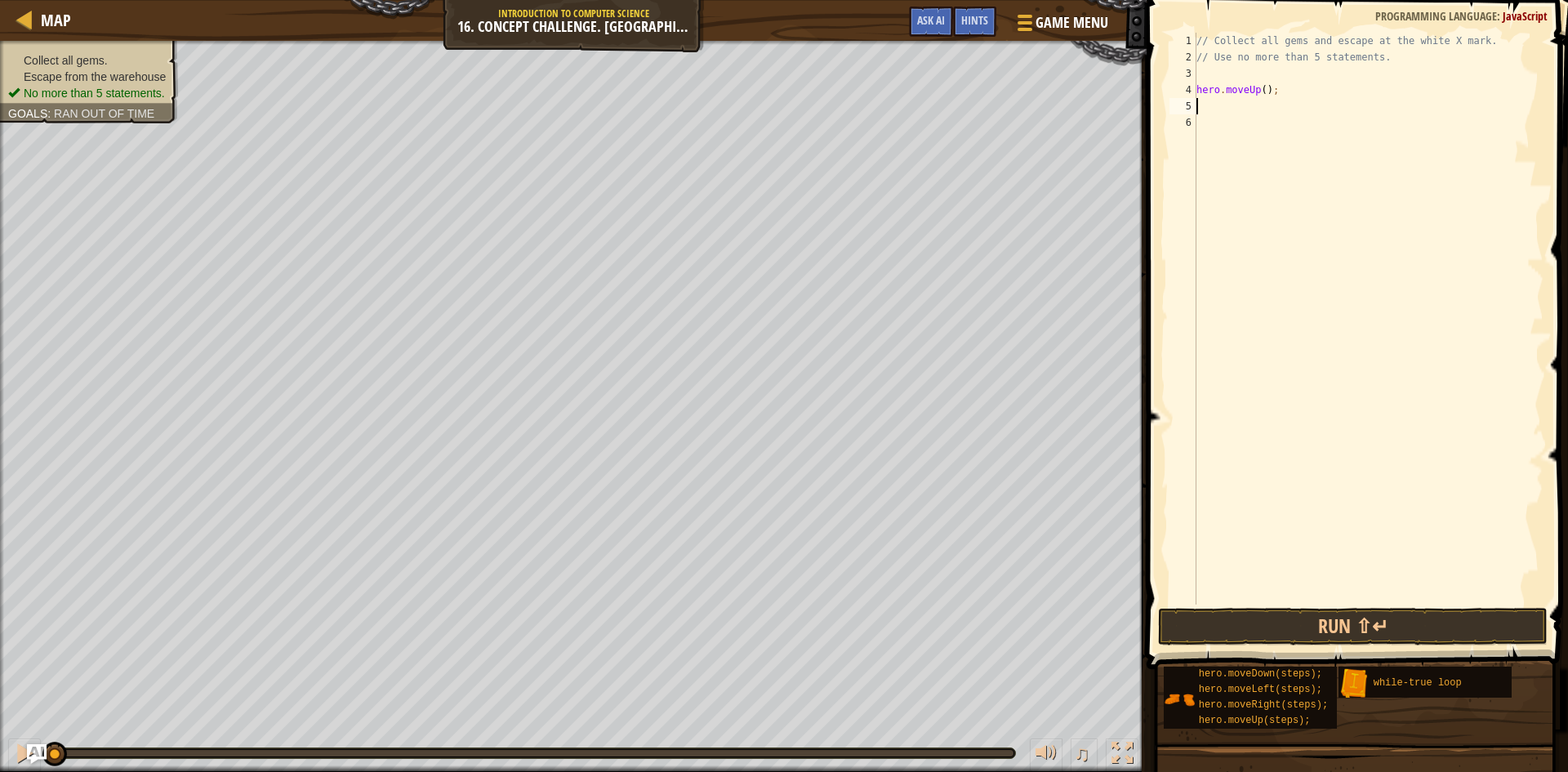
type textarea "h"
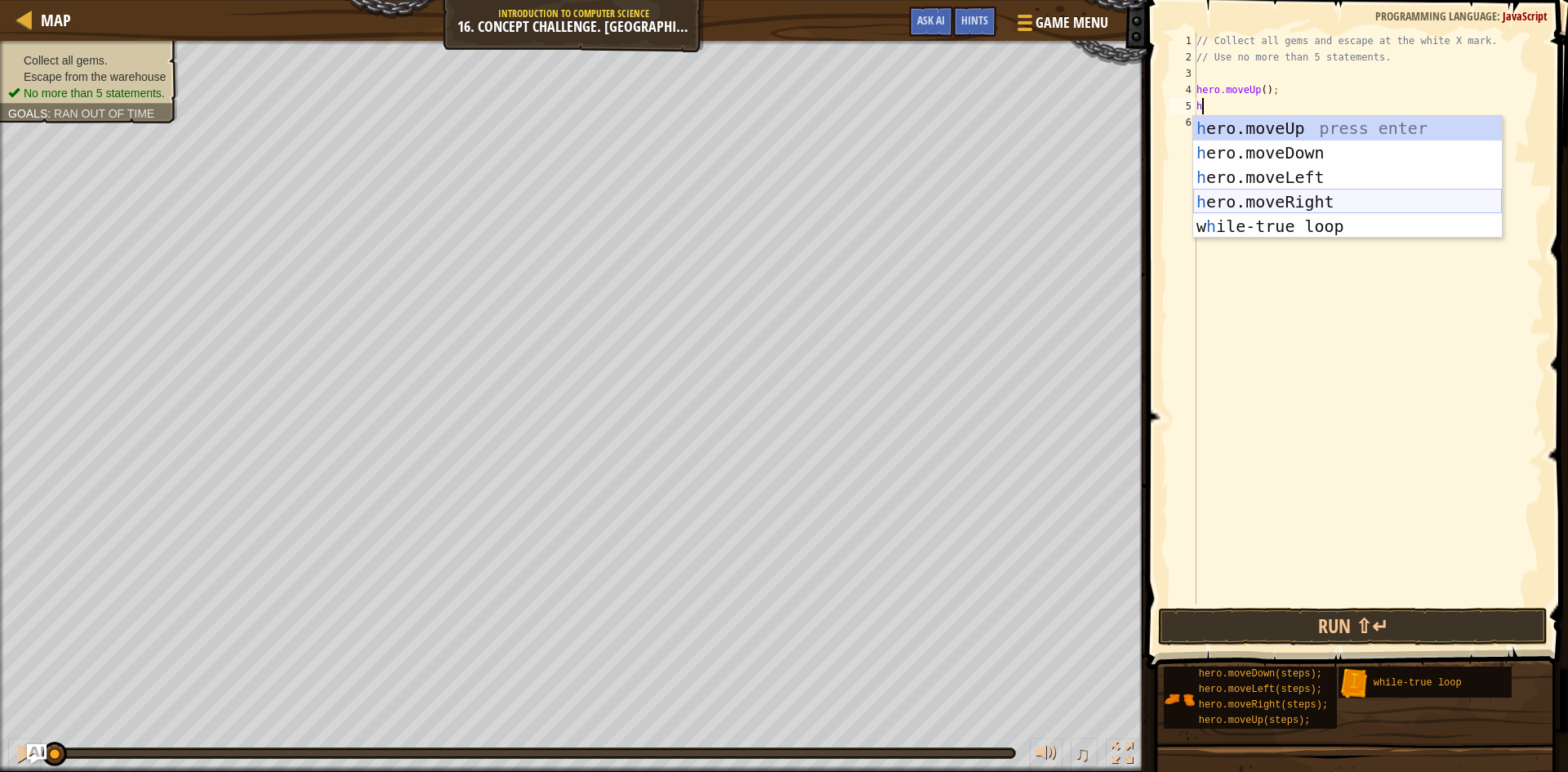
click at [1286, 199] on div "h ero.moveUp press enter h ero.moveDown press enter h ero.moveLeft press enter …" at bounding box center [1348, 201] width 309 height 171
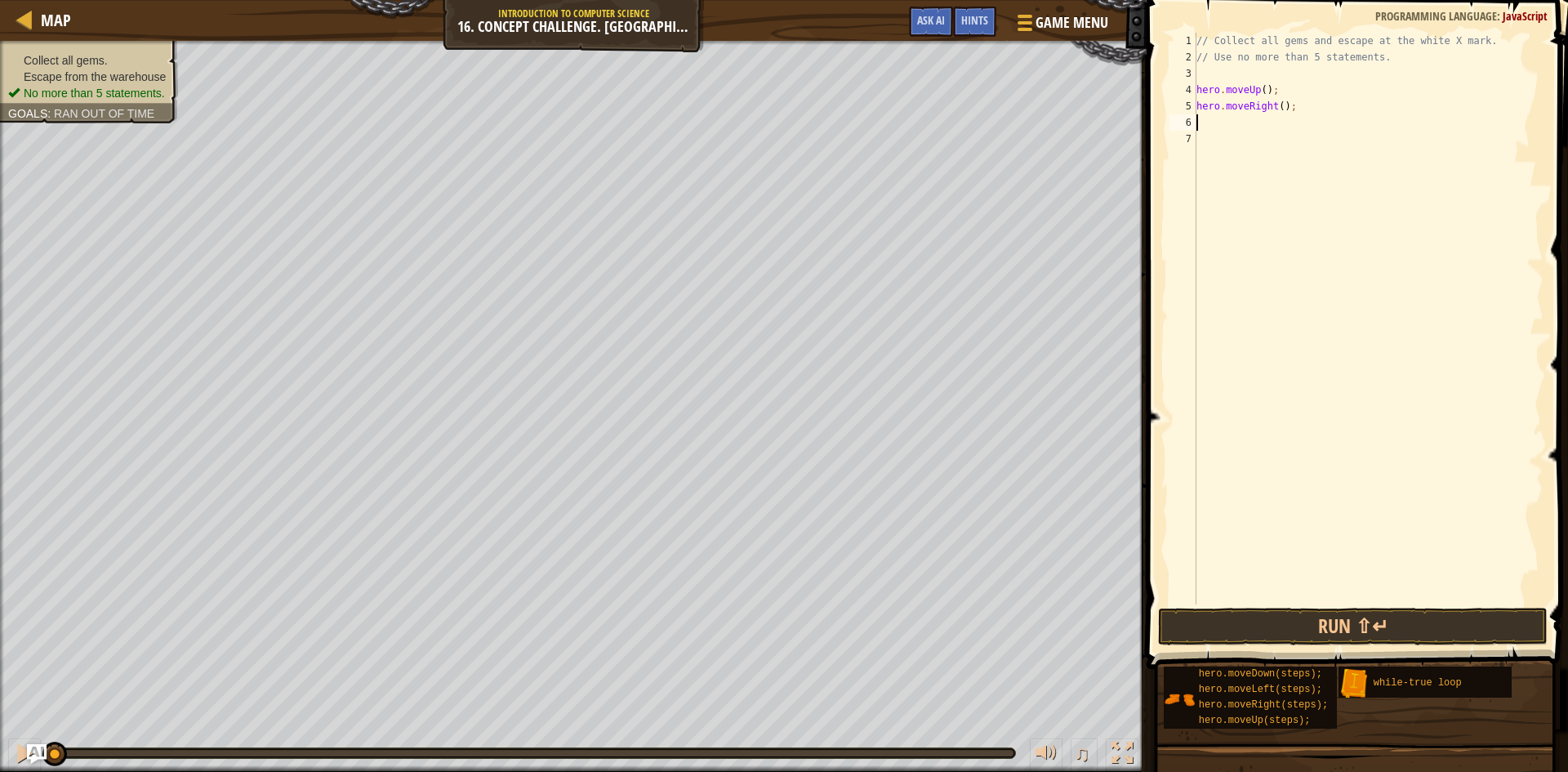
click at [1277, 105] on div "// Collect all gems and escape at the white X mark. // Use no more than 5 state…" at bounding box center [1369, 335] width 351 height 605
type textarea "hero.moveRight(2);"
click at [1266, 120] on div "// Collect all gems and escape at the white X mark. // Use no more than 5 state…" at bounding box center [1369, 335] width 351 height 605
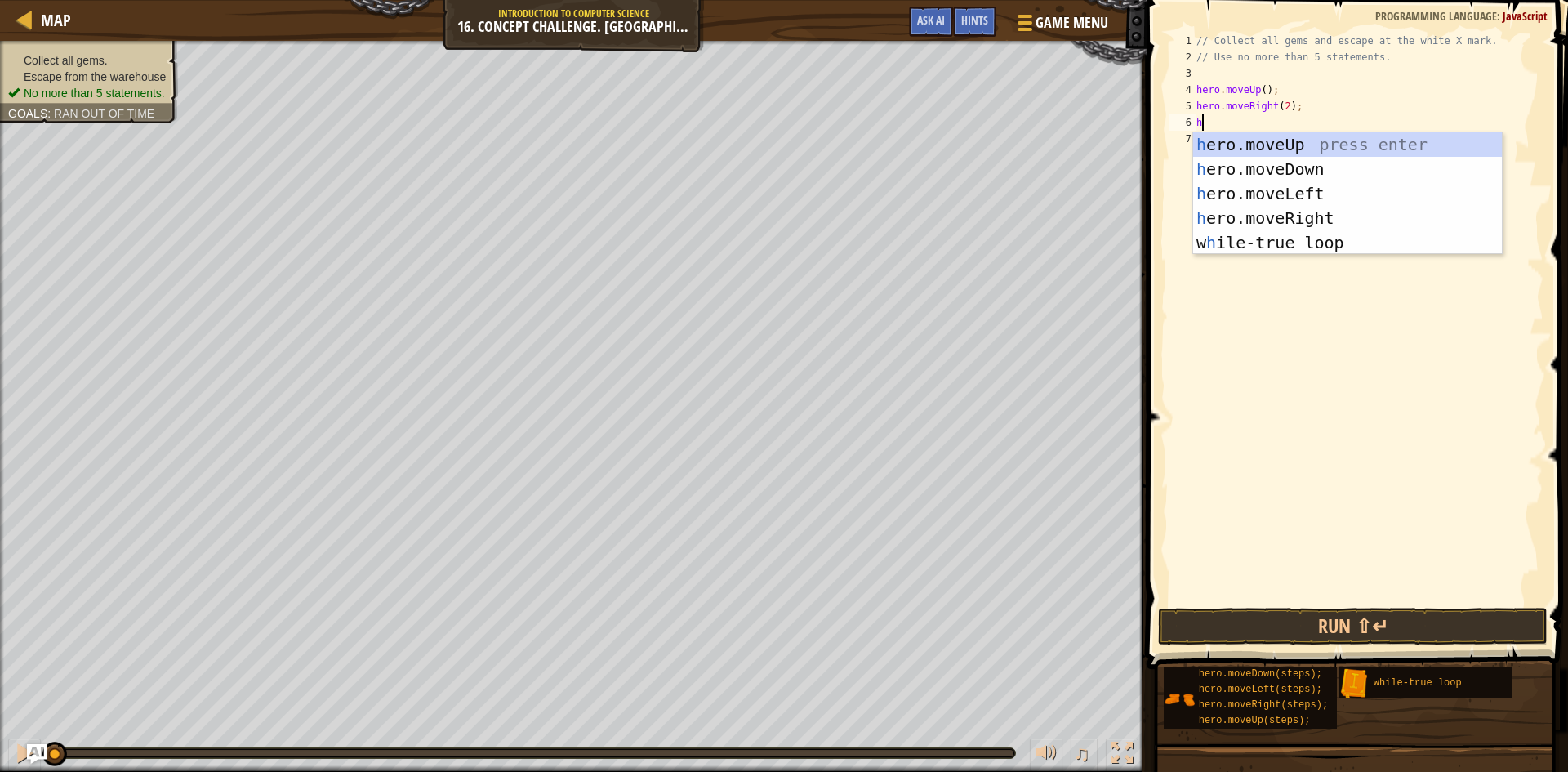
click at [1282, 112] on div "// Collect all gems and escape at the white X mark. // Use no more than 5 state…" at bounding box center [1369, 335] width 351 height 605
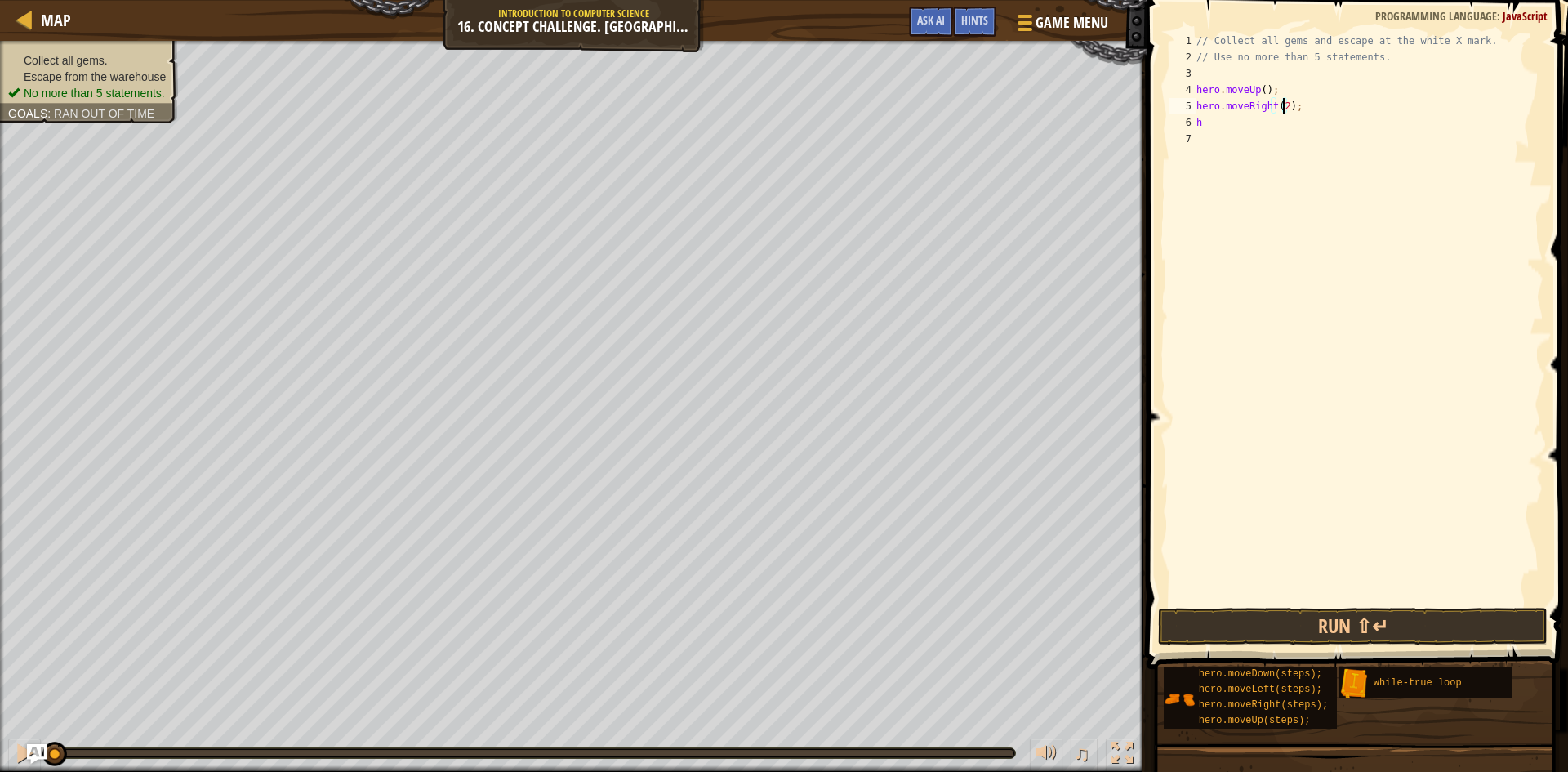
type textarea "hero.moveRight(5);"
click at [1235, 138] on div "// Collect all gems and escape at the white X mark. // Use no more than 5 state…" at bounding box center [1369, 335] width 351 height 605
click at [1236, 125] on div "// Collect all gems and escape at the white X mark. // Use no more than 5 state…" at bounding box center [1369, 335] width 351 height 605
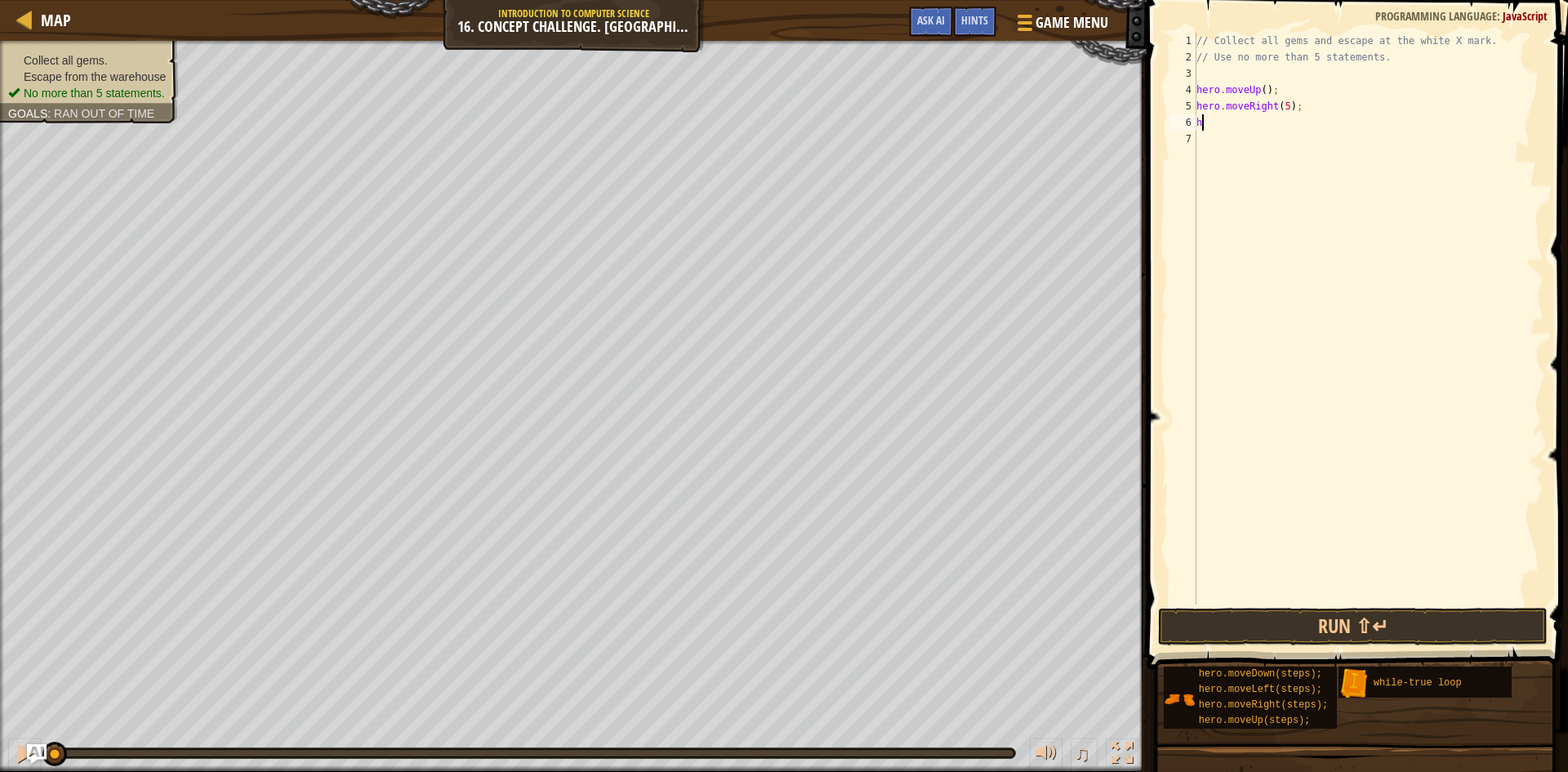
type textarea "h"
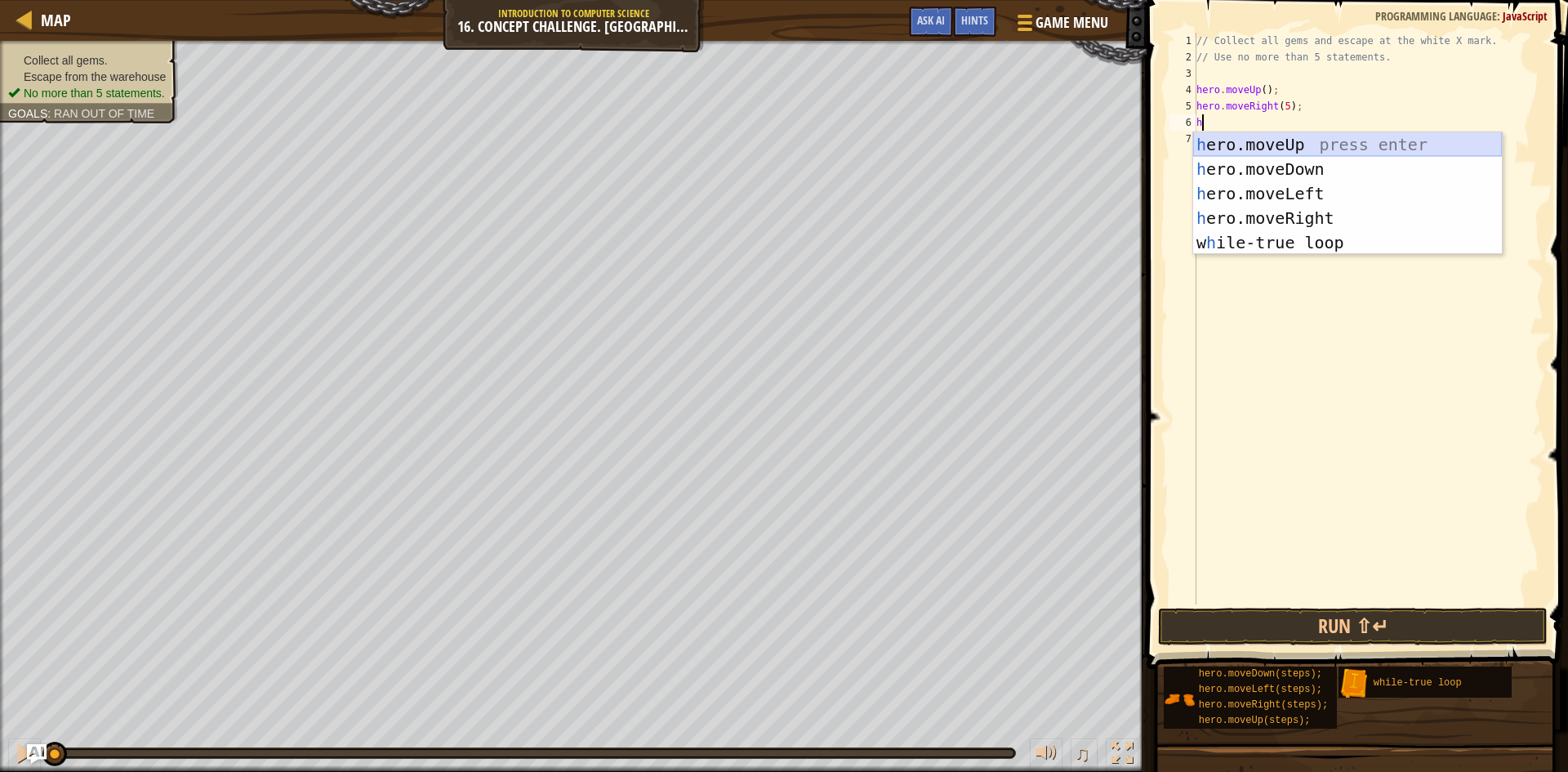
click at [1281, 128] on div "// Collect all gems and escape at the white X mark. // Use no more than 5 state…" at bounding box center [1369, 335] width 351 height 605
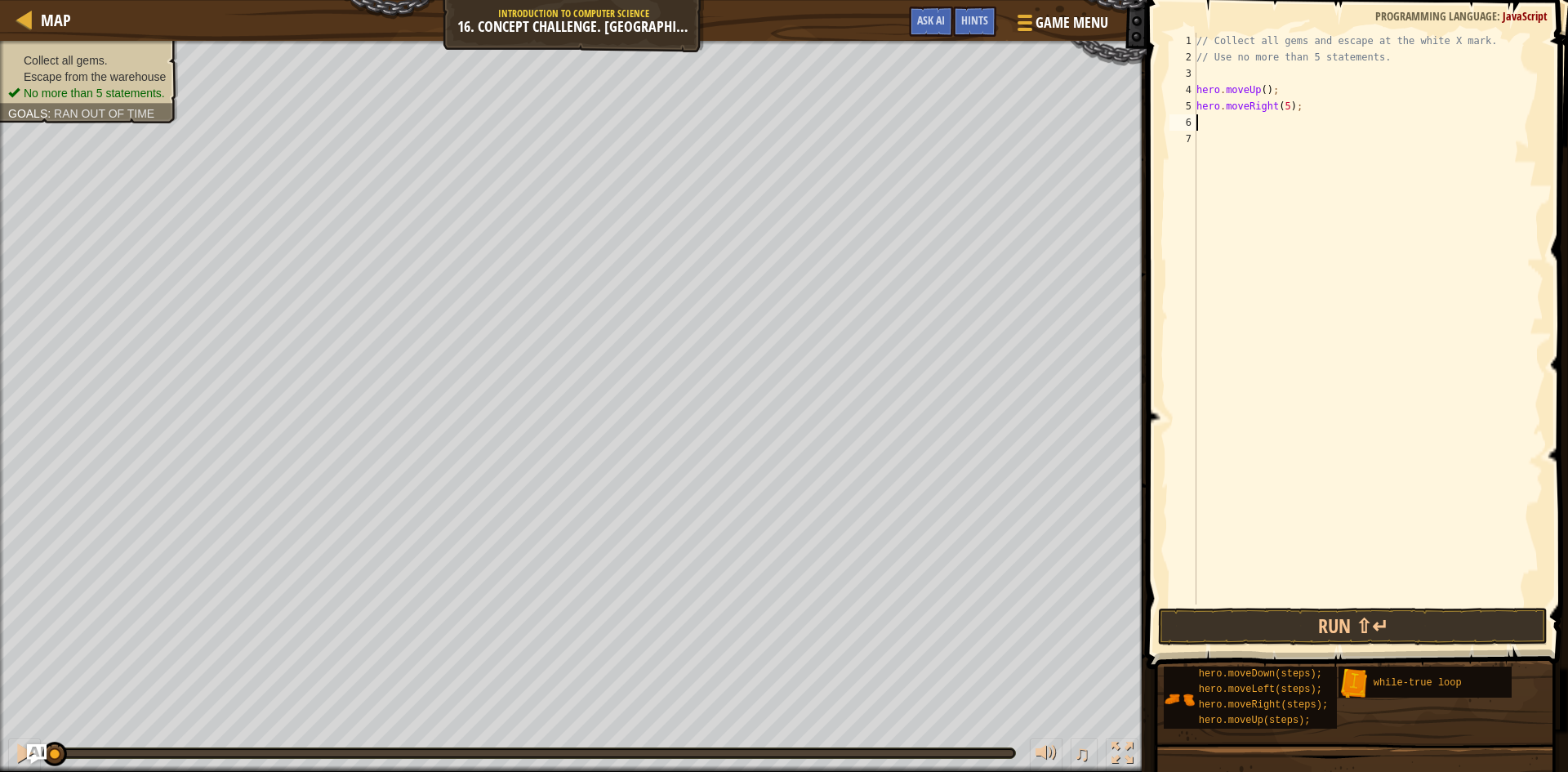
type textarea "h"
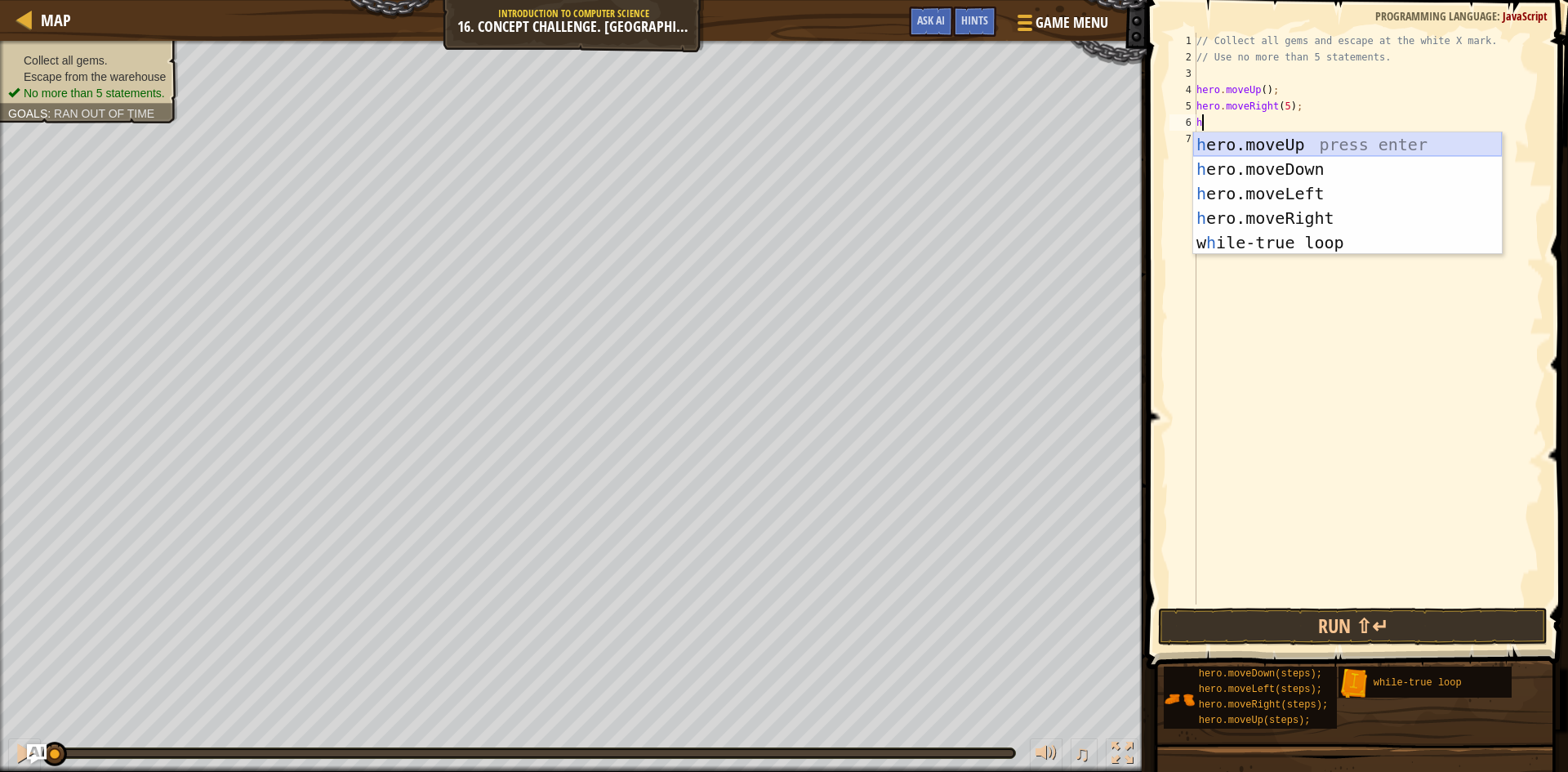
click at [1295, 145] on div "h ero.moveUp press enter h ero.moveDown press enter h ero.moveLeft press enter …" at bounding box center [1348, 218] width 309 height 171
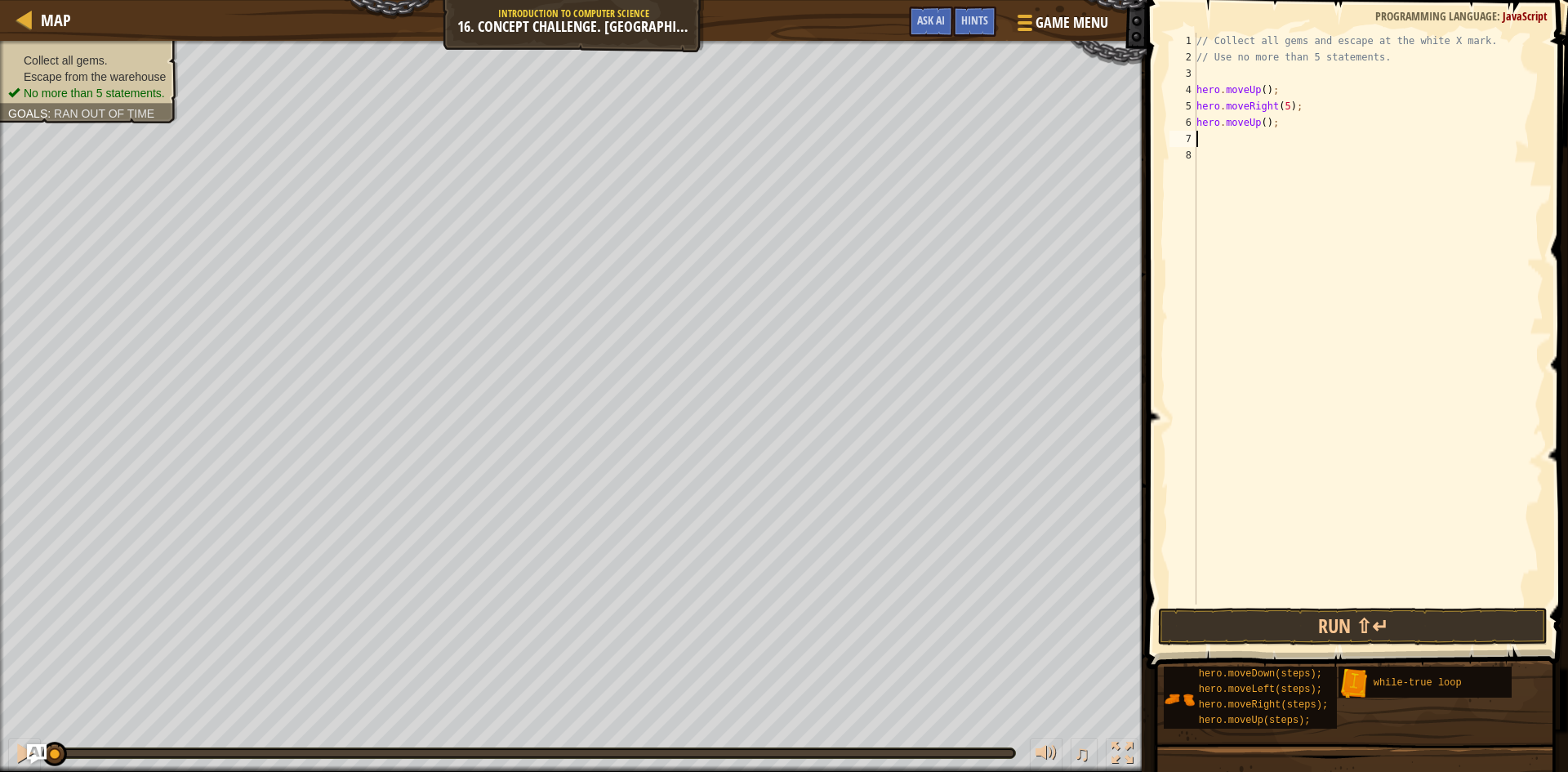
type textarea "h"
click at [1323, 621] on button "Run ⇧↵" at bounding box center [1353, 627] width 390 height 38
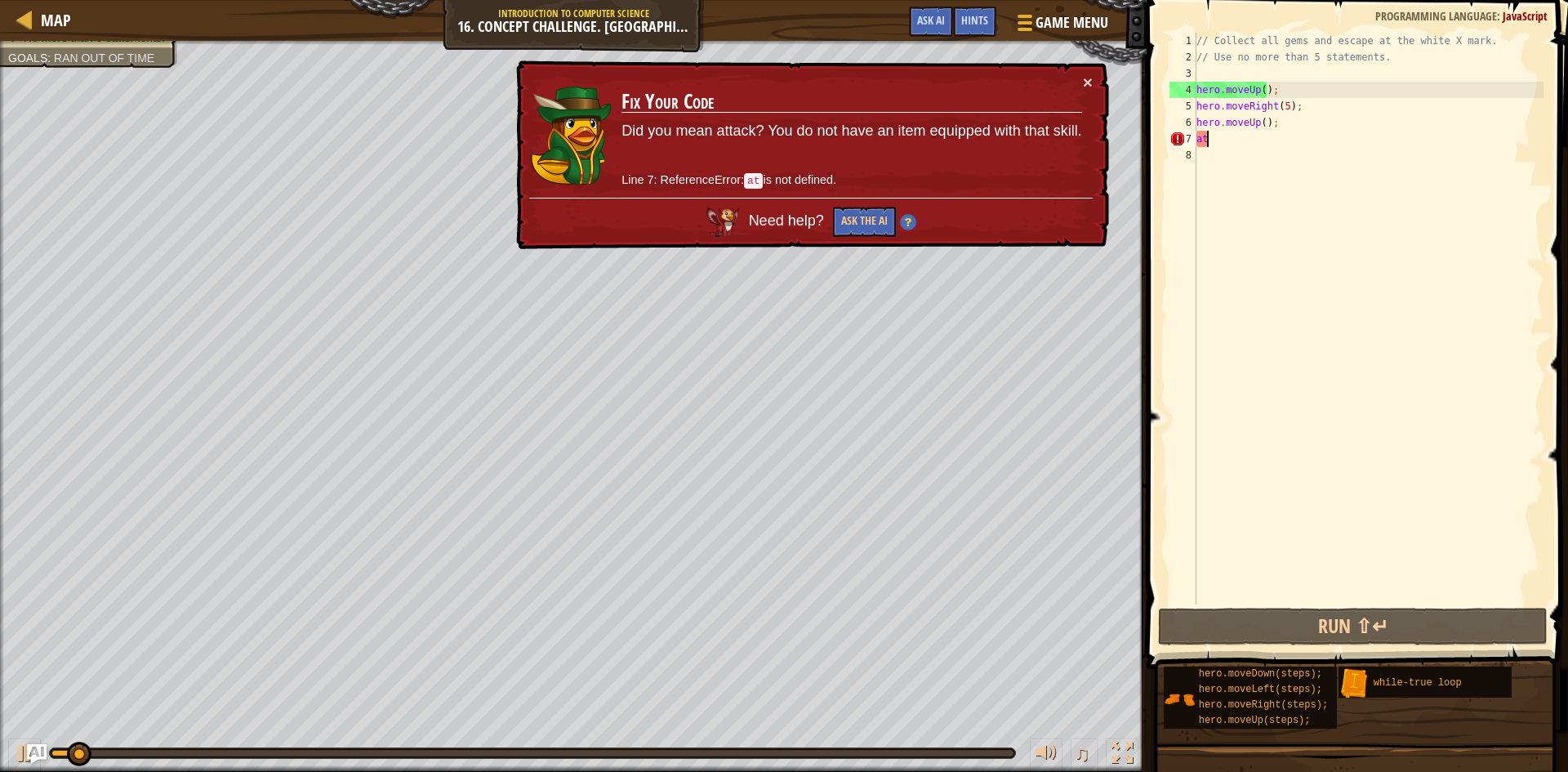
type textarea "a"
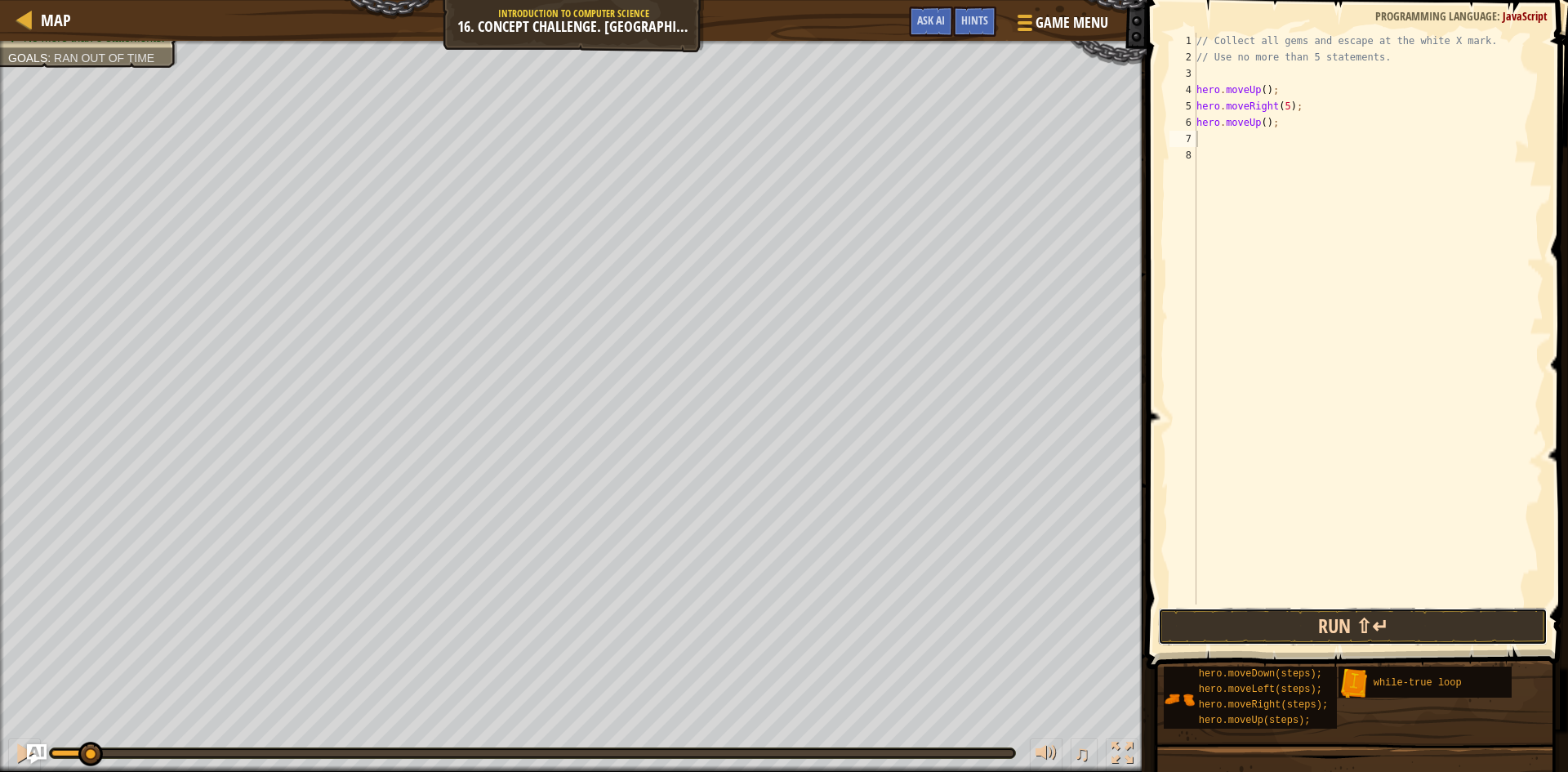
click at [1372, 633] on button "Run ⇧↵" at bounding box center [1353, 627] width 390 height 38
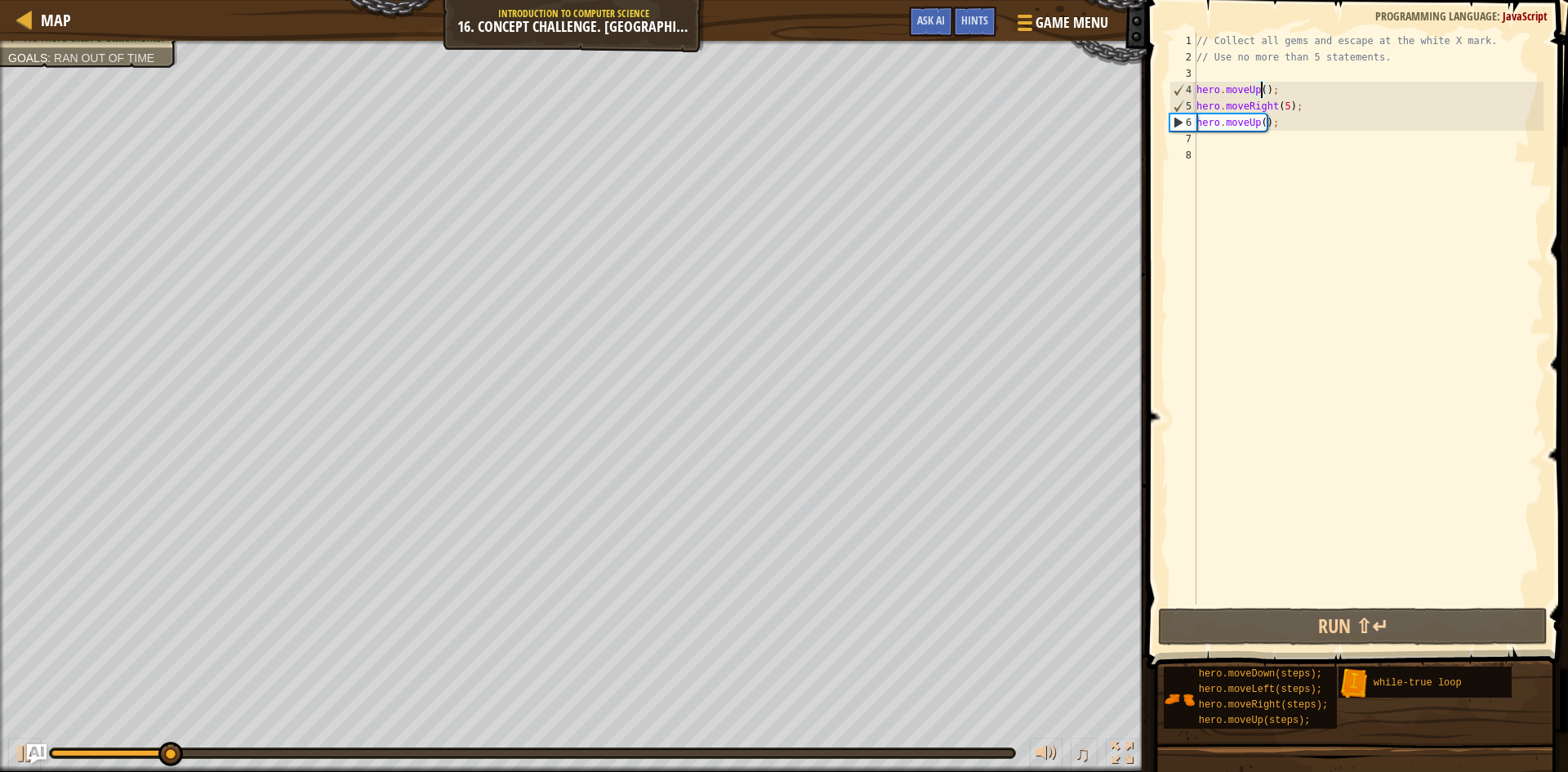
click at [1259, 87] on div "// Collect all gems and escape at the white X mark. // Use no more than 5 state…" at bounding box center [1369, 335] width 351 height 605
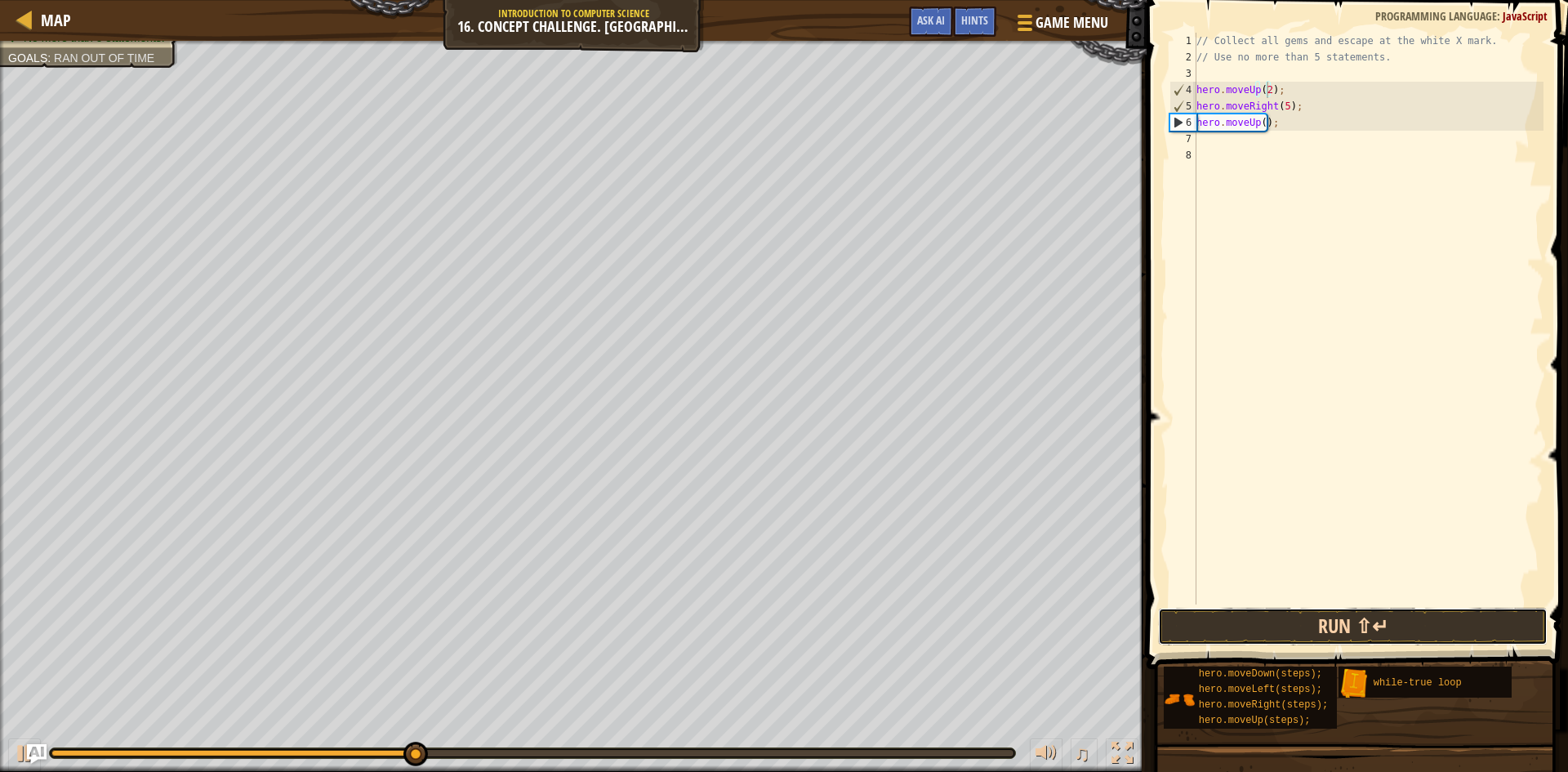
click at [1400, 622] on button "Run ⇧↵" at bounding box center [1353, 627] width 390 height 38
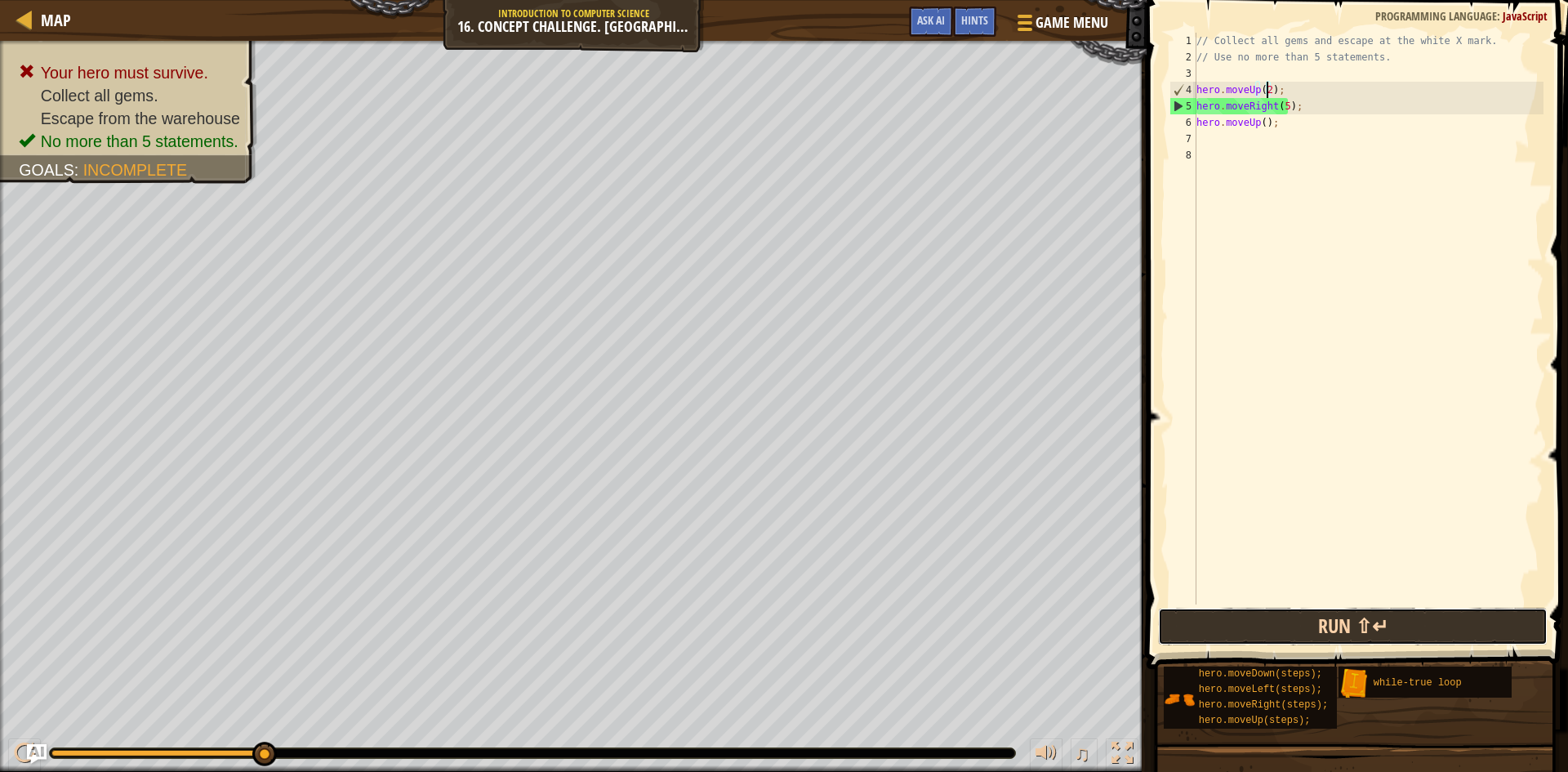
click at [1341, 627] on button "Run ⇧↵" at bounding box center [1353, 627] width 390 height 38
click at [1282, 102] on div "// Collect all gems and escape at the white X mark. // Use no more than 5 state…" at bounding box center [1369, 335] width 351 height 605
click at [1256, 631] on button "Run ⇧↵" at bounding box center [1353, 627] width 390 height 38
type textarea "hero.moveRight(3);"
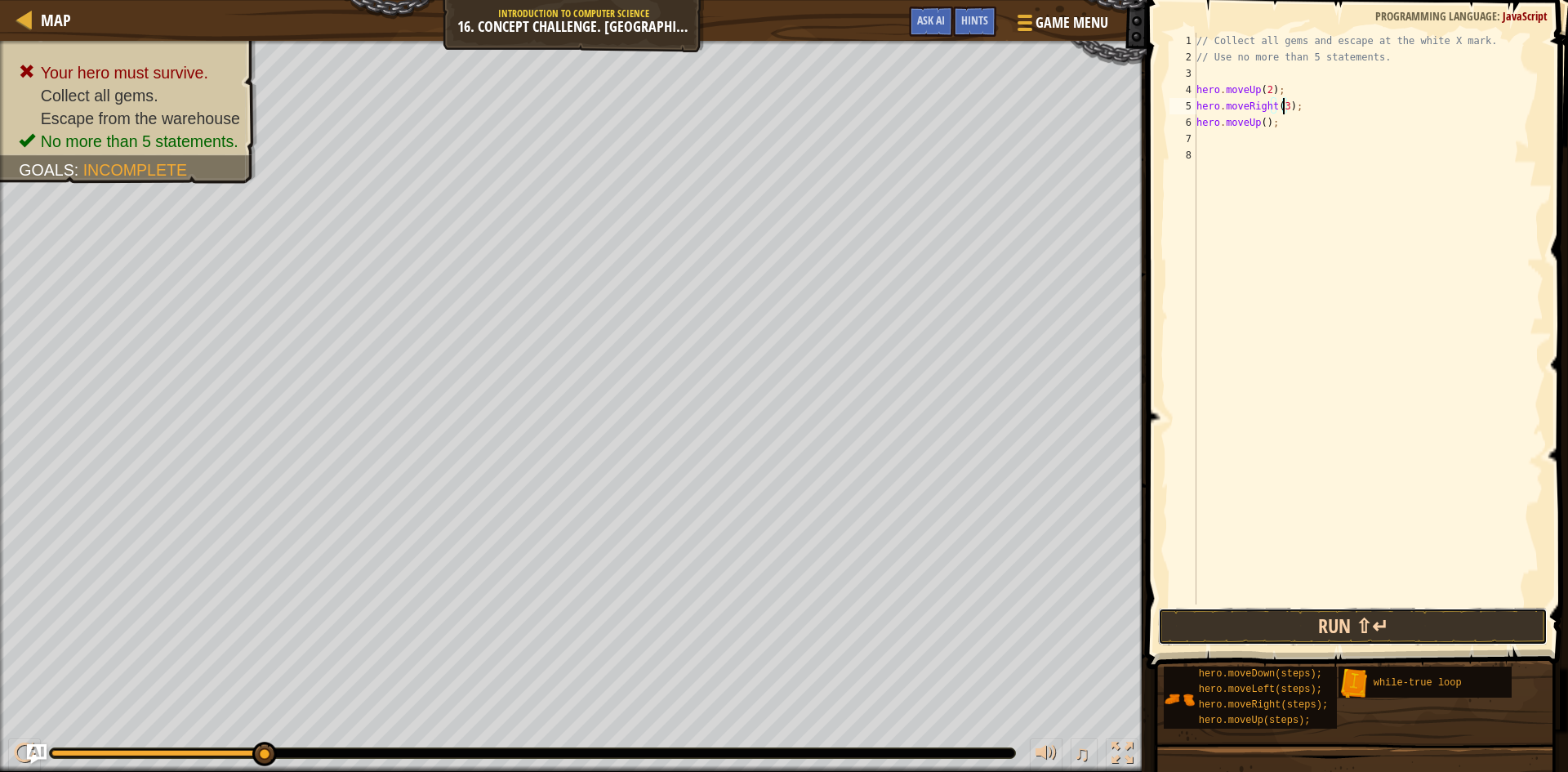
click at [1263, 641] on button "Run ⇧↵" at bounding box center [1353, 627] width 390 height 38
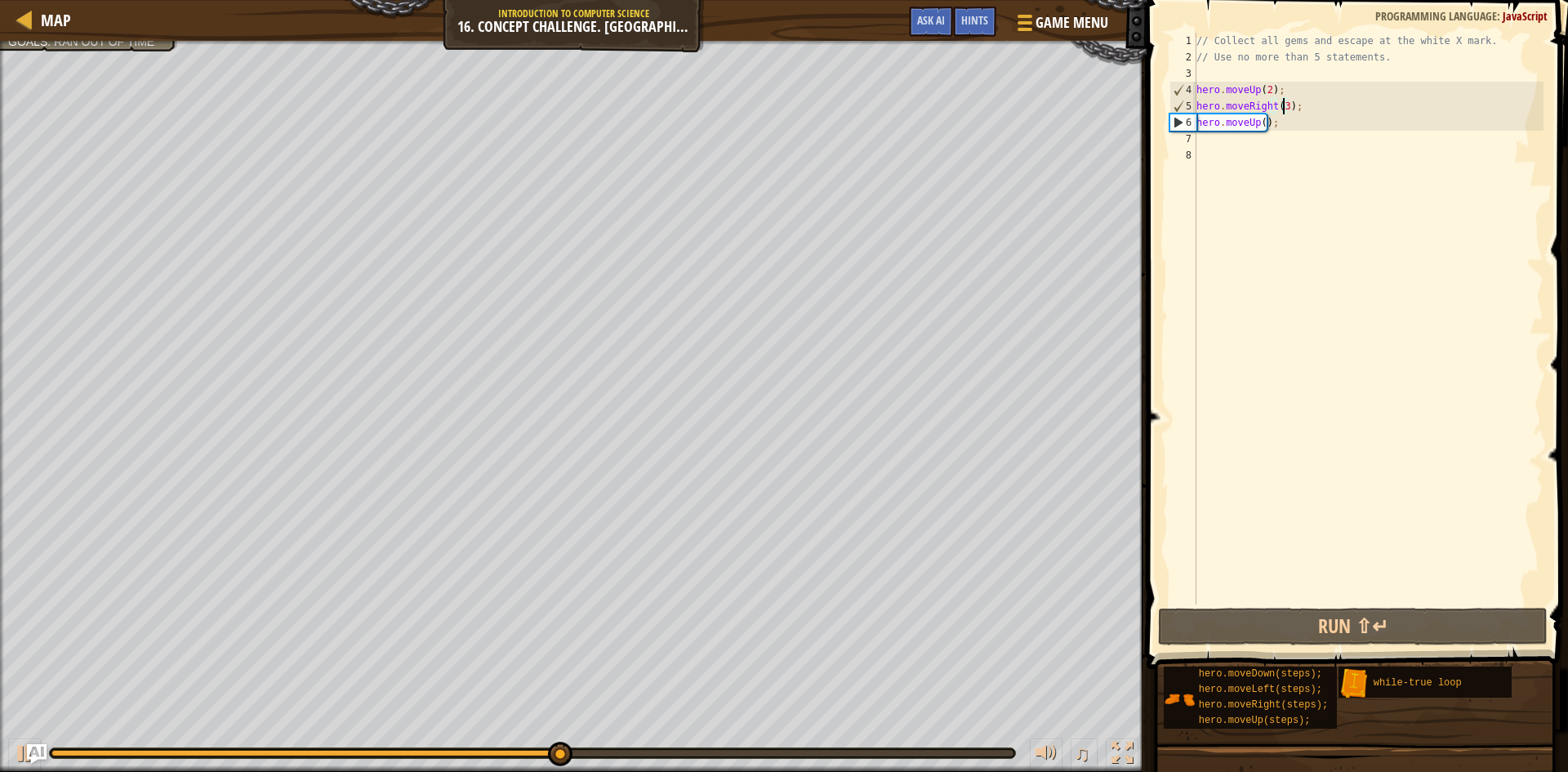
click at [1241, 152] on div "// Collect all gems and escape at the white X mark. // Use no more than 5 state…" at bounding box center [1369, 335] width 351 height 605
click at [1244, 148] on div "// Collect all gems and escape at the white X mark. // Use no more than 5 state…" at bounding box center [1369, 335] width 351 height 605
click at [1247, 142] on div "// Collect all gems and escape at the white X mark. // Use no more than 5 state…" at bounding box center [1369, 335] width 351 height 605
type textarea "h"
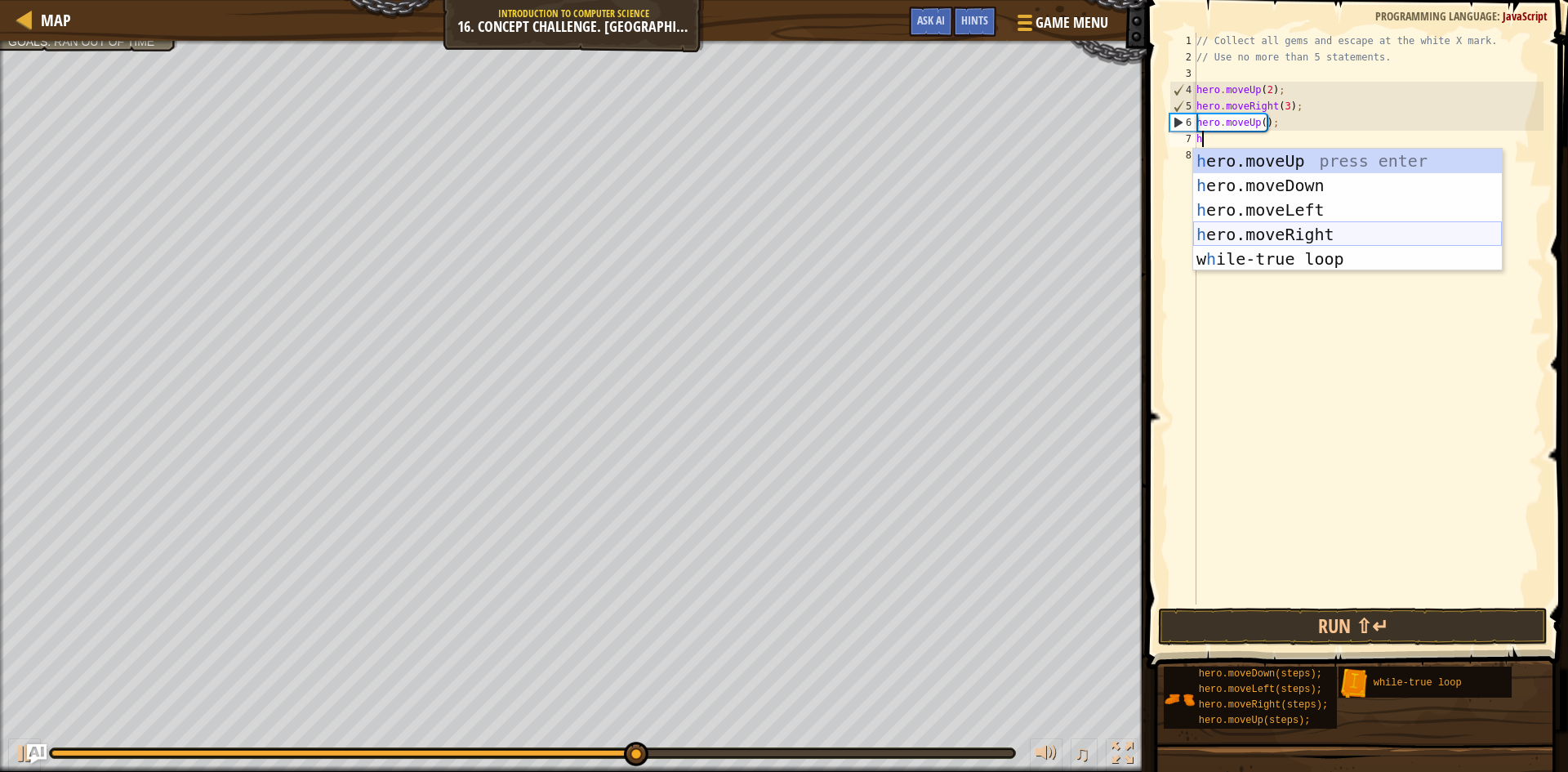
click at [1271, 234] on div "h ero.moveUp press enter h ero.moveDown press enter h ero.moveLeft press enter …" at bounding box center [1348, 234] width 309 height 171
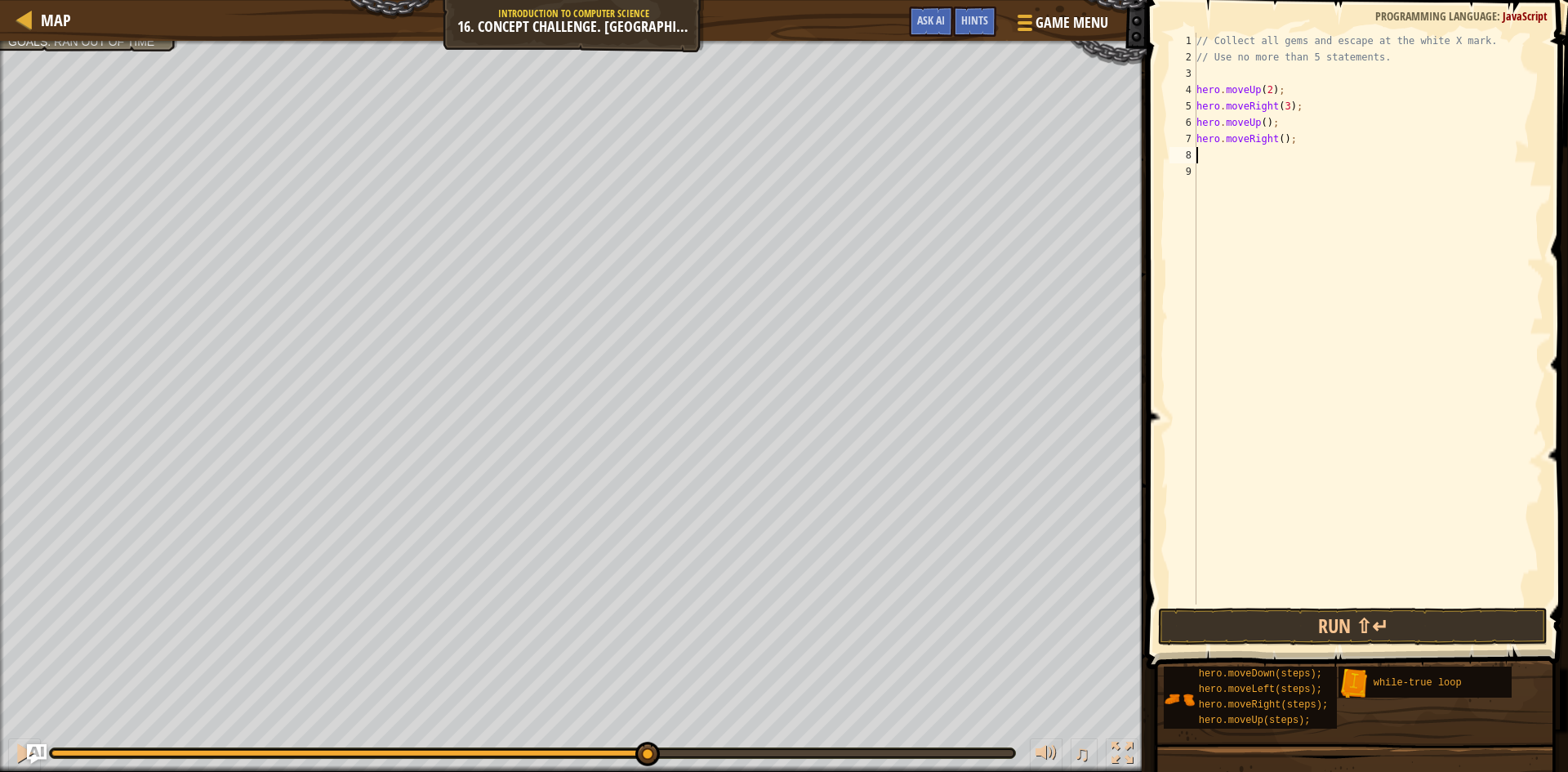
click at [1273, 605] on span at bounding box center [1359, 311] width 434 height 717
click at [1275, 616] on button "Run ⇧↵" at bounding box center [1353, 627] width 390 height 38
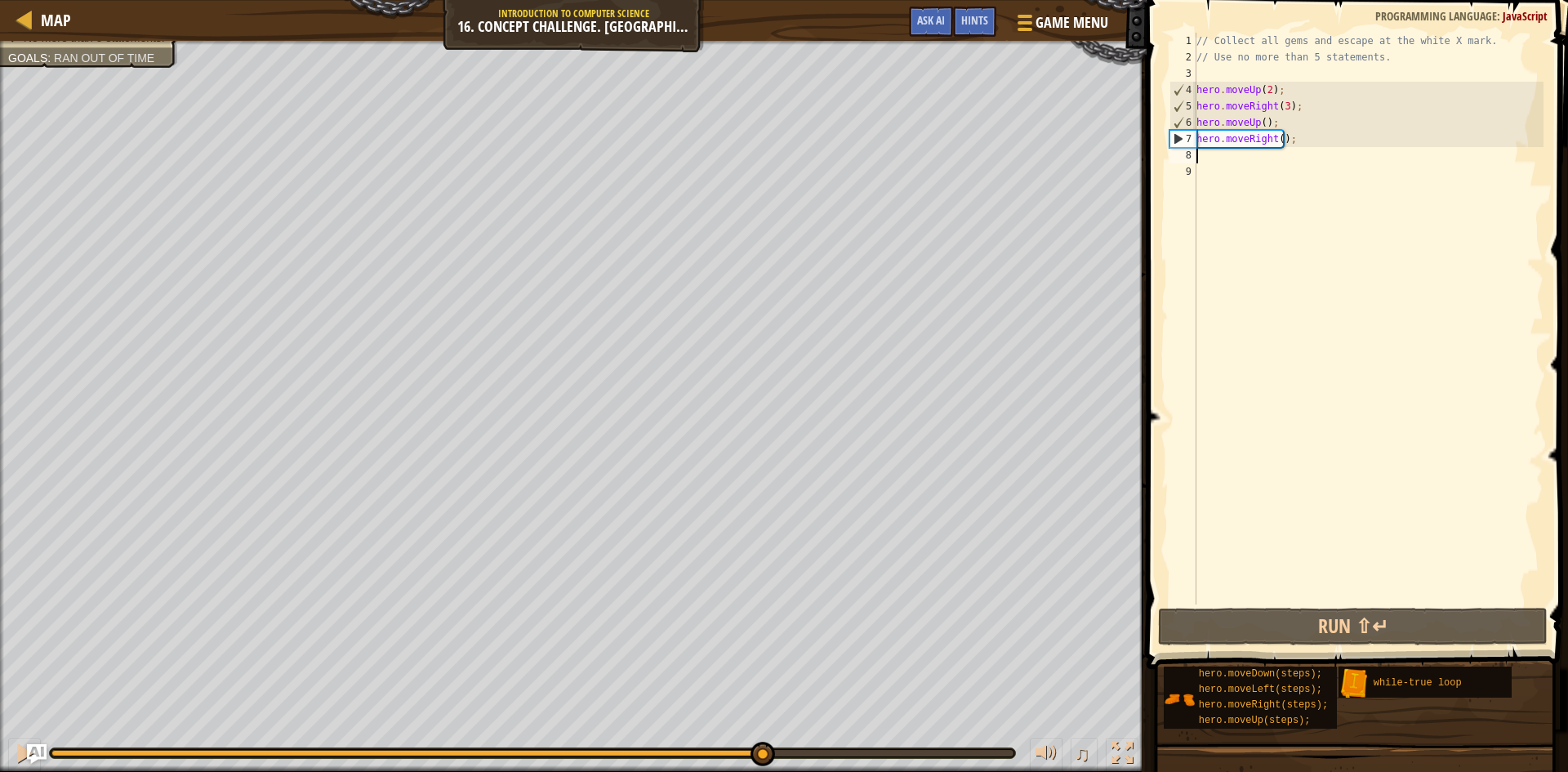
click at [921, 688] on div "Collect all gems. Escape from the warehouse No more than 5 statements. Goals : …" at bounding box center [784, 406] width 1568 height 731
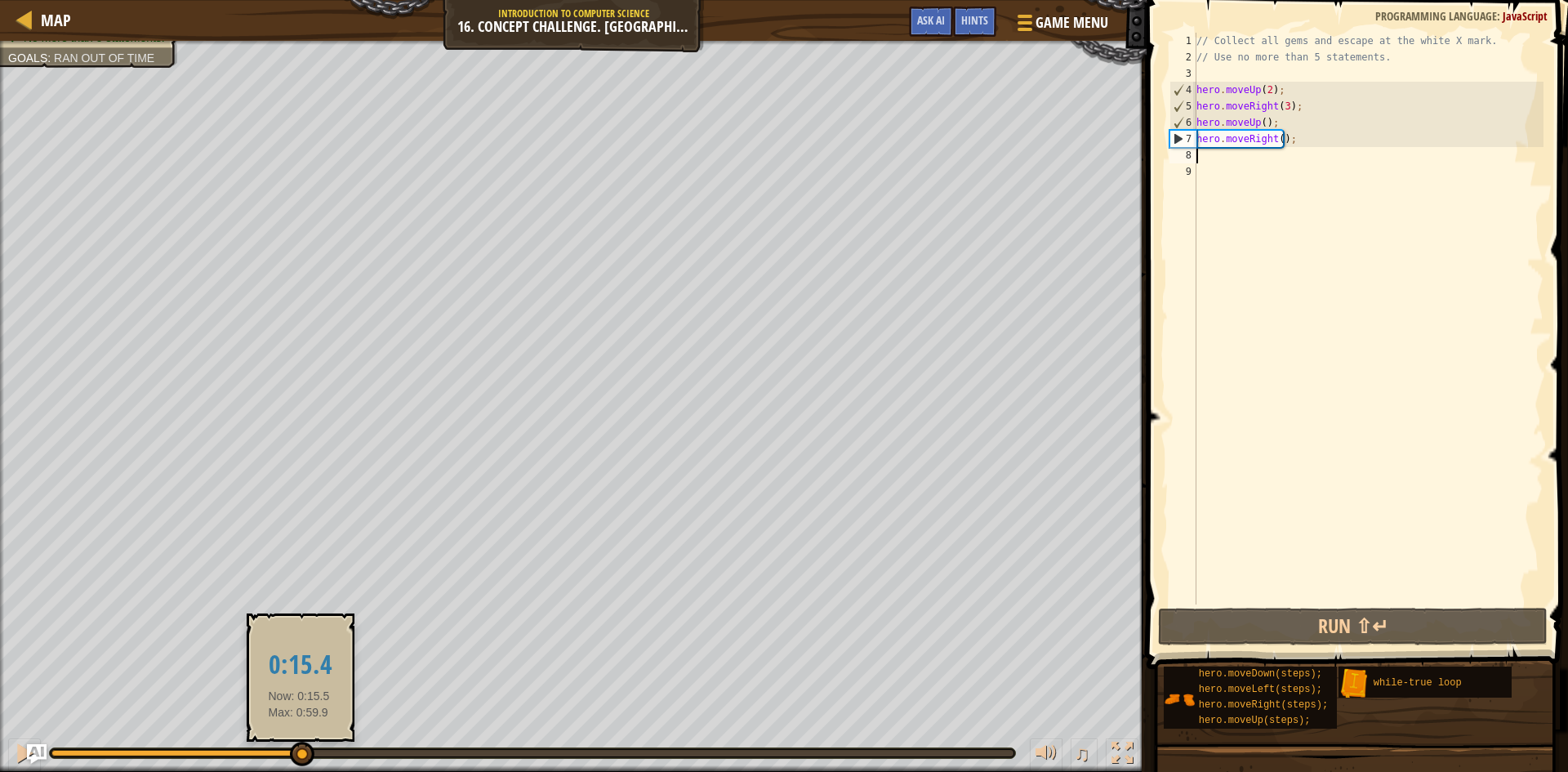
drag, startPoint x: 943, startPoint y: 747, endPoint x: 299, endPoint y: 745, distance: 644.0
click at [299, 745] on div at bounding box center [302, 754] width 25 height 25
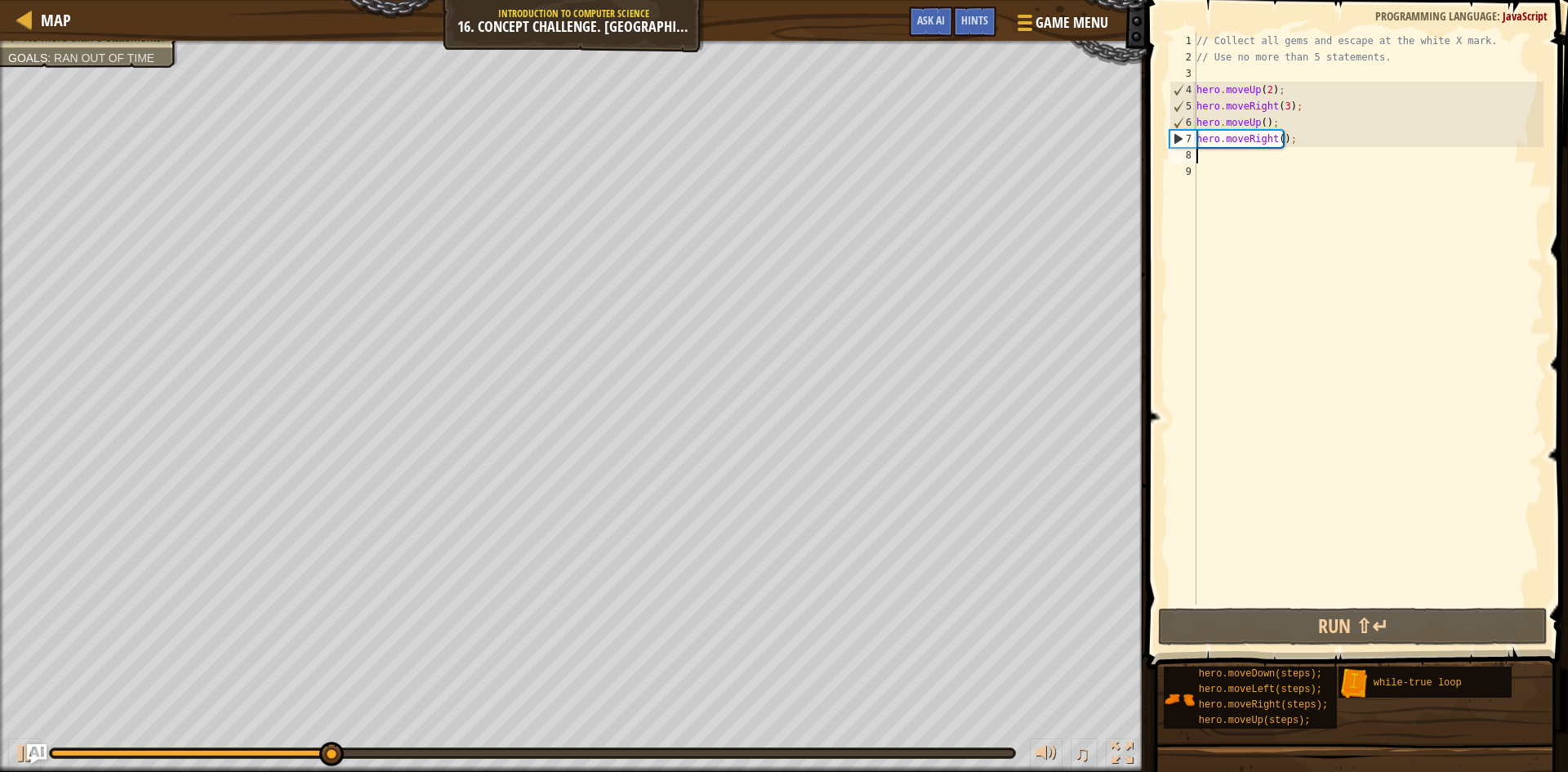
type textarea "h"
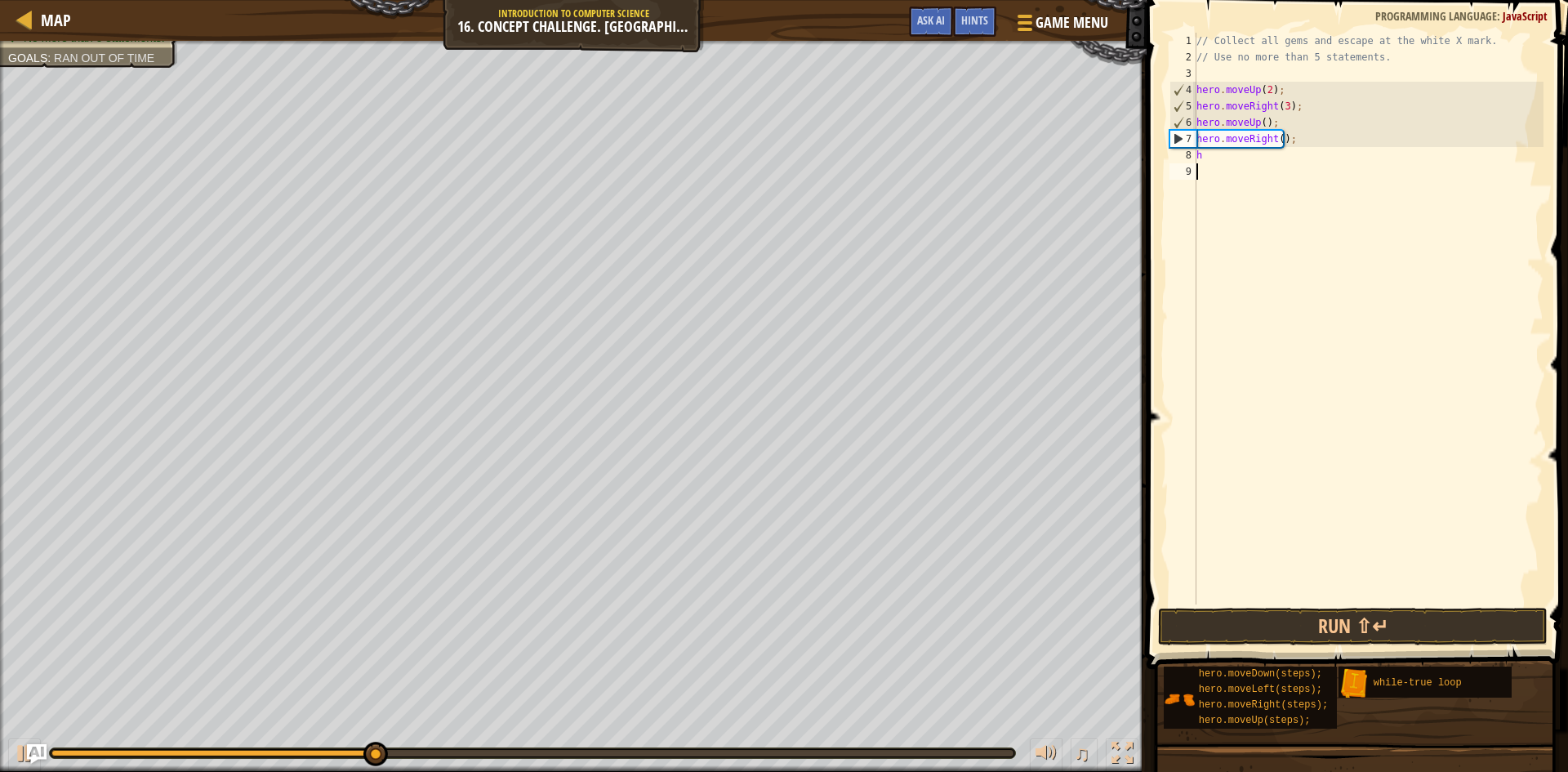
drag, startPoint x: 1288, startPoint y: 298, endPoint x: 1291, endPoint y: 455, distance: 157.0
click at [1291, 455] on div "// Collect all gems and escape at the white X mark. // Use no more than 5 state…" at bounding box center [1369, 335] width 351 height 605
click at [1309, 149] on div "// Collect all gems and escape at the white X mark. // Use no more than 5 state…" at bounding box center [1369, 335] width 351 height 605
type textarea "h"
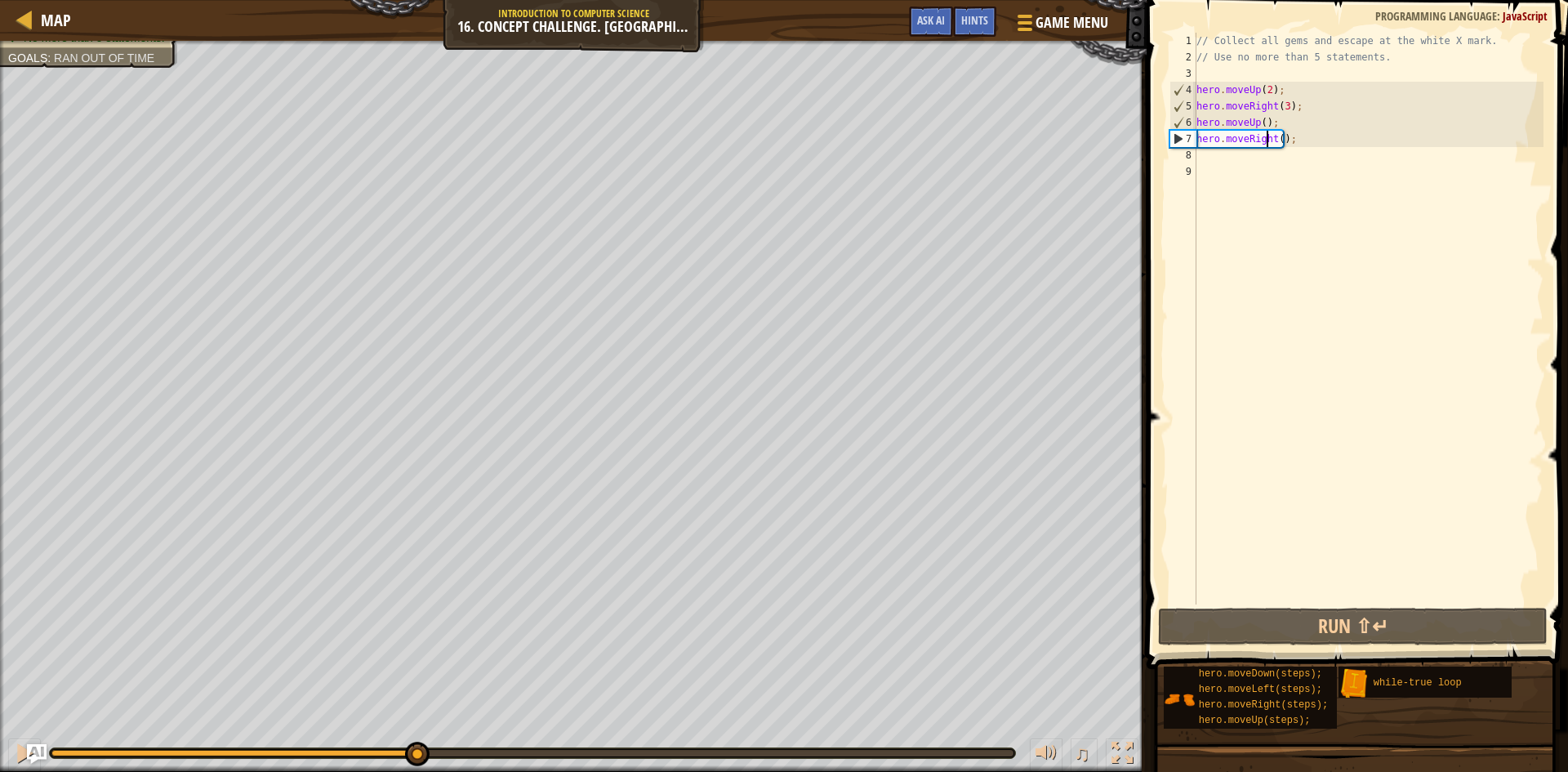
click at [1268, 139] on div "// Collect all gems and escape at the white X mark. // Use no more than 5 state…" at bounding box center [1369, 335] width 351 height 605
click at [1286, 137] on div "// Collect all gems and escape at the white X mark. // Use no more than 5 state…" at bounding box center [1369, 335] width 351 height 605
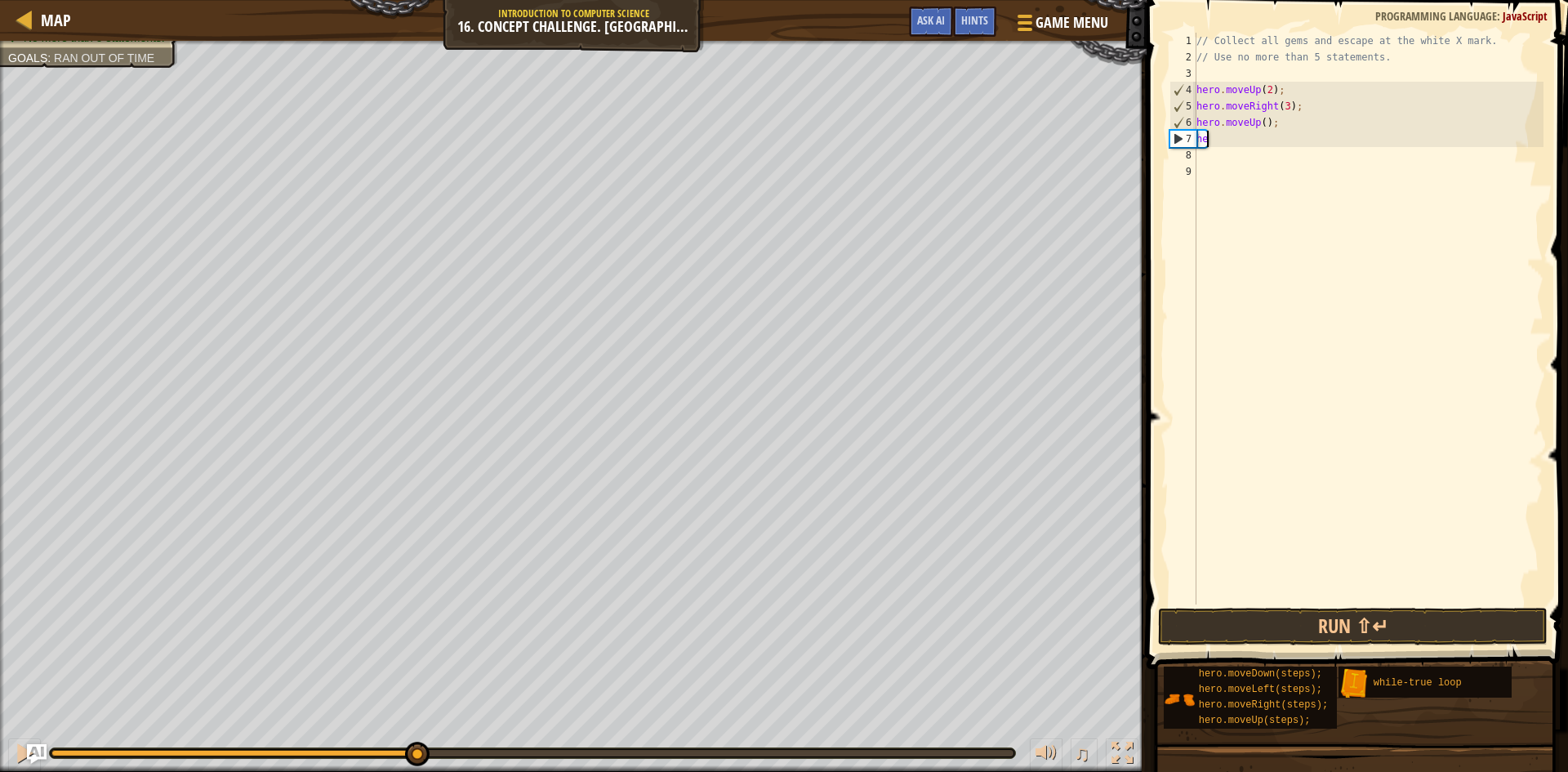
type textarea "h"
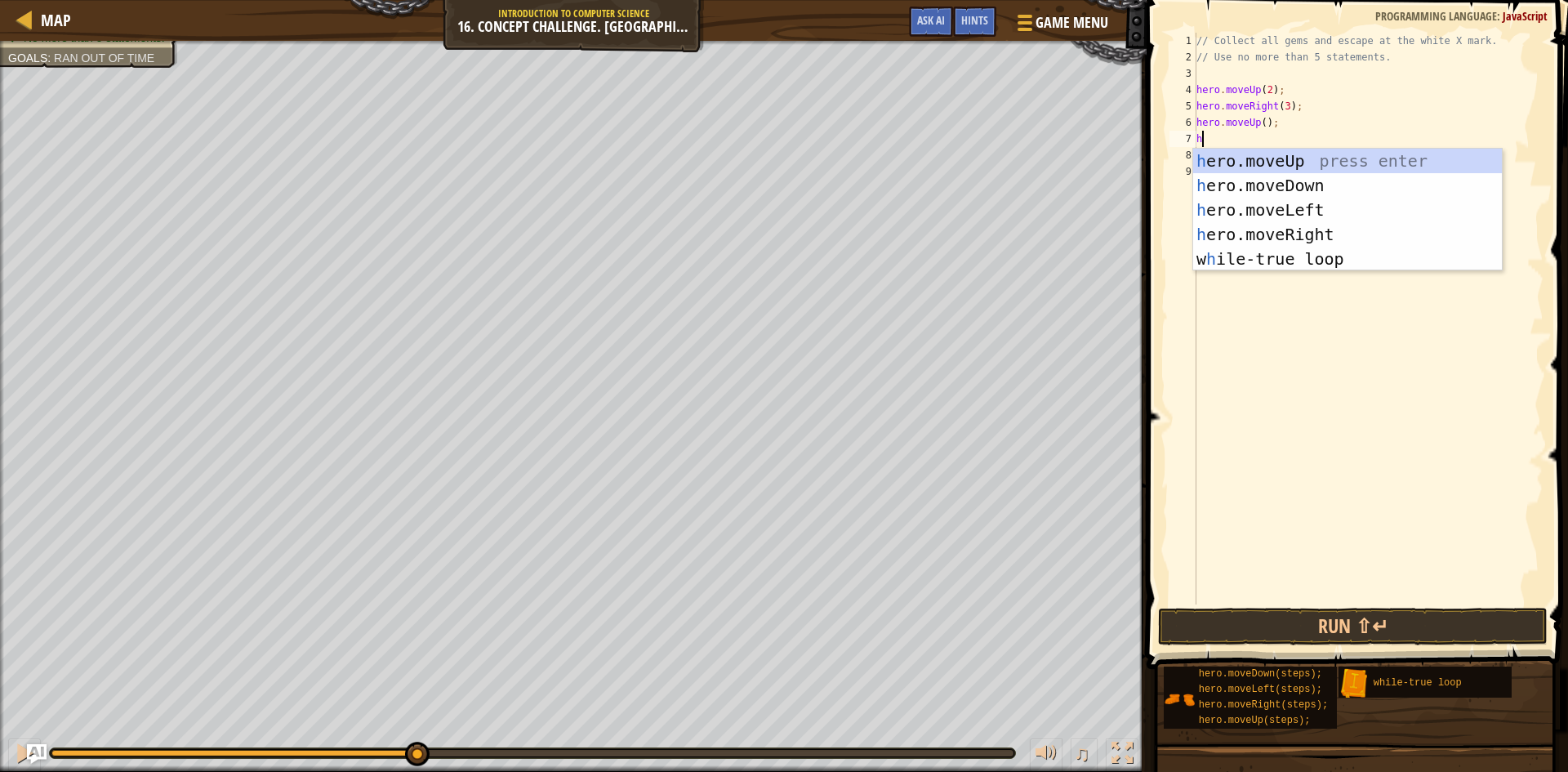
click at [1262, 121] on div "// Collect all gems and escape at the white X mark. // Use no more than 5 state…" at bounding box center [1369, 335] width 351 height 605
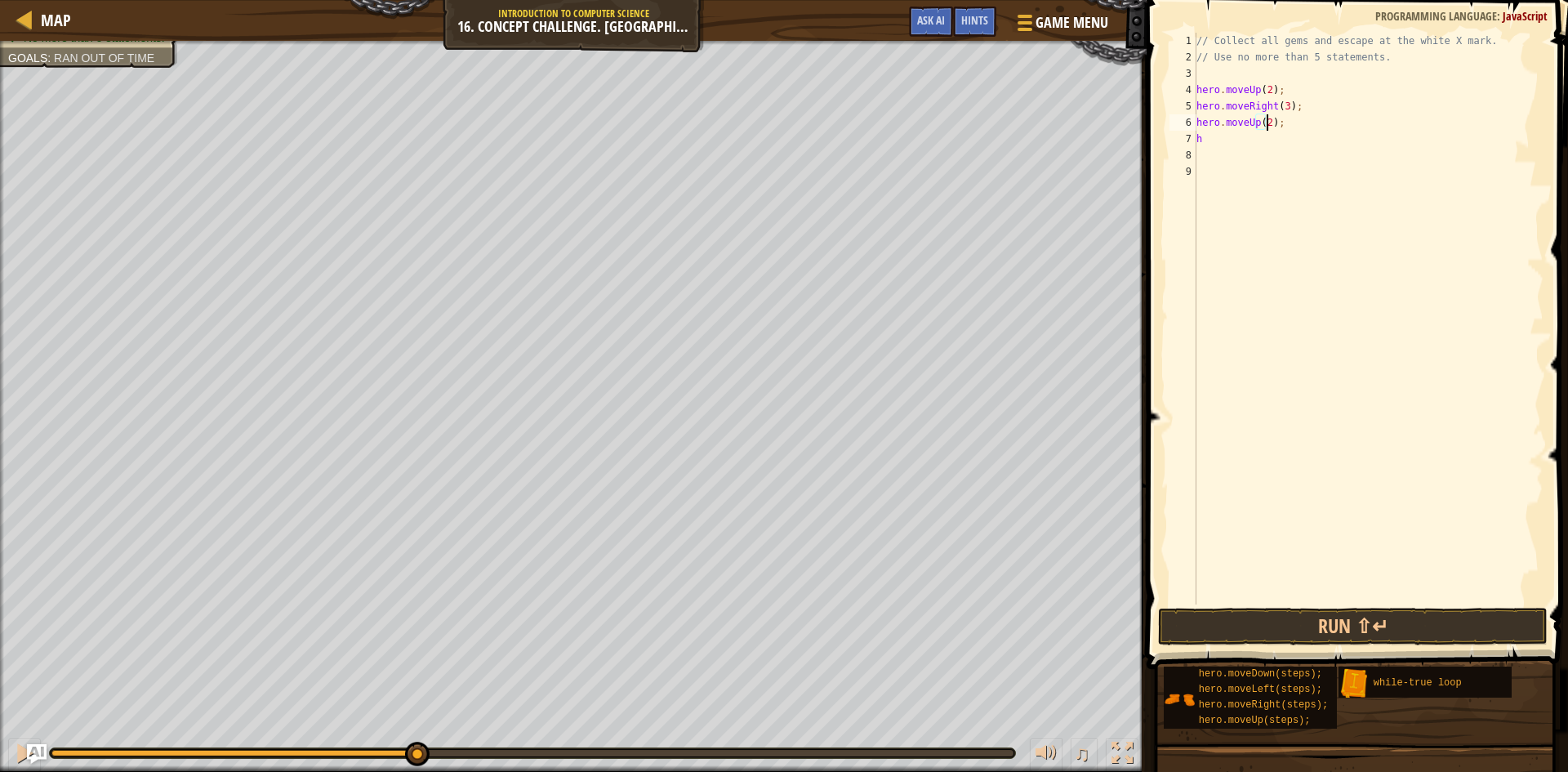
scroll to position [7, 6]
click at [1282, 135] on div "// Collect all gems and escape at the white X mark. // Use no more than 5 state…" at bounding box center [1369, 335] width 351 height 605
type textarea "h"
click at [1199, 613] on button "Run ⇧↵" at bounding box center [1353, 627] width 390 height 38
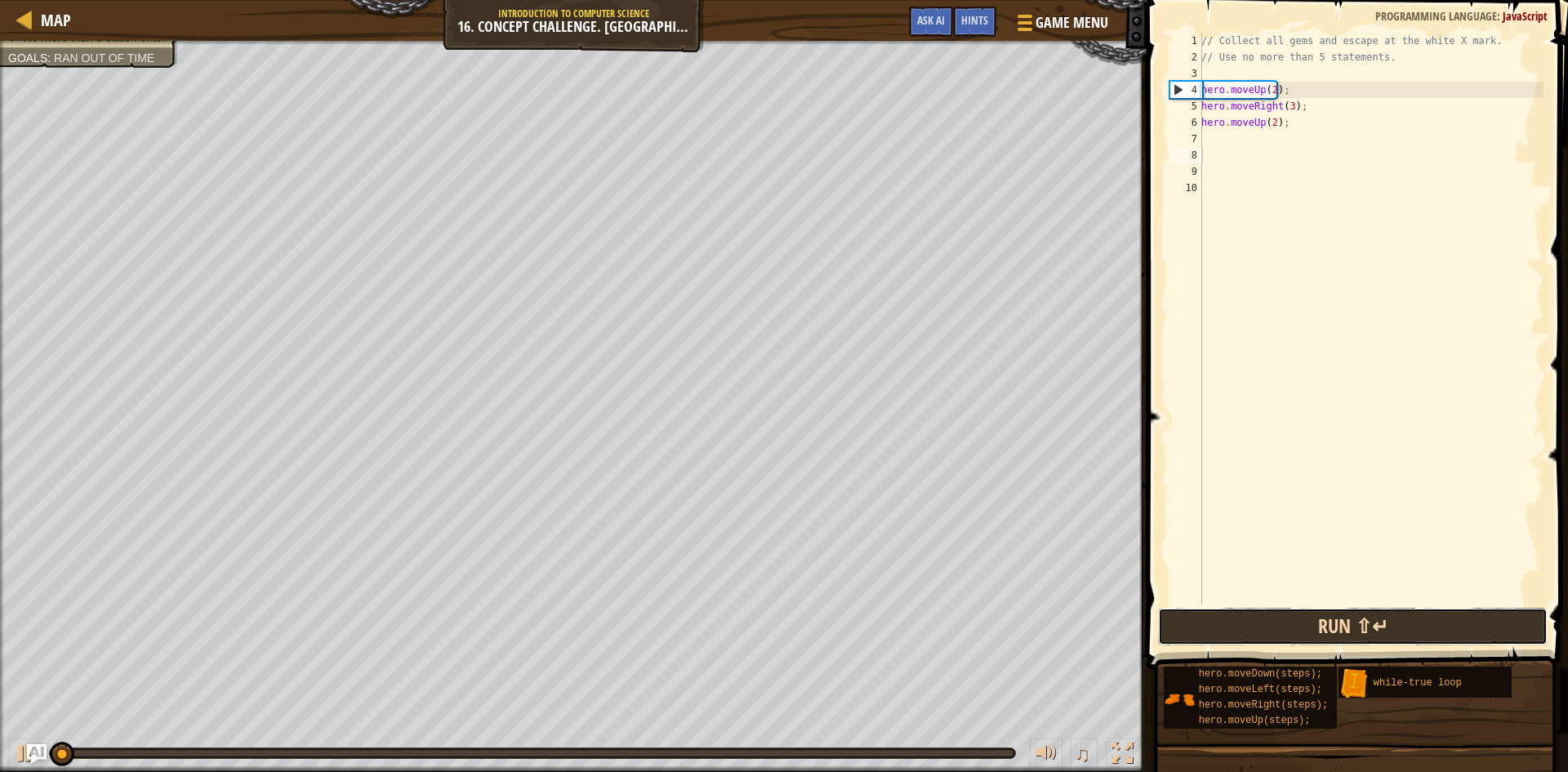
click at [1198, 613] on button "Run ⇧↵" at bounding box center [1353, 627] width 390 height 38
click at [1191, 616] on button "Run ⇧↵" at bounding box center [1353, 627] width 390 height 38
click at [1187, 614] on button "Run ⇧↵" at bounding box center [1353, 627] width 390 height 38
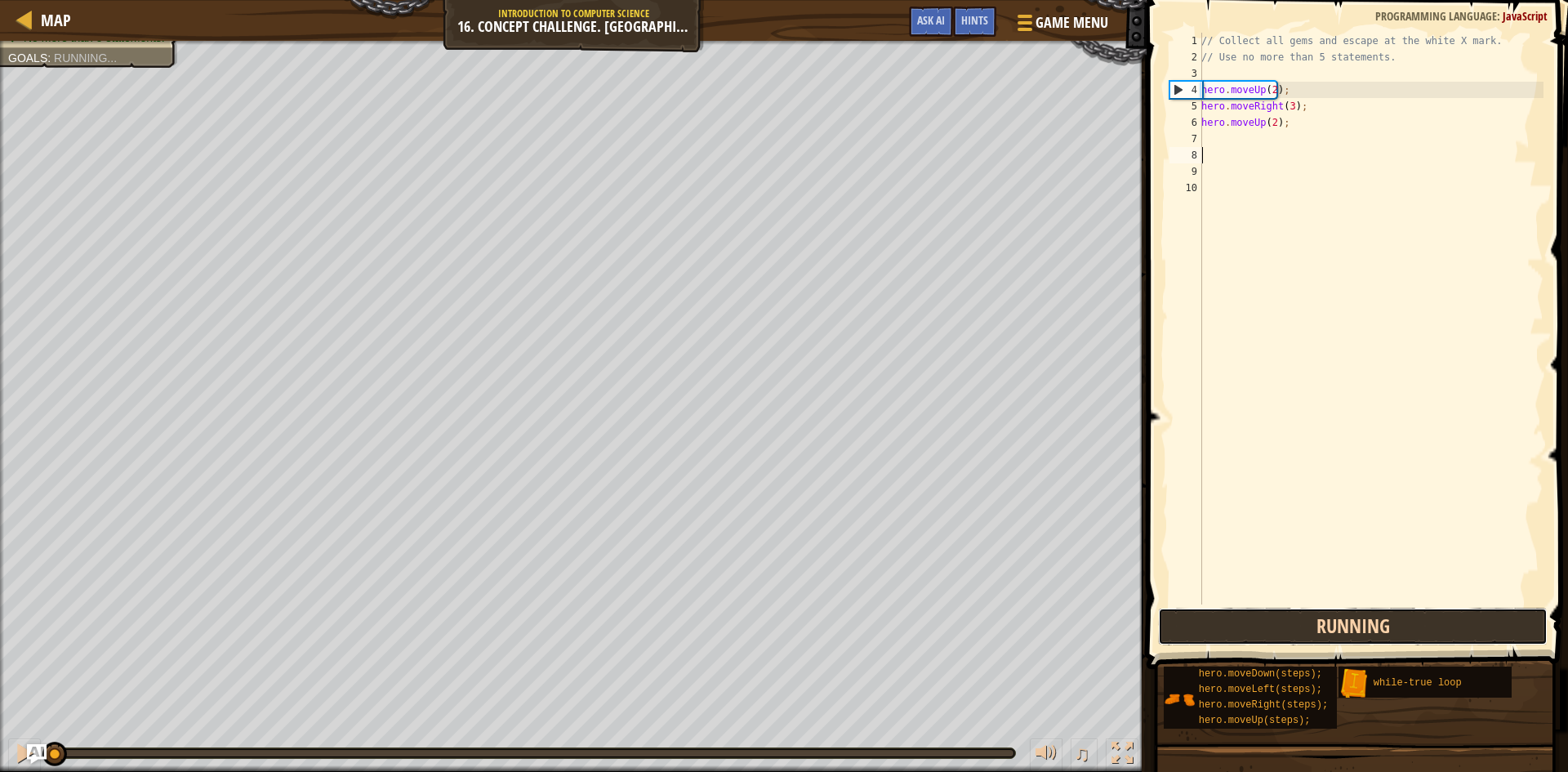
click at [1184, 610] on button "Running" at bounding box center [1353, 627] width 390 height 38
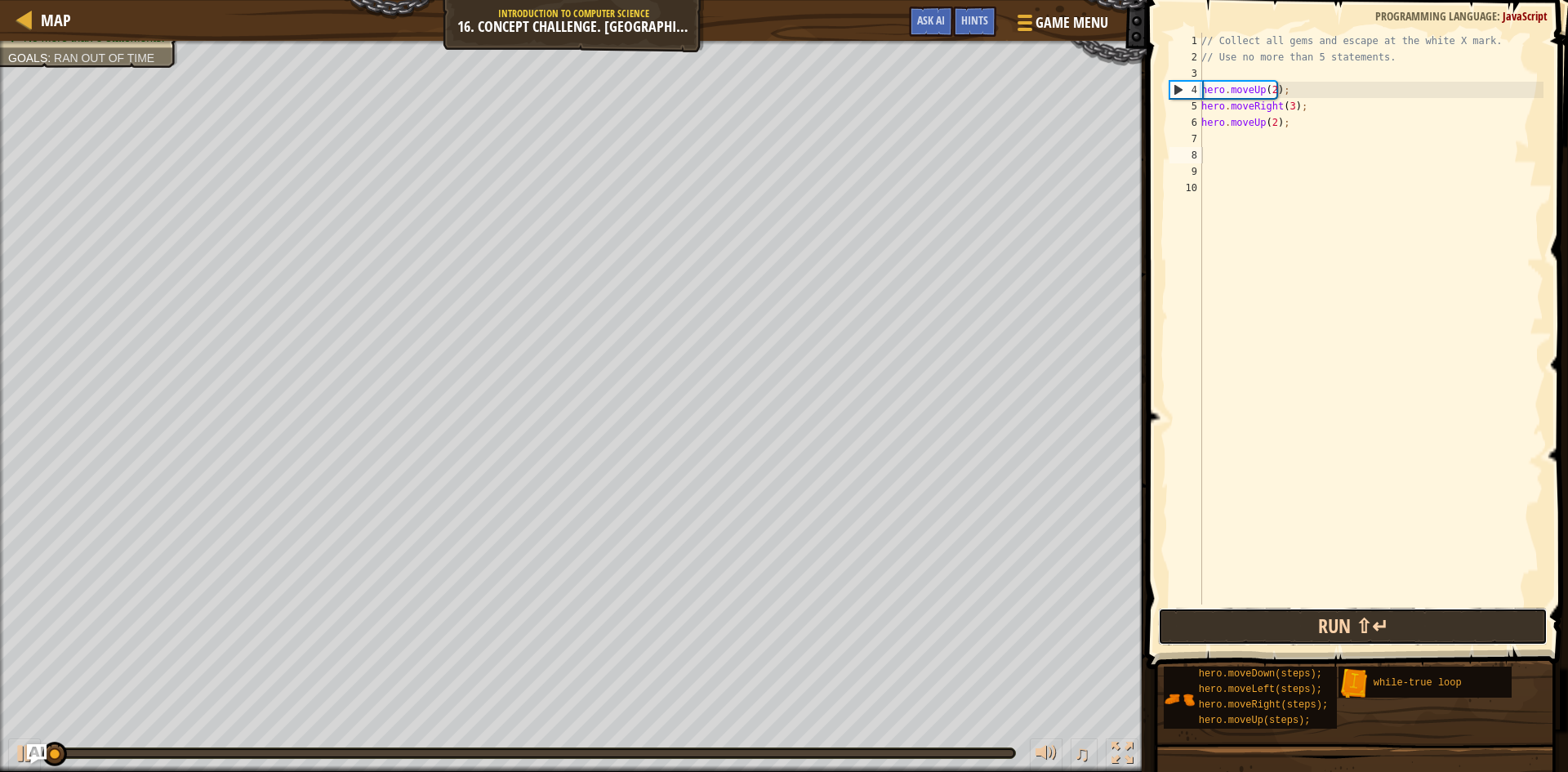
click at [1184, 610] on button "Run ⇧↵" at bounding box center [1353, 627] width 390 height 38
click at [1184, 610] on button "Running" at bounding box center [1353, 627] width 390 height 38
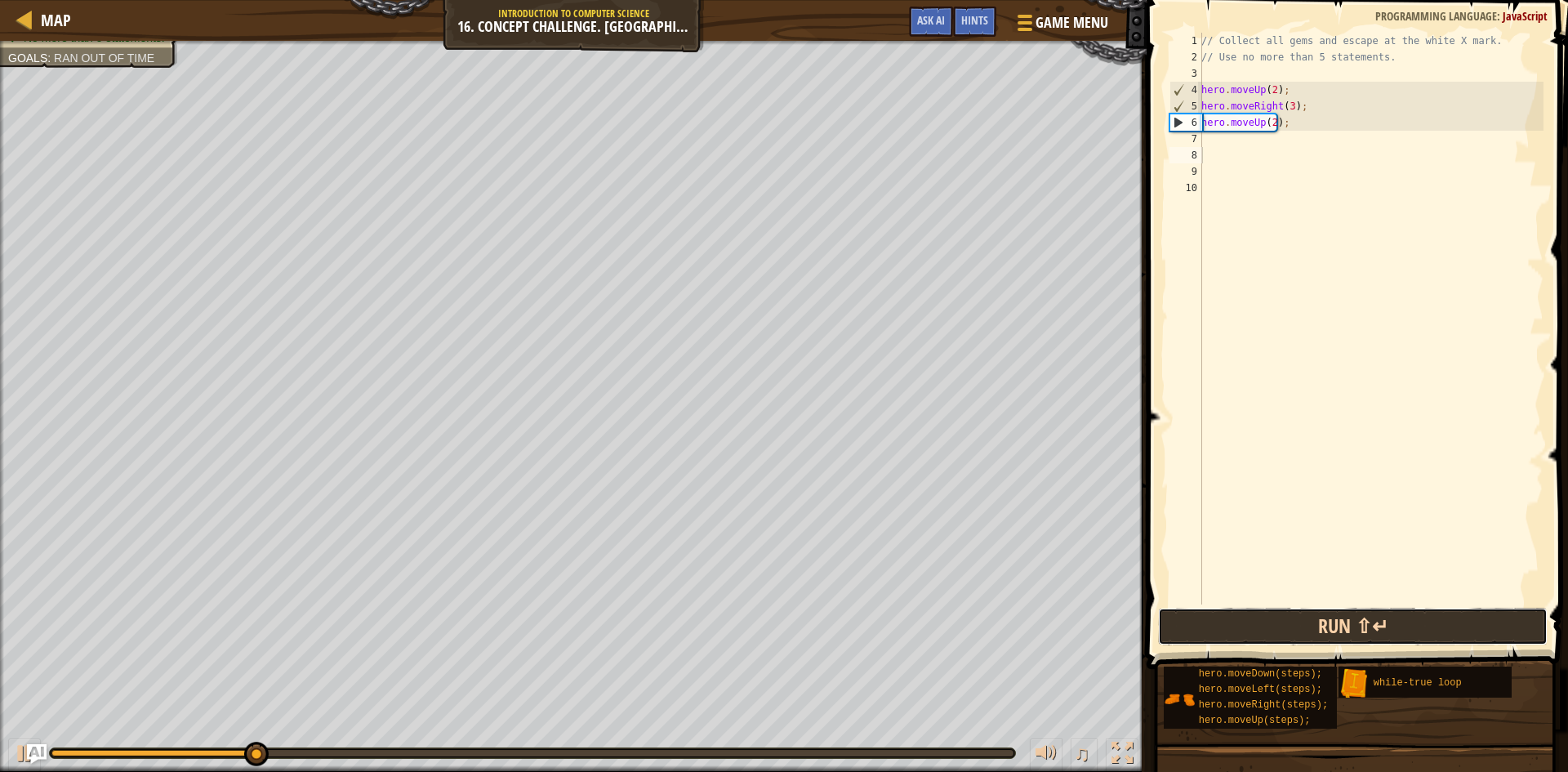
click at [1216, 633] on button "Run ⇧↵" at bounding box center [1353, 627] width 390 height 38
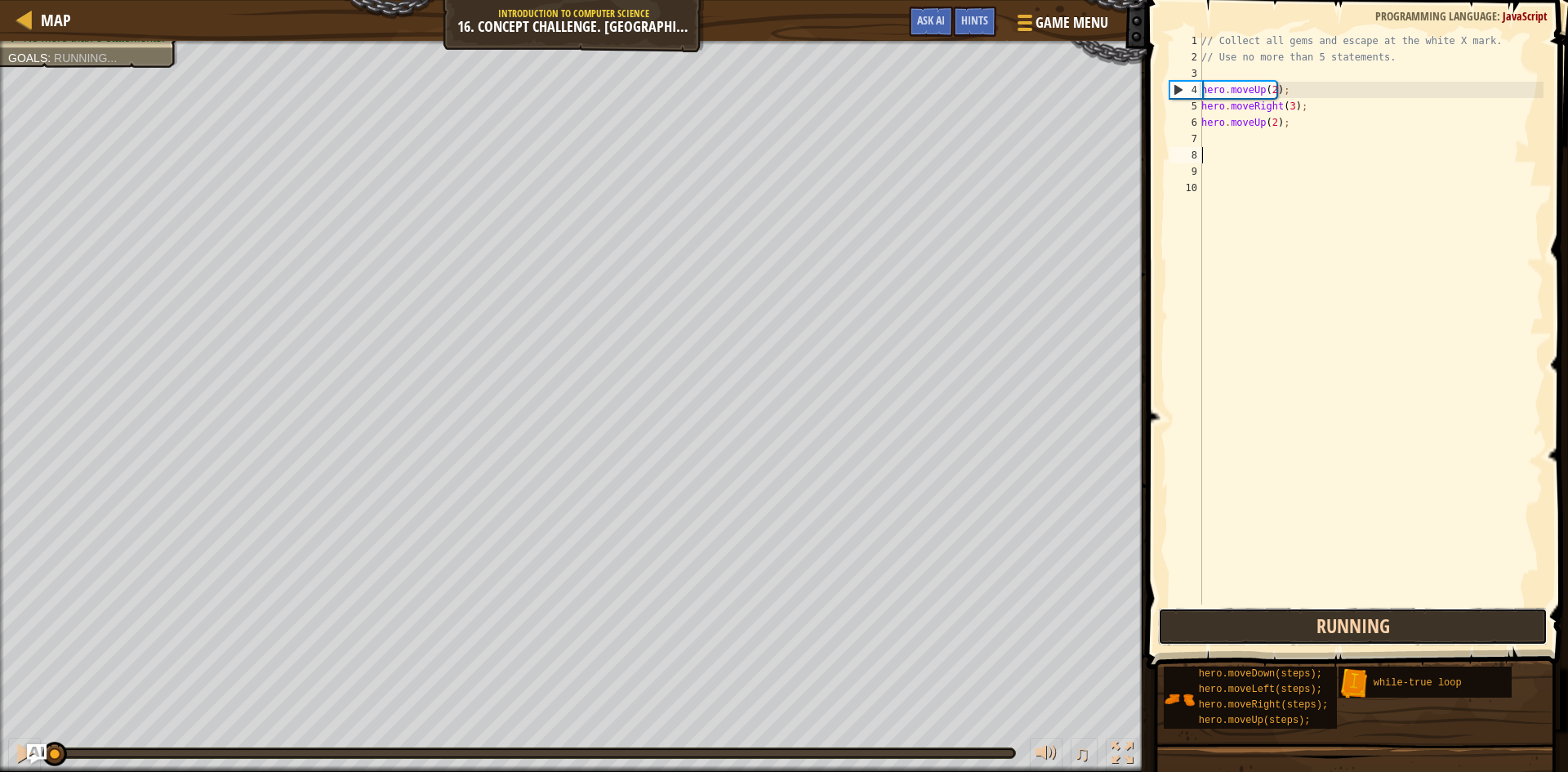
click at [1216, 634] on button "Running" at bounding box center [1353, 627] width 390 height 38
click at [1216, 634] on button "Run ⇧↵" at bounding box center [1353, 627] width 390 height 38
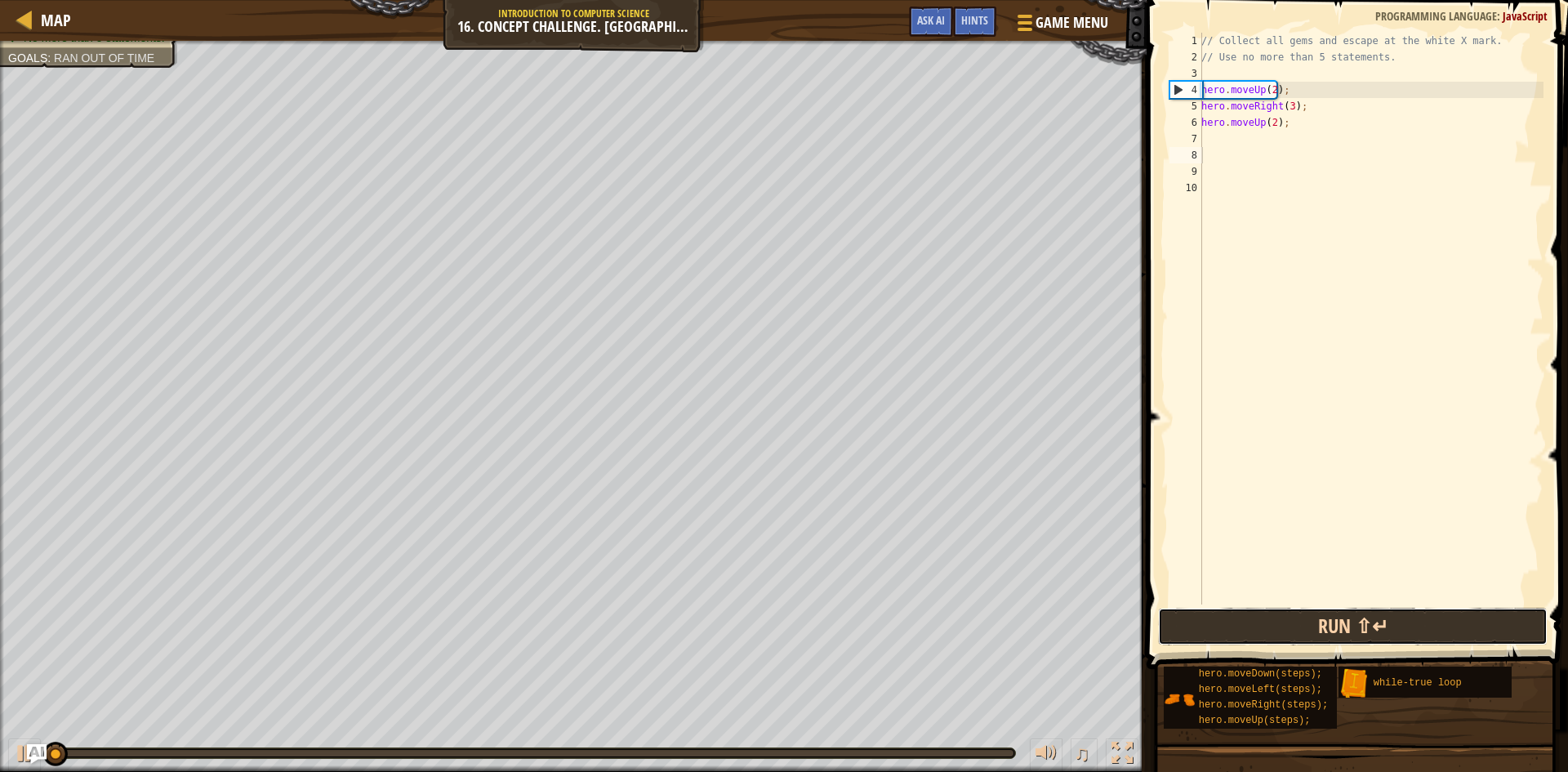
click at [1216, 634] on button "Run ⇧↵" at bounding box center [1353, 627] width 390 height 38
click at [1216, 634] on button "Running" at bounding box center [1353, 627] width 390 height 38
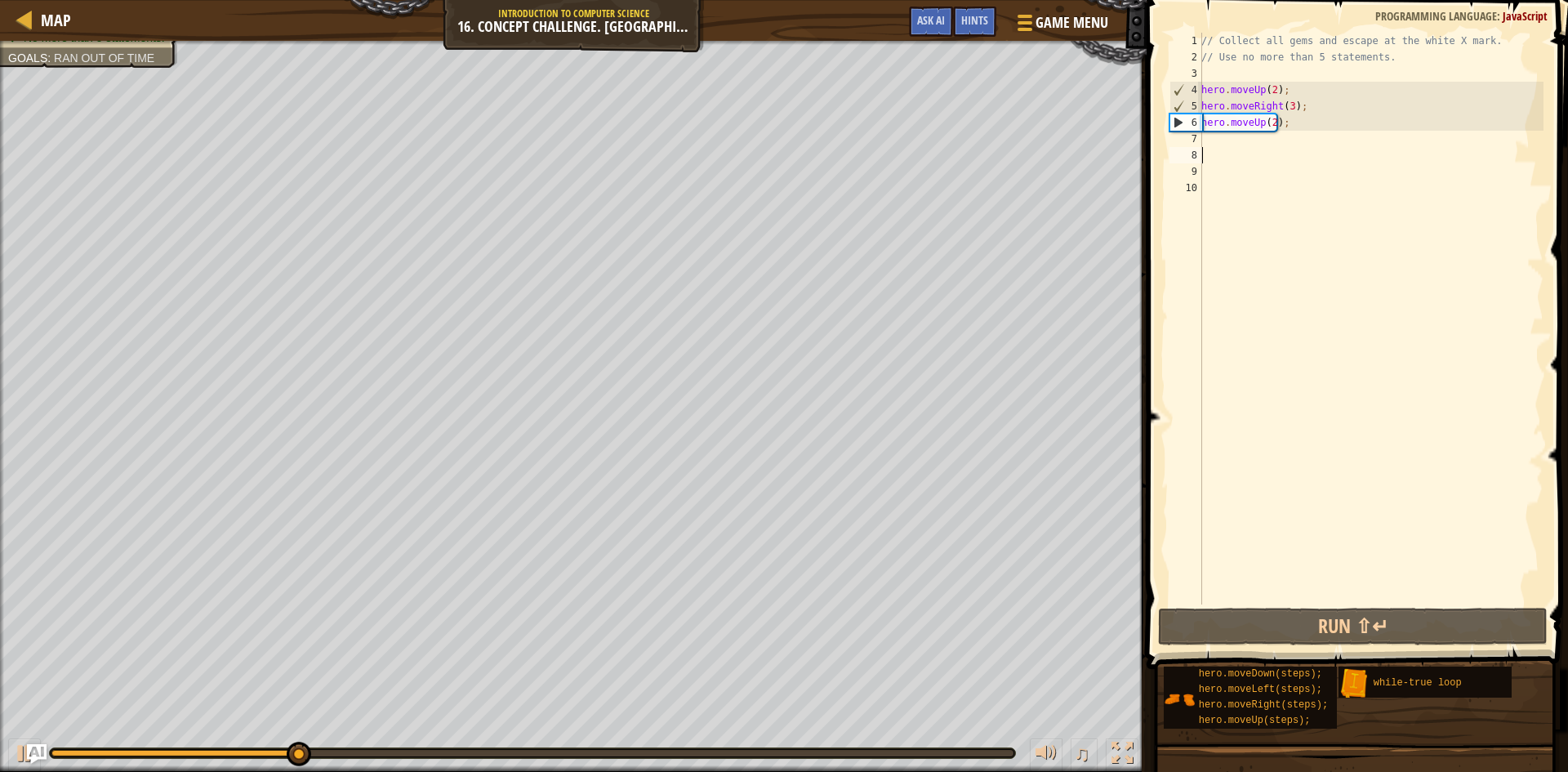
click at [1270, 123] on div "// Collect all gems and escape at the white X mark. // Use no more than 5 state…" at bounding box center [1371, 335] width 346 height 605
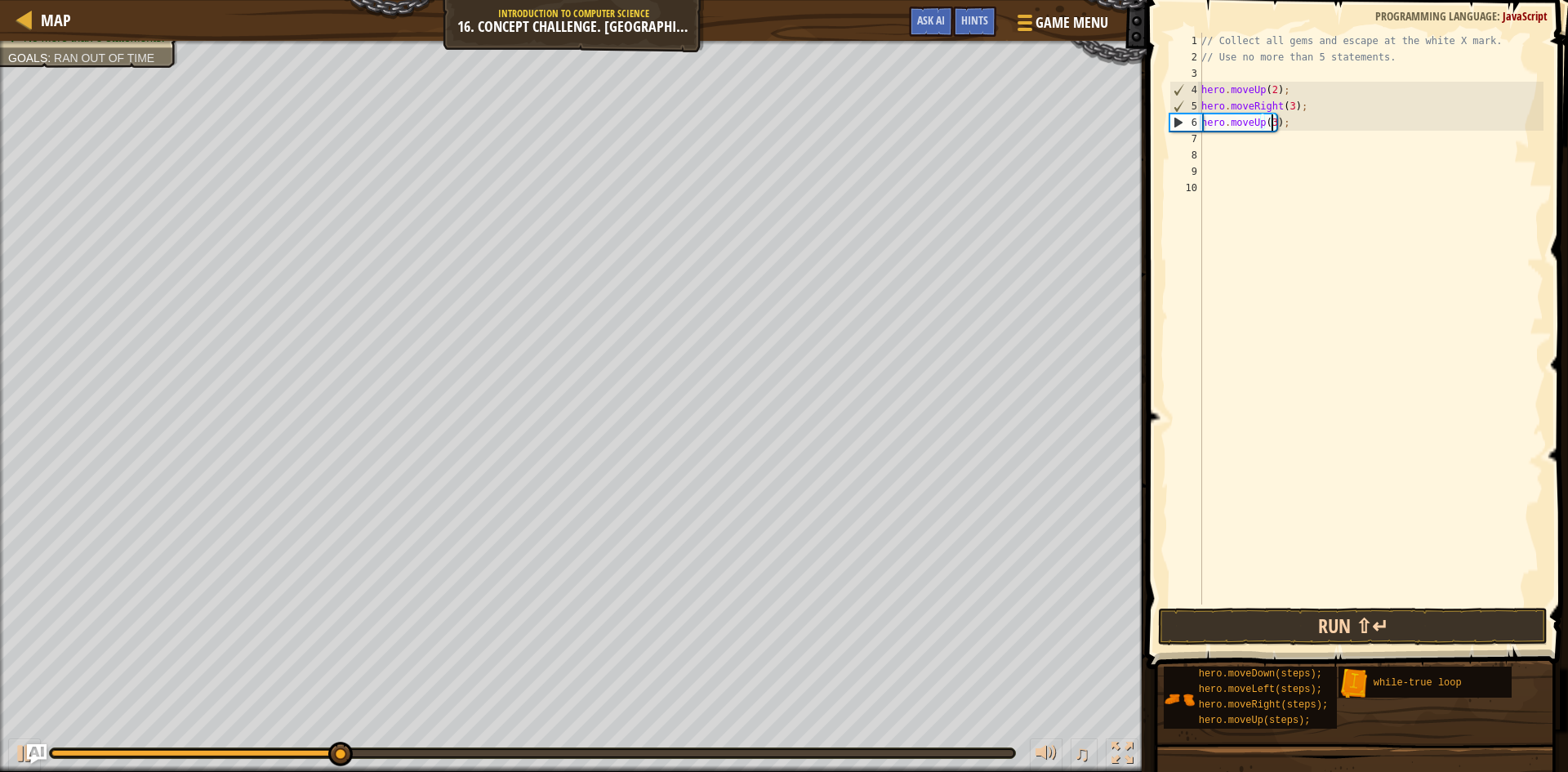
type textarea "hero.moveUp(3);"
click at [1329, 633] on button "Run ⇧↵" at bounding box center [1353, 627] width 390 height 38
